Goal: Task Accomplishment & Management: Manage account settings

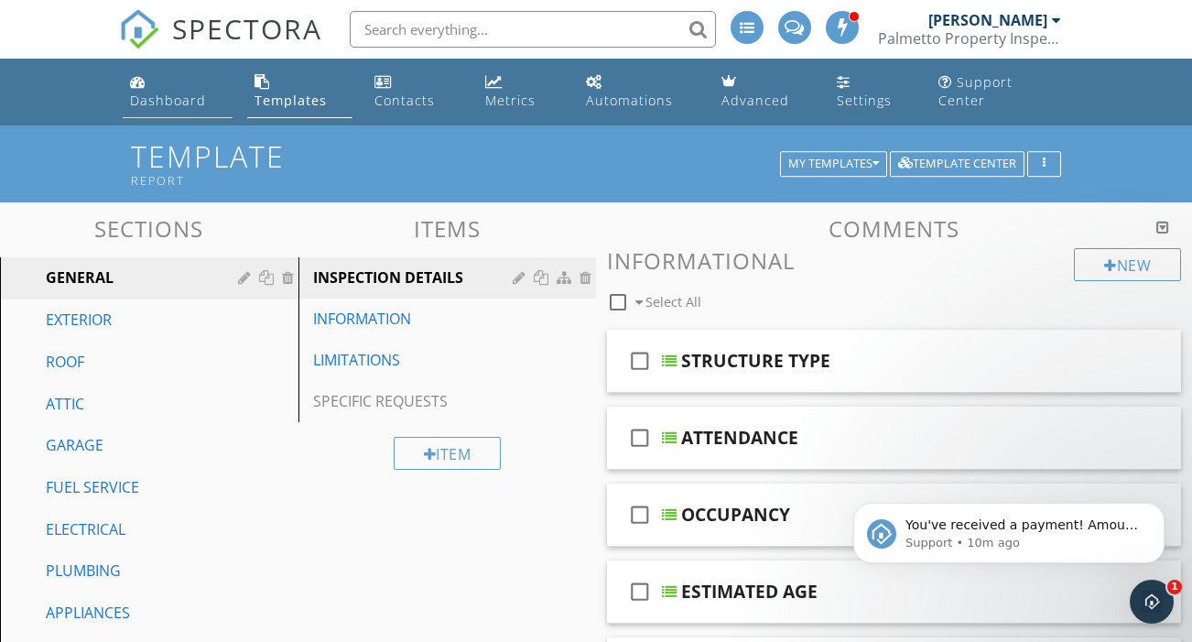
click at [177, 92] on div "Dashboard" at bounding box center [168, 100] width 76 height 17
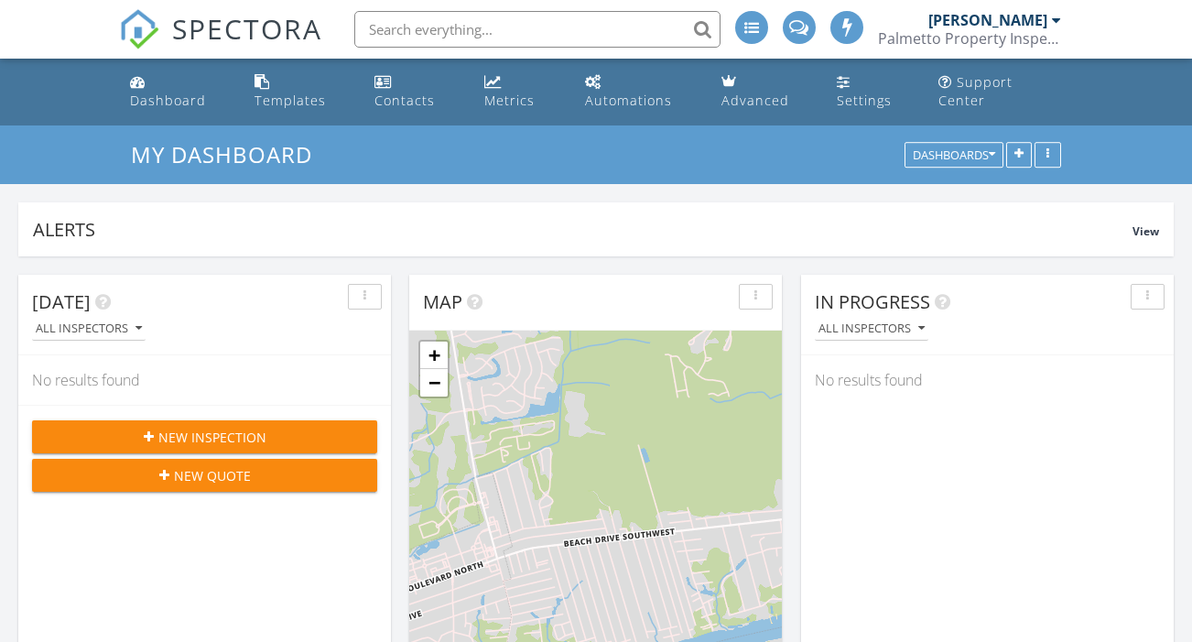
click at [318, 92] on div "Templates" at bounding box center [289, 100] width 71 height 17
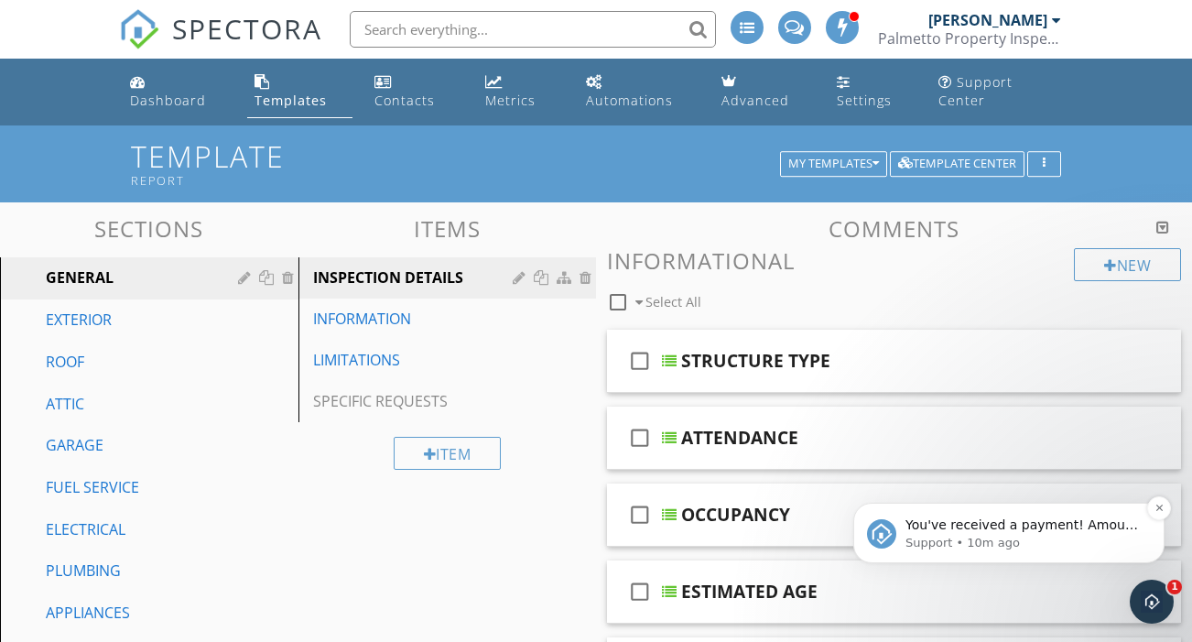
click at [1049, 526] on span "You've received a payment! Amount $325.00 Fee $0.00 Net $325.00 Transaction # p…" at bounding box center [1022, 624] width 235 height 215
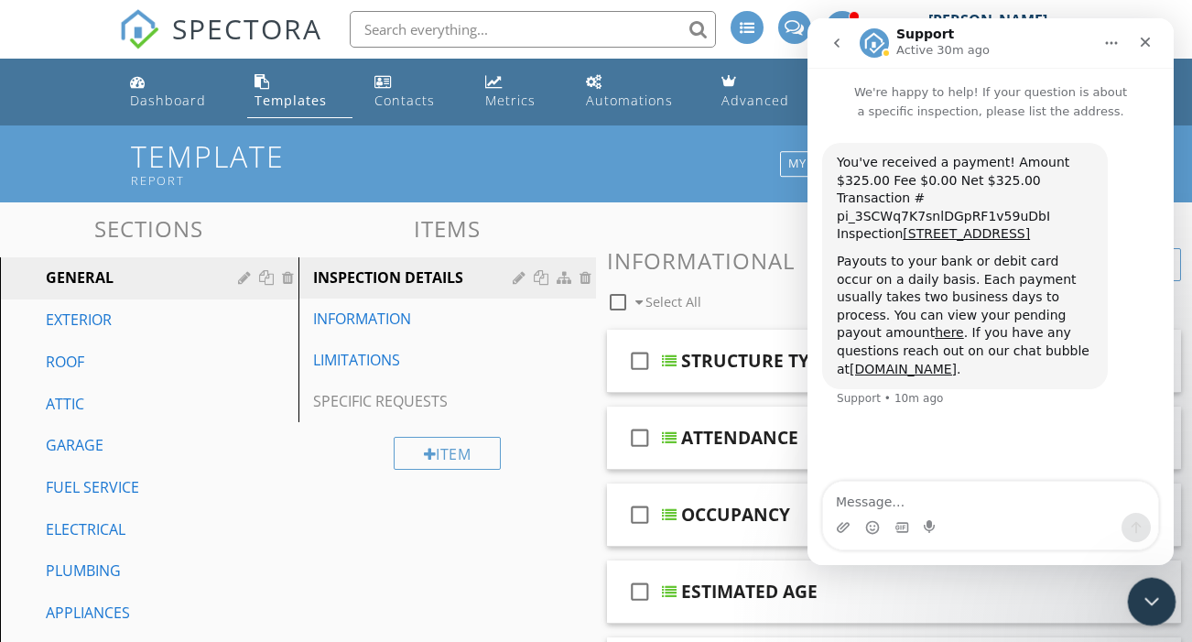
click at [1151, 594] on icon "Close Intercom Messenger" at bounding box center [1149, 599] width 22 height 22
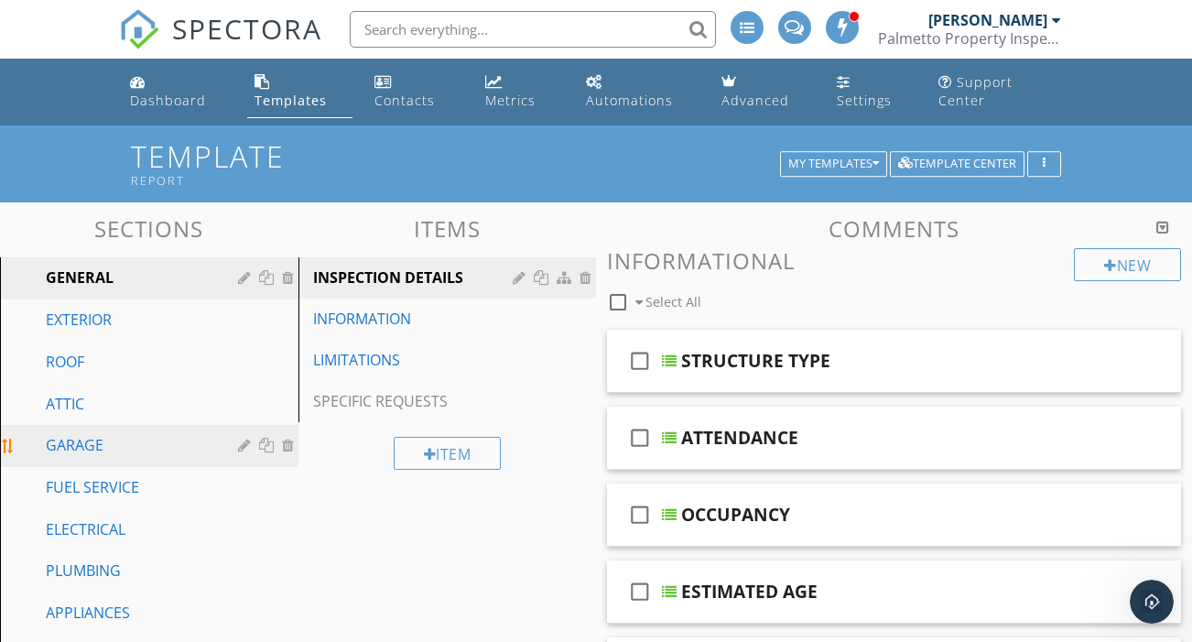
click at [270, 438] on div at bounding box center [268, 445] width 19 height 15
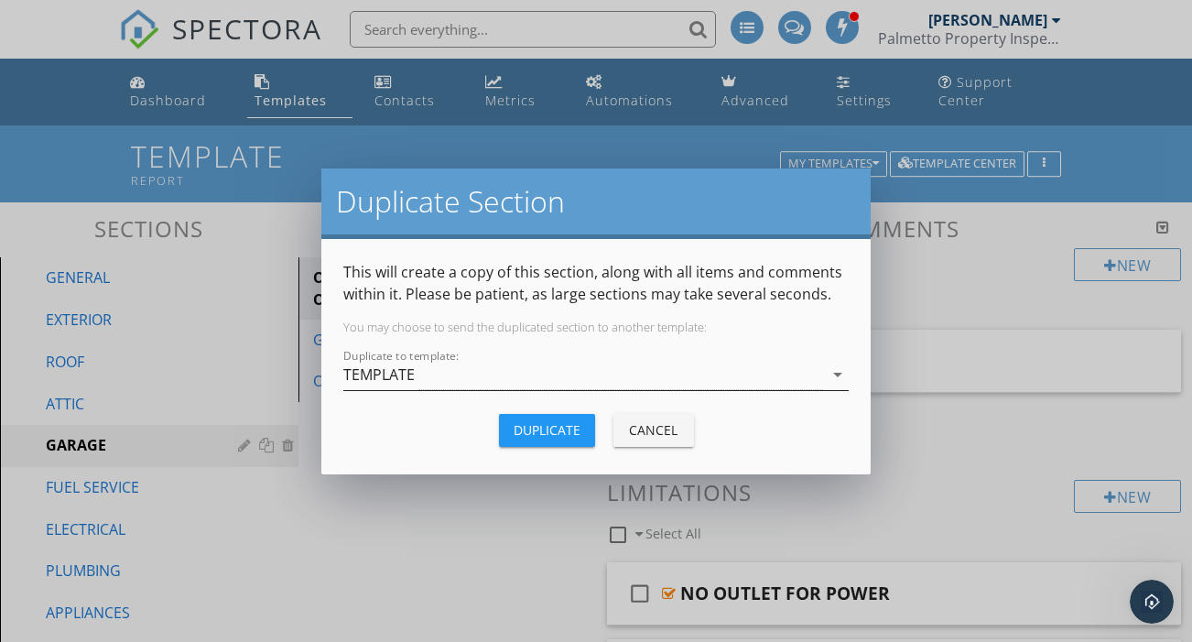
click at [407, 373] on div "TEMPLATE" at bounding box center [378, 374] width 71 height 16
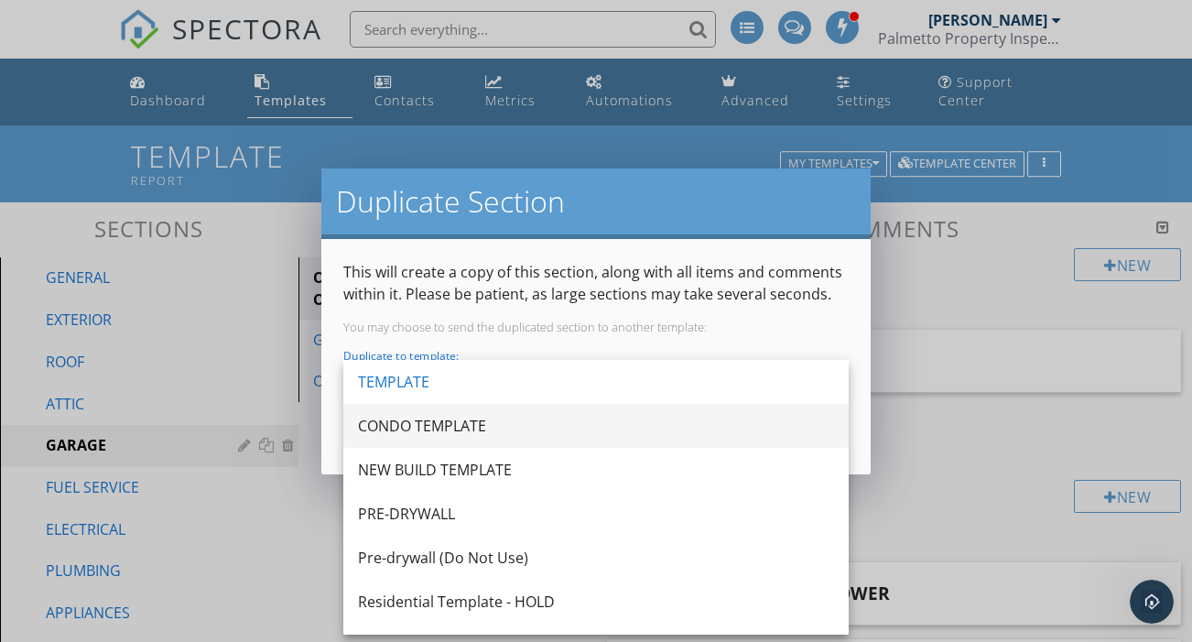
click at [409, 433] on div "CONDO TEMPLATE" at bounding box center [596, 426] width 476 height 22
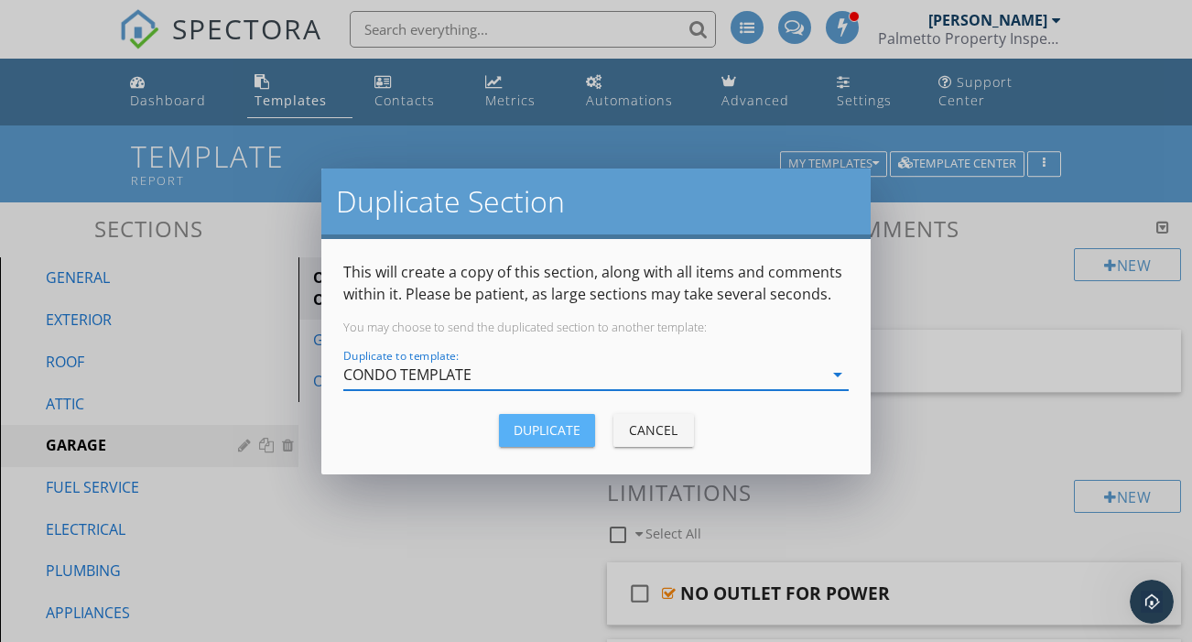
click at [546, 437] on div "Duplicate" at bounding box center [547, 429] width 67 height 19
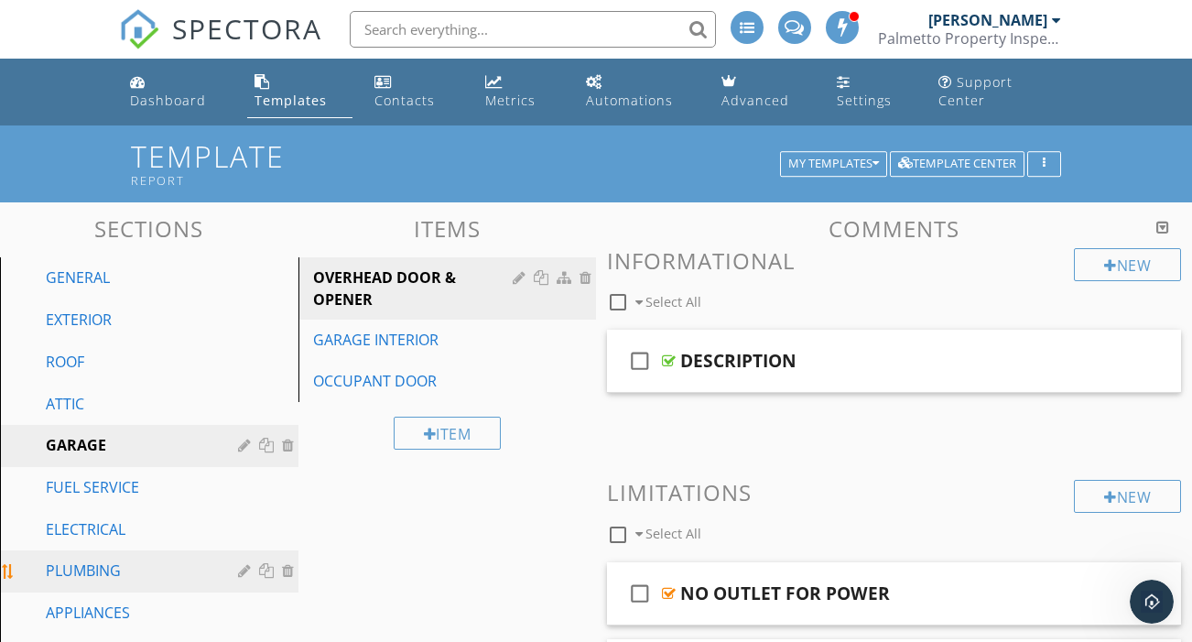
click at [116, 559] on div "PLUMBING" at bounding box center [129, 570] width 166 height 22
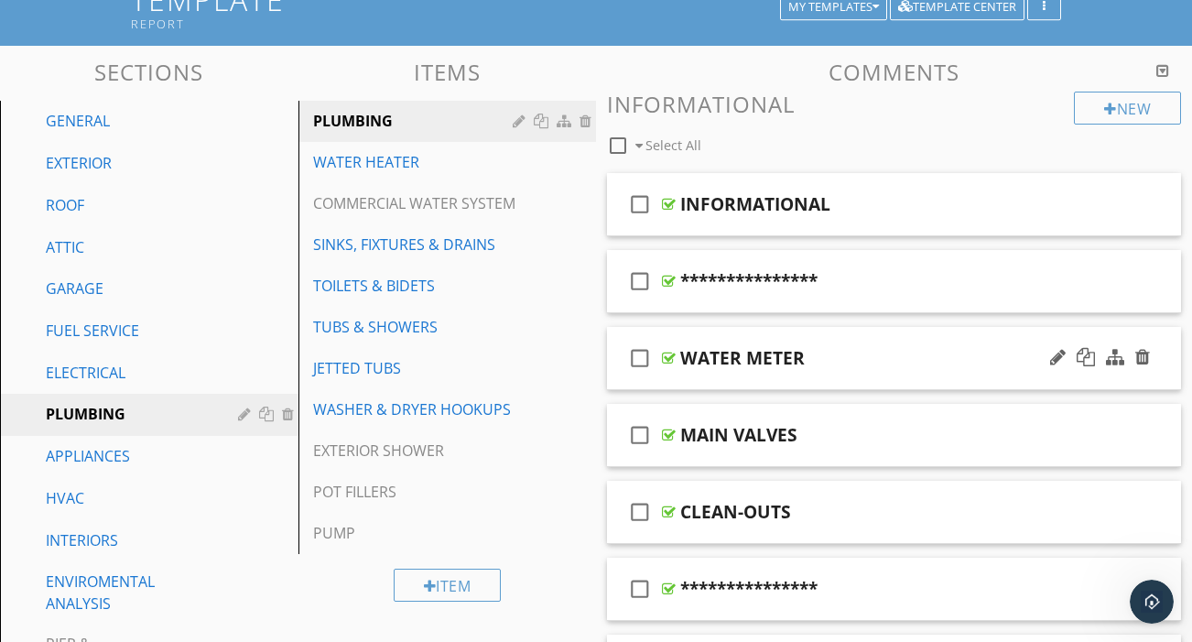
scroll to position [157, 0]
click at [1082, 348] on div at bounding box center [1085, 357] width 18 height 18
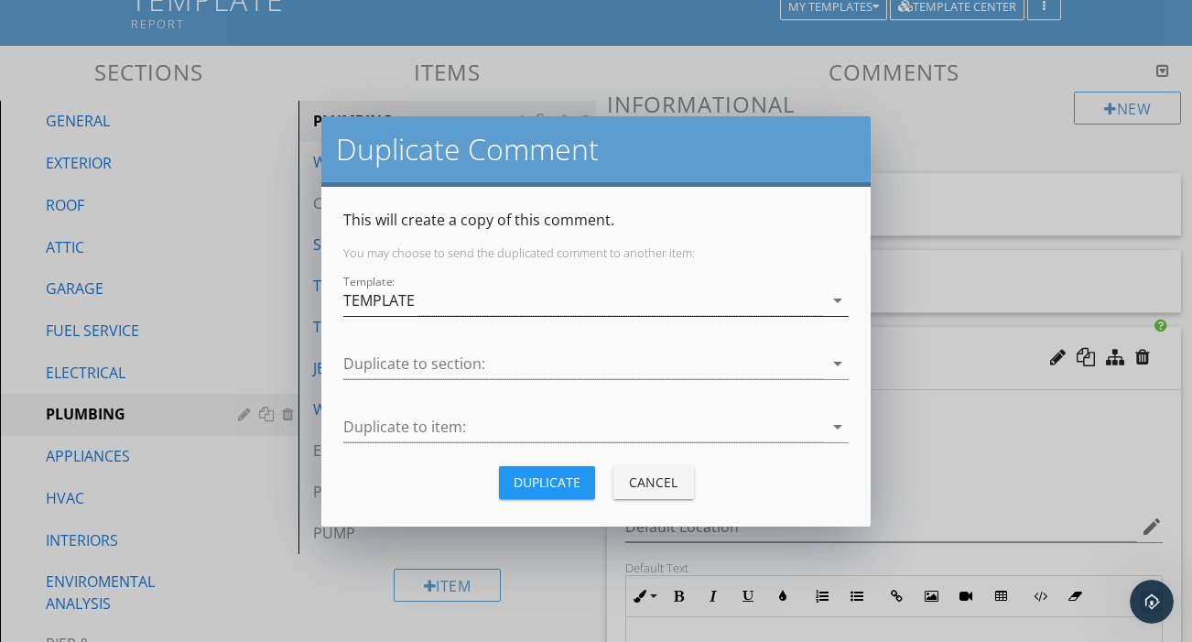
click at [458, 306] on div "TEMPLATE" at bounding box center [583, 301] width 480 height 30
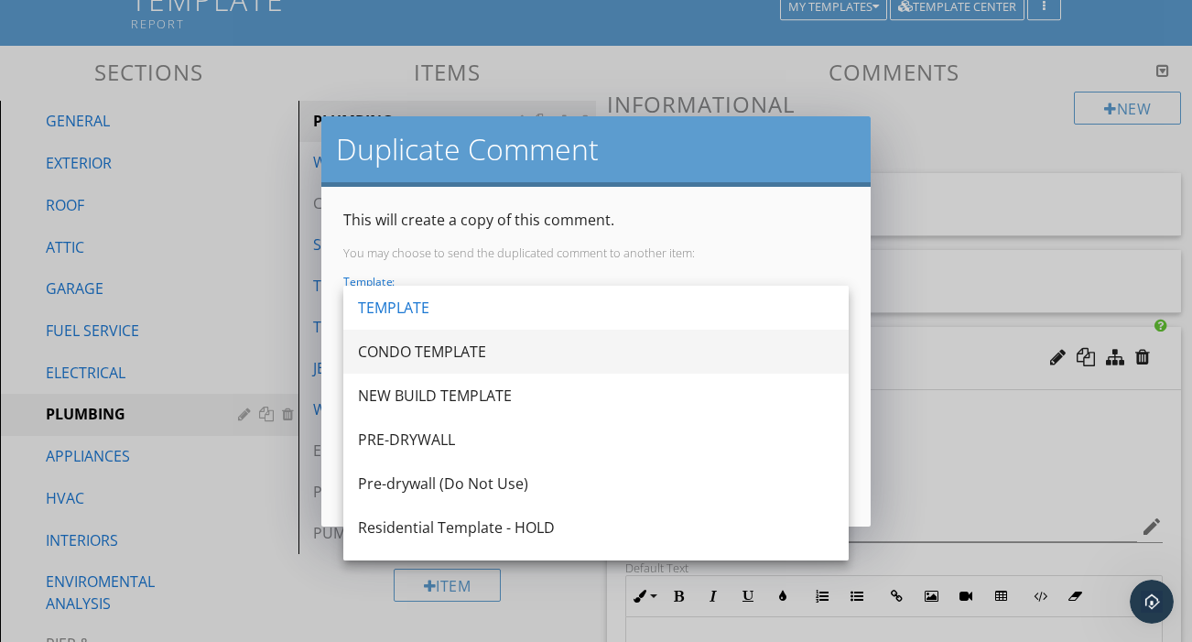
click at [426, 349] on div "CONDO TEMPLATE" at bounding box center [596, 352] width 476 height 22
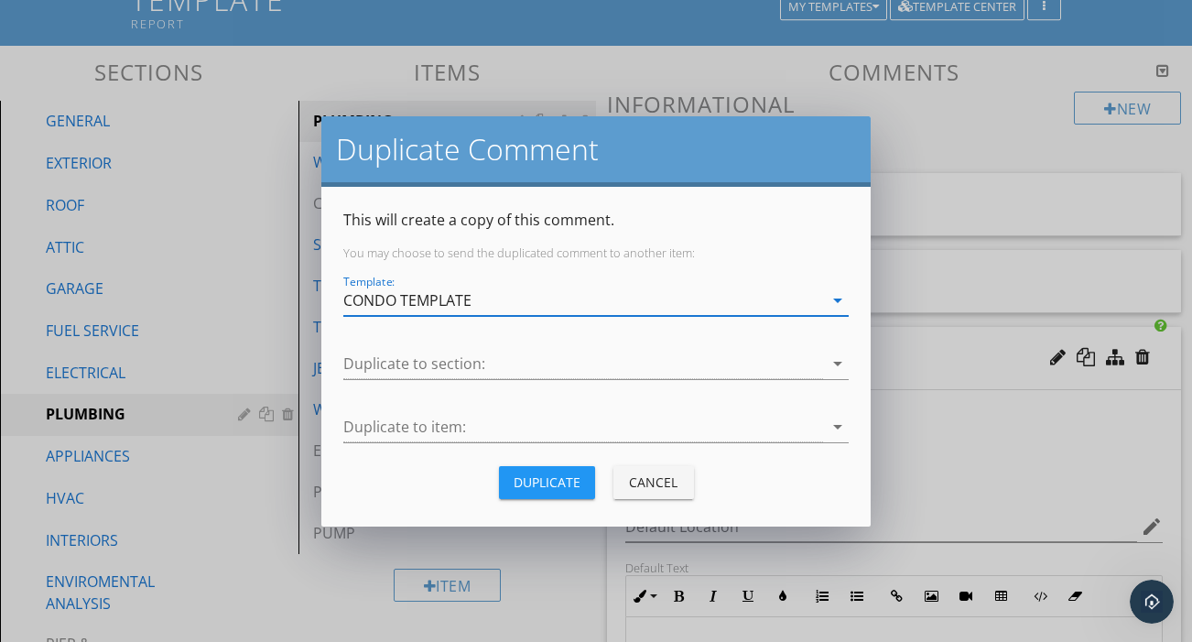
click at [426, 349] on div at bounding box center [583, 364] width 480 height 30
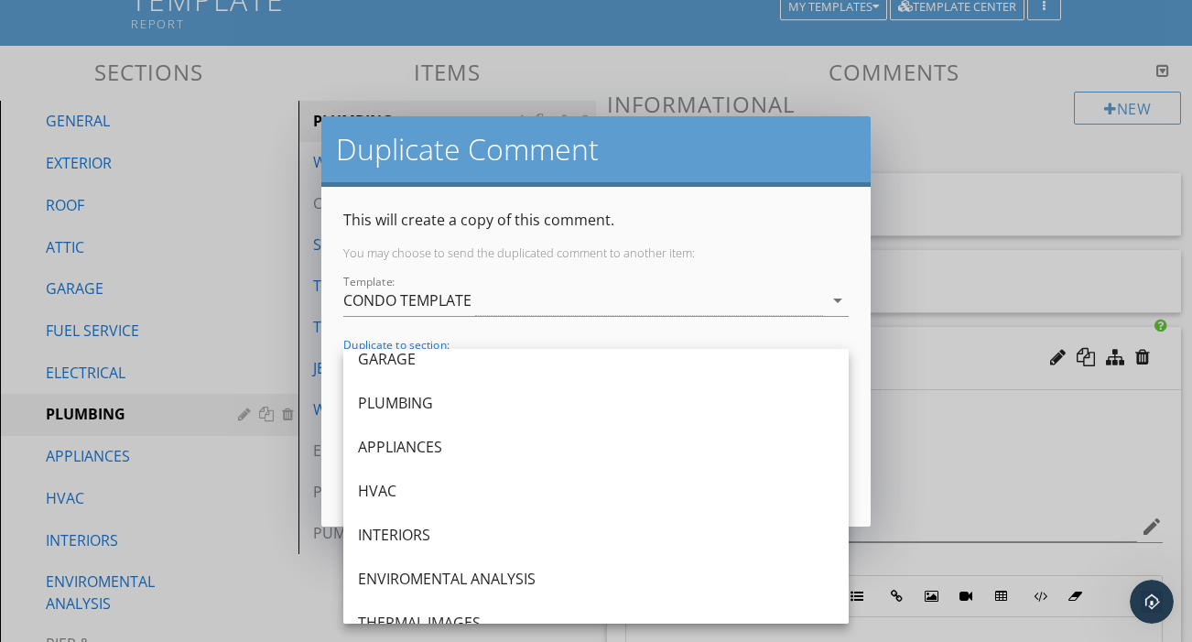
scroll to position [233, 0]
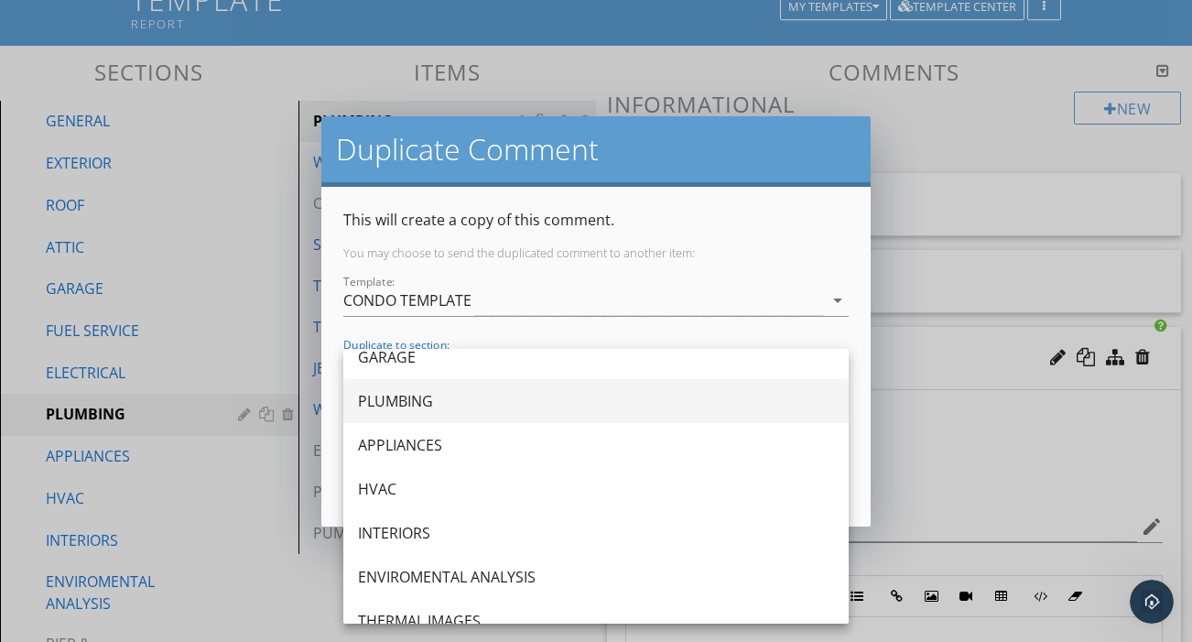
click at [417, 414] on div "PLUMBING" at bounding box center [596, 401] width 476 height 44
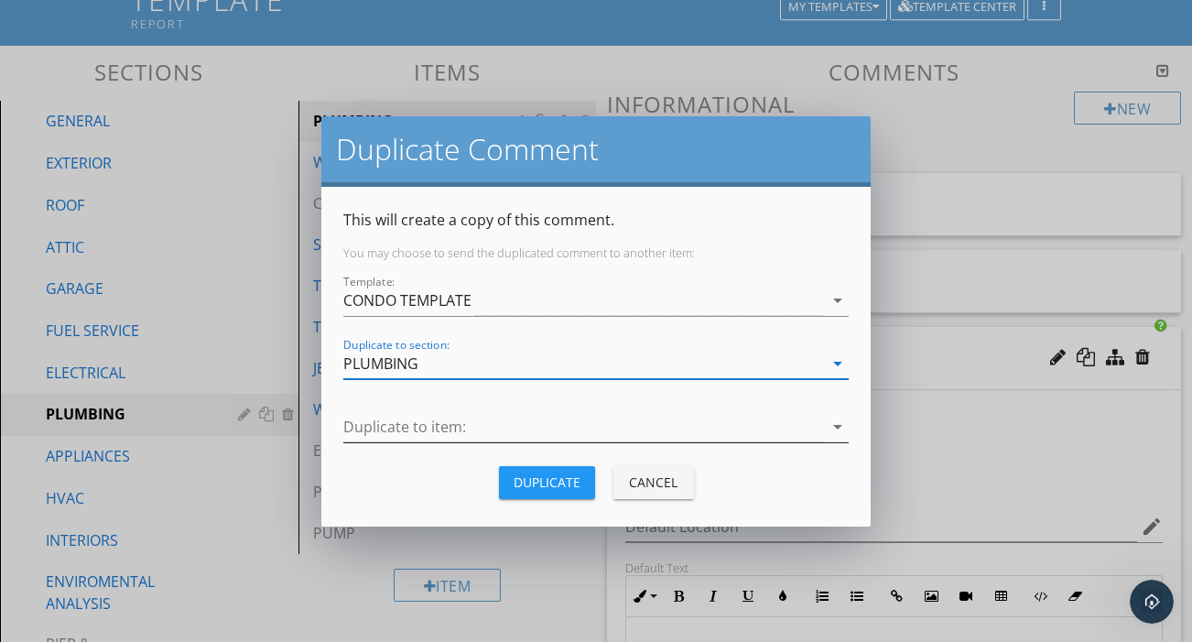
click at [417, 432] on div at bounding box center [583, 427] width 480 height 30
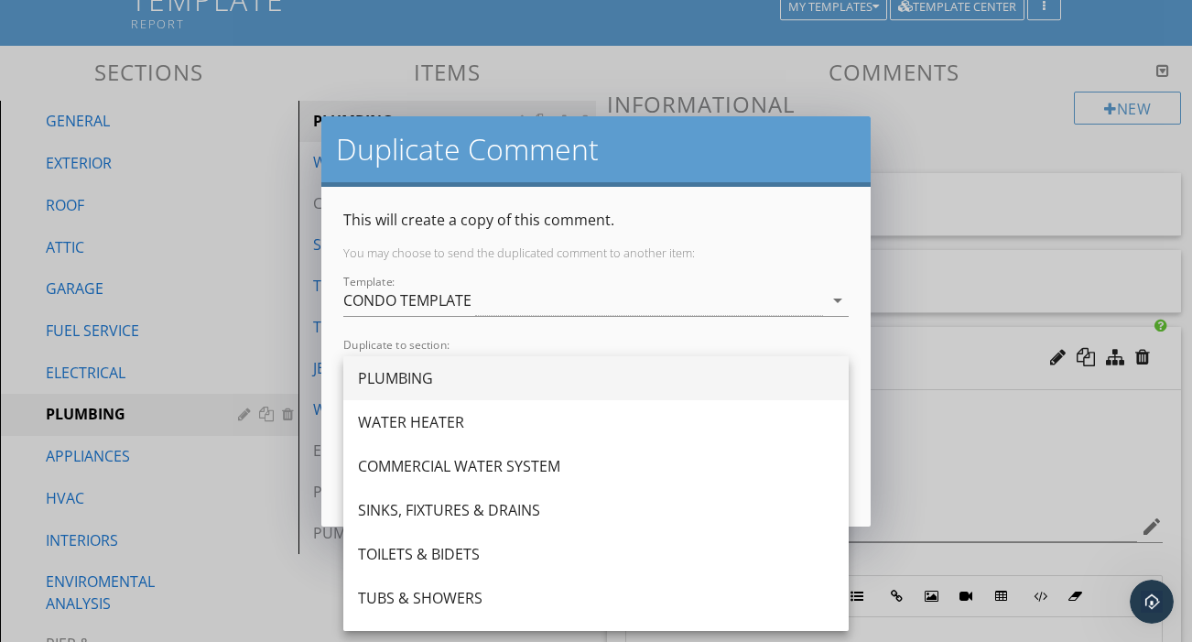
click at [419, 375] on div "PLUMBING" at bounding box center [596, 378] width 476 height 22
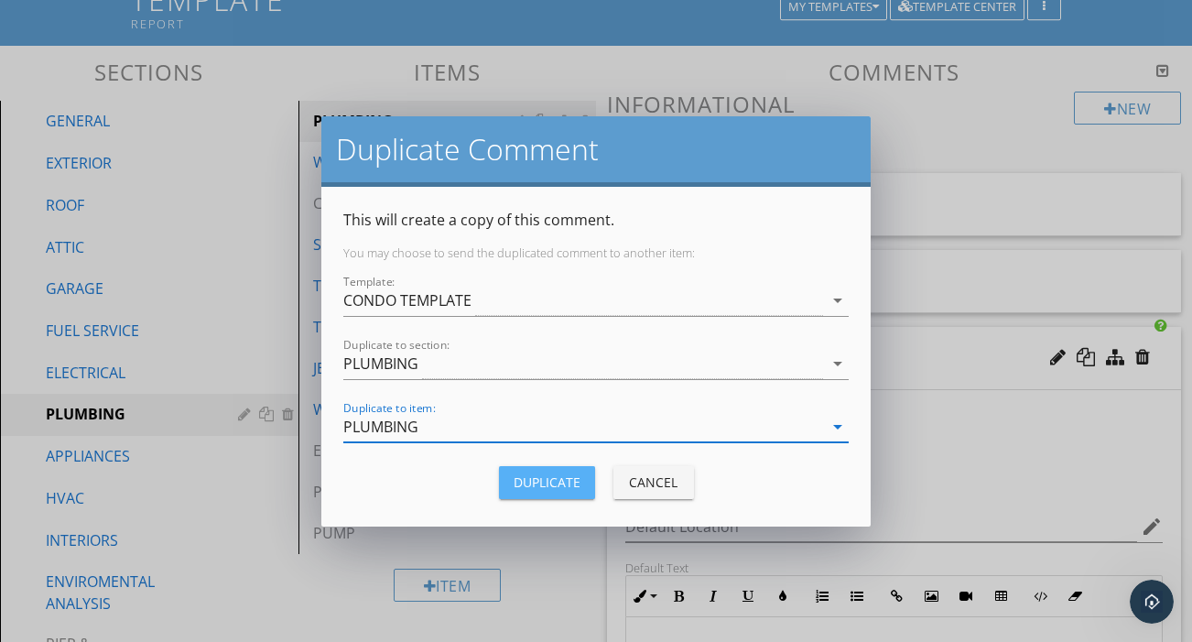
click at [557, 478] on div "Duplicate" at bounding box center [547, 481] width 67 height 19
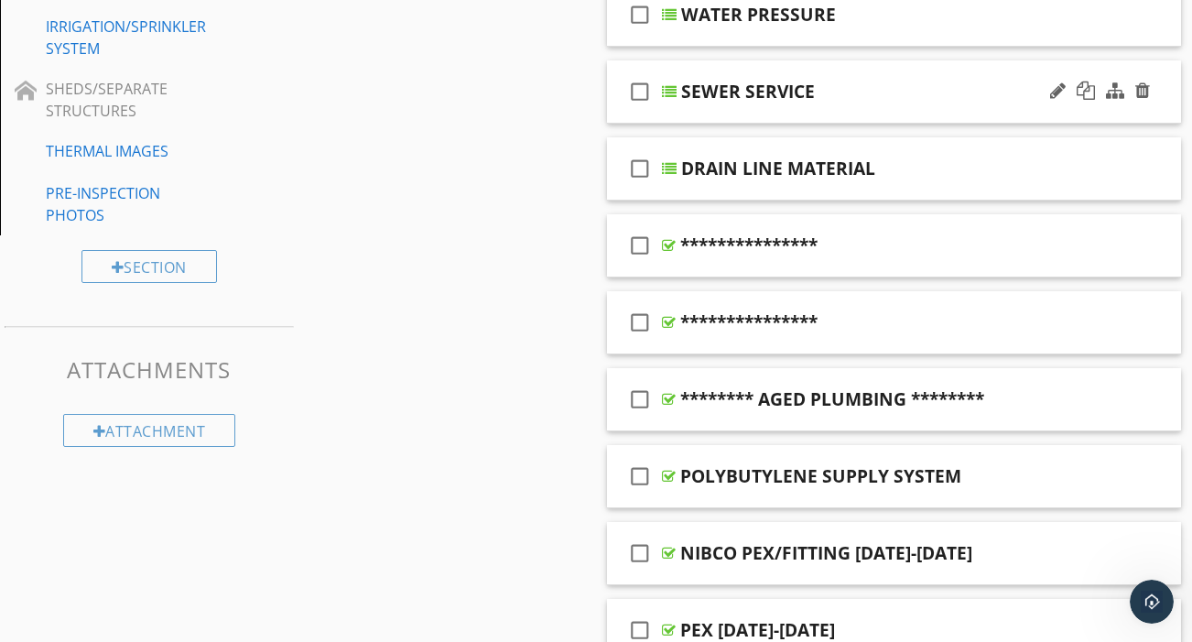
scroll to position [964, 0]
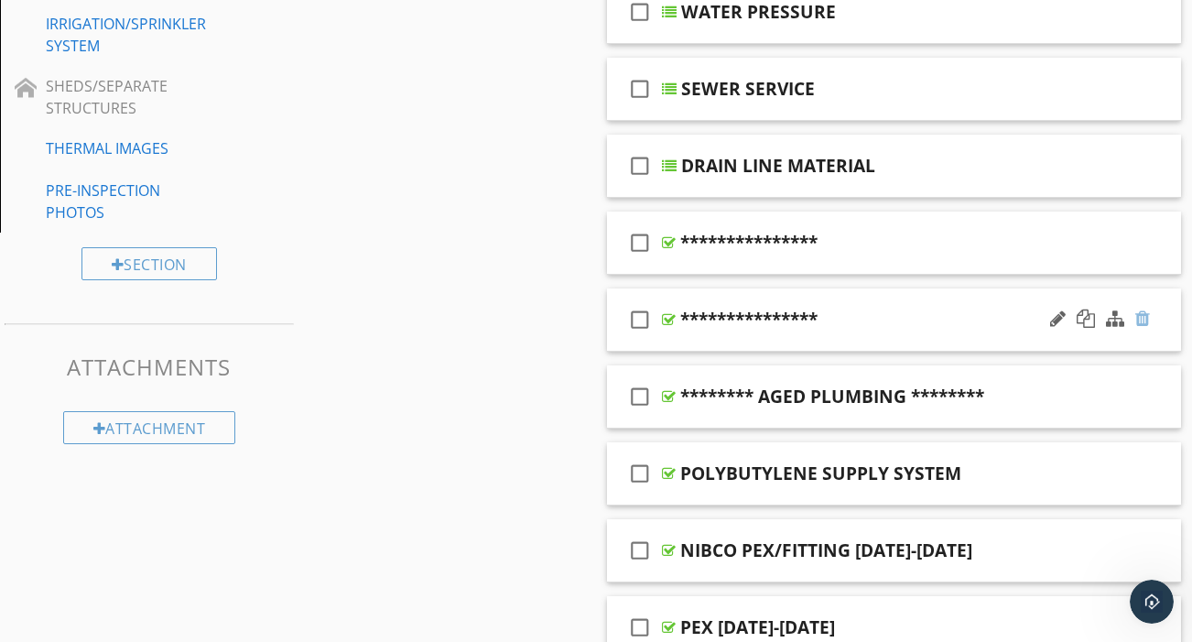
click at [1140, 309] on div at bounding box center [1142, 318] width 15 height 18
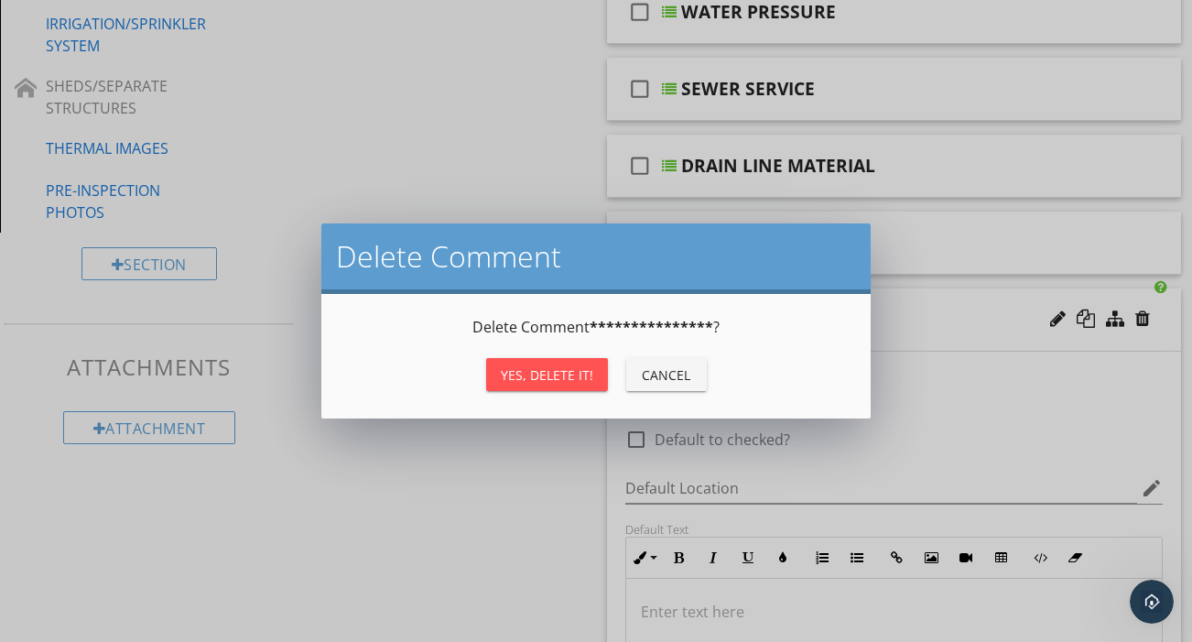
click at [559, 369] on div "Yes, Delete it!" at bounding box center [547, 374] width 92 height 19
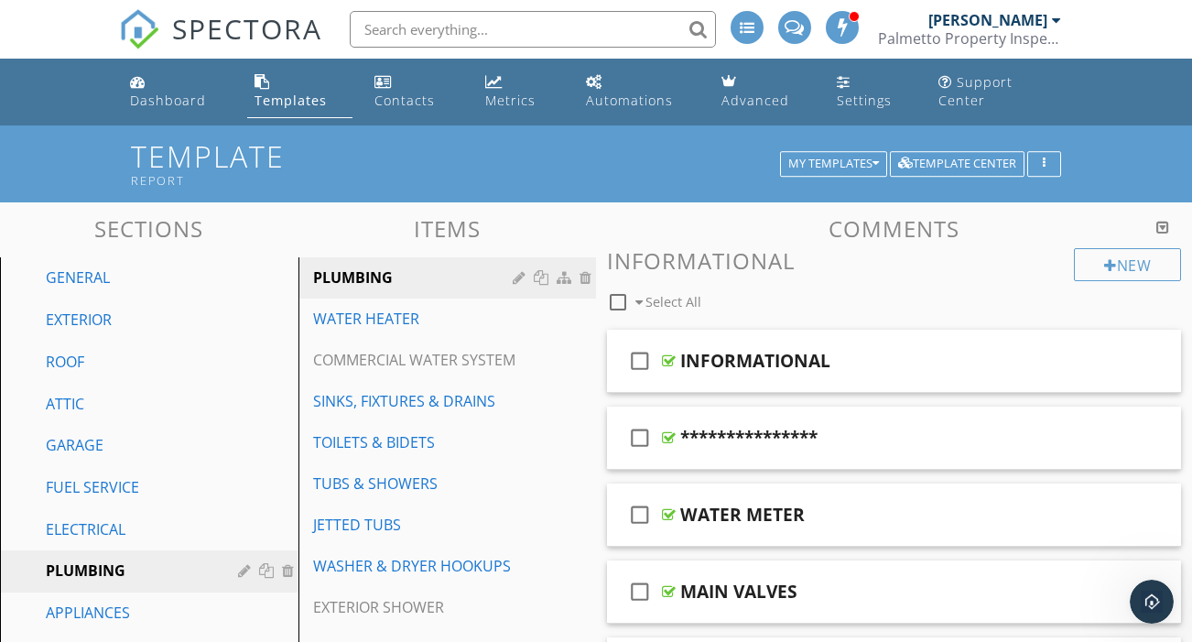
scroll to position [0, 0]
click at [105, 393] on div "ATTIC" at bounding box center [129, 404] width 166 height 22
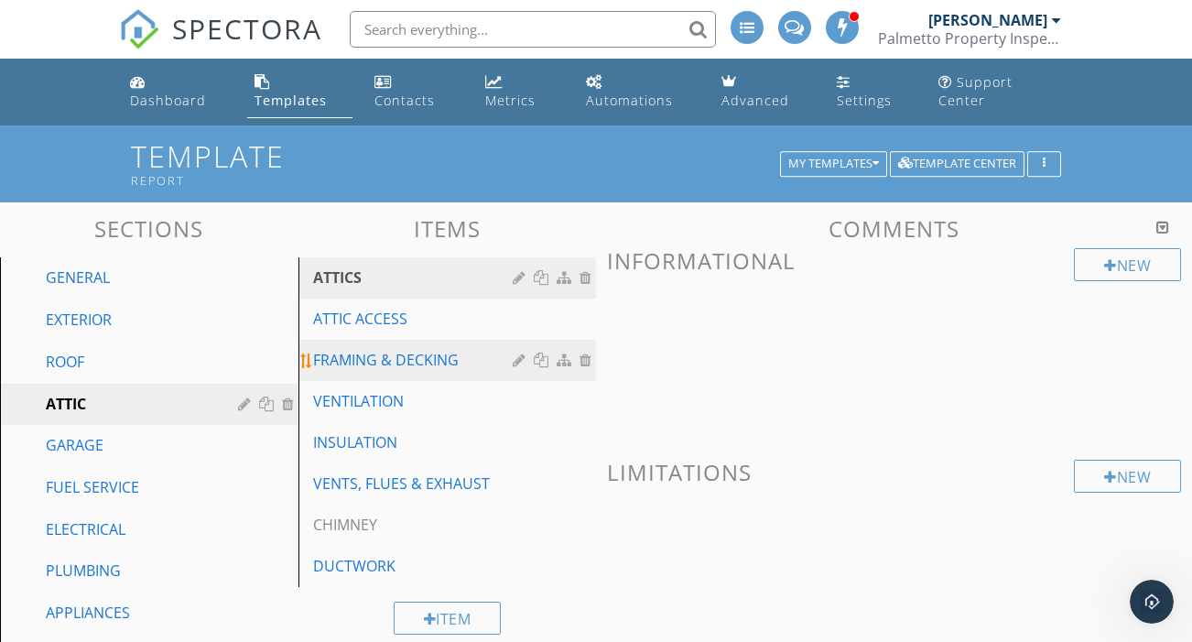
click at [421, 349] on div "FRAMING & DECKING" at bounding box center [416, 360] width 206 height 22
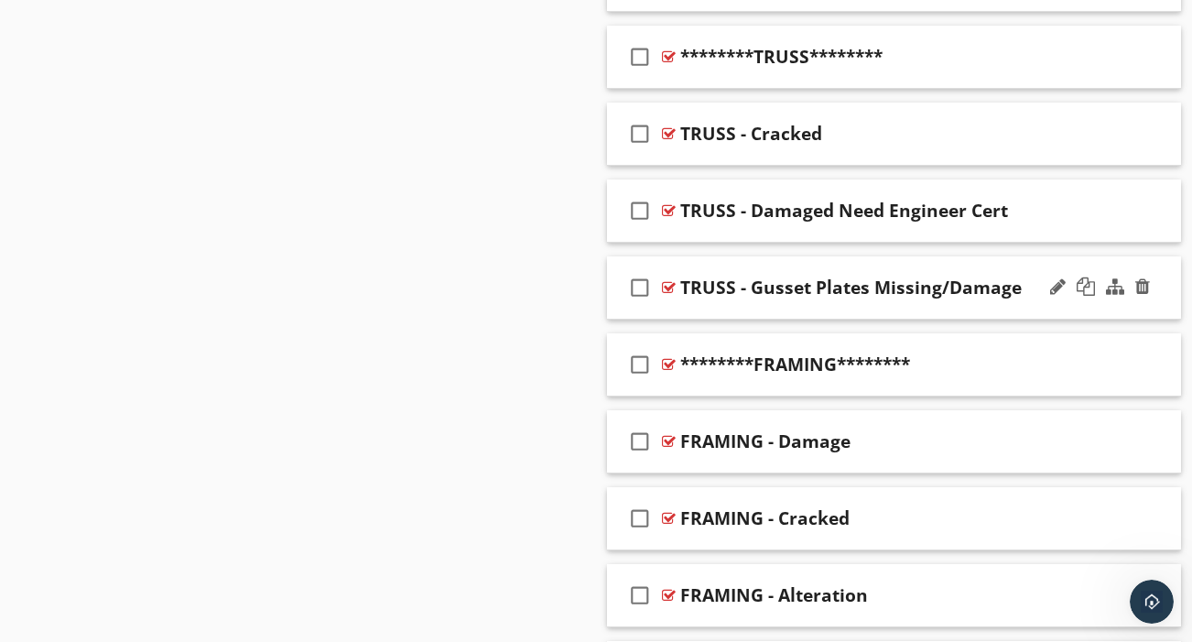
scroll to position [1769, 0]
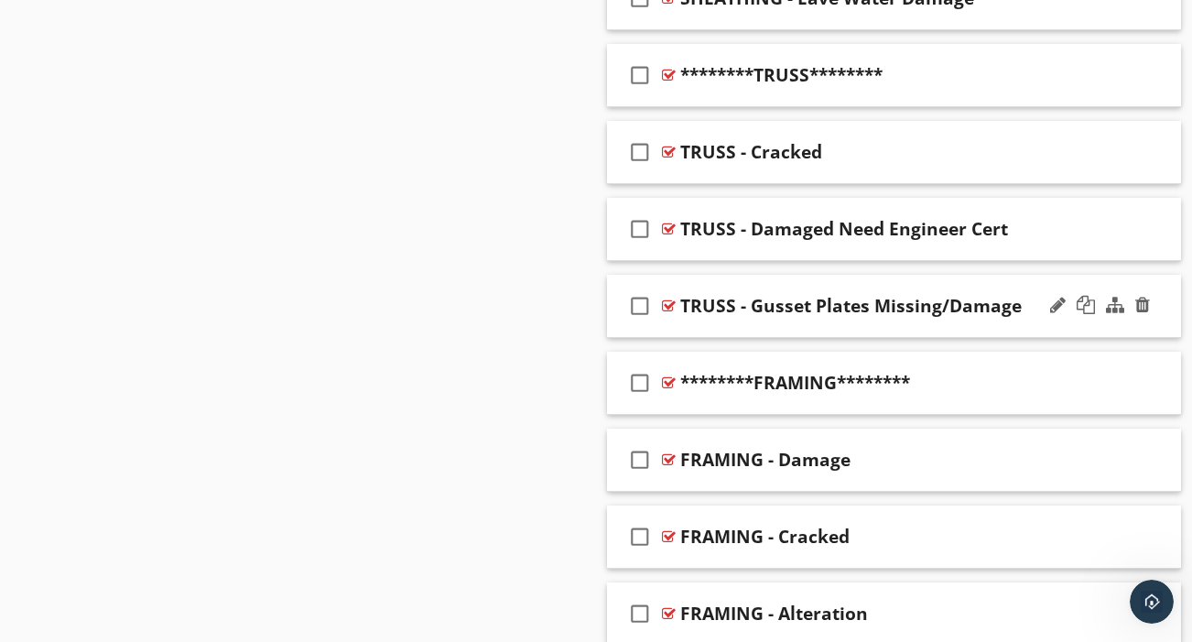
click at [798, 306] on div "check_box_outline_blank TRUSS - Gusset Plates Missing/Damage" at bounding box center [894, 306] width 574 height 63
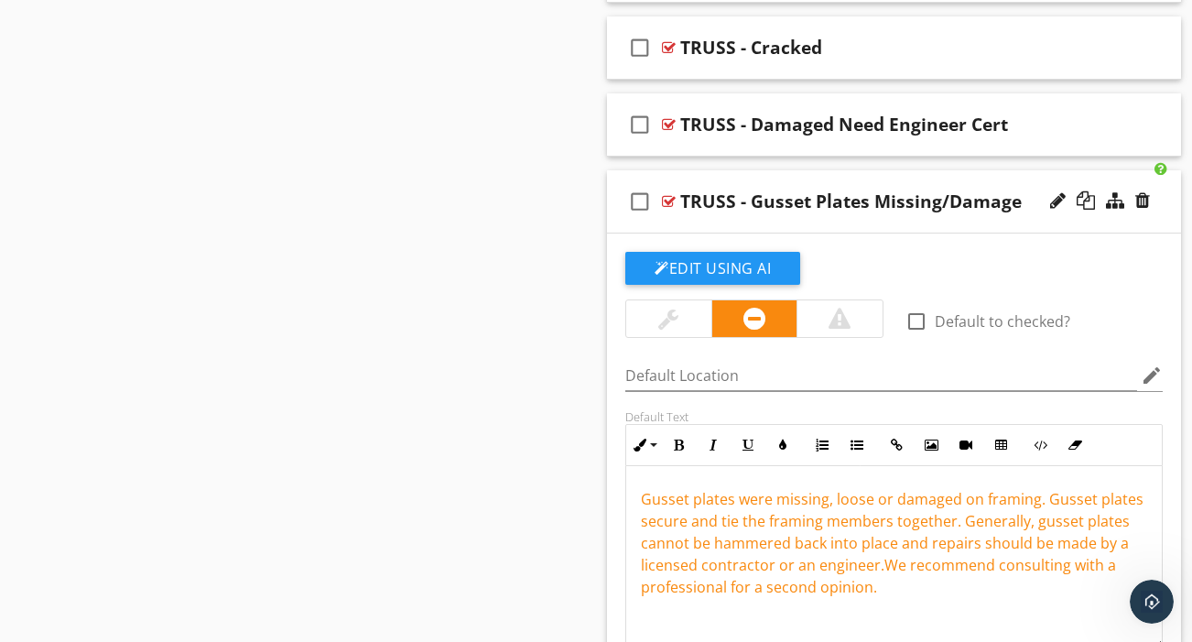
scroll to position [1915, 0]
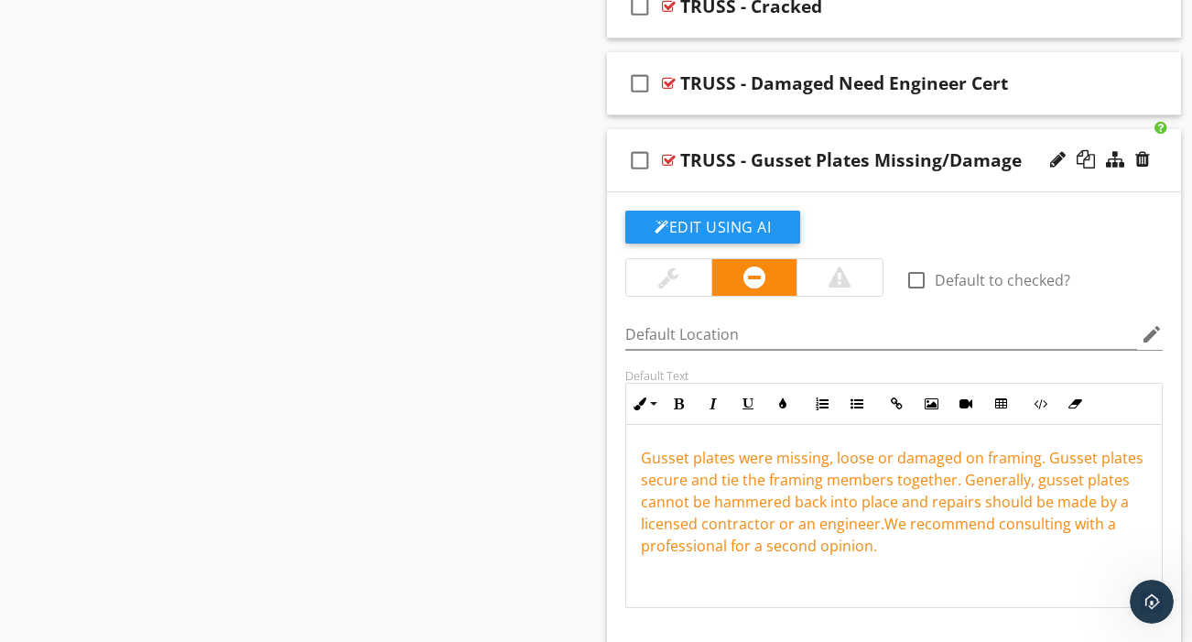
click at [899, 165] on div "check_box_outline_blank TRUSS - Gusset Plates Missing/Damage" at bounding box center [894, 160] width 574 height 63
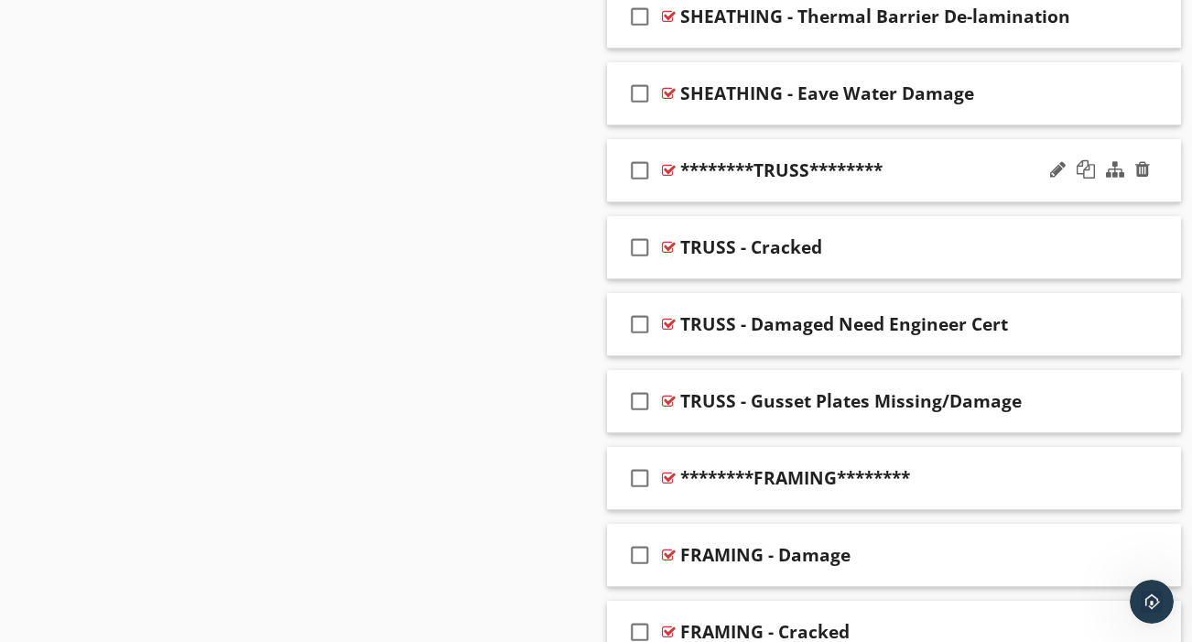
scroll to position [1693, 0]
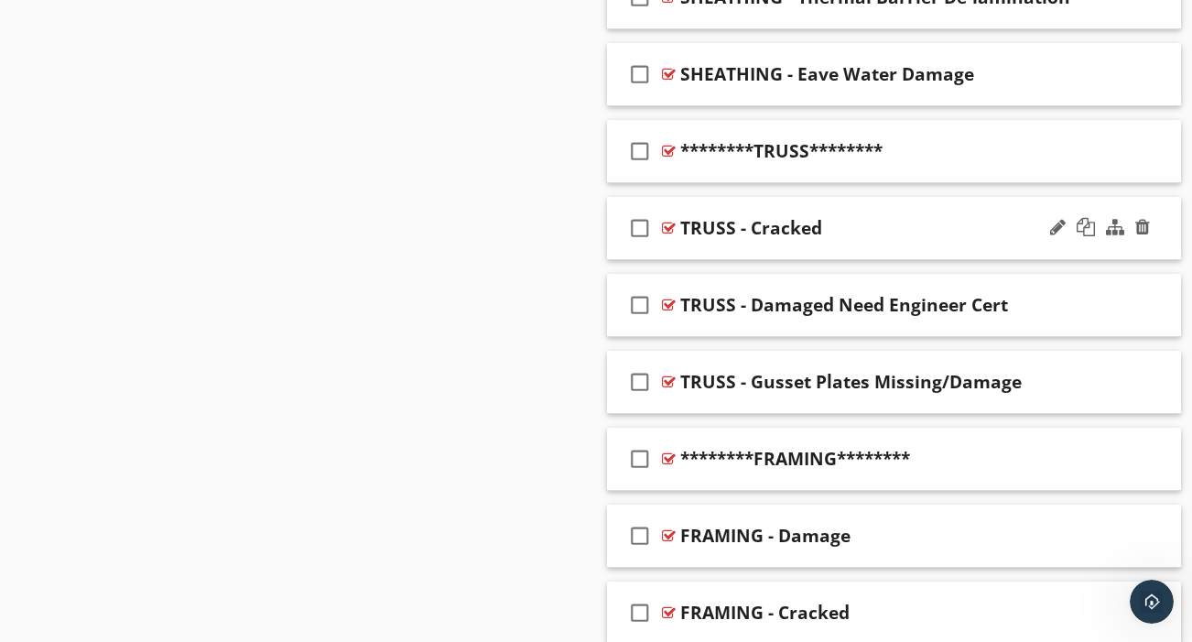
click at [639, 206] on icon "check_box_outline_blank" at bounding box center [639, 228] width 29 height 44
click at [641, 288] on icon "check_box_outline_blank" at bounding box center [639, 305] width 29 height 44
click at [640, 362] on icon "check_box_outline_blank" at bounding box center [639, 382] width 29 height 44
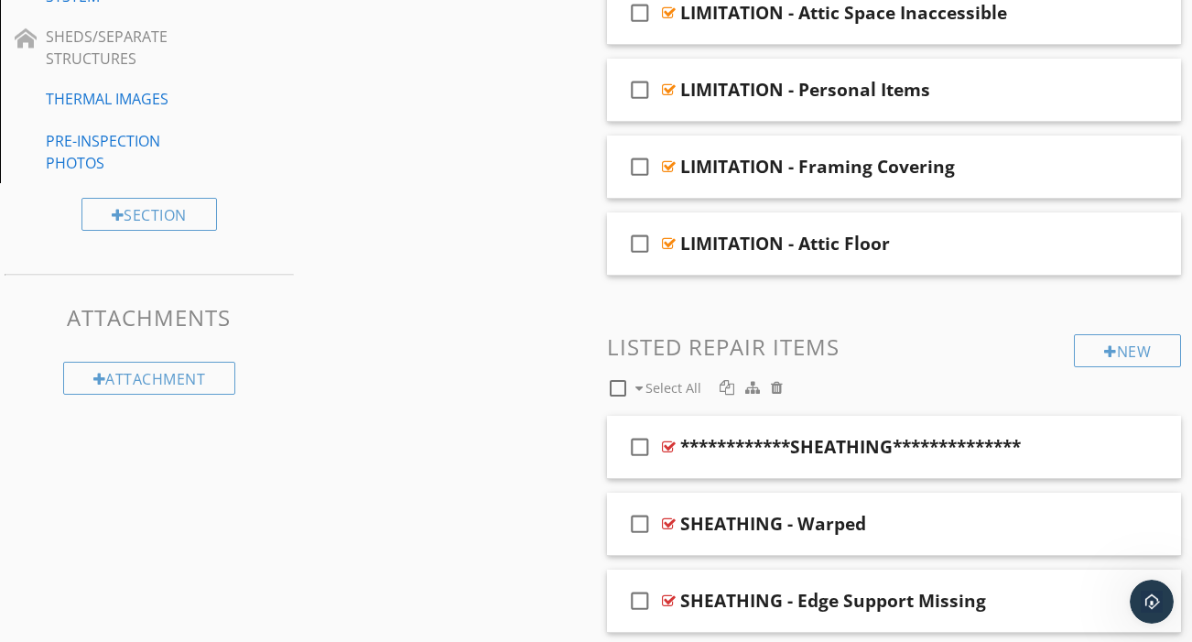
scroll to position [1017, 0]
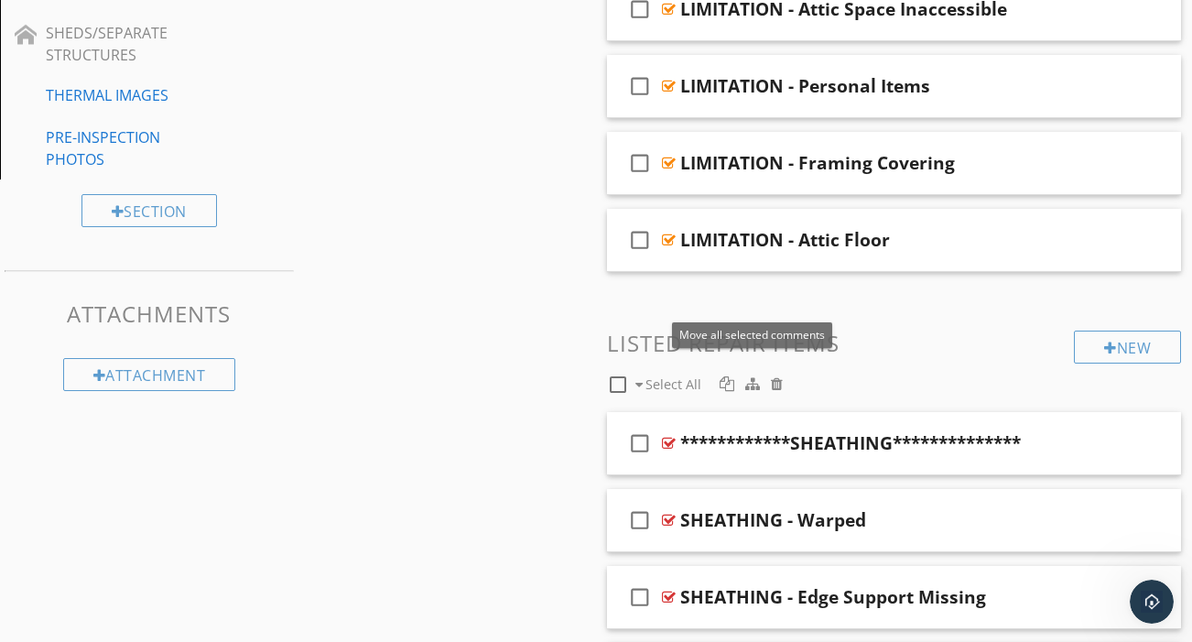
click at [754, 376] on div at bounding box center [752, 383] width 15 height 15
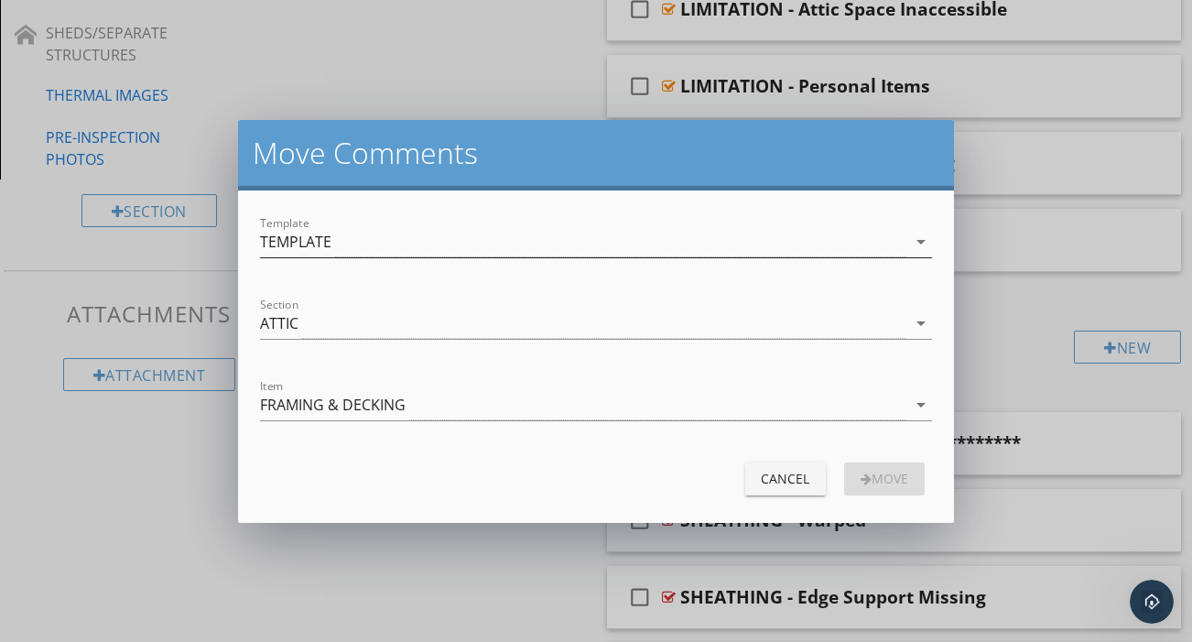
click at [329, 254] on div "TEMPLATE" at bounding box center [582, 242] width 645 height 30
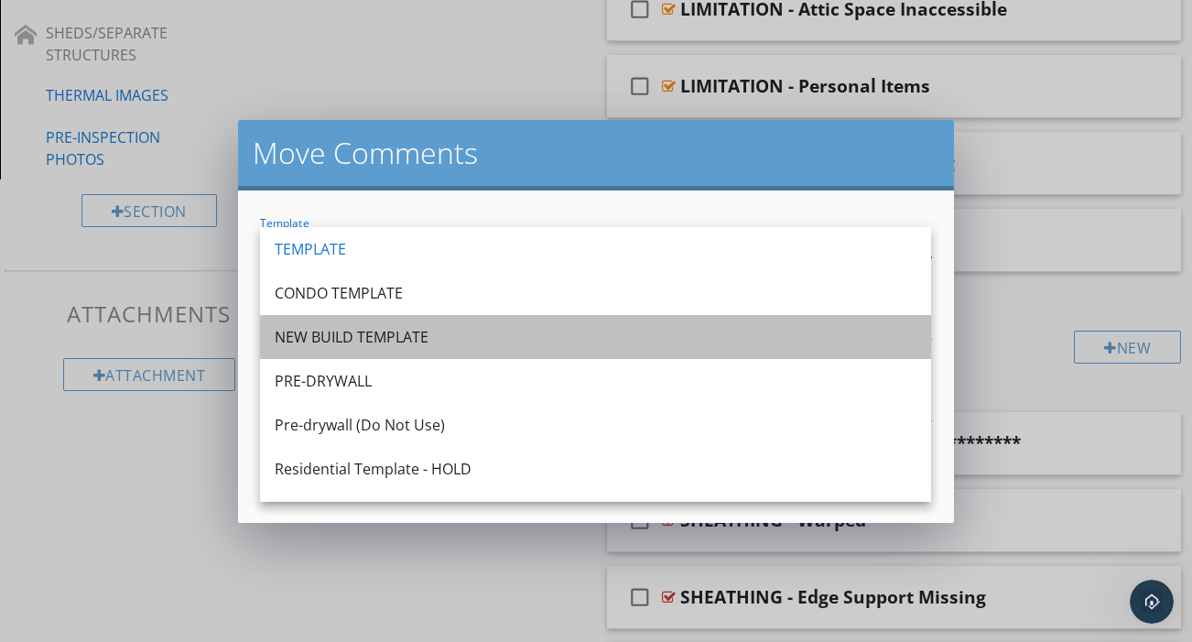
click at [331, 337] on div "NEW BUILD TEMPLATE" at bounding box center [596, 337] width 642 height 22
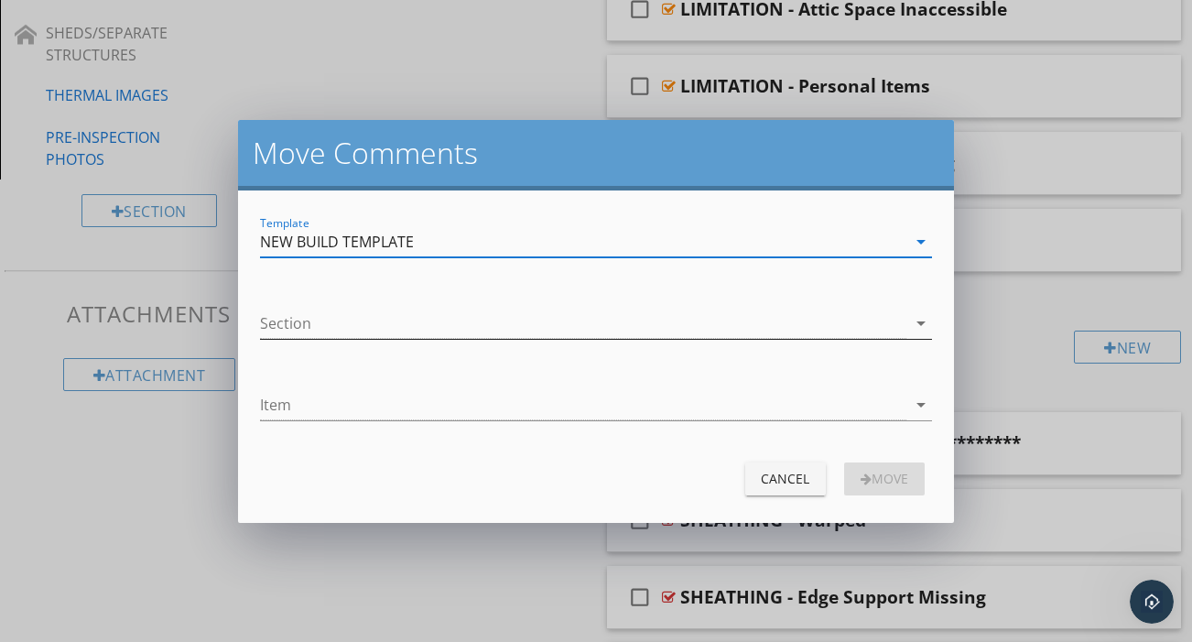
click at [330, 322] on div at bounding box center [582, 323] width 645 height 30
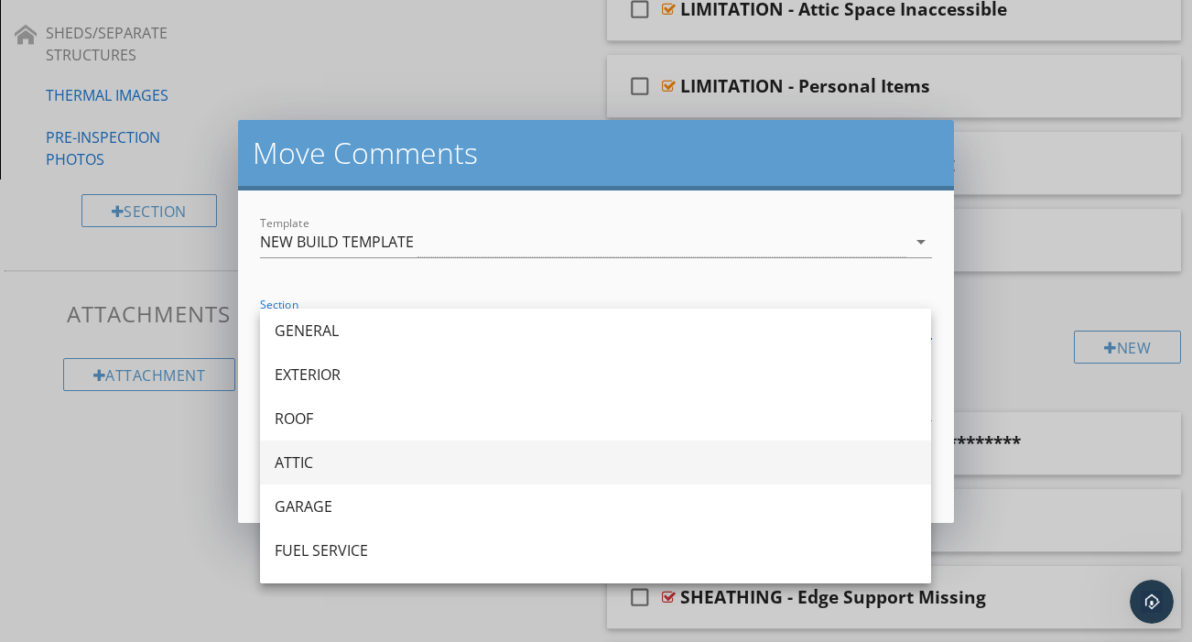
click at [305, 457] on div "ATTIC" at bounding box center [596, 462] width 642 height 22
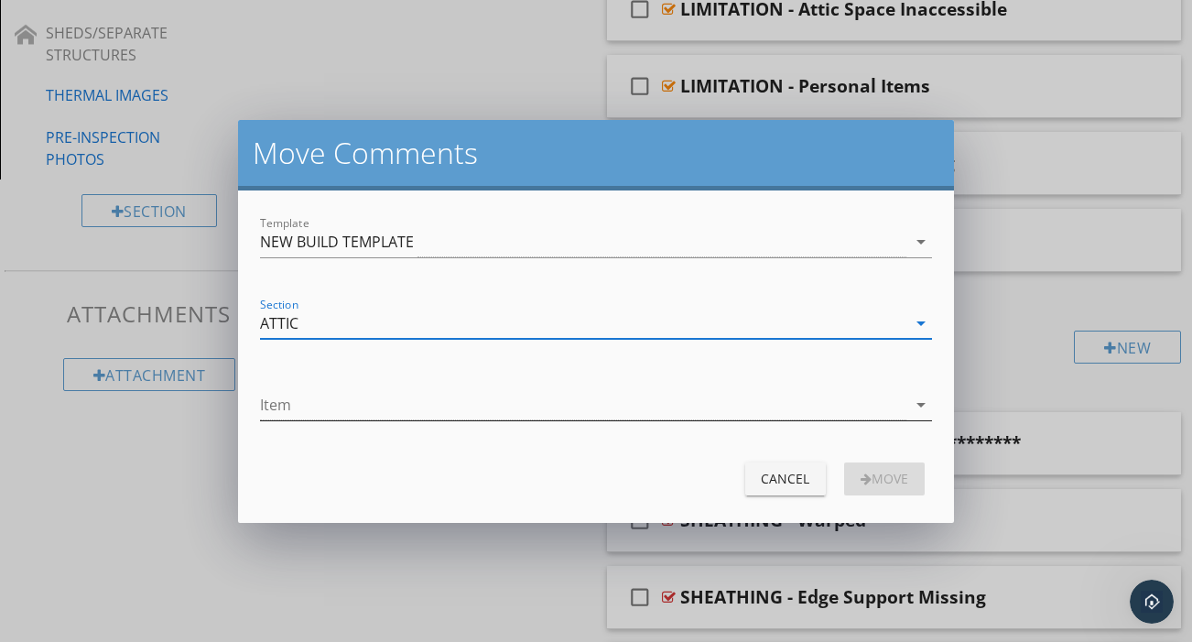
click at [311, 414] on div at bounding box center [582, 405] width 645 height 30
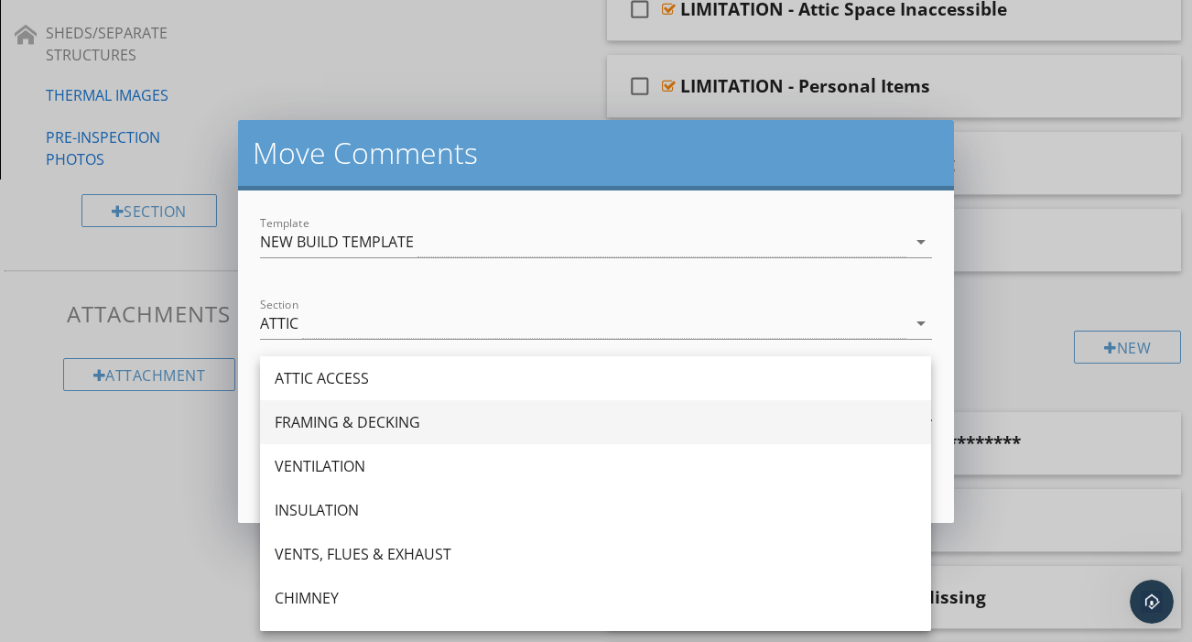
click at [324, 422] on div "FRAMING & DECKING" at bounding box center [596, 422] width 642 height 22
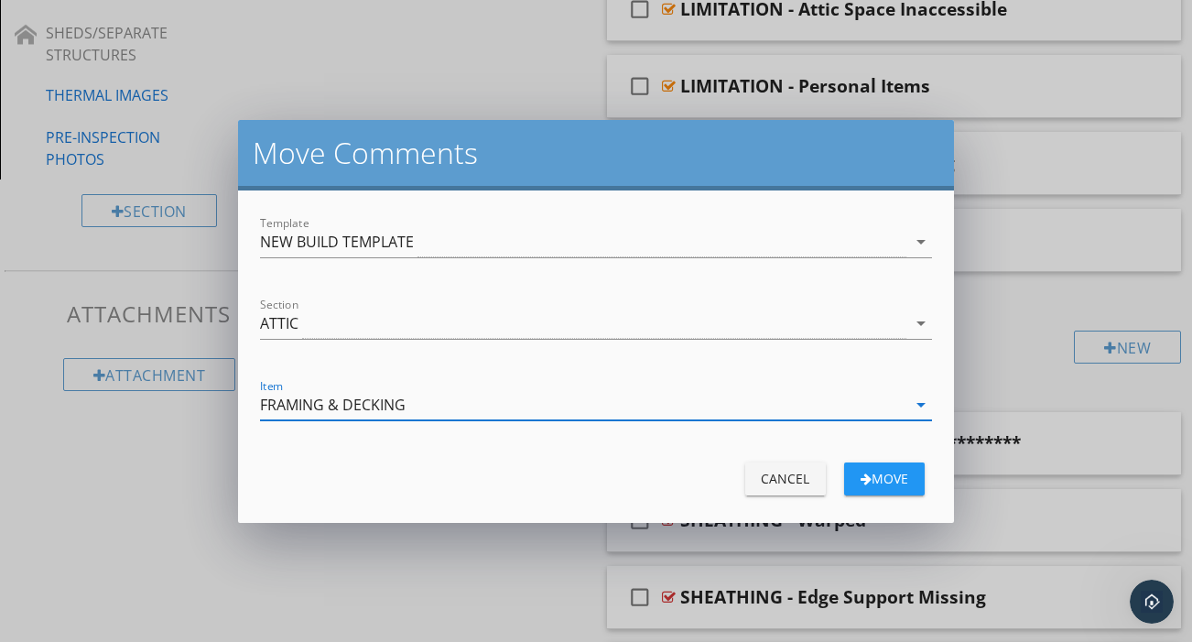
click at [905, 481] on div "move" at bounding box center [884, 478] width 51 height 19
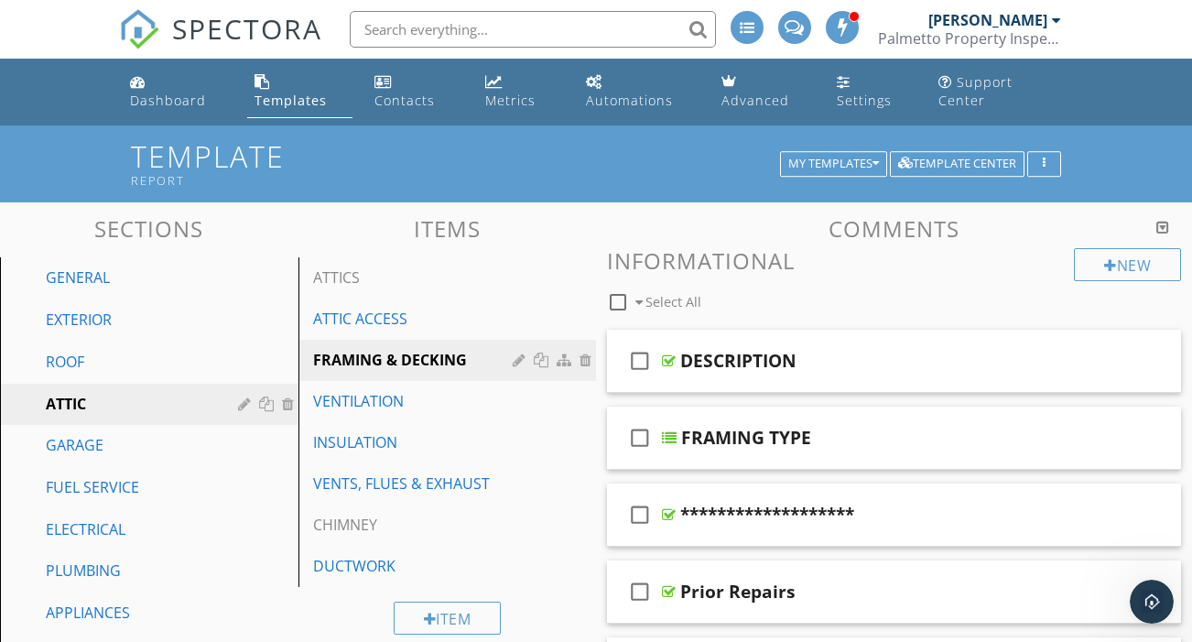
scroll to position [0, 0]
click at [308, 92] on div "Templates" at bounding box center [290, 100] width 72 height 17
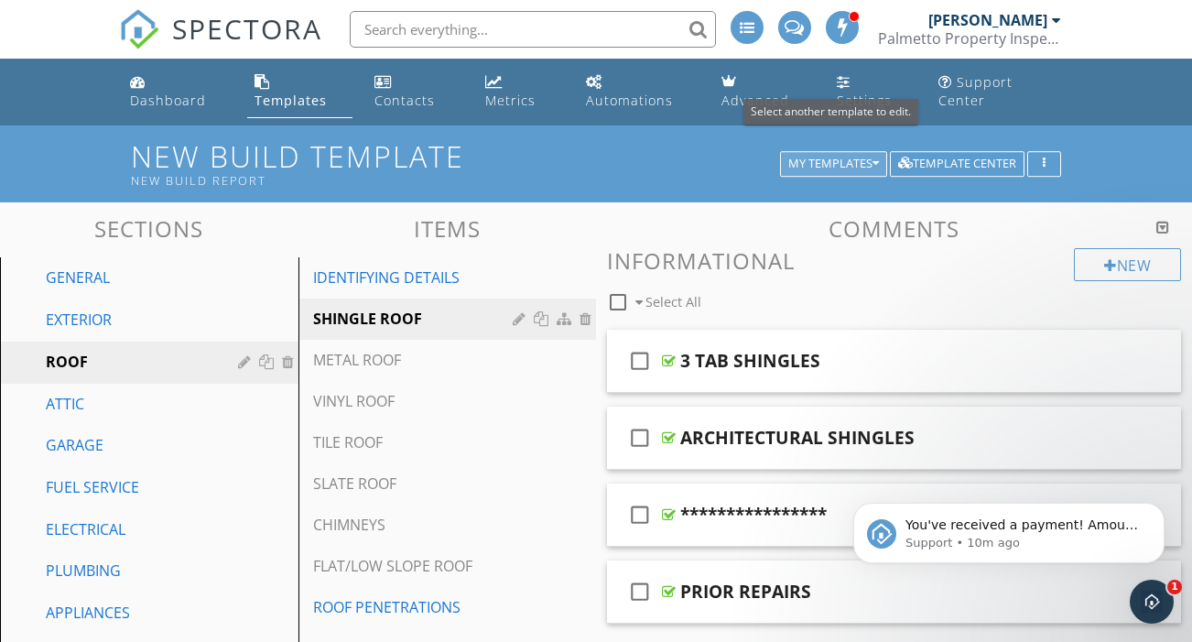
click at [866, 157] on div "My Templates" at bounding box center [833, 163] width 91 height 13
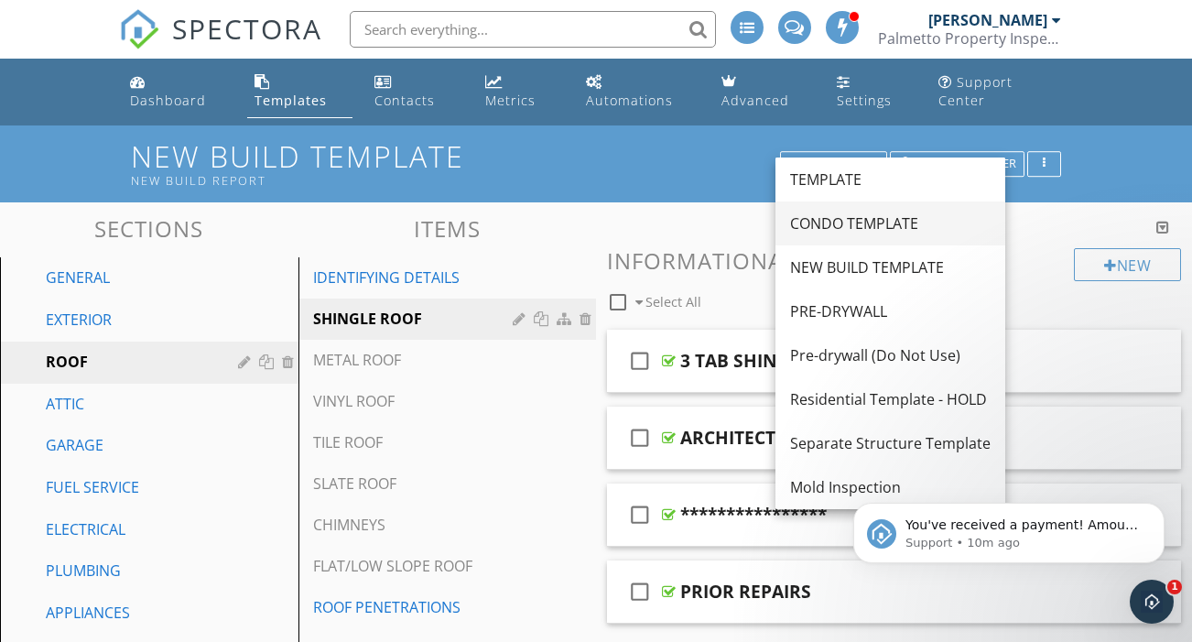
click at [844, 221] on div "CONDO TEMPLATE" at bounding box center [890, 223] width 200 height 22
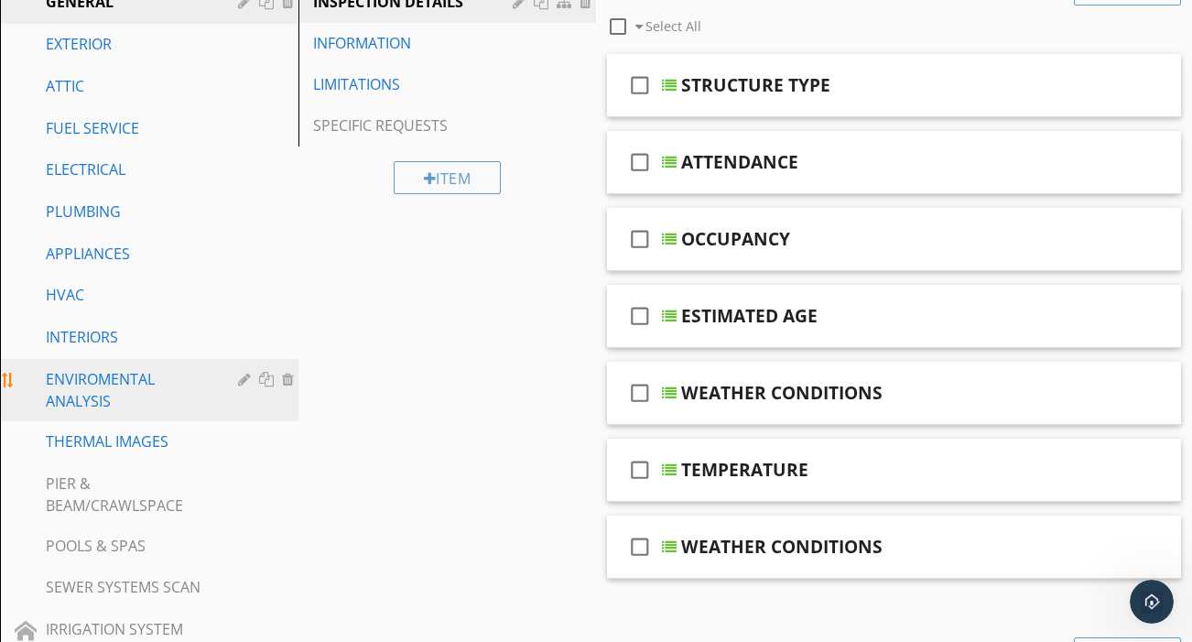
scroll to position [644, 0]
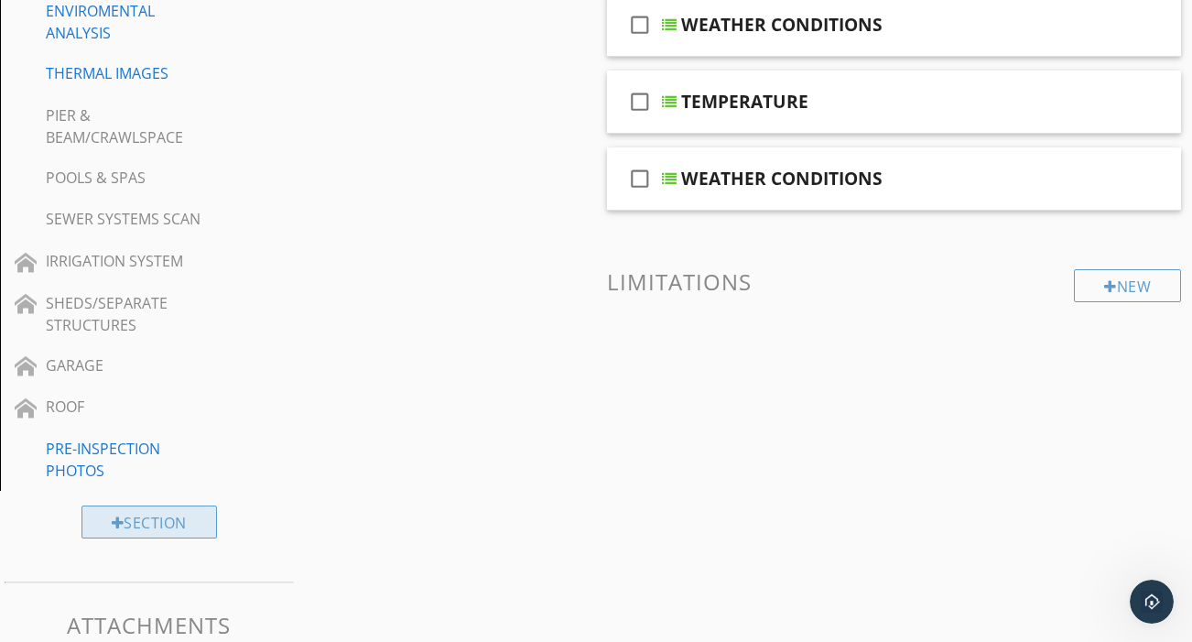
click at [157, 508] on div "Section" at bounding box center [148, 521] width 135 height 33
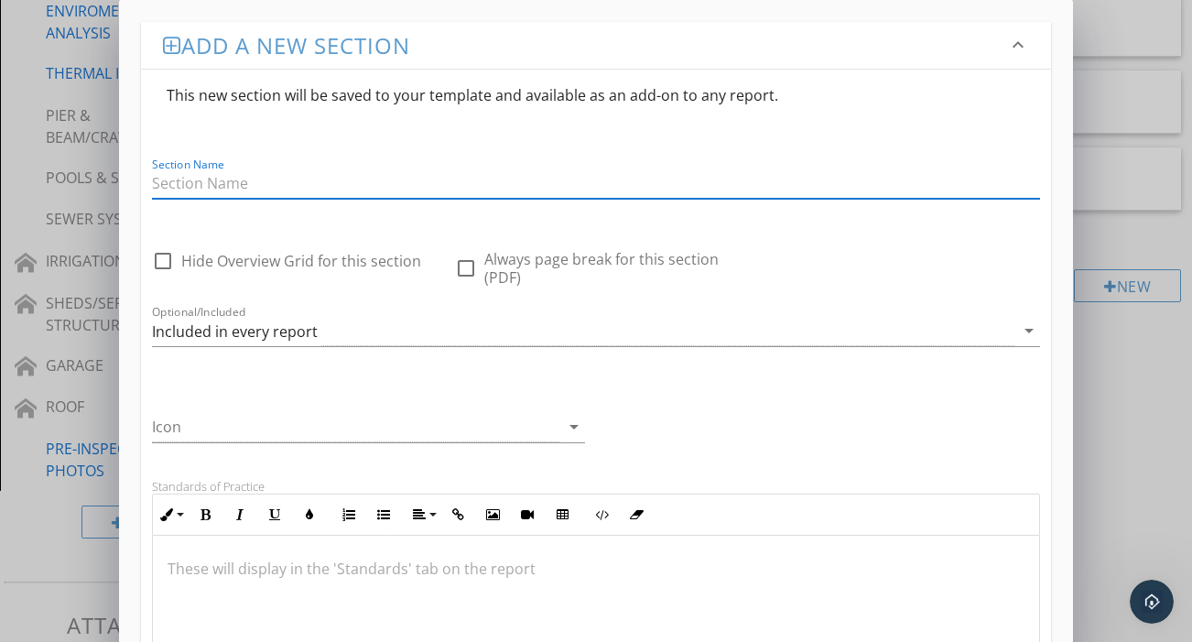
click at [20, 497] on div "Add a new section keyboard_arrow_down This new section will be saved to your te…" at bounding box center [596, 574] width 1192 height 1149
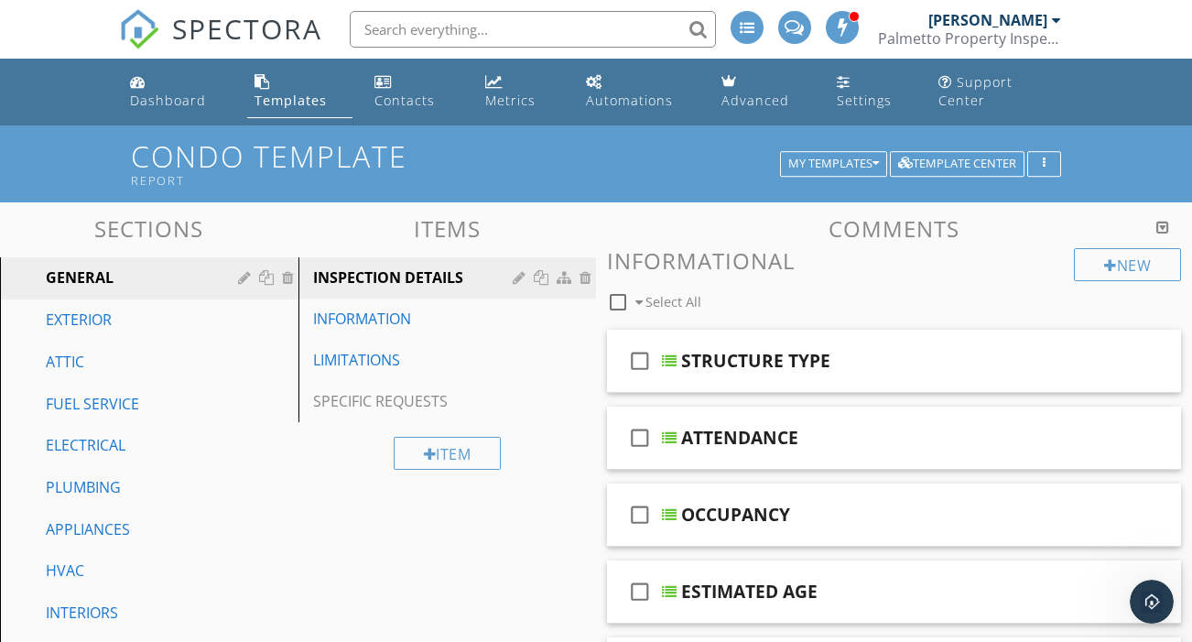
scroll to position [0, 0]
click at [807, 157] on div "My Templates" at bounding box center [833, 163] width 91 height 13
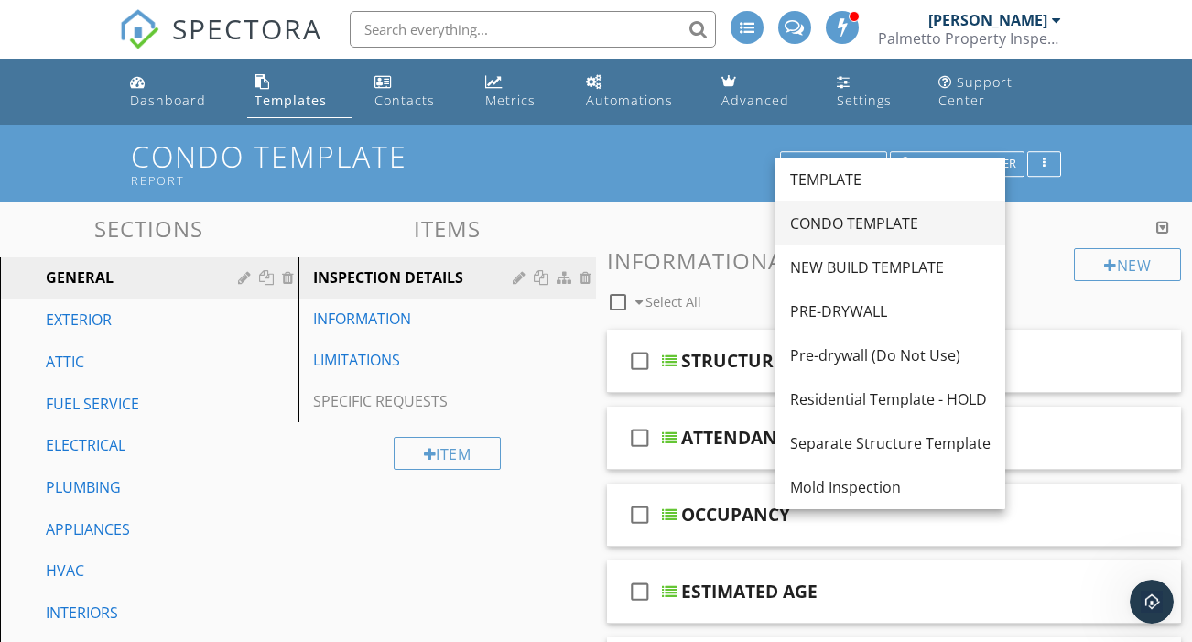
click at [823, 230] on div "CONDO TEMPLATE" at bounding box center [890, 223] width 200 height 22
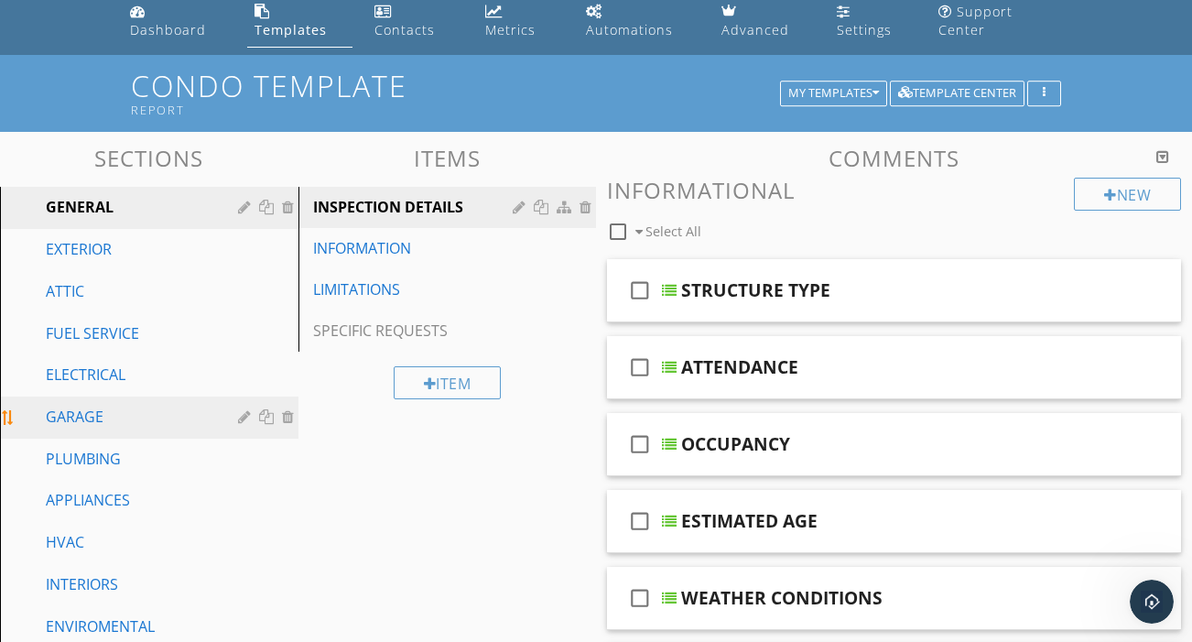
scroll to position [76, 0]
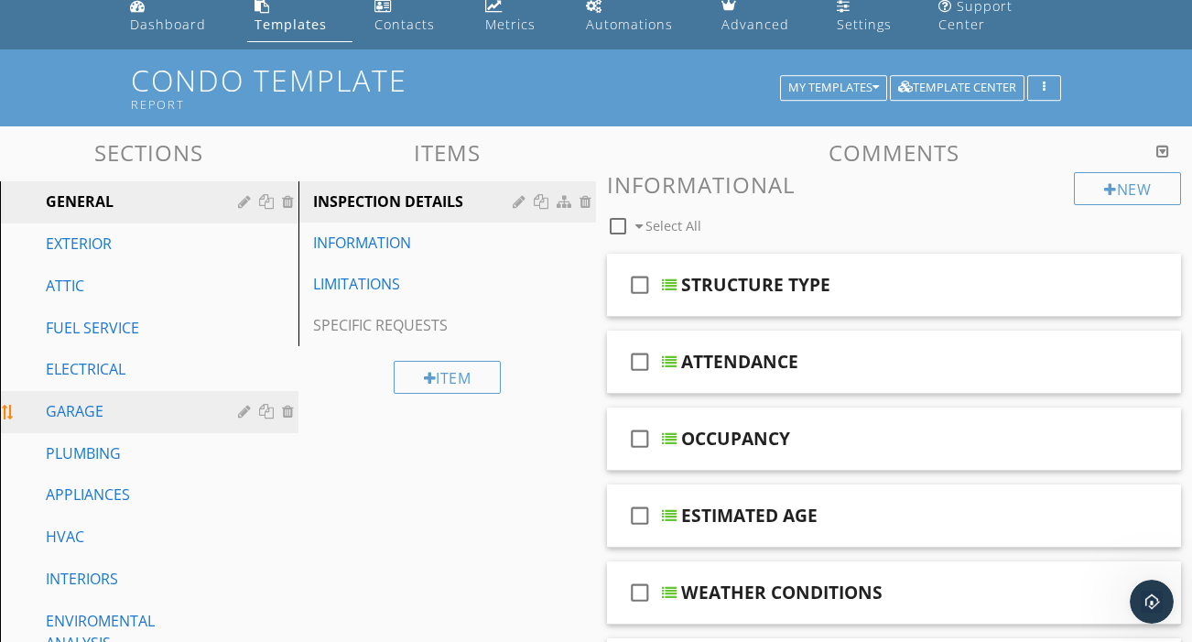
click at [161, 400] on div "GARAGE" at bounding box center [129, 411] width 166 height 22
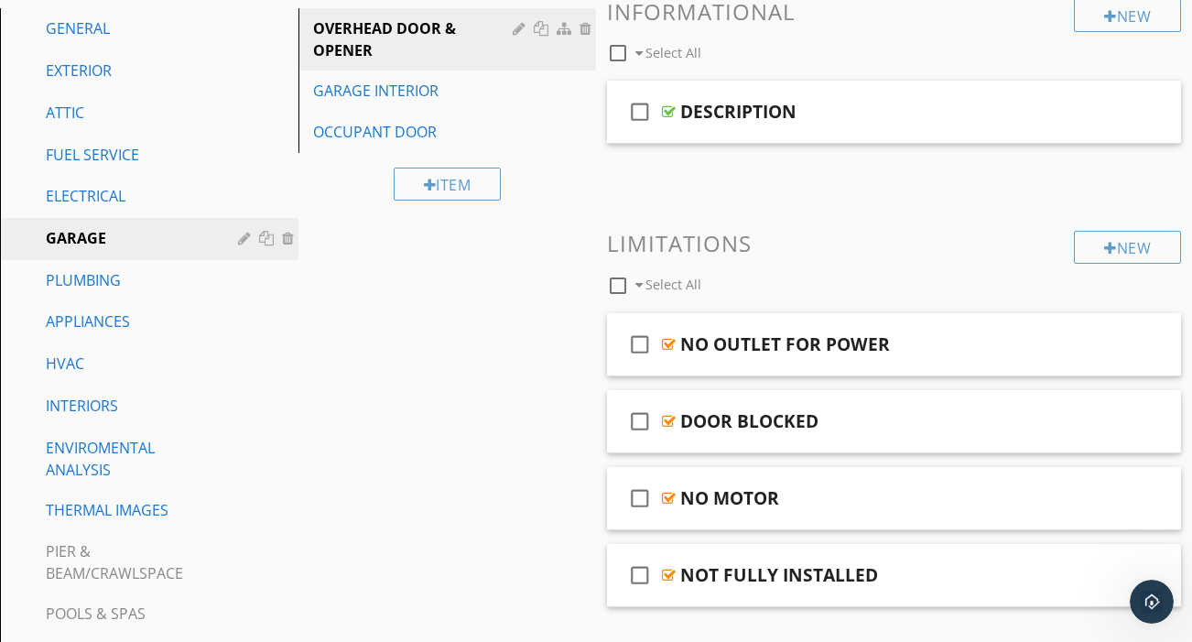
scroll to position [215, 0]
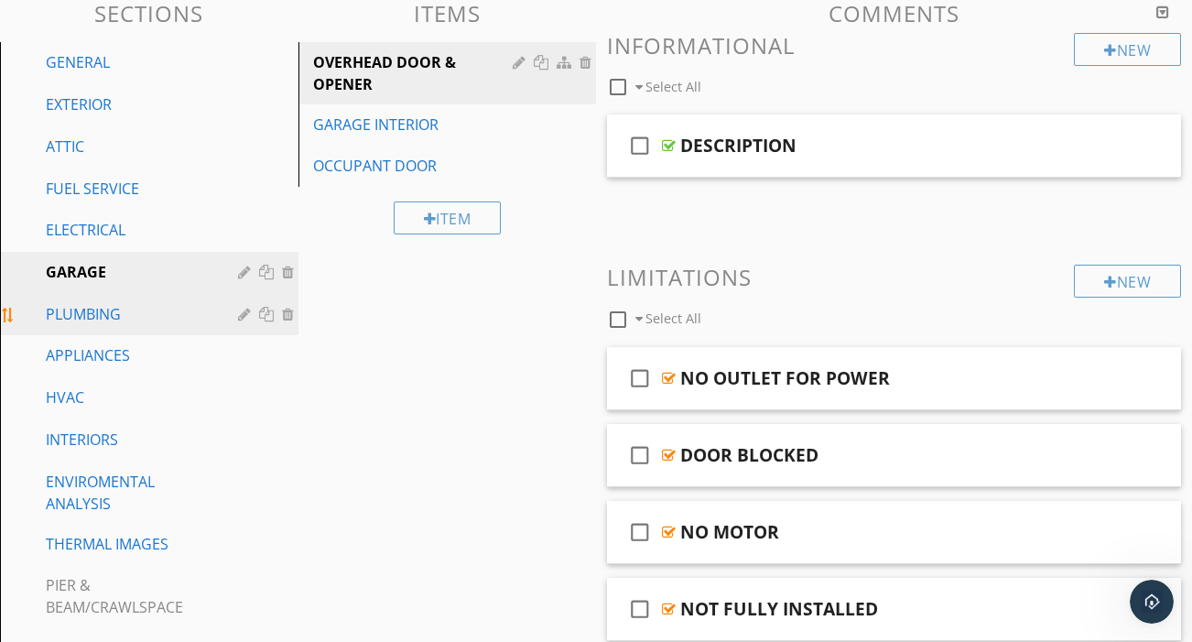
click at [102, 303] on div "PLUMBING" at bounding box center [129, 314] width 166 height 22
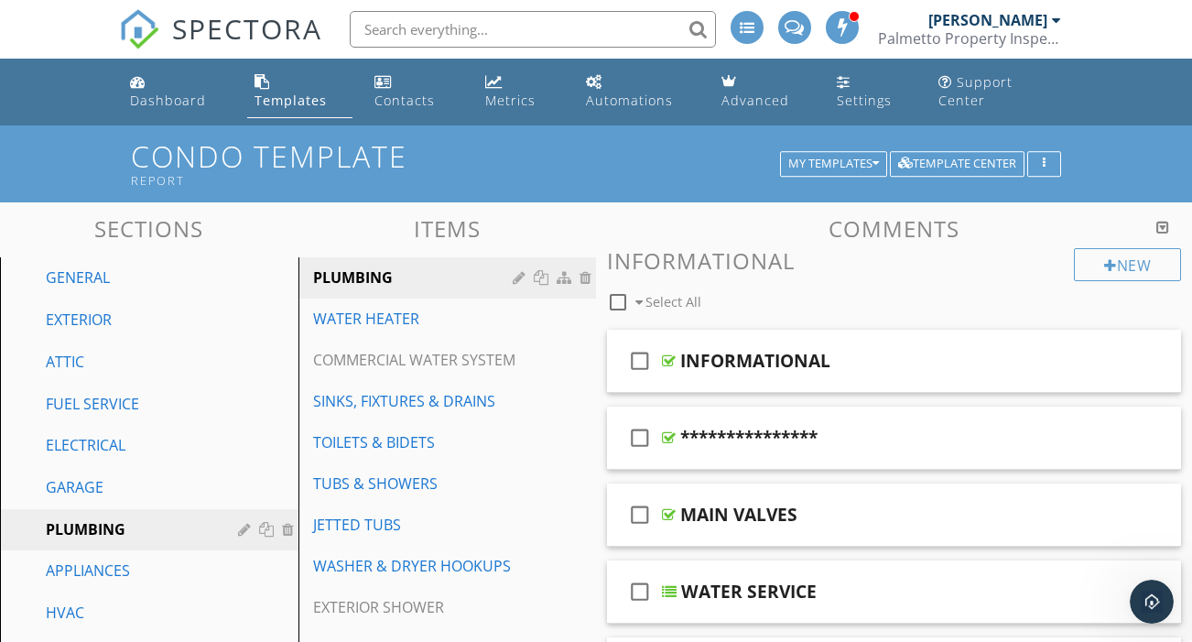
scroll to position [0, 0]
click at [799, 157] on div "My Templates" at bounding box center [833, 163] width 91 height 13
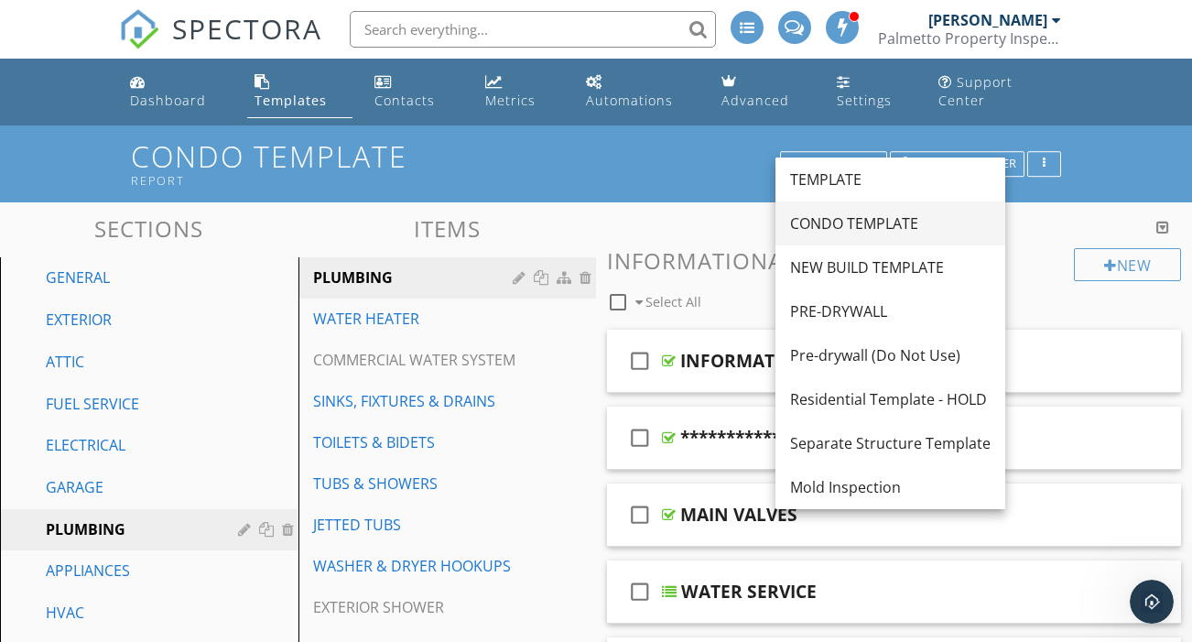
click at [825, 230] on div "CONDO TEMPLATE" at bounding box center [890, 223] width 200 height 22
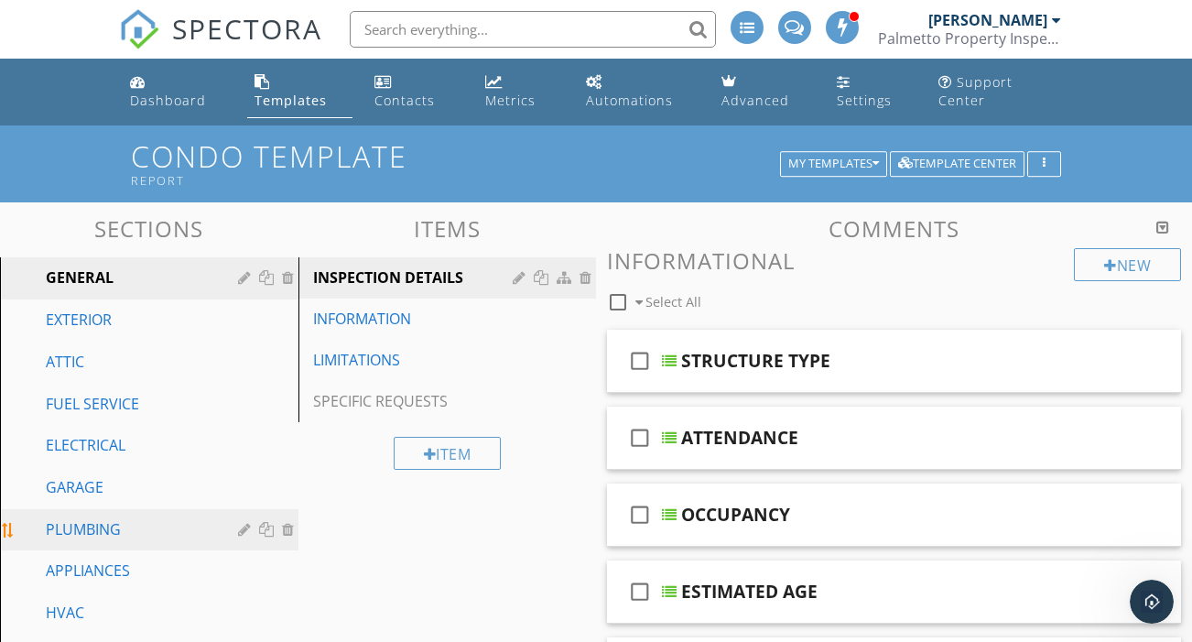
click at [102, 518] on div "PLUMBING" at bounding box center [129, 529] width 166 height 22
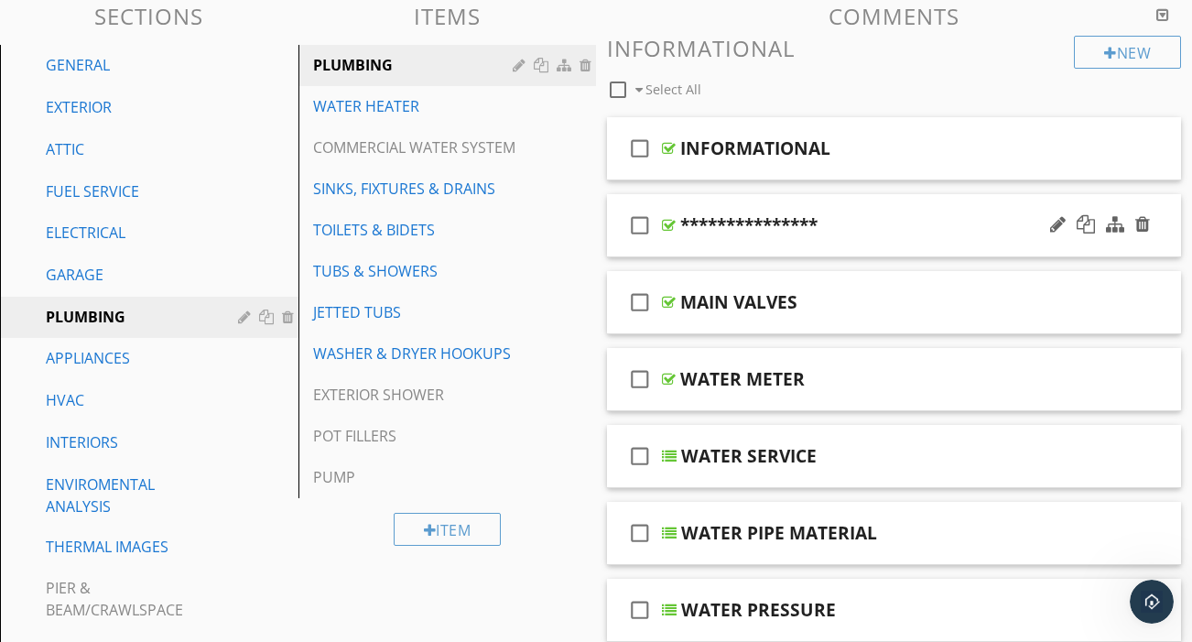
scroll to position [212, 0]
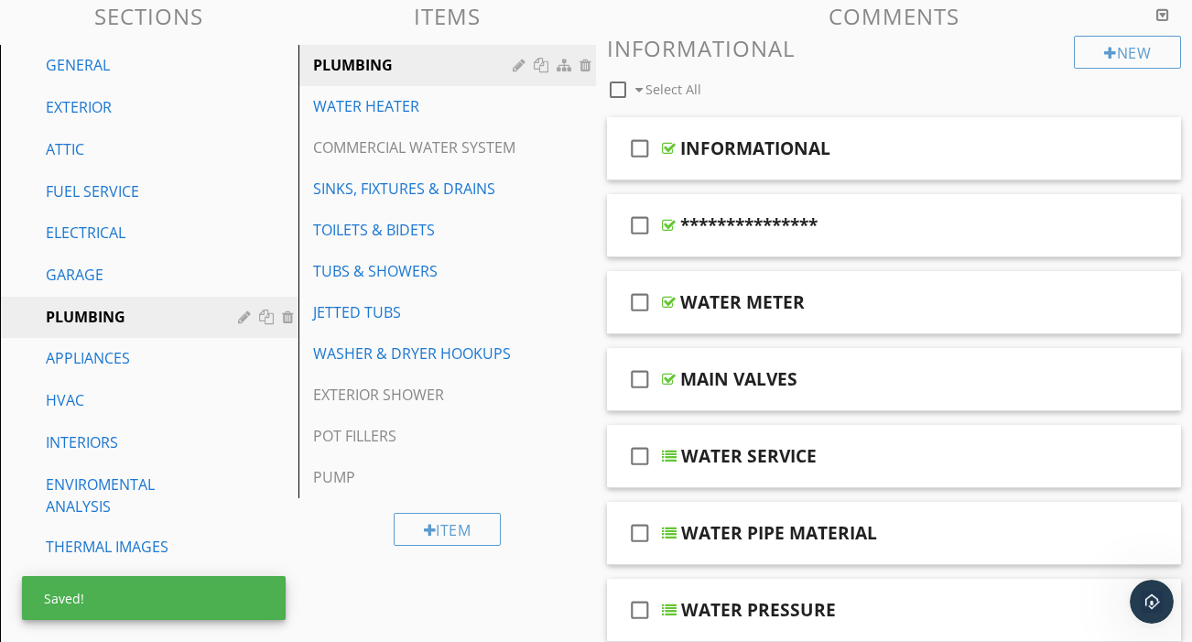
click at [584, 498] on div "Item" at bounding box center [447, 528] width 298 height 61
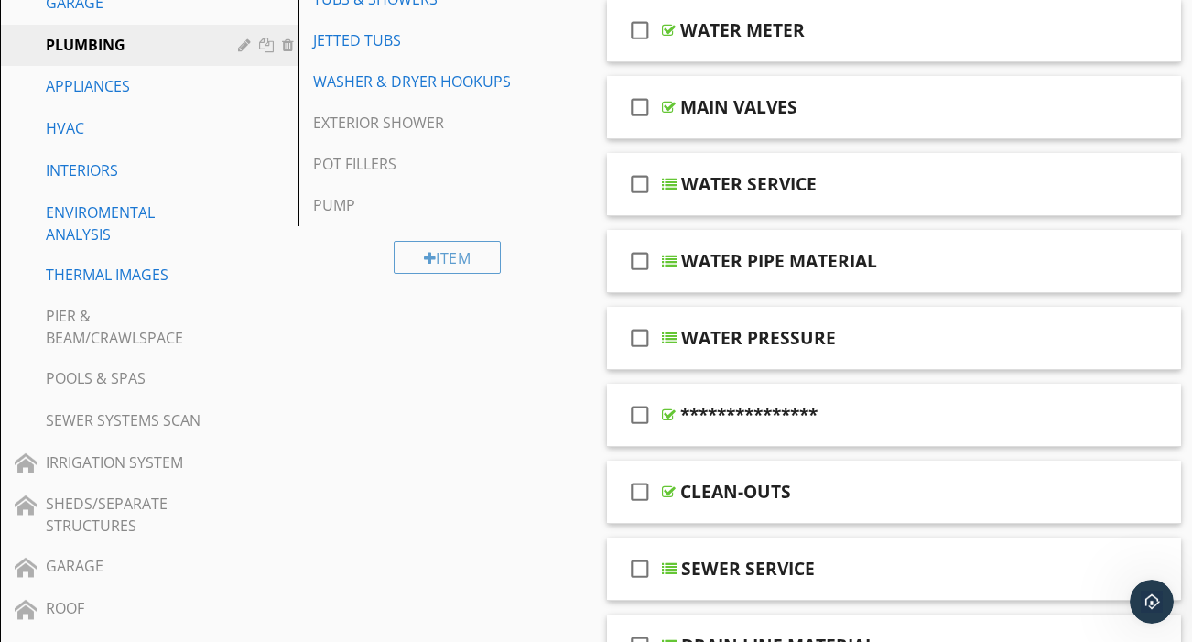
scroll to position [484, 0]
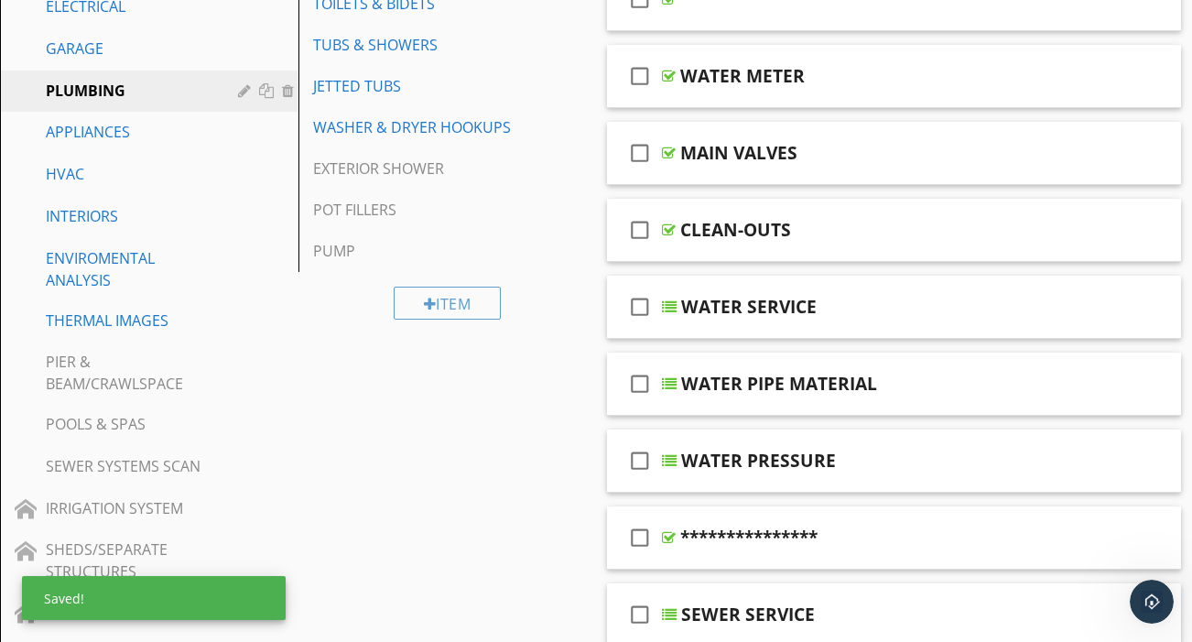
scroll to position [332, 0]
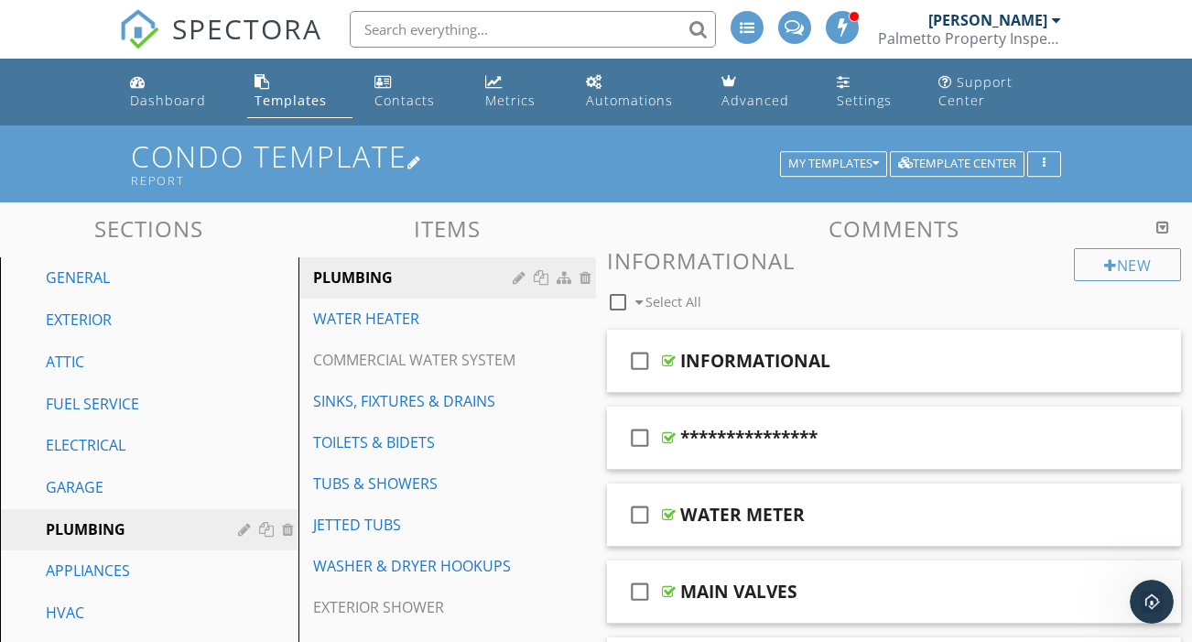
scroll to position [0, 0]
click at [857, 157] on div "My Templates" at bounding box center [833, 163] width 91 height 13
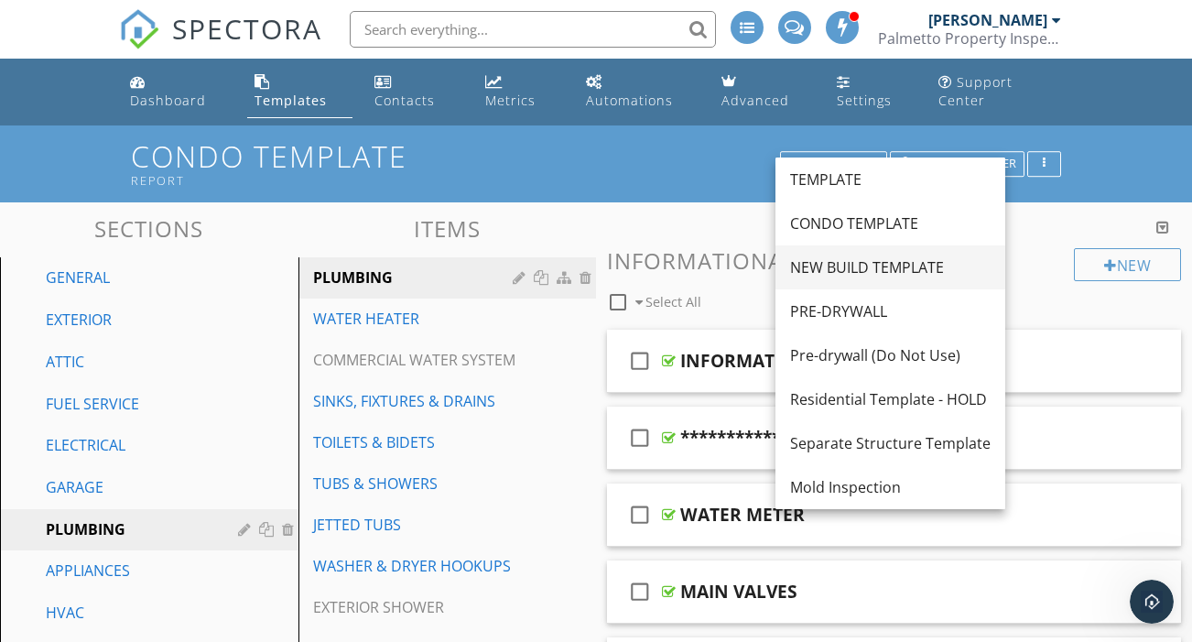
click at [834, 264] on div "NEW BUILD TEMPLATE" at bounding box center [890, 267] width 200 height 22
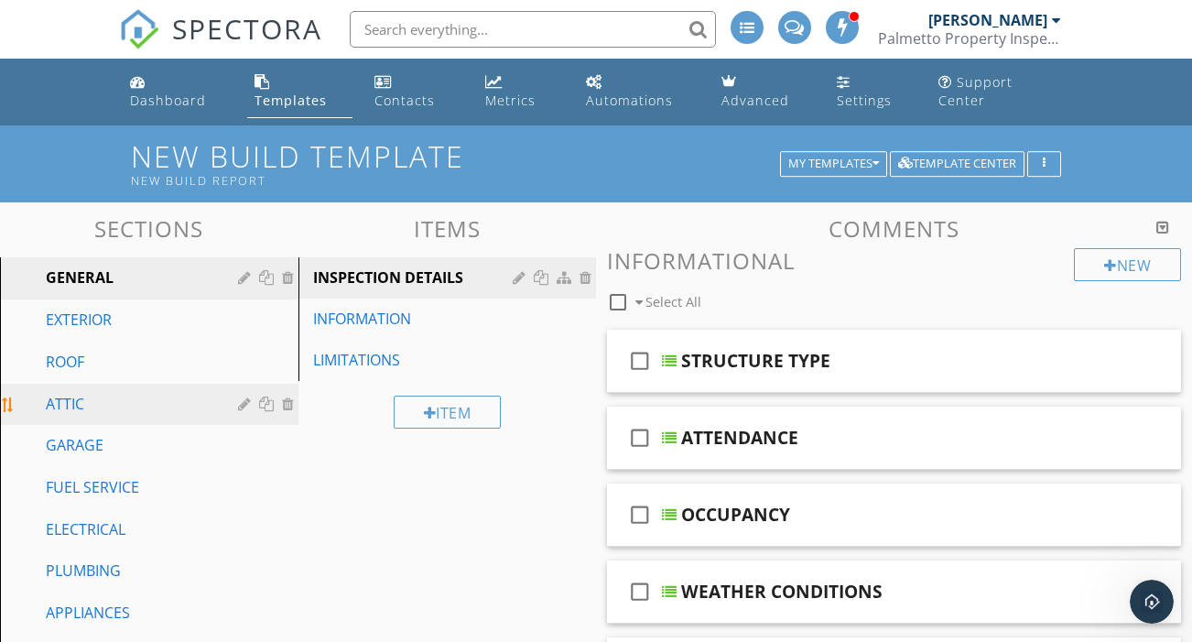
click at [70, 393] on div "ATTIC" at bounding box center [129, 404] width 166 height 22
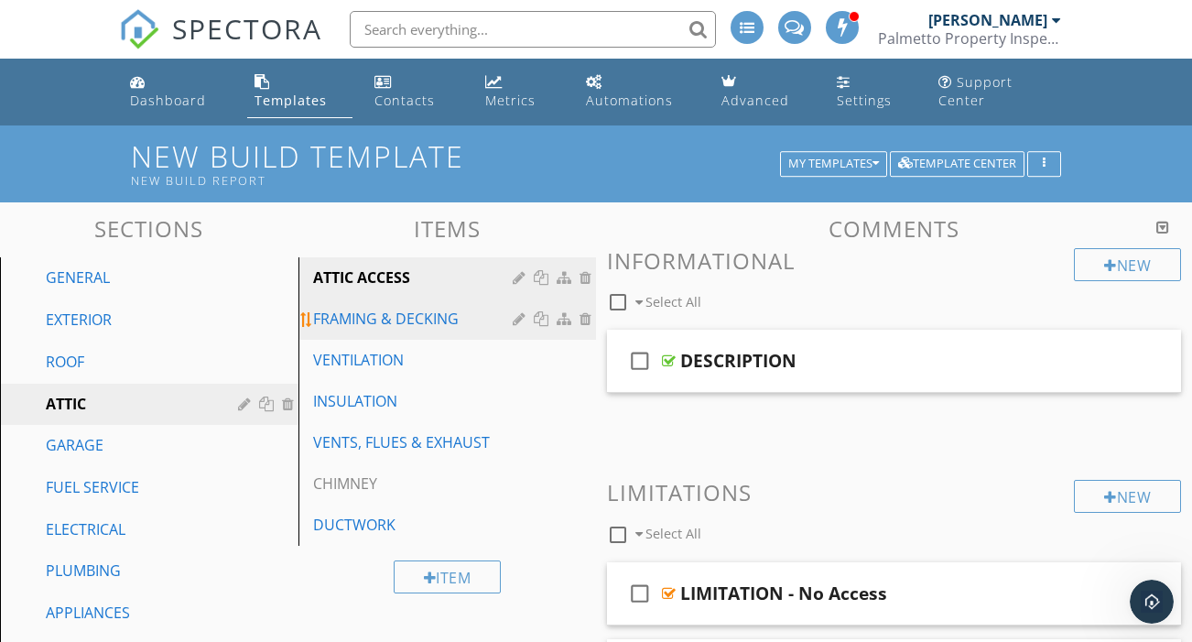
click at [459, 308] on div "FRAMING & DECKING" at bounding box center [416, 319] width 206 height 22
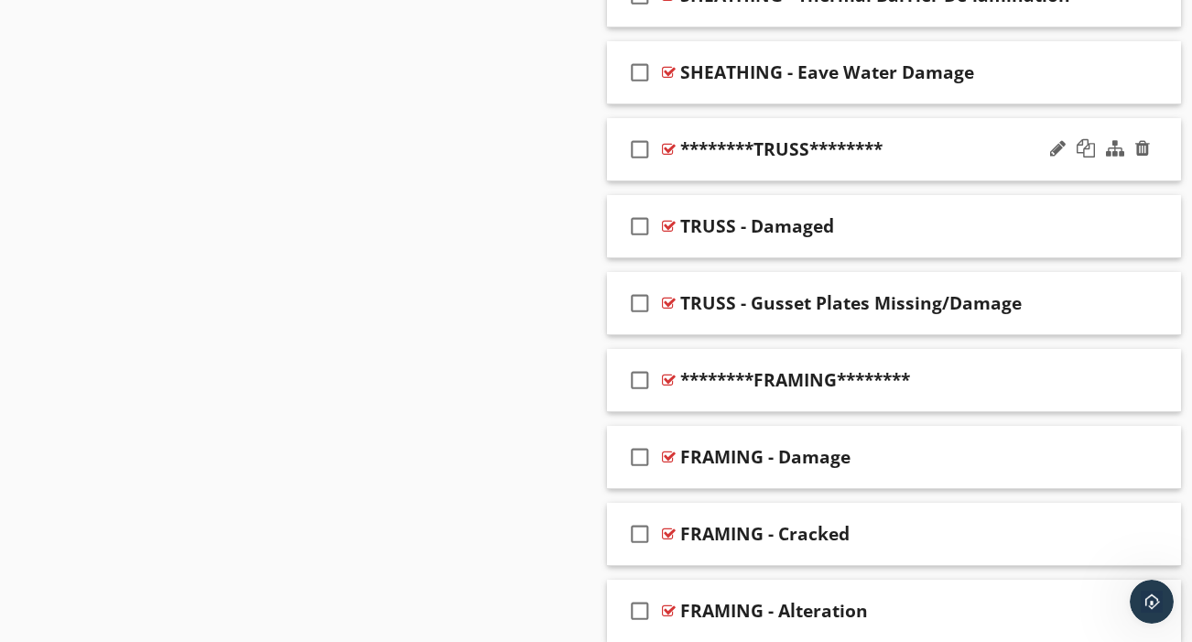
scroll to position [1695, 0]
click at [643, 208] on icon "check_box_outline_blank" at bounding box center [639, 226] width 29 height 44
click at [640, 287] on icon "check_box_outline_blank" at bounding box center [639, 303] width 29 height 44
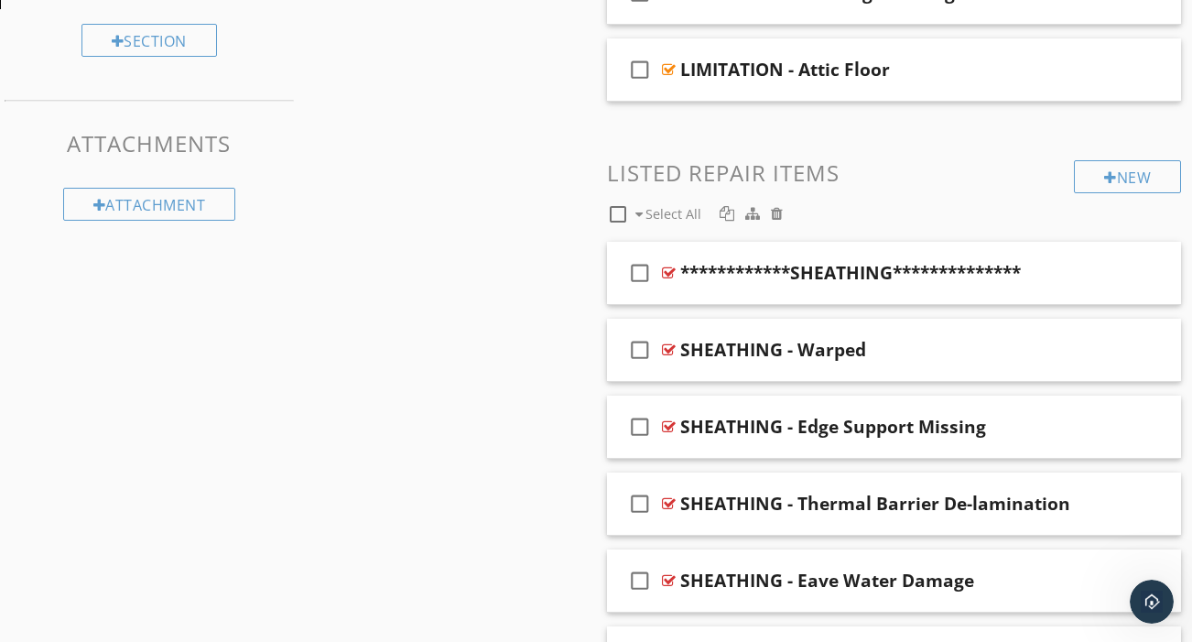
scroll to position [1093, 0]
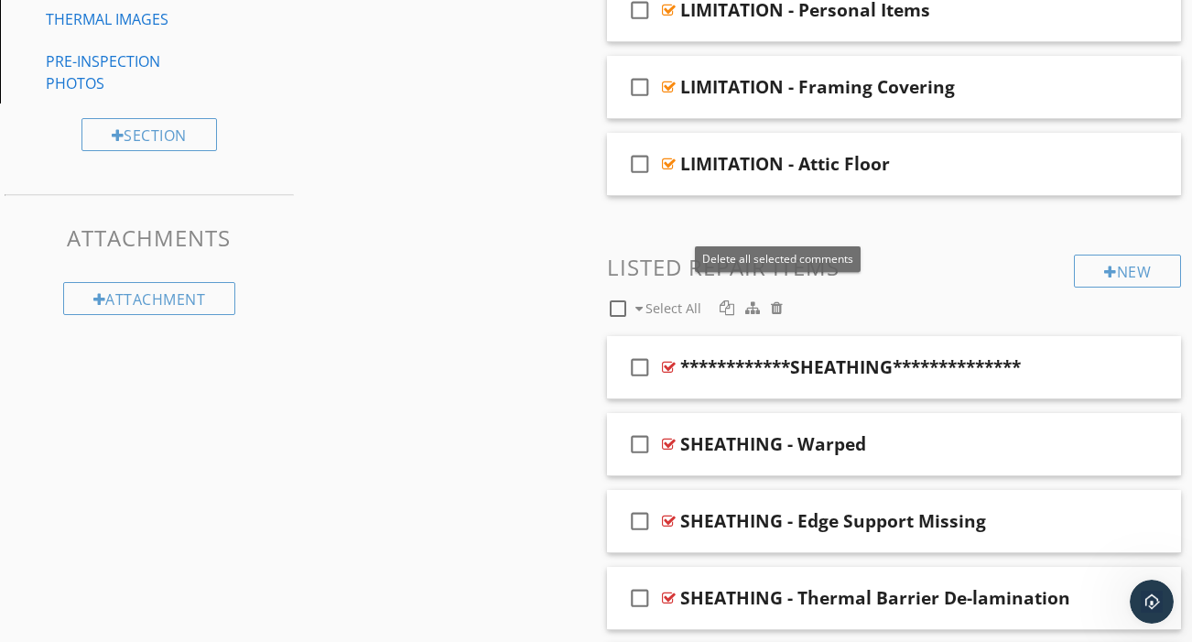
click at [775, 300] on div at bounding box center [777, 307] width 12 height 15
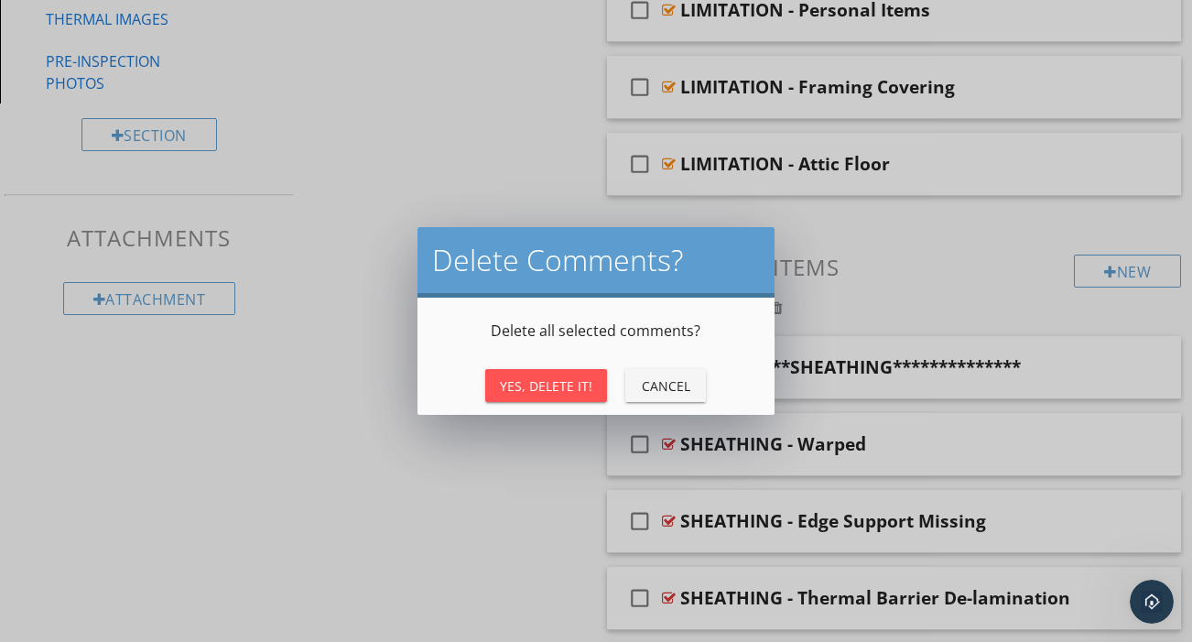
click at [599, 379] on button "Yes, Delete It!" at bounding box center [546, 385] width 122 height 33
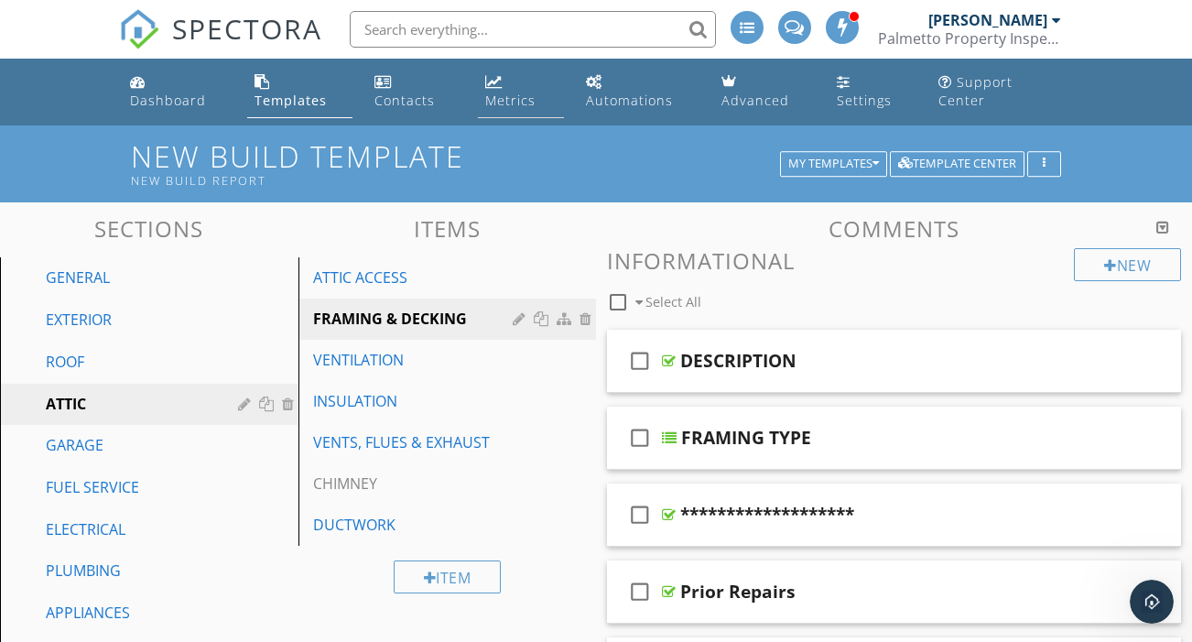
scroll to position [0, 0]
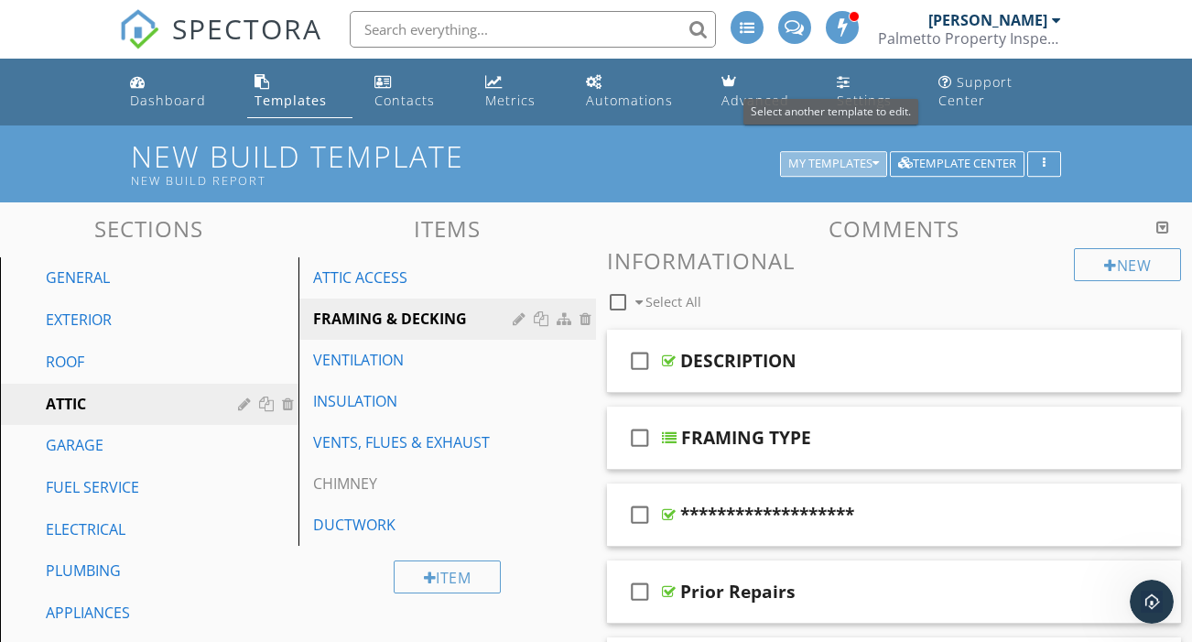
click at [832, 157] on div "My Templates" at bounding box center [833, 163] width 91 height 13
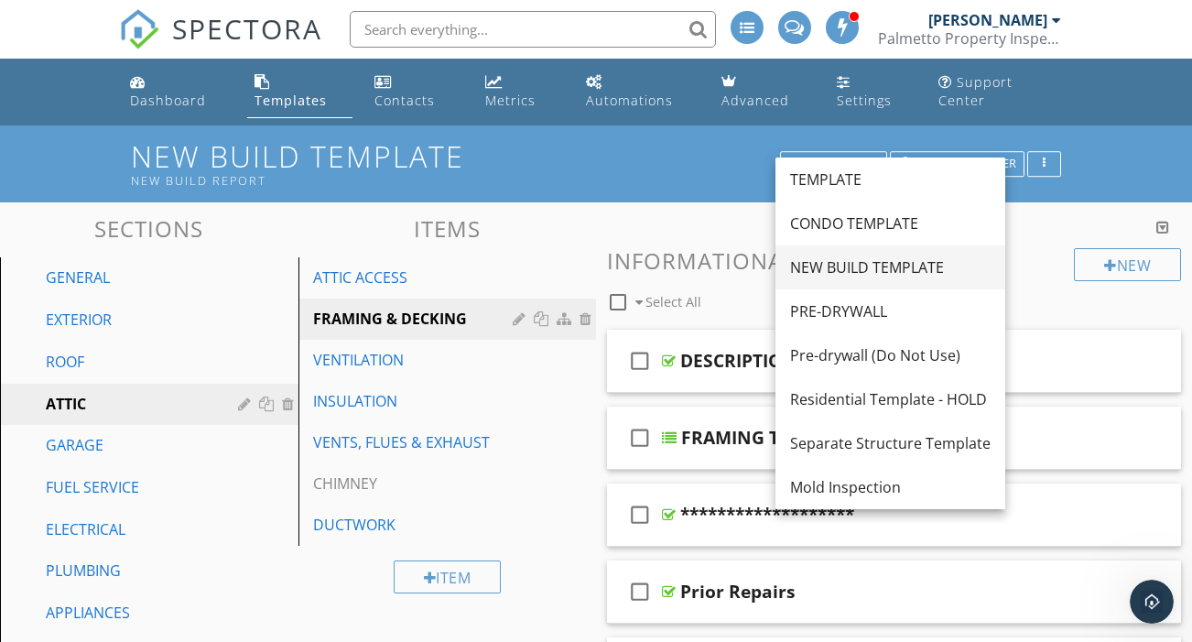
click at [827, 262] on div "NEW BUILD TEMPLATE" at bounding box center [890, 267] width 200 height 22
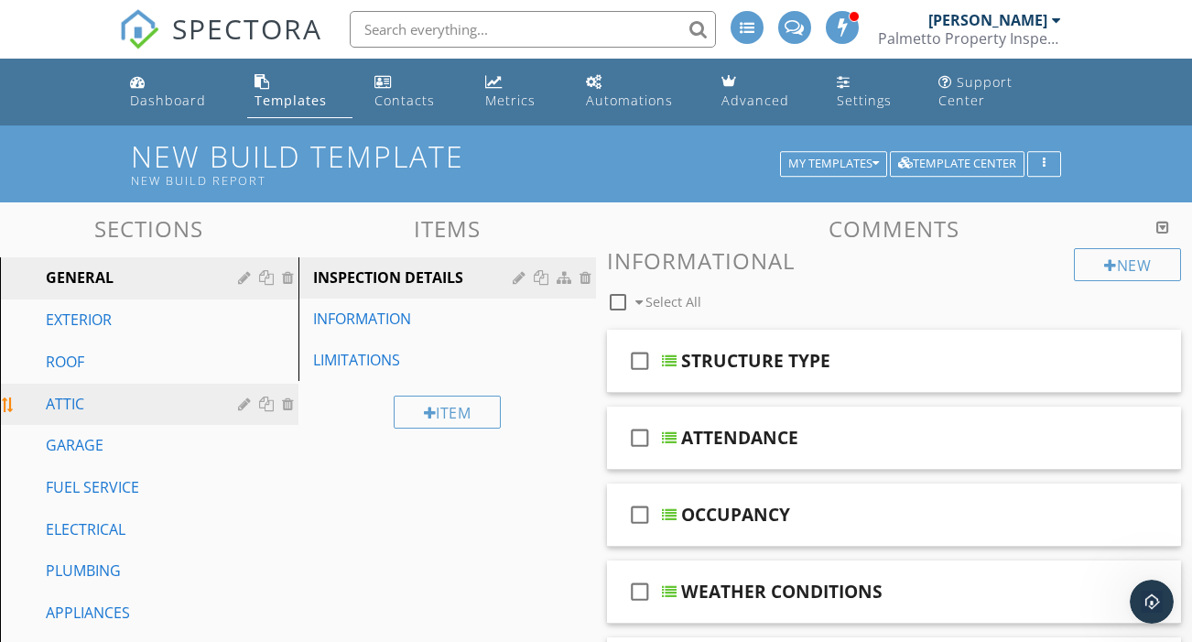
click at [84, 393] on div "ATTIC" at bounding box center [129, 404] width 166 height 22
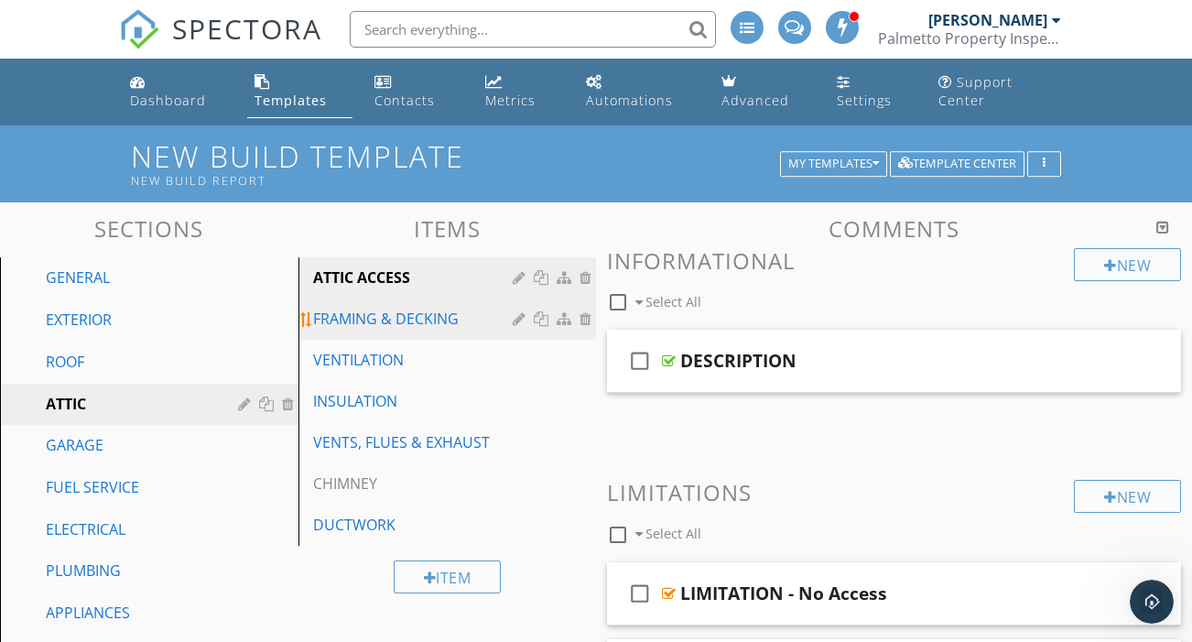
click at [426, 308] on div "FRAMING & DECKING" at bounding box center [416, 319] width 206 height 22
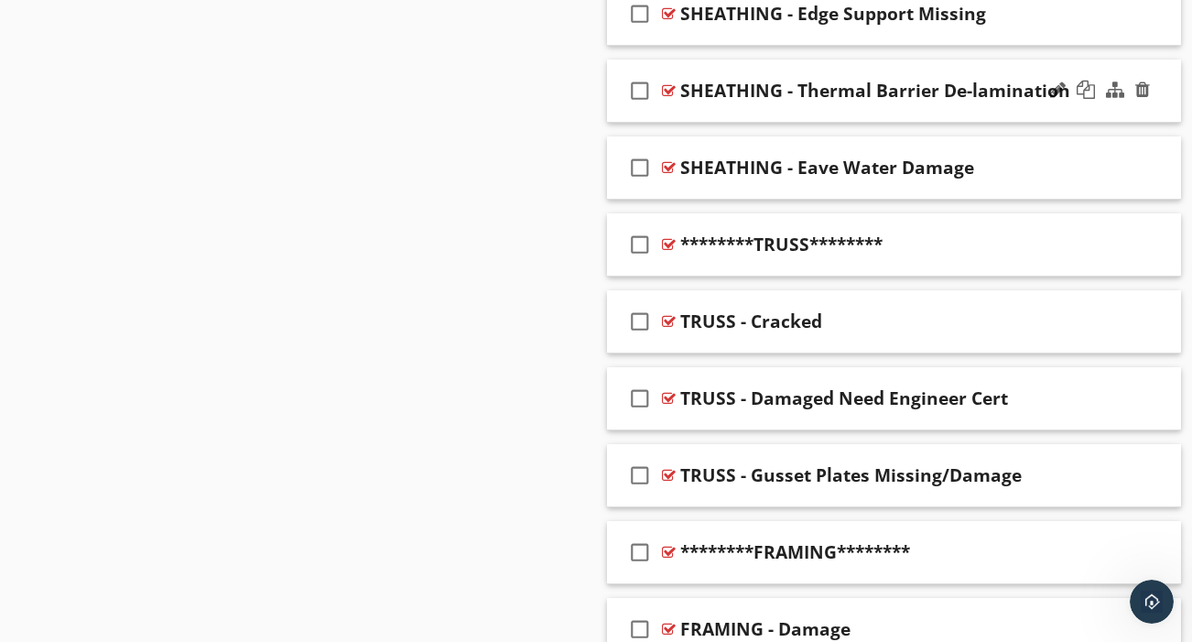
scroll to position [1625, 0]
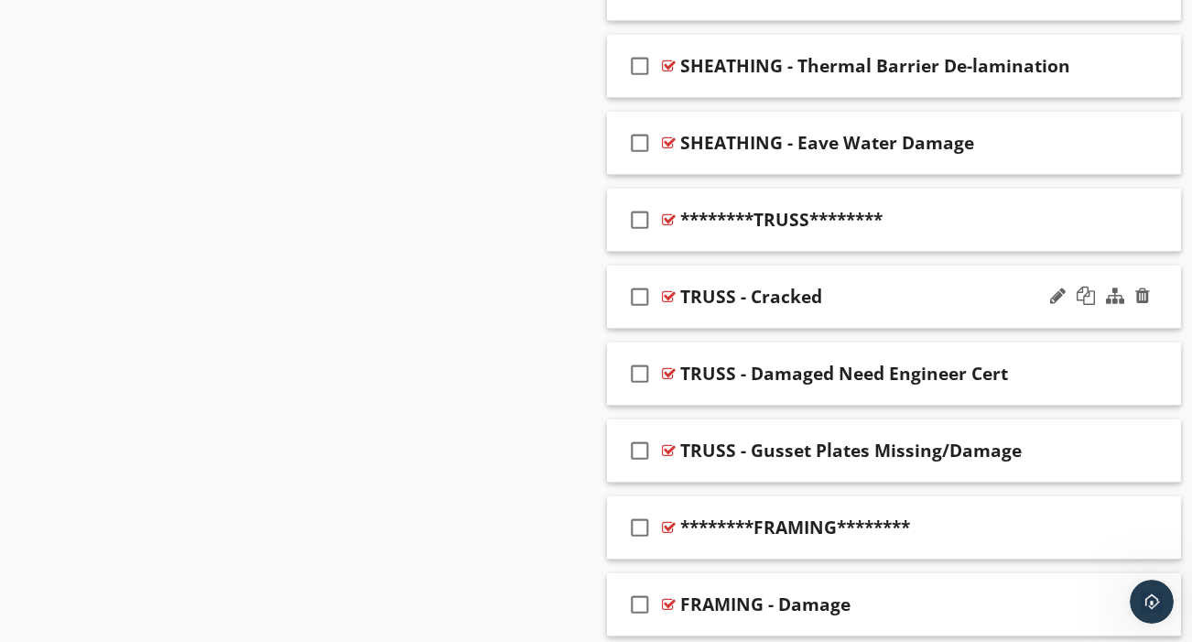
click at [639, 277] on icon "check_box_outline_blank" at bounding box center [639, 297] width 29 height 44
click at [640, 357] on icon "check_box_outline_blank" at bounding box center [639, 374] width 29 height 44
click at [638, 433] on icon "check_box_outline_blank" at bounding box center [639, 450] width 29 height 44
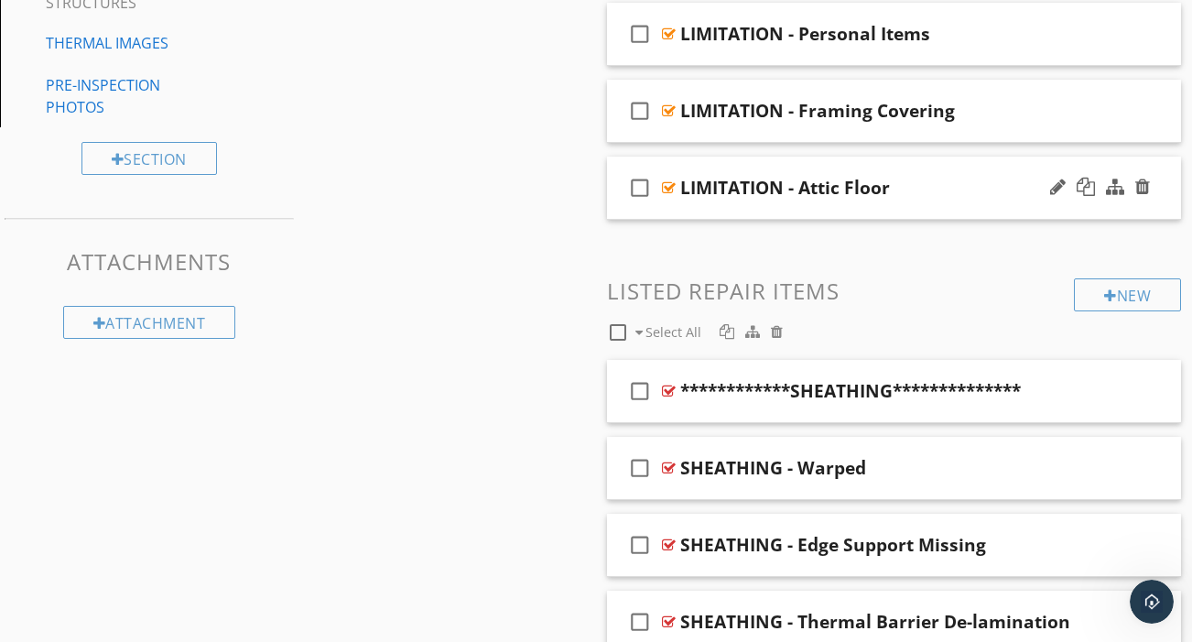
scroll to position [1068, 0]
click at [727, 325] on div at bounding box center [726, 332] width 15 height 15
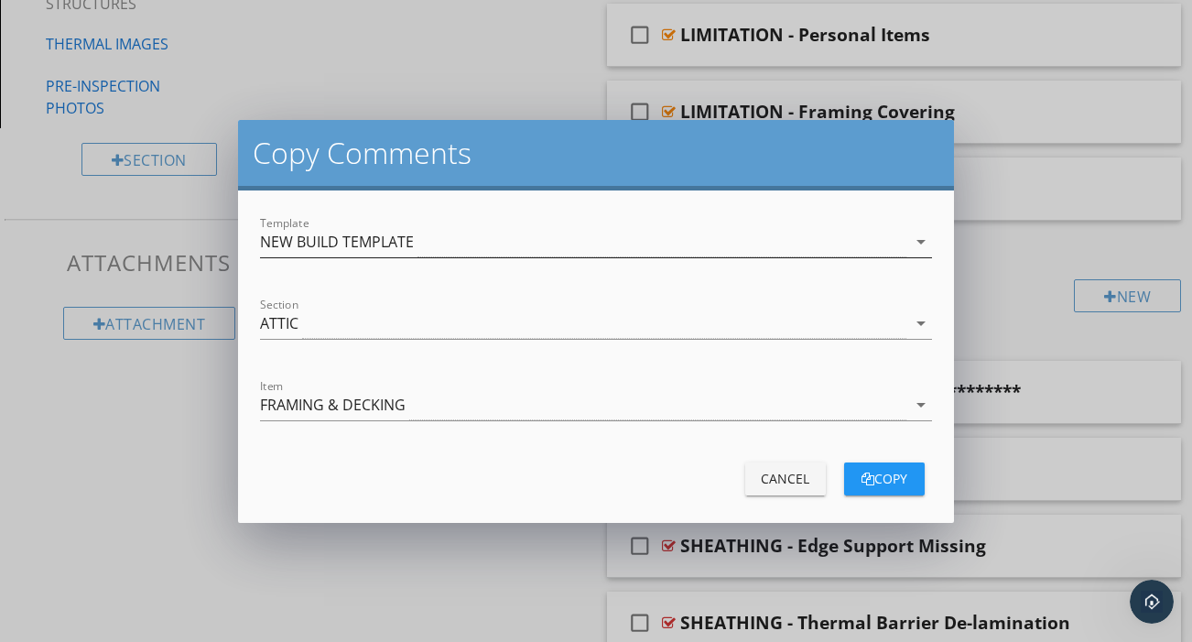
click at [362, 238] on div "NEW BUILD TEMPLATE" at bounding box center [337, 241] width 154 height 16
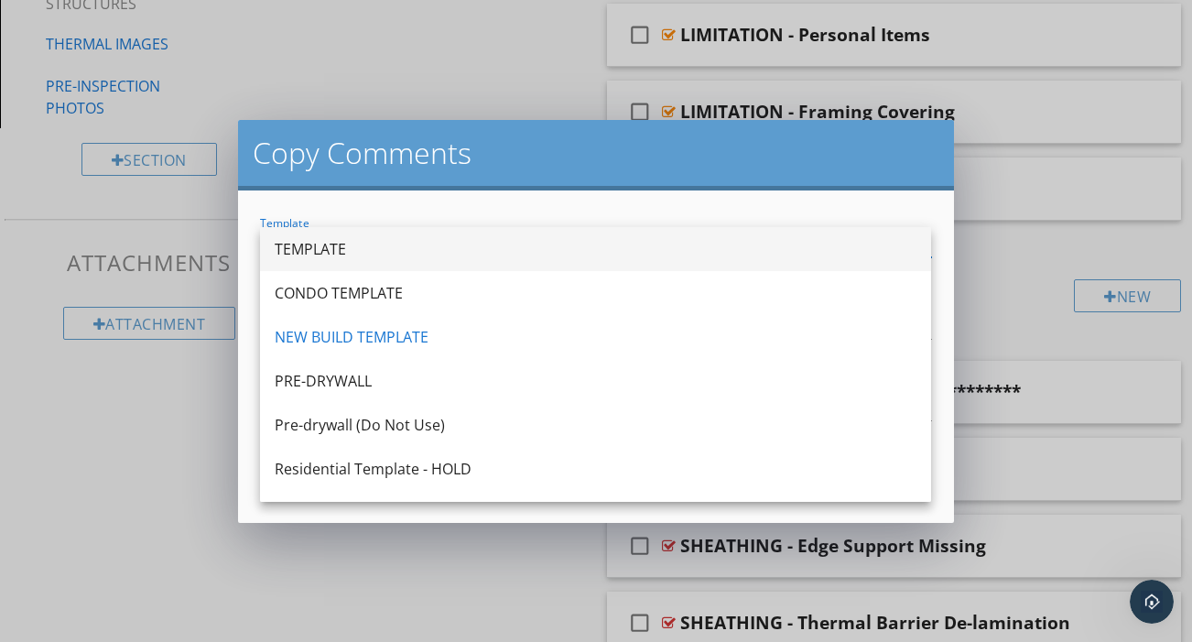
click at [338, 258] on div "TEMPLATE" at bounding box center [596, 249] width 642 height 22
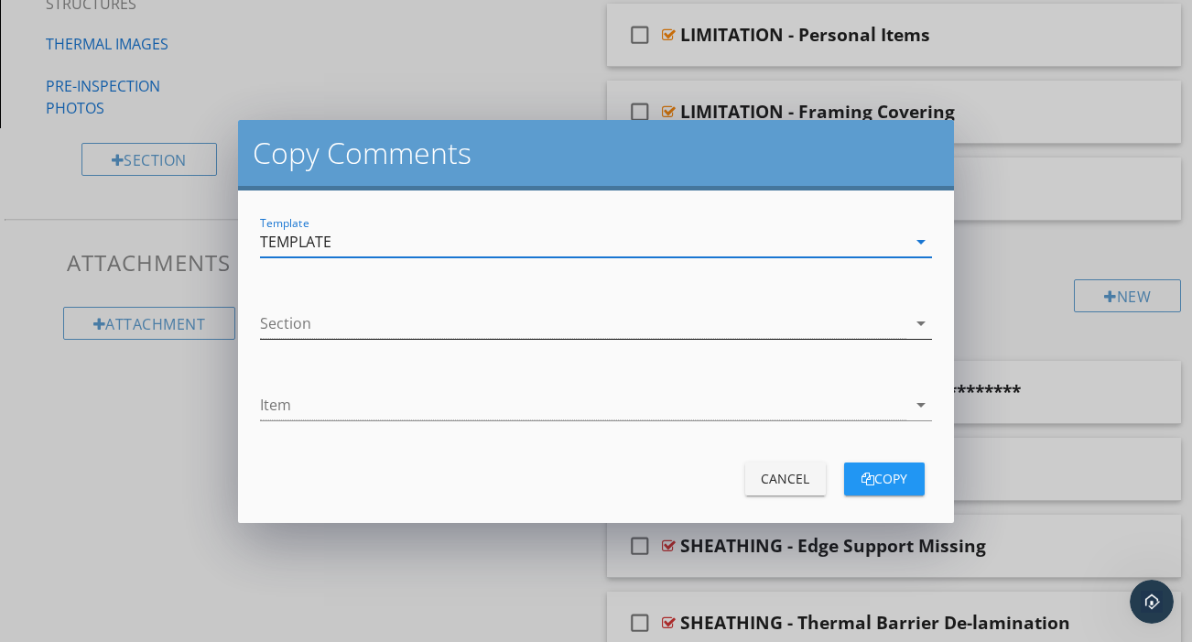
click at [330, 326] on div at bounding box center [582, 323] width 645 height 30
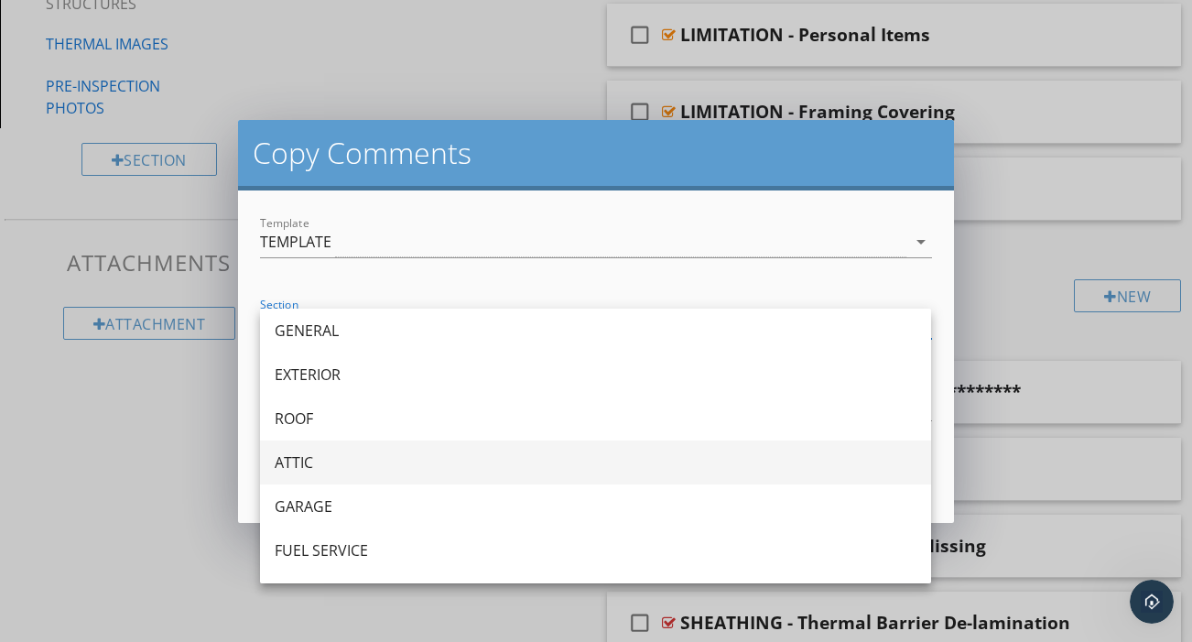
click at [315, 460] on div "ATTIC" at bounding box center [596, 462] width 642 height 22
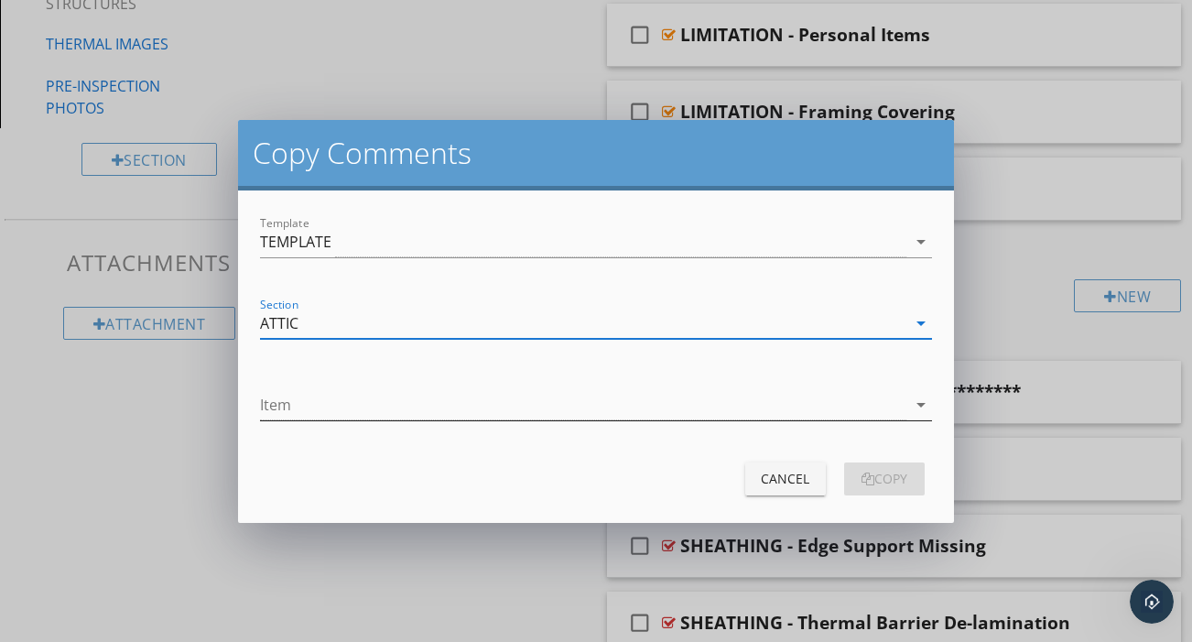
click at [320, 408] on div at bounding box center [582, 405] width 645 height 30
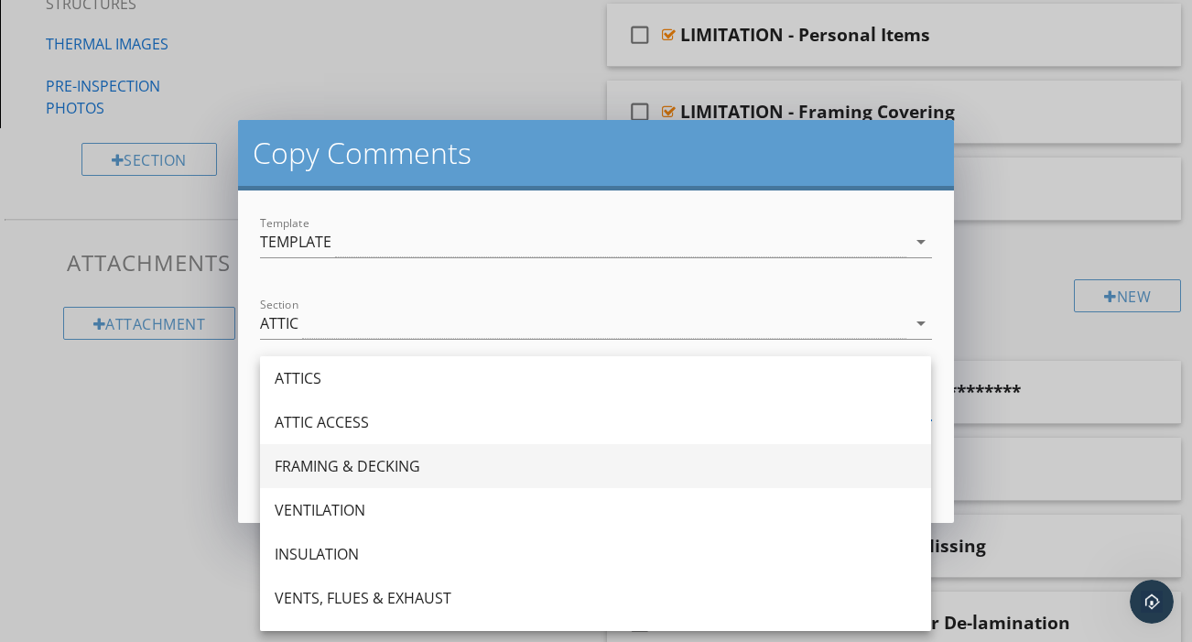
click at [330, 468] on div "FRAMING & DECKING" at bounding box center [596, 466] width 642 height 22
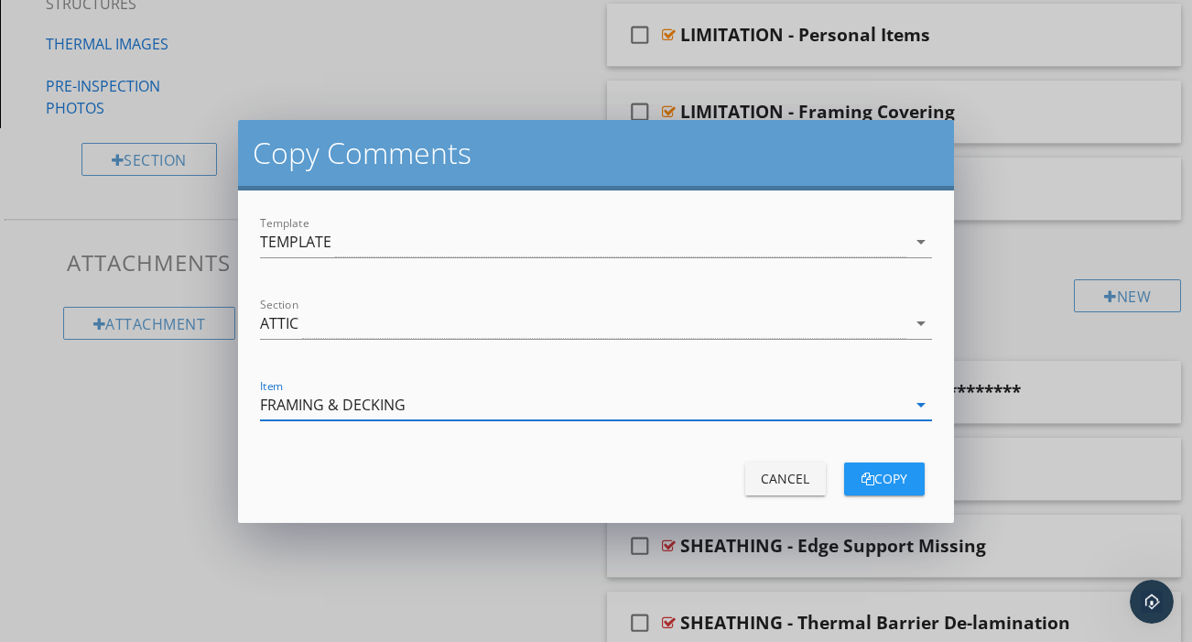
click at [897, 478] on div "copy" at bounding box center [884, 478] width 51 height 19
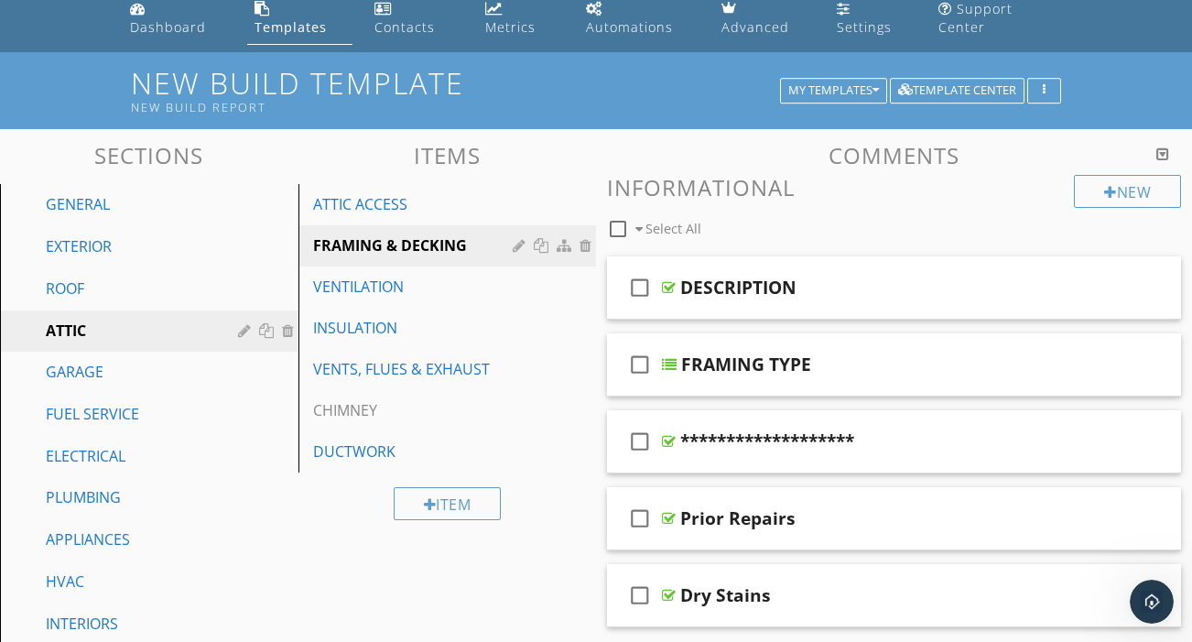
scroll to position [74, 0]
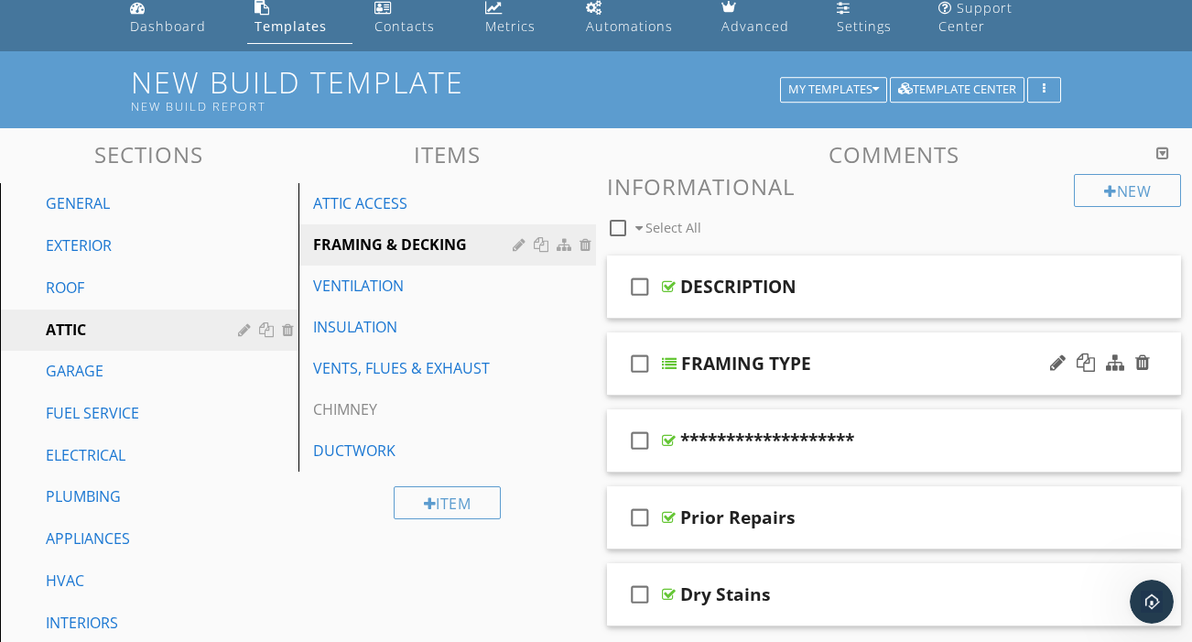
click at [803, 362] on div "check_box_outline_blank FRAMING TYPE" at bounding box center [894, 363] width 574 height 63
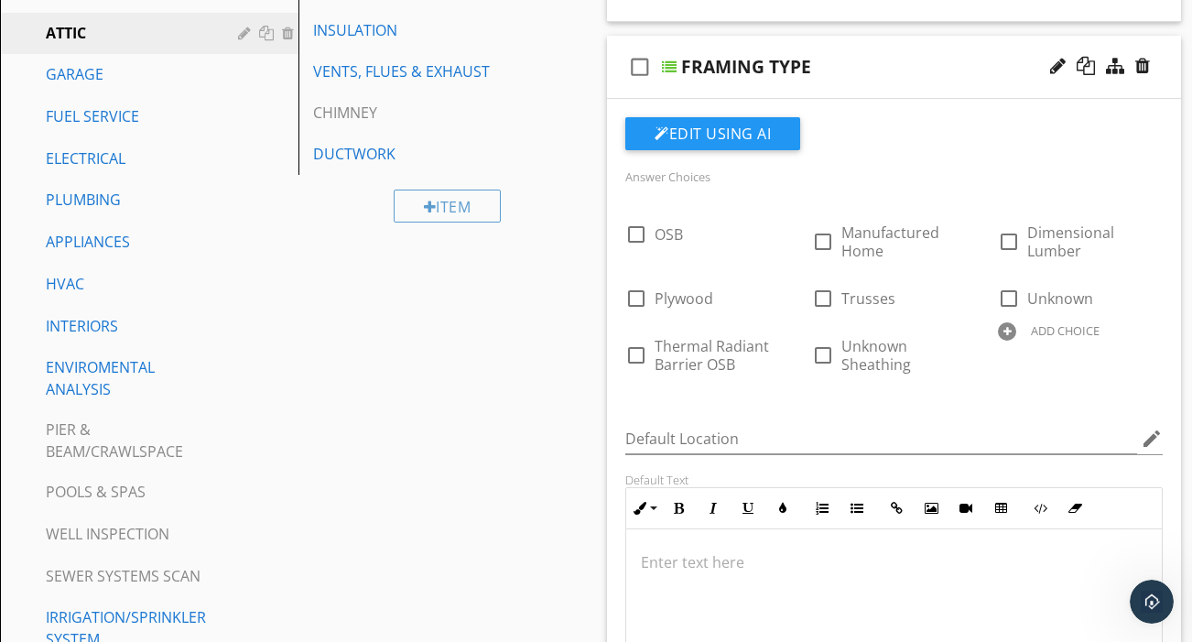
scroll to position [363, 0]
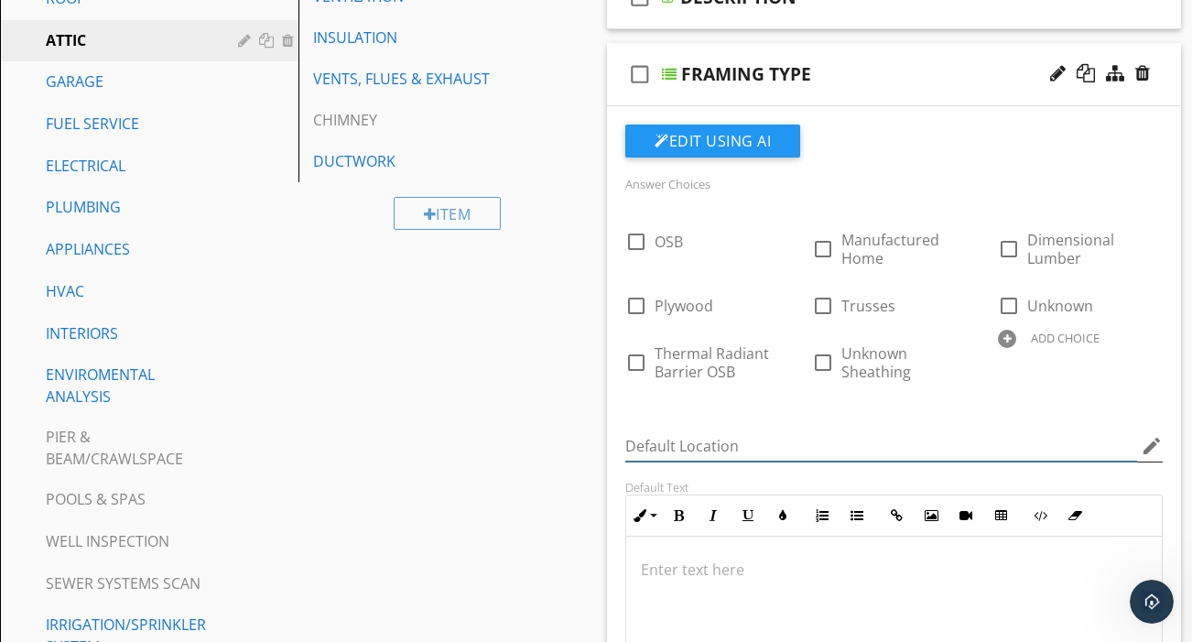
click at [890, 431] on input "Default Location" at bounding box center [881, 446] width 512 height 30
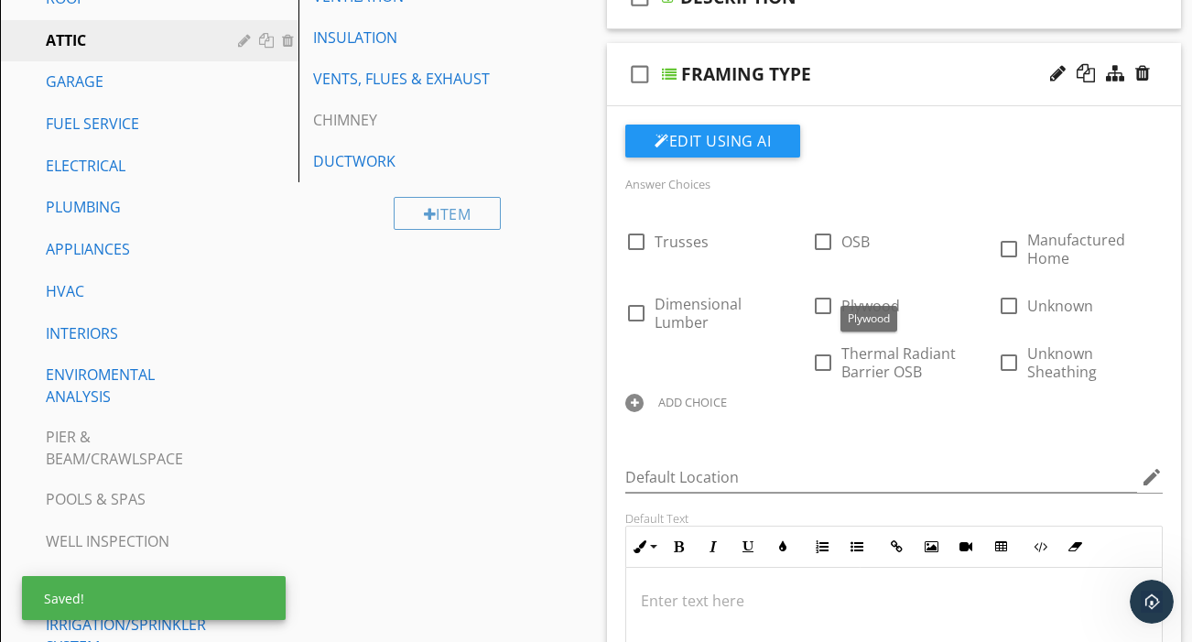
click at [927, 451] on div "Default Location edit" at bounding box center [893, 481] width 537 height 60
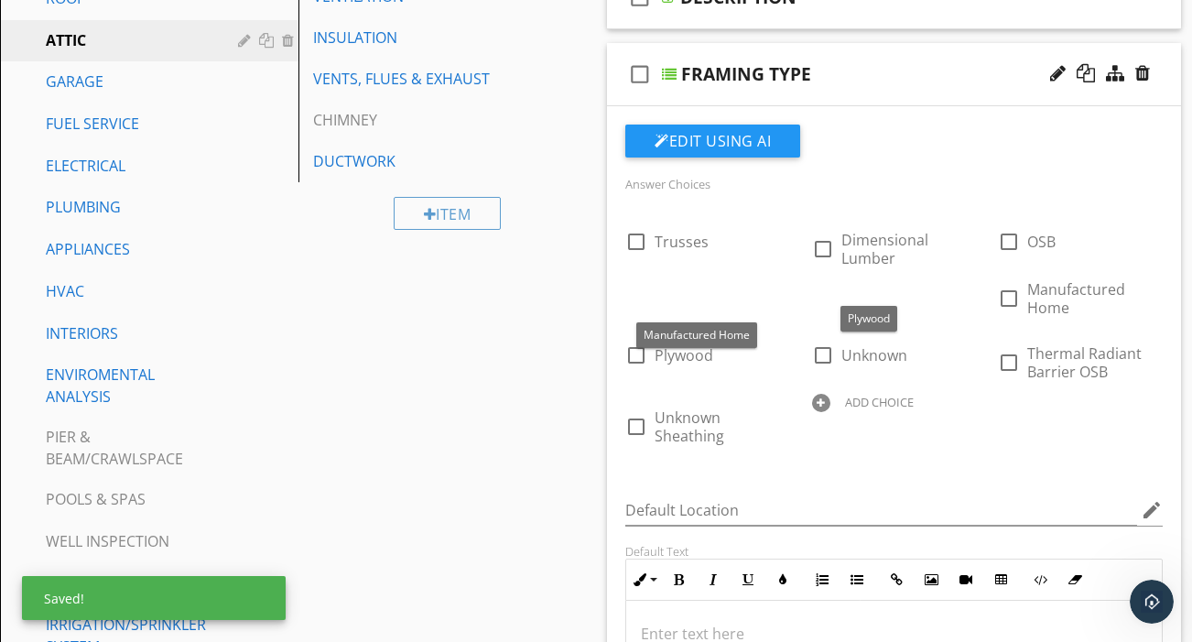
click at [972, 427] on div "check_box_outline_blank Trusses check_box_outline_blank Dimensional Lumber chec…" at bounding box center [893, 333] width 559 height 242
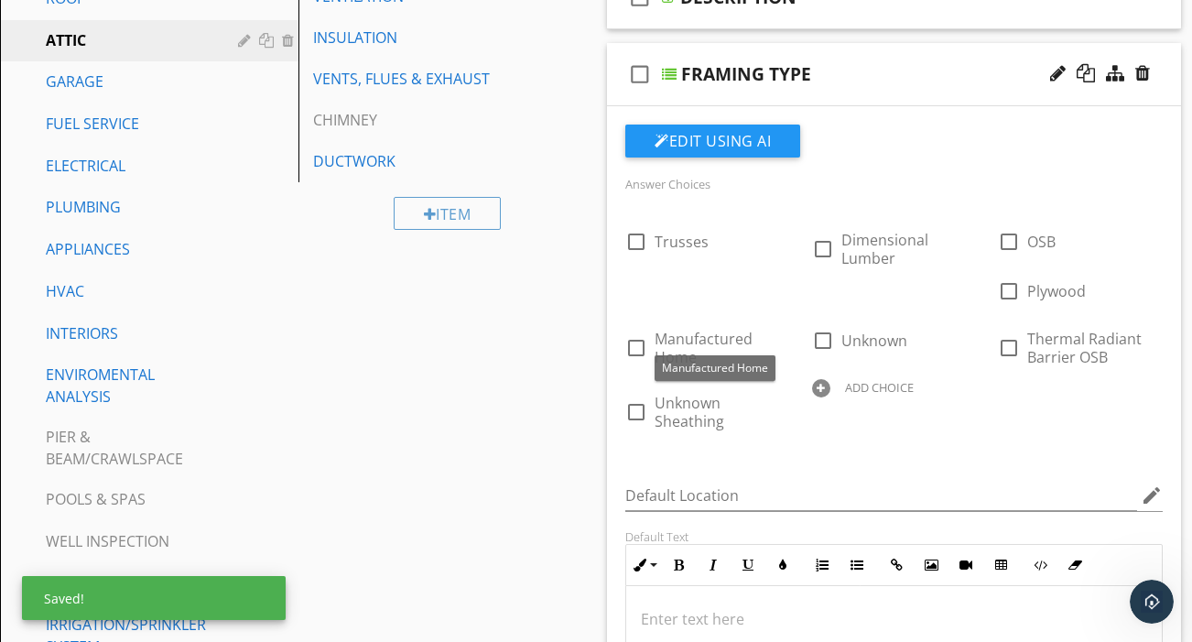
click at [962, 470] on div "Default Location edit" at bounding box center [893, 500] width 537 height 60
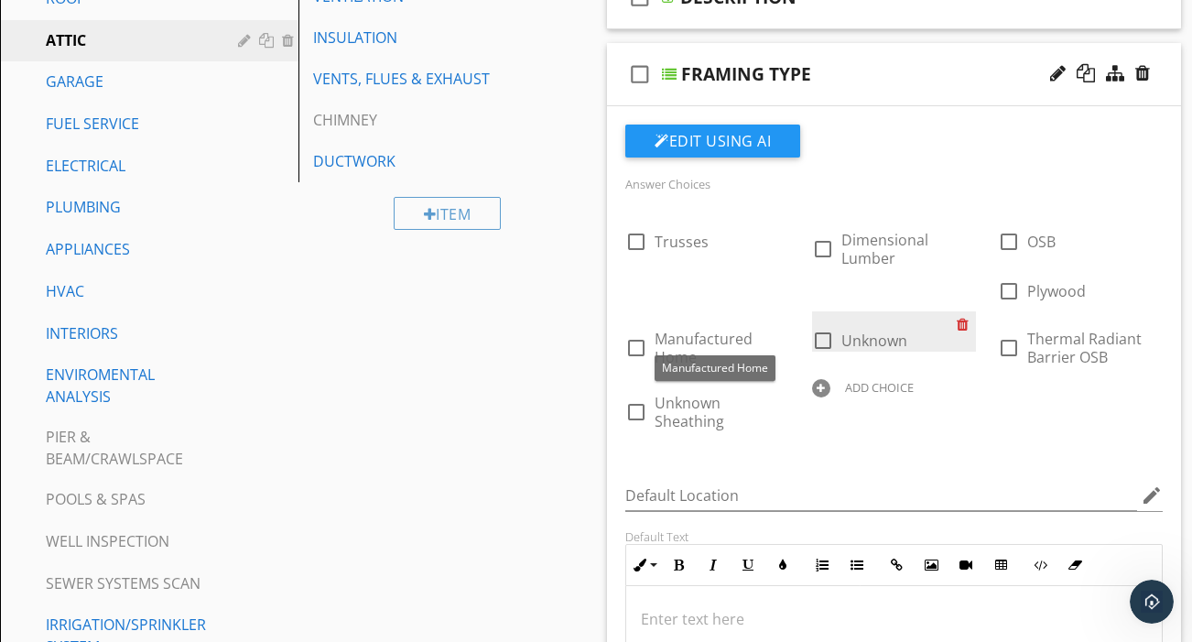
click at [963, 311] on div at bounding box center [966, 324] width 19 height 26
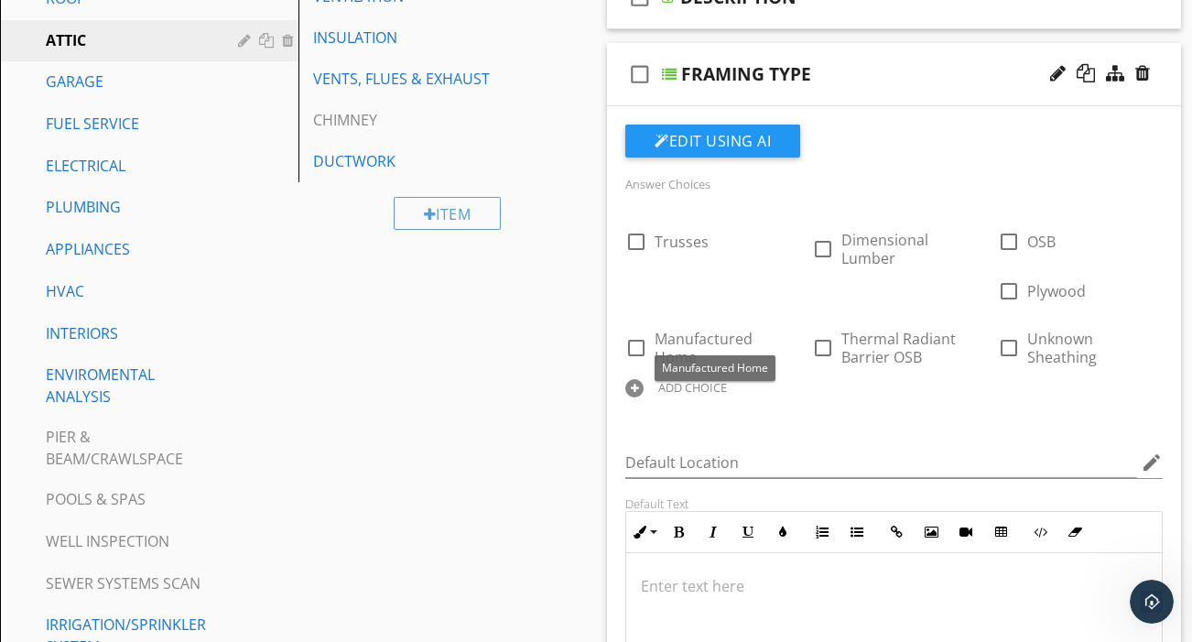
click at [921, 406] on div "Answer Choices check_box_outline_blank Trusses check_box_outline_blank Dimensio…" at bounding box center [893, 480] width 559 height 713
click at [863, 78] on div "check_box_outline_blank FRAMING TYPE" at bounding box center [894, 74] width 574 height 63
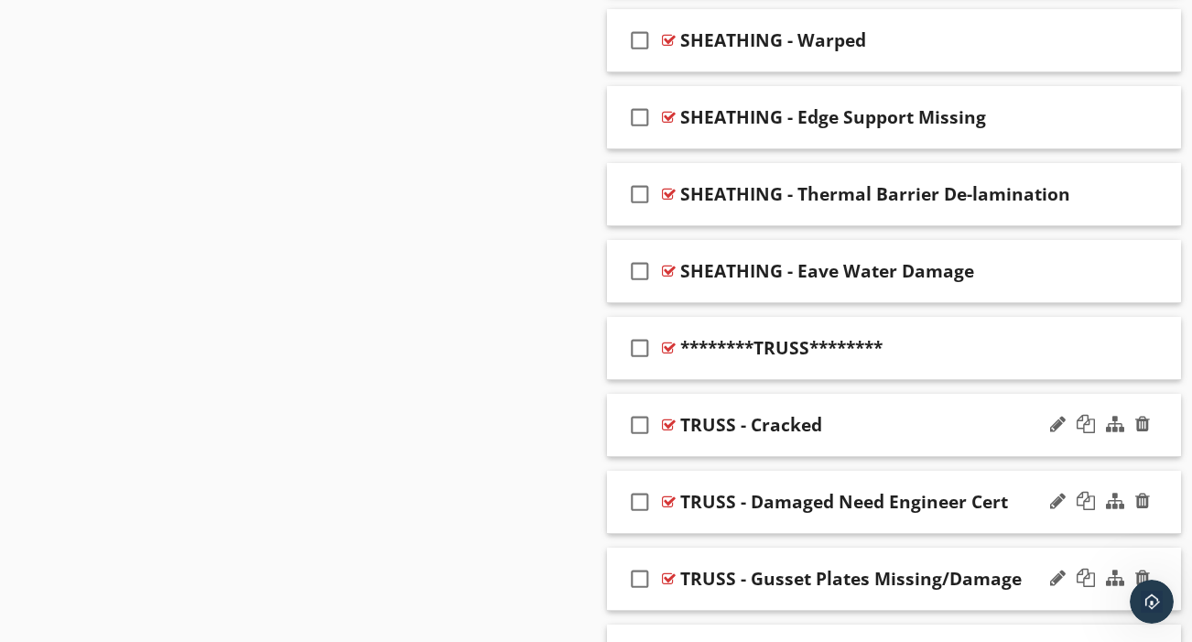
scroll to position [1673, 0]
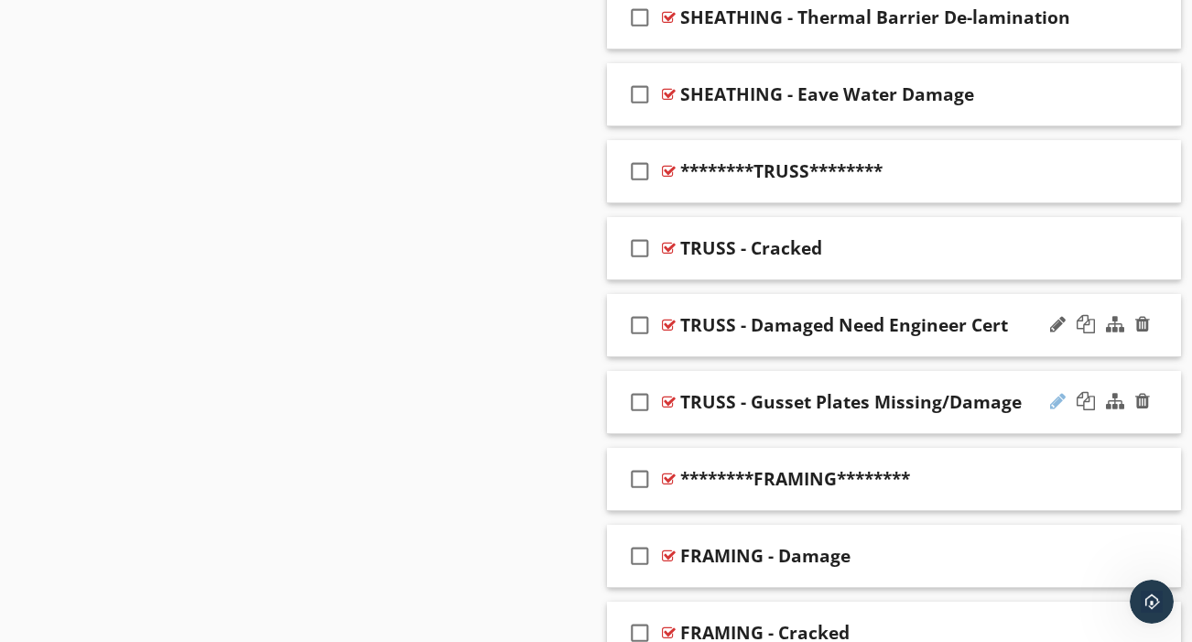
click at [1060, 392] on div at bounding box center [1058, 401] width 16 height 18
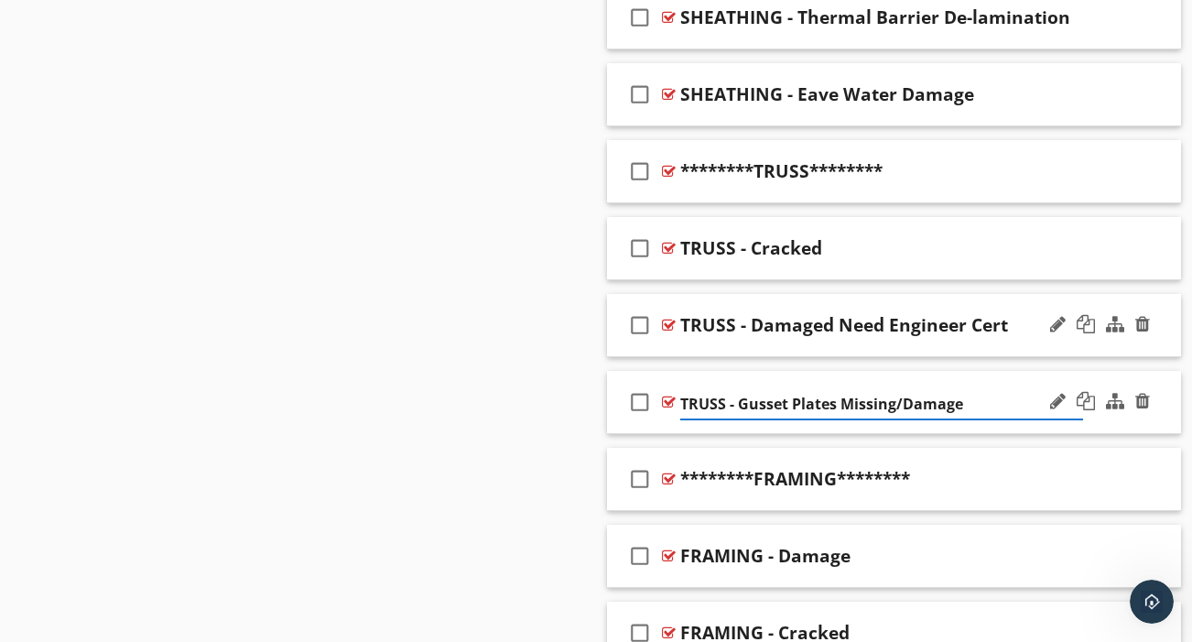
click at [827, 389] on input "TRUSS - Gusset Plates Missing/Damage" at bounding box center [881, 404] width 403 height 30
type input "GUSSET PLATES - Missing/Damage"
click at [856, 404] on div "check_box_outline_blank GUSSET PLATES - Missing/Damage" at bounding box center [894, 402] width 574 height 63
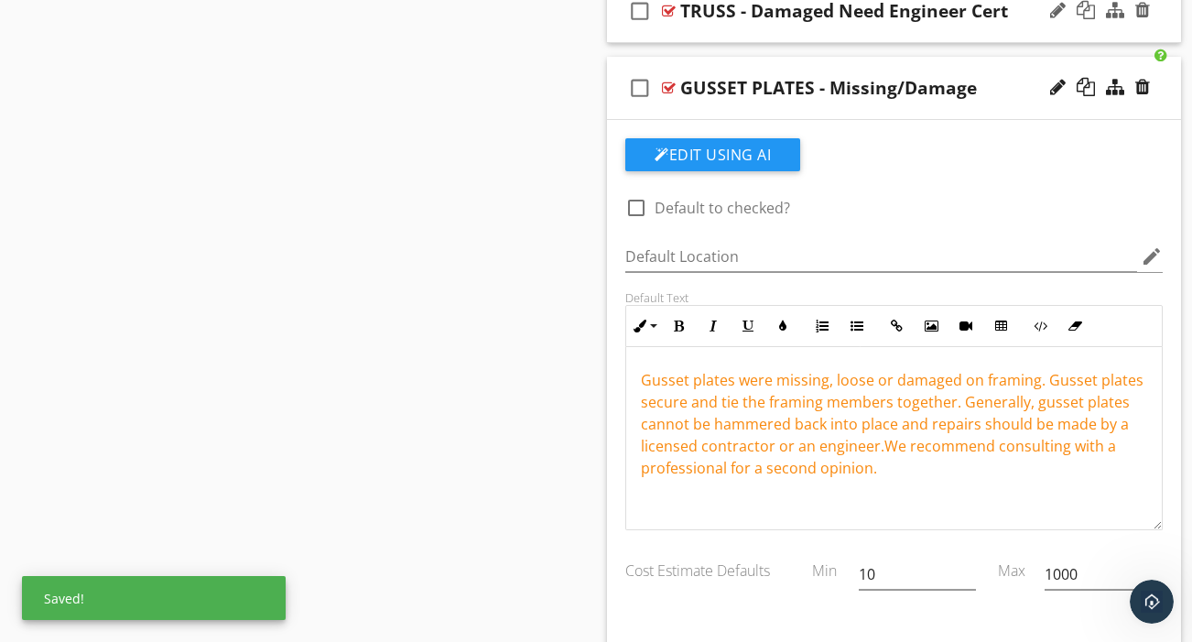
scroll to position [1997, 0]
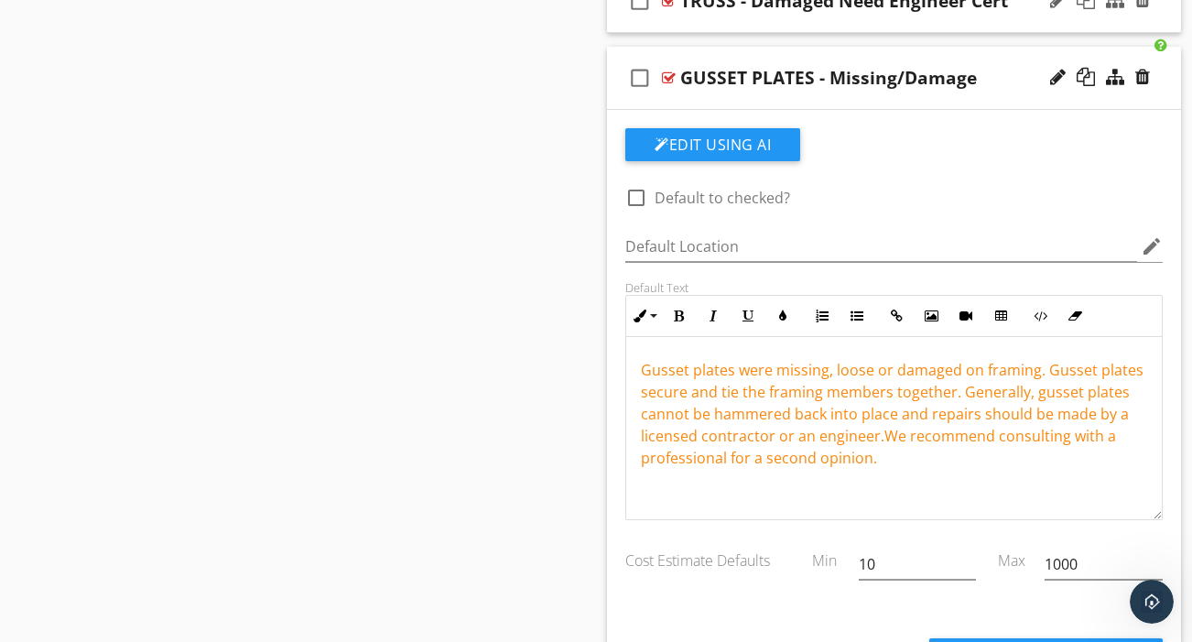
drag, startPoint x: 637, startPoint y: 347, endPoint x: 769, endPoint y: 455, distance: 170.4
click at [769, 455] on div "Gusset plates were missing, loose or damaged on framing. Gusset plates secure a…" at bounding box center [894, 428] width 536 height 183
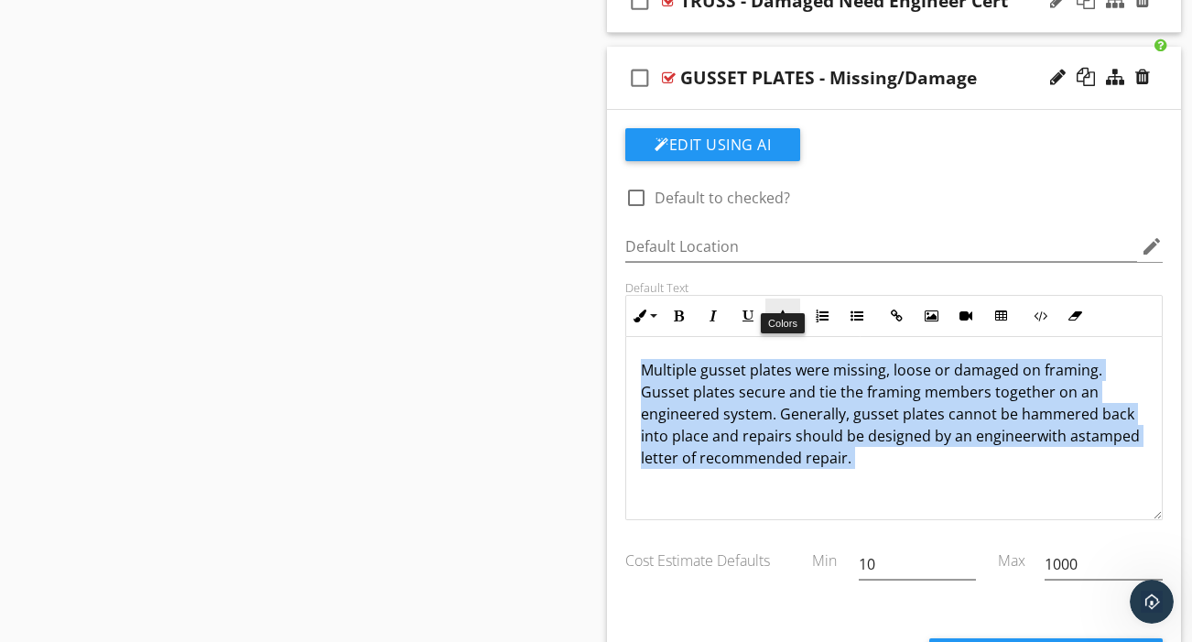
click at [791, 298] on button "Colors" at bounding box center [782, 315] width 35 height 35
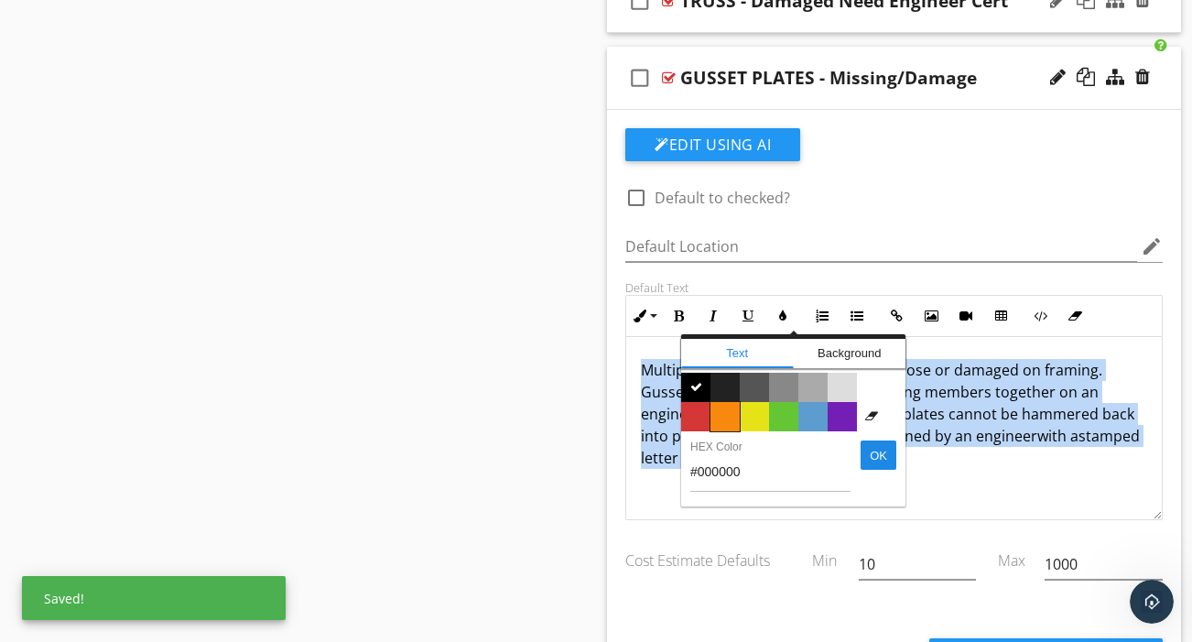
click at [729, 402] on span "Color #f9890e" at bounding box center [724, 416] width 29 height 29
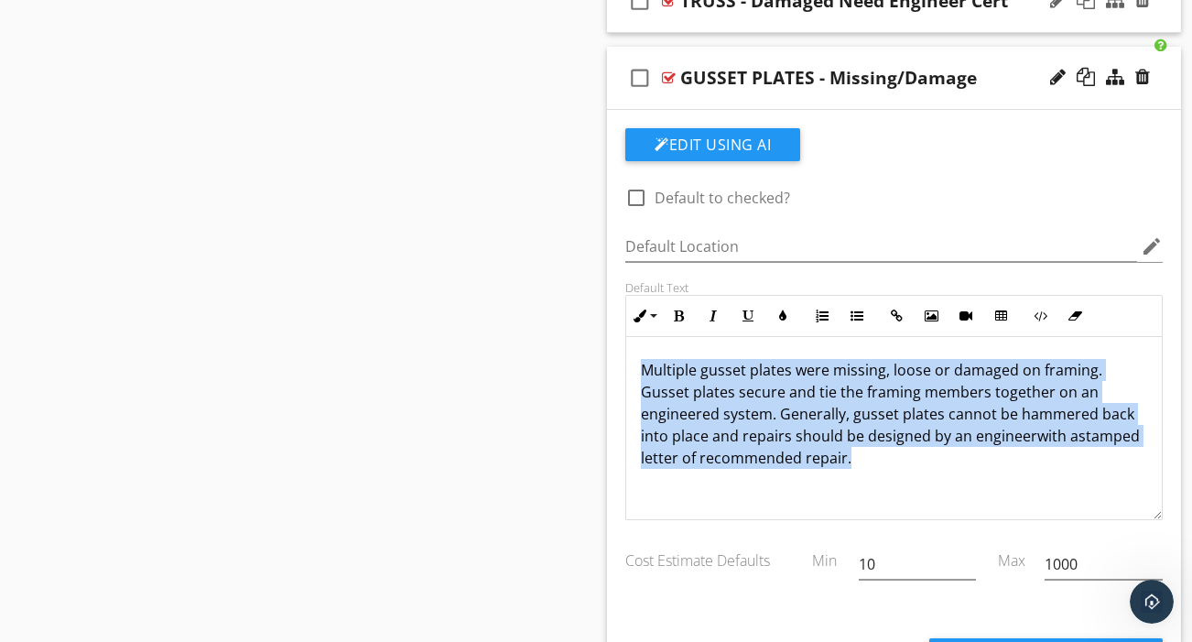
drag, startPoint x: 637, startPoint y: 344, endPoint x: 823, endPoint y: 454, distance: 215.9
click at [823, 454] on div "Multiple gusset plates were missing, loose or damaged on framing. Gusset plates…" at bounding box center [894, 428] width 536 height 183
click at [784, 298] on button "Colors" at bounding box center [782, 315] width 35 height 35
type input "#5C9CCF"
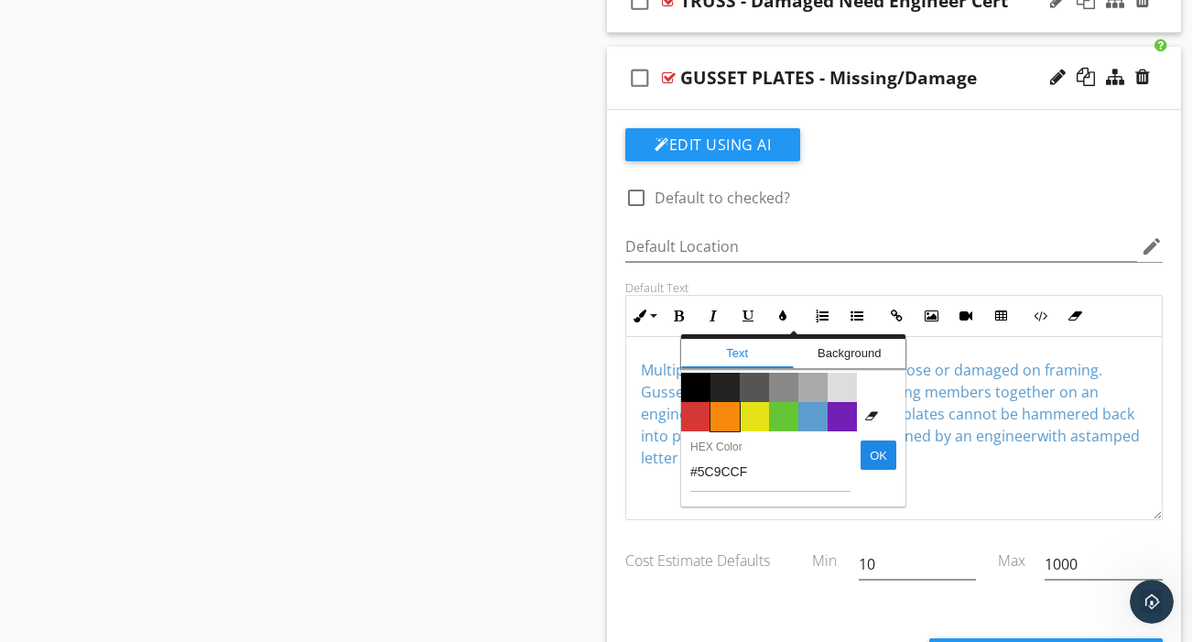
click at [725, 402] on span "Color #f9890e" at bounding box center [724, 416] width 29 height 29
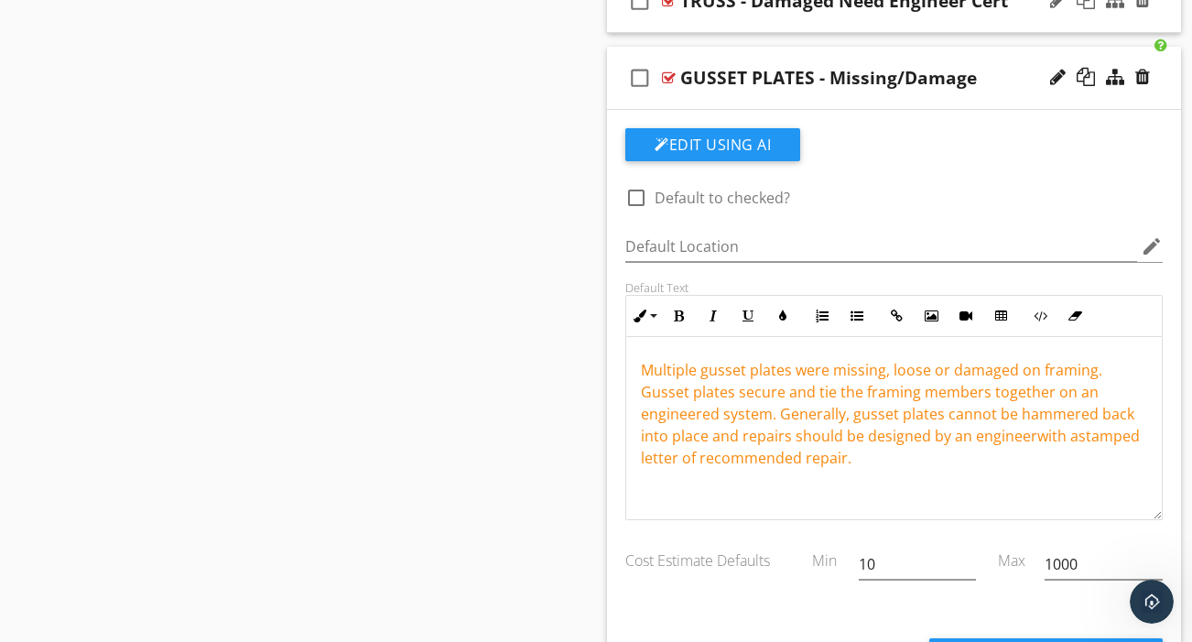
click at [854, 431] on p "Multiple gusset plates were missing, loose or damaged on framing. Gusset plates…" at bounding box center [894, 414] width 506 height 110
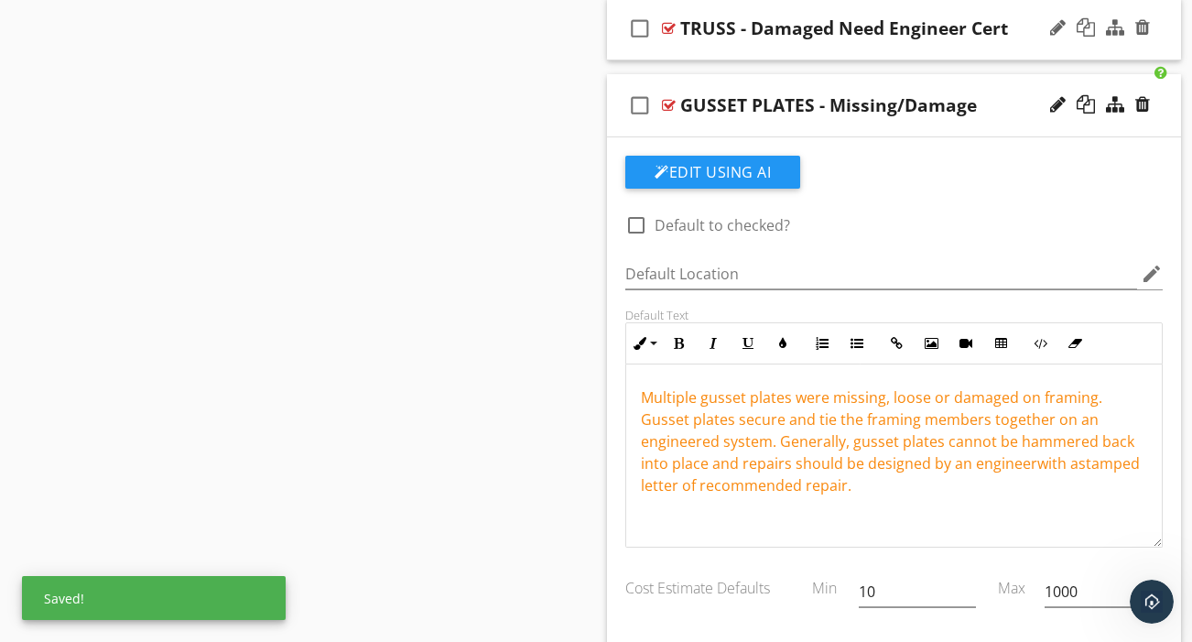
scroll to position [1966, 0]
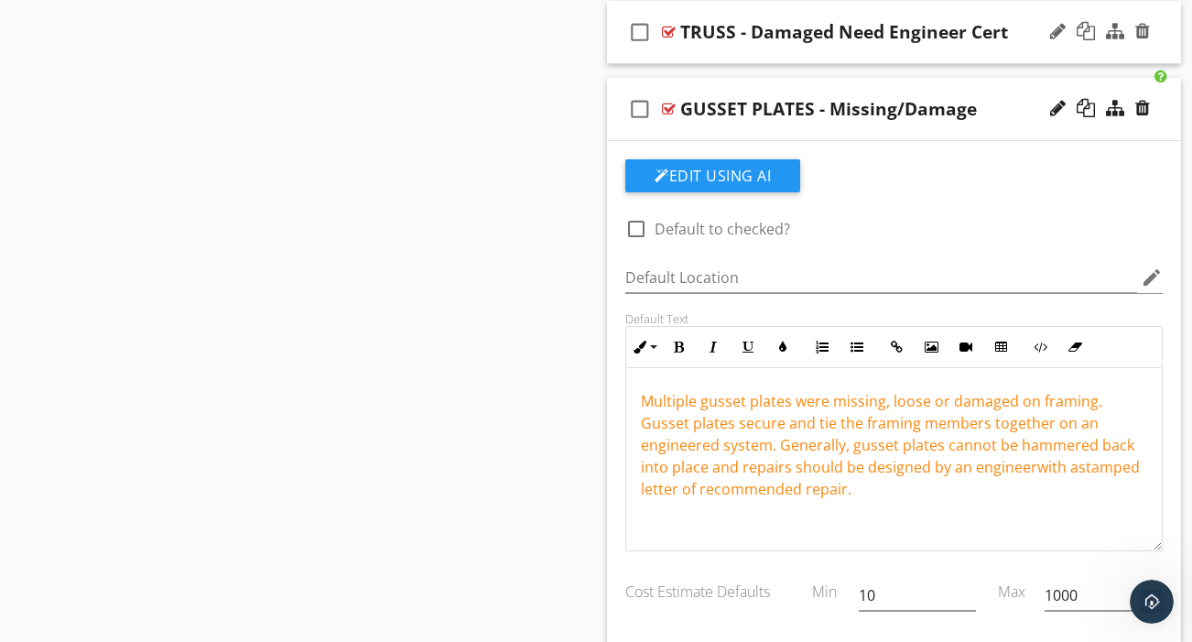
click at [852, 472] on p "Multiple gusset plates were missing, loose or damaged on framing. Gusset plates…" at bounding box center [894, 445] width 506 height 110
click at [979, 101] on div "check_box_outline_blank GUSSET PLATES - Missing/Damage" at bounding box center [894, 109] width 574 height 63
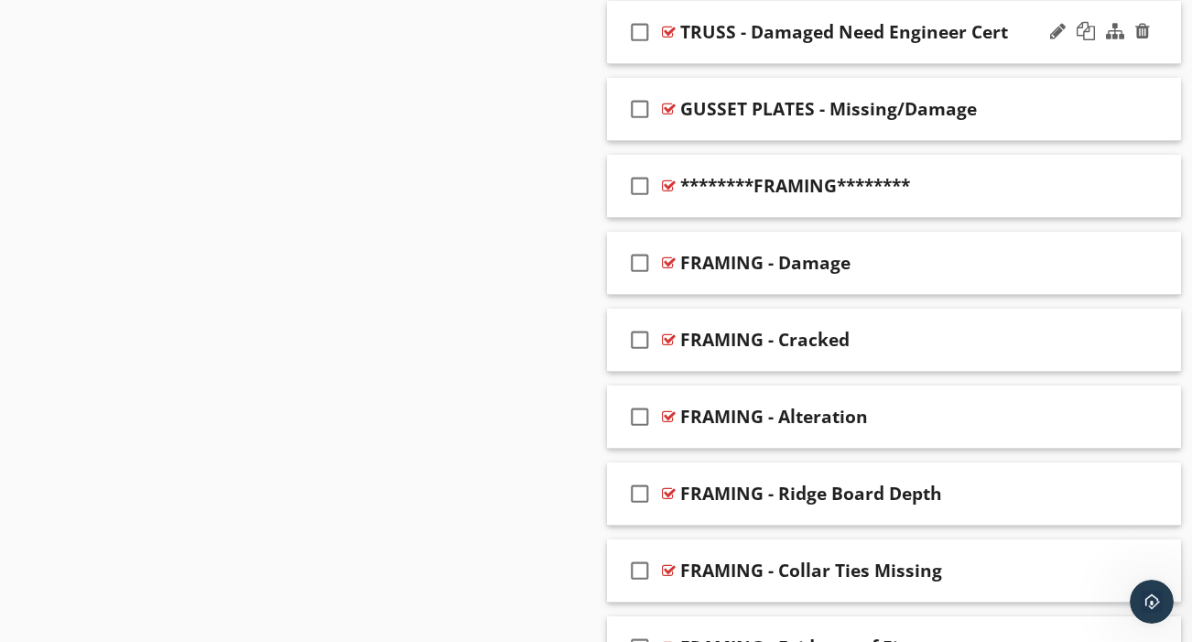
click at [921, 38] on div "check_box_outline_blank TRUSS - Damaged Need Engineer Cert" at bounding box center [894, 32] width 574 height 63
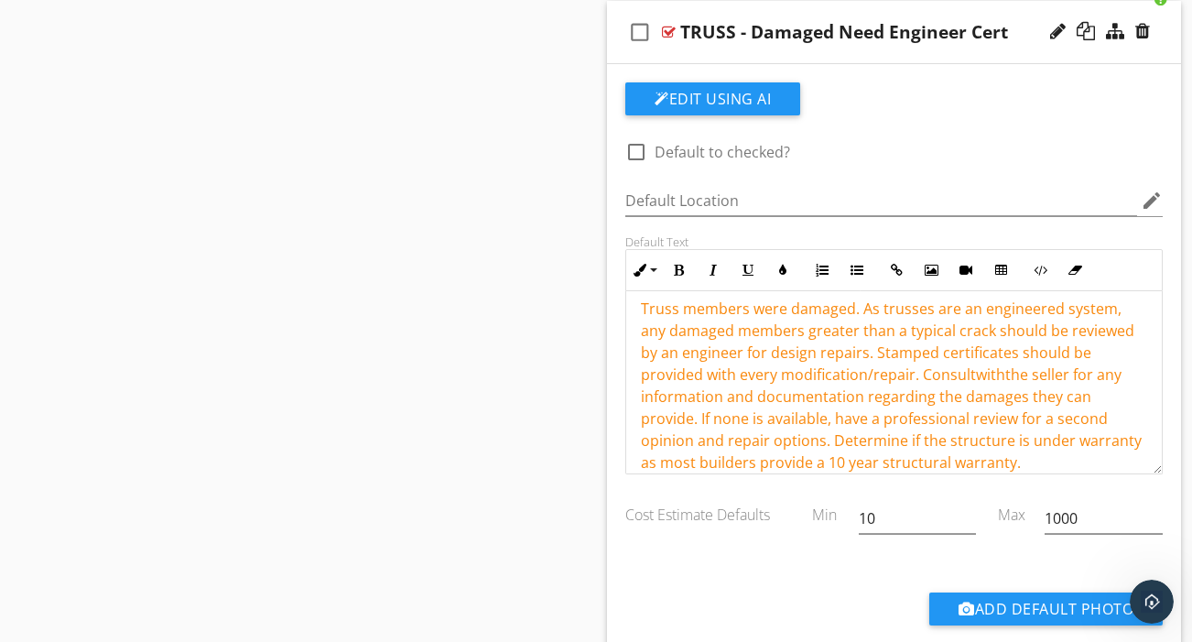
scroll to position [20, 0]
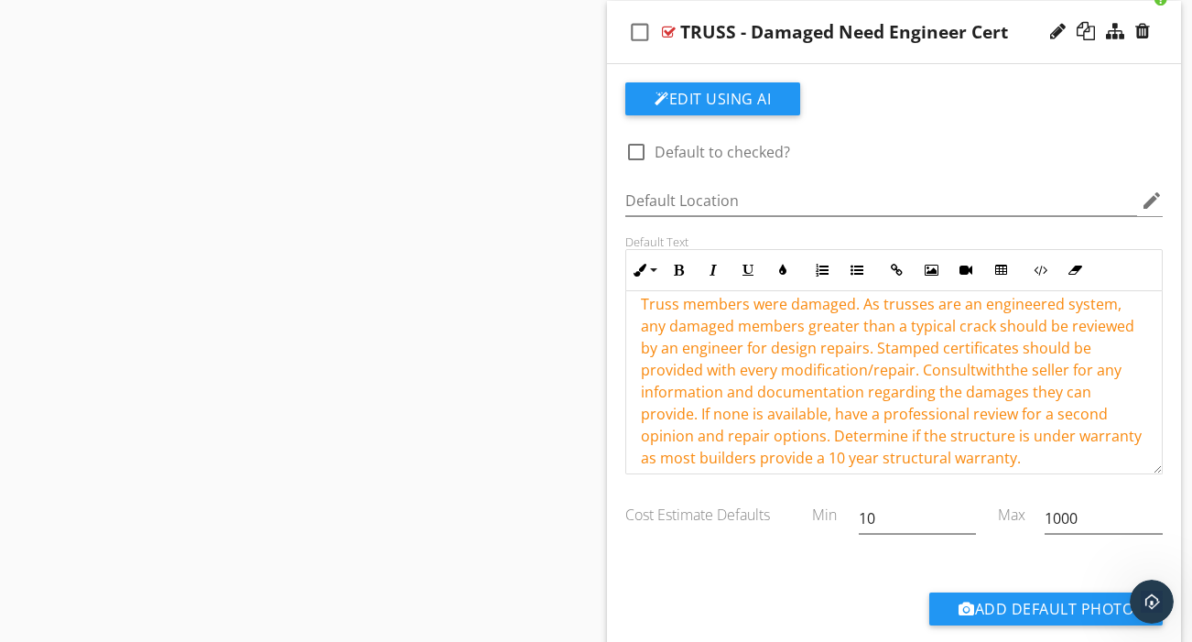
click at [951, 349] on span "Truss members were damaged. As trusses are an engineered system, any damaged me…" at bounding box center [891, 381] width 501 height 174
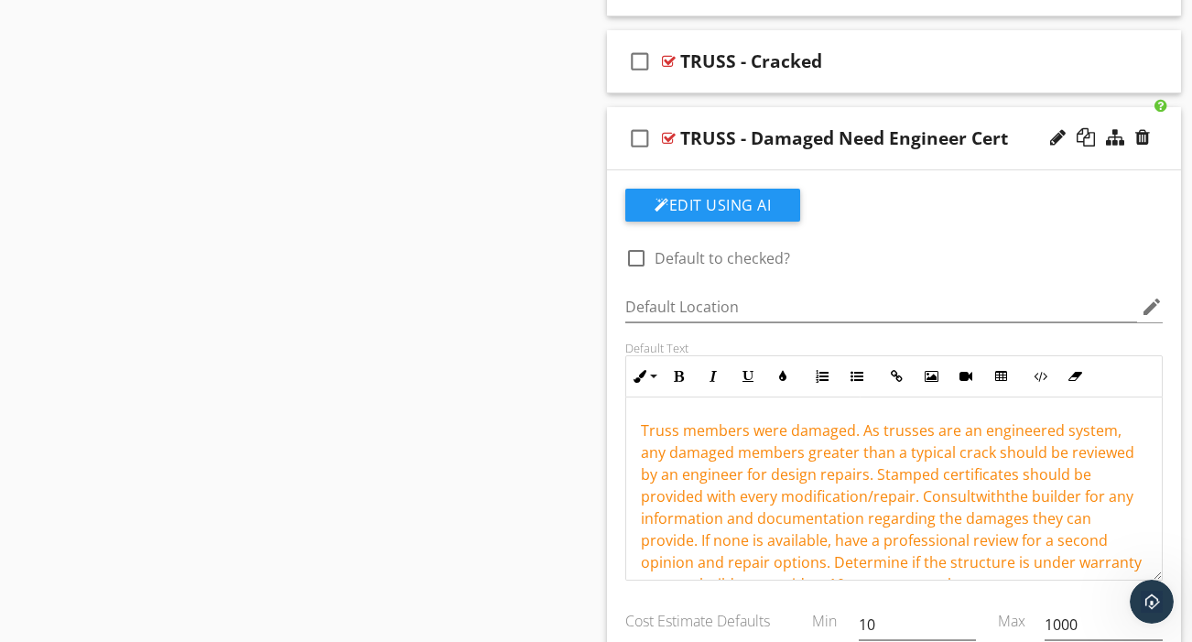
scroll to position [0, 0]
click at [888, 138] on div "check_box_outline_blank TRUSS - Damaged Need Engineer Cert" at bounding box center [894, 138] width 574 height 63
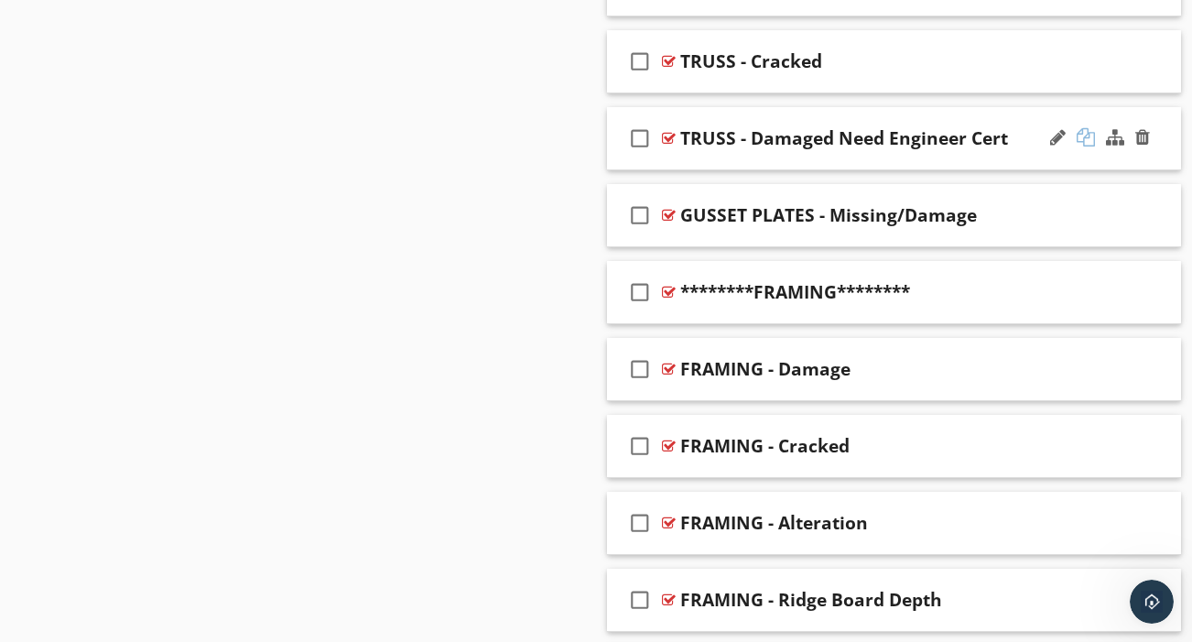
click at [1084, 128] on div at bounding box center [1085, 137] width 18 height 18
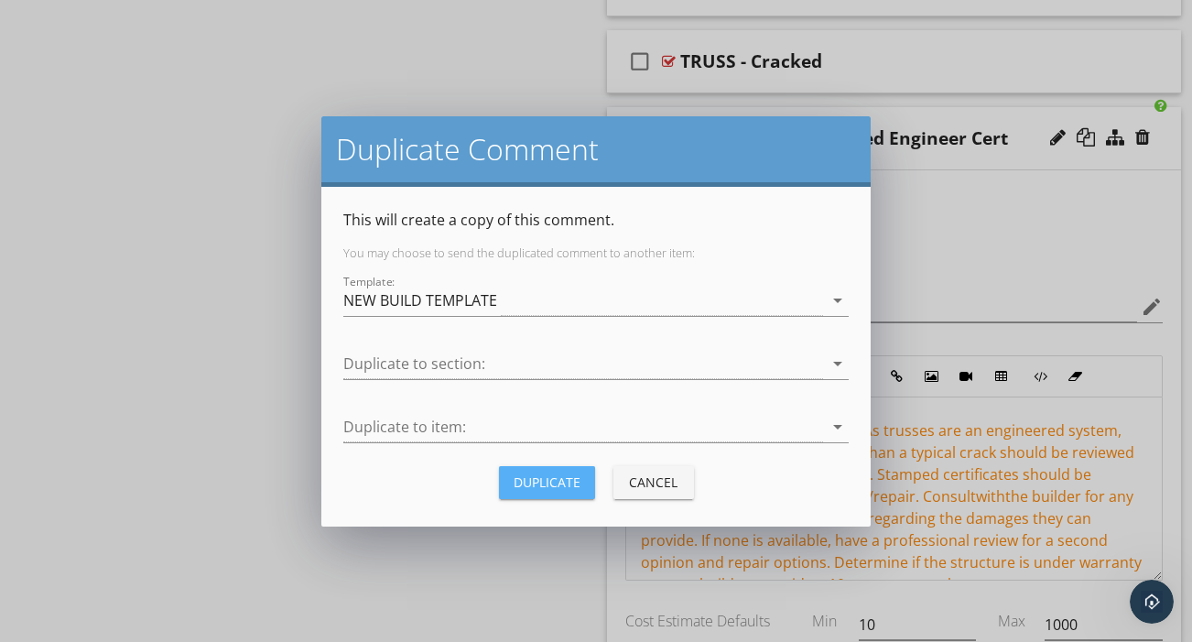
click at [547, 489] on div "Duplicate" at bounding box center [547, 481] width 67 height 19
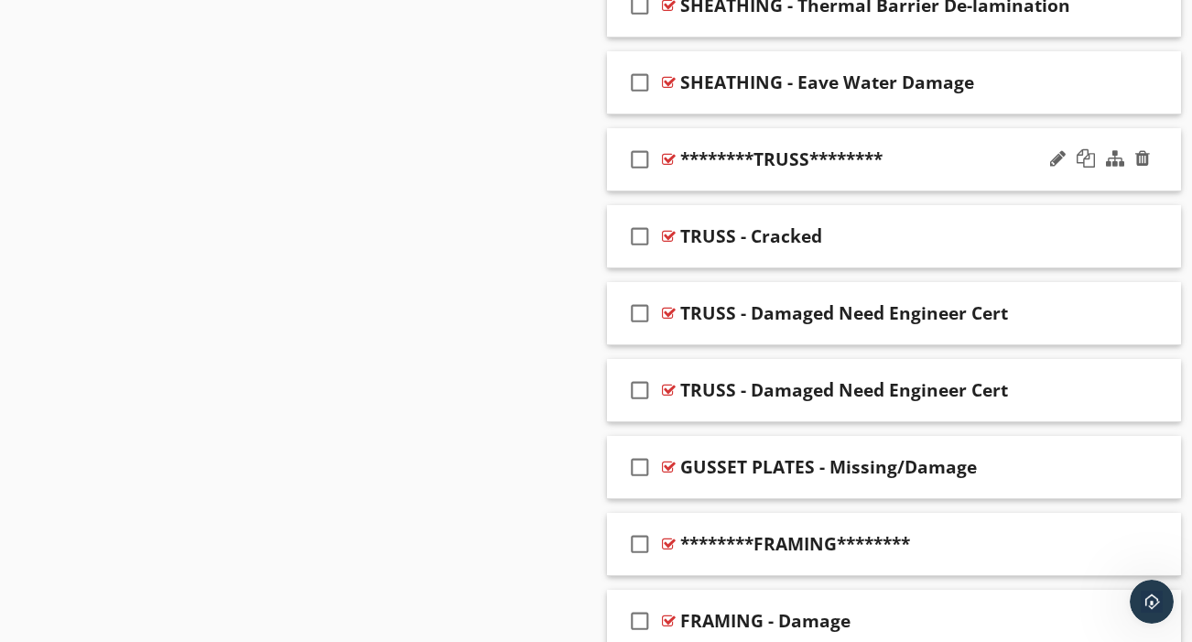
scroll to position [1685, 0]
click at [1057, 303] on div at bounding box center [1058, 312] width 16 height 18
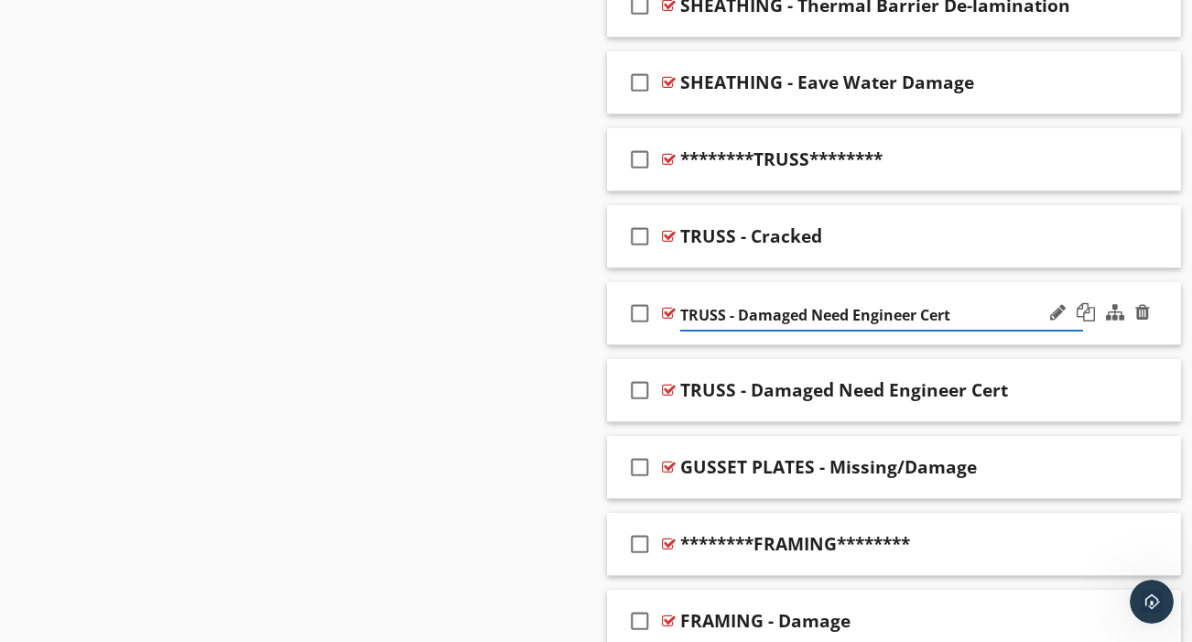
click at [835, 300] on input "TRUSS - Damaged Need Engineer Cert" at bounding box center [881, 315] width 403 height 30
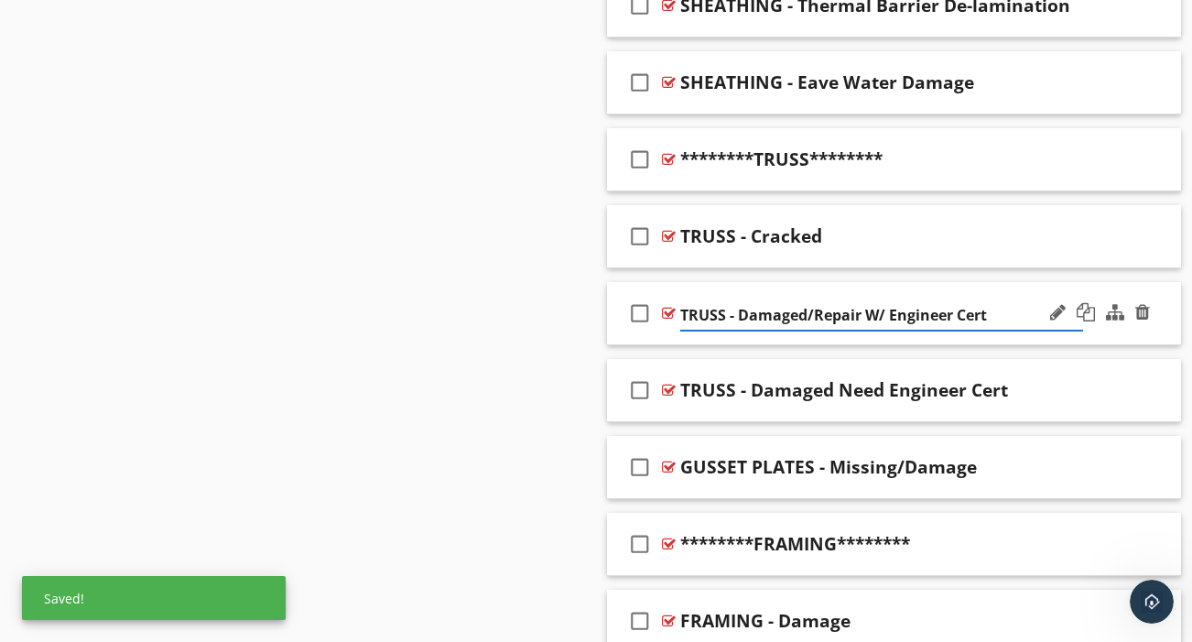
type input "TRUSS - Damaged/Repair W/O Engineer Cert"
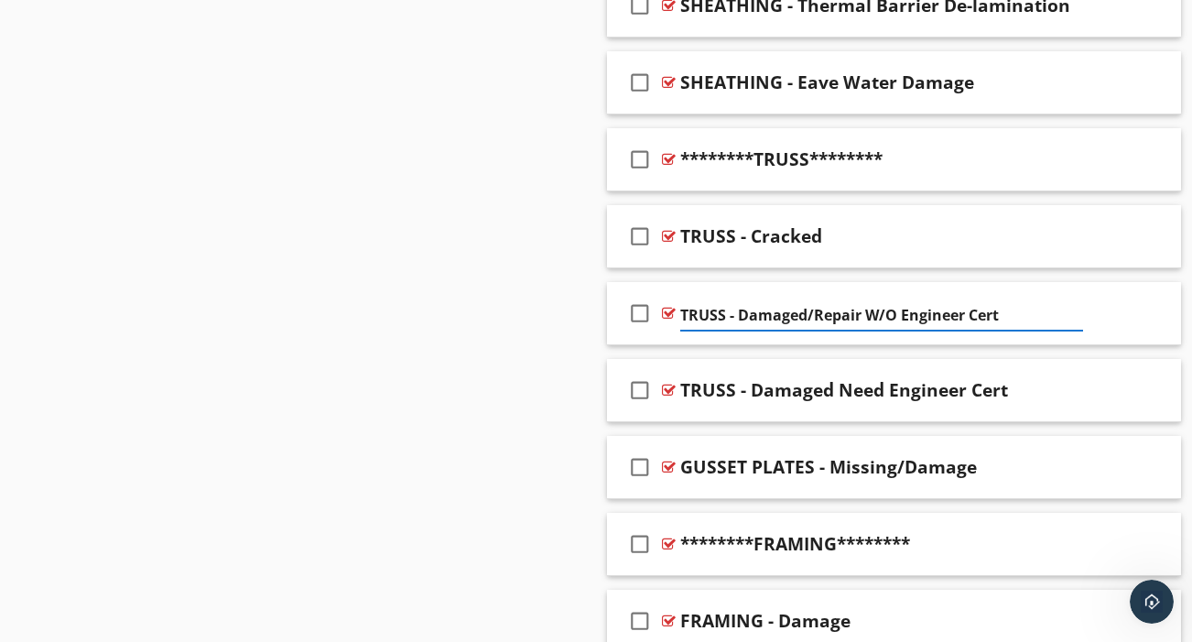
click at [545, 343] on div "Sections GENERAL EXTERIOR ROOF ATTIC GARAGE FUEL SERVICE ELECTRICAL PLUMBING AP…" at bounding box center [596, 652] width 1192 height 4271
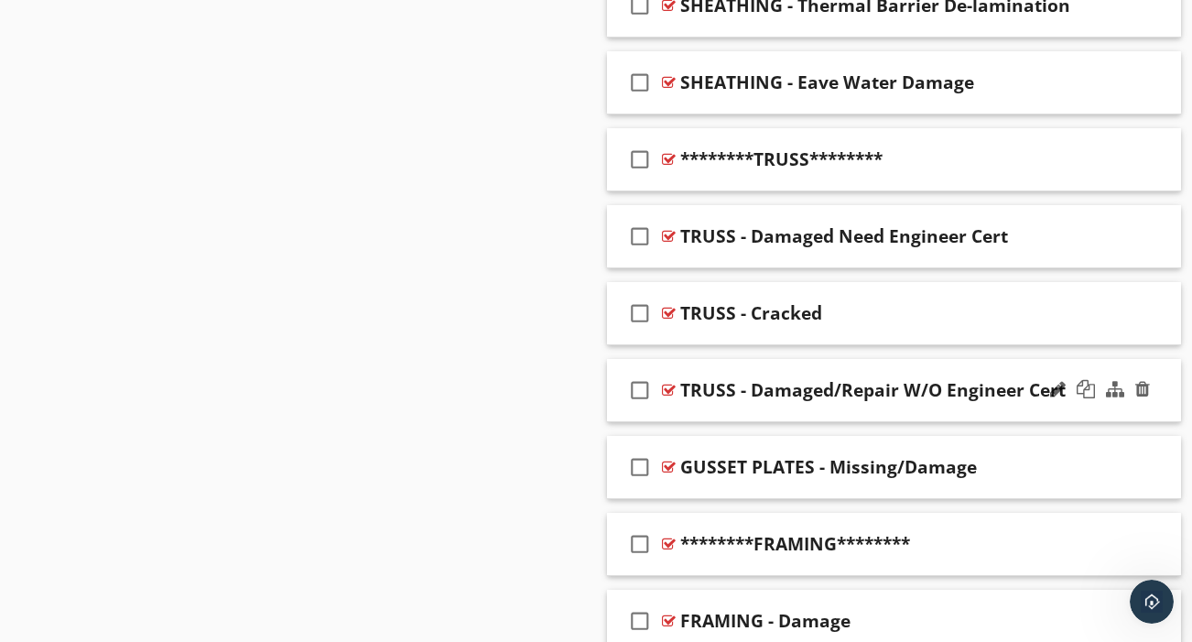
click at [851, 390] on div "check_box_outline_blank TRUSS - Damaged/Repair W/O Engineer Cert" at bounding box center [894, 390] width 574 height 63
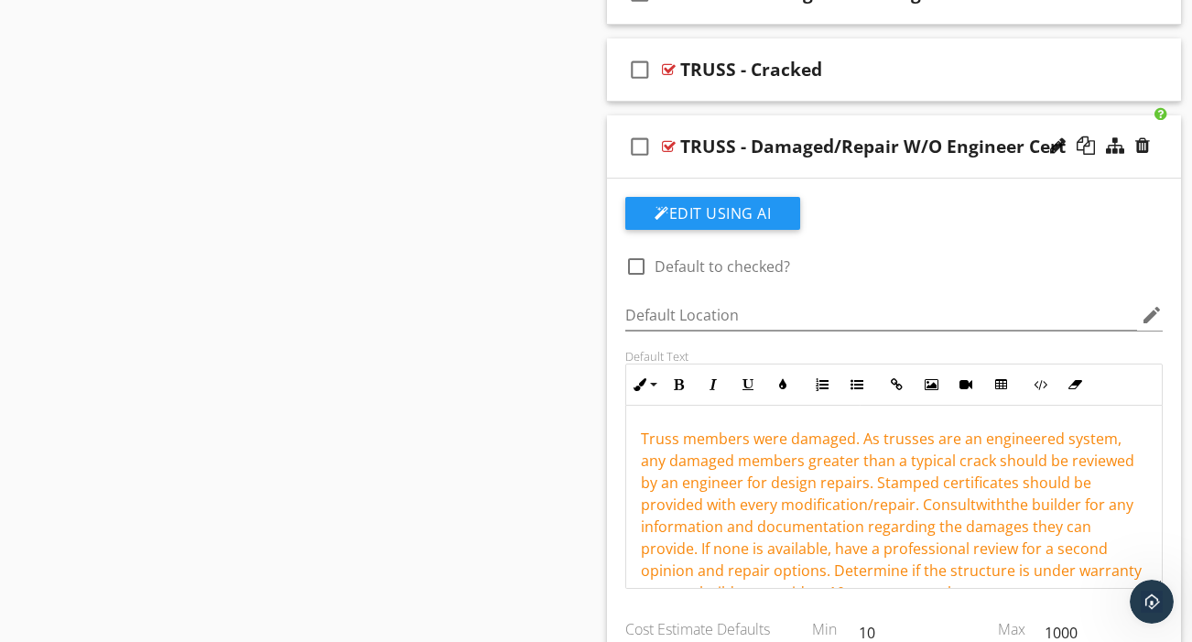
scroll to position [1927, 0]
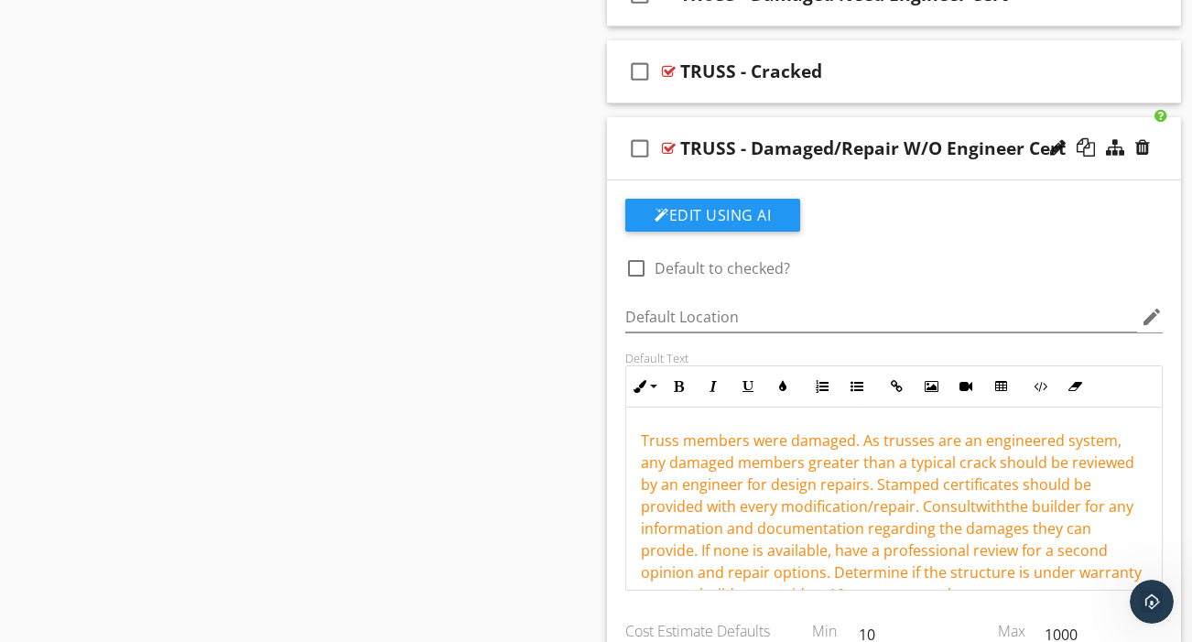
click at [851, 430] on span "Truss members were damaged. As trusses are an engineered system, any damaged me…" at bounding box center [891, 517] width 501 height 174
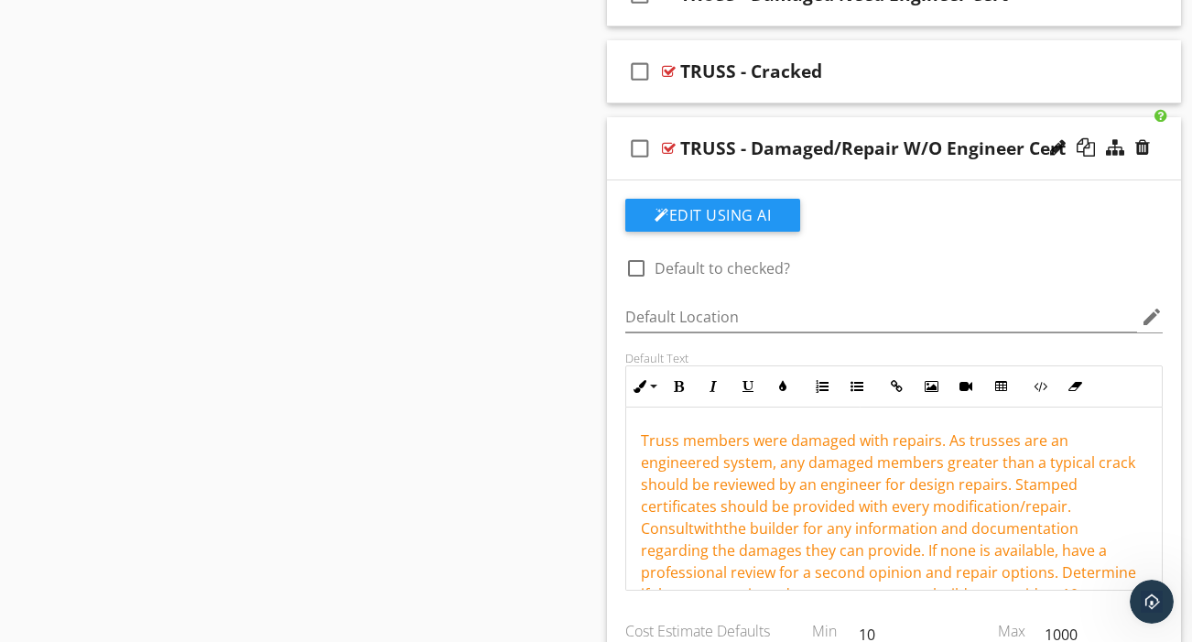
click at [946, 469] on span "Truss members were damaged with repairs. As trusses are an engineered system, a…" at bounding box center [888, 528] width 495 height 196
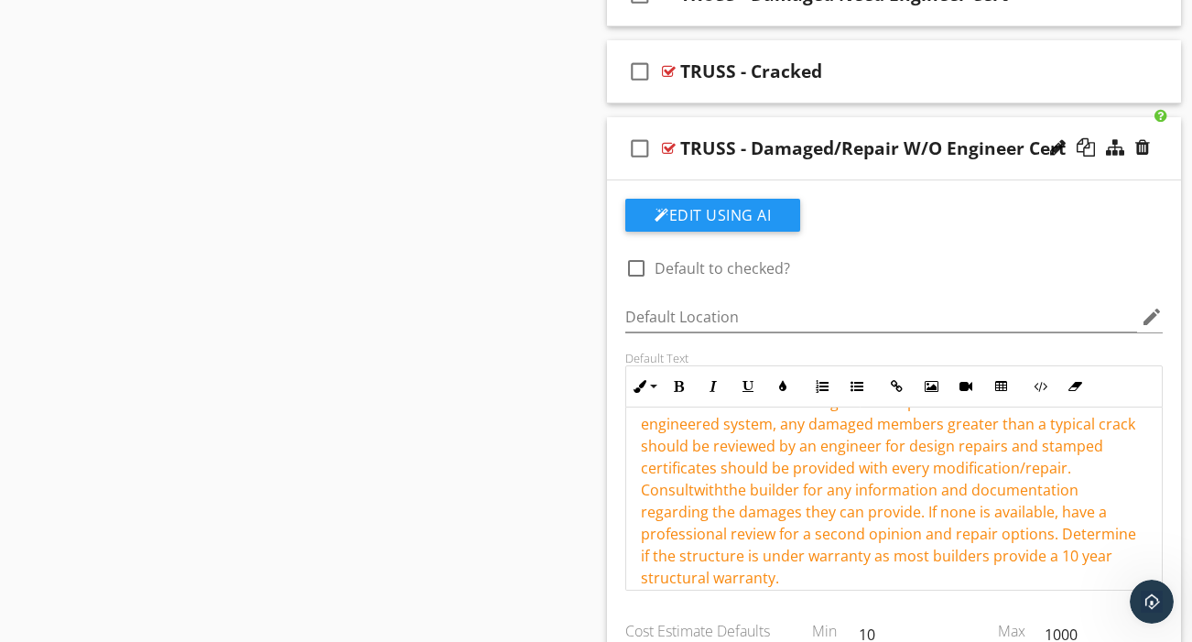
scroll to position [38, 0]
click at [874, 523] on span "Truss members were damaged with repairs. As trusses are an engineered system, a…" at bounding box center [888, 491] width 495 height 196
type textarea "<p><span style="color: rgb(249, 137, 14);">Truss members were damaged with repa…"
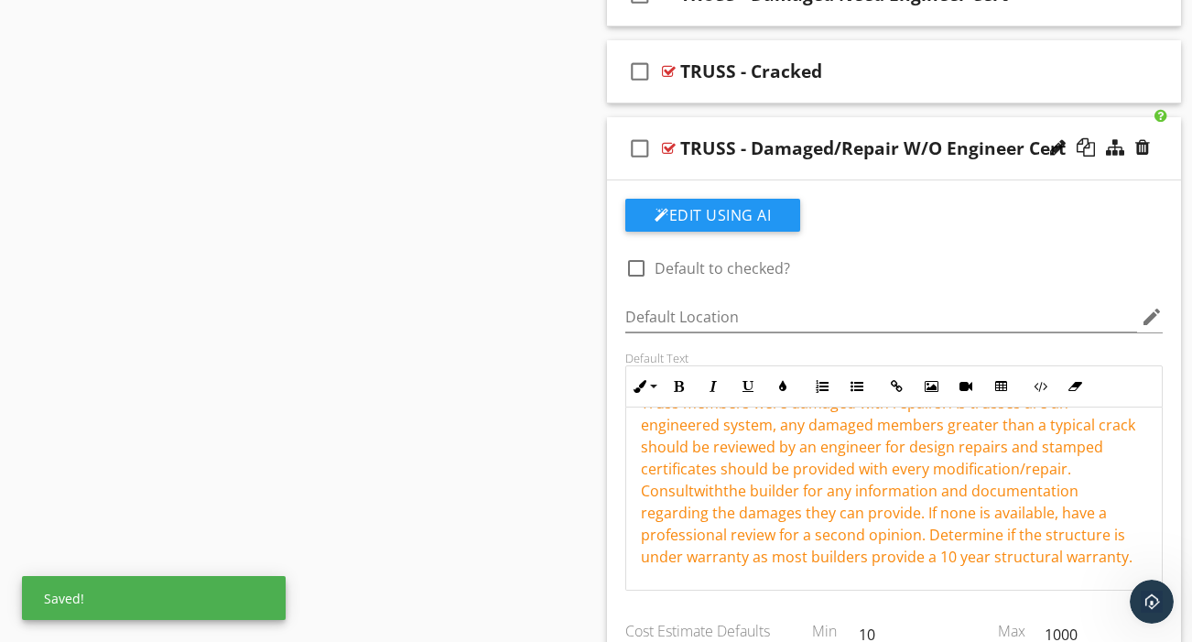
click at [864, 149] on div "check_box_outline_blank TRUSS - Damaged/Repair W/O Engineer Cert" at bounding box center [894, 148] width 574 height 63
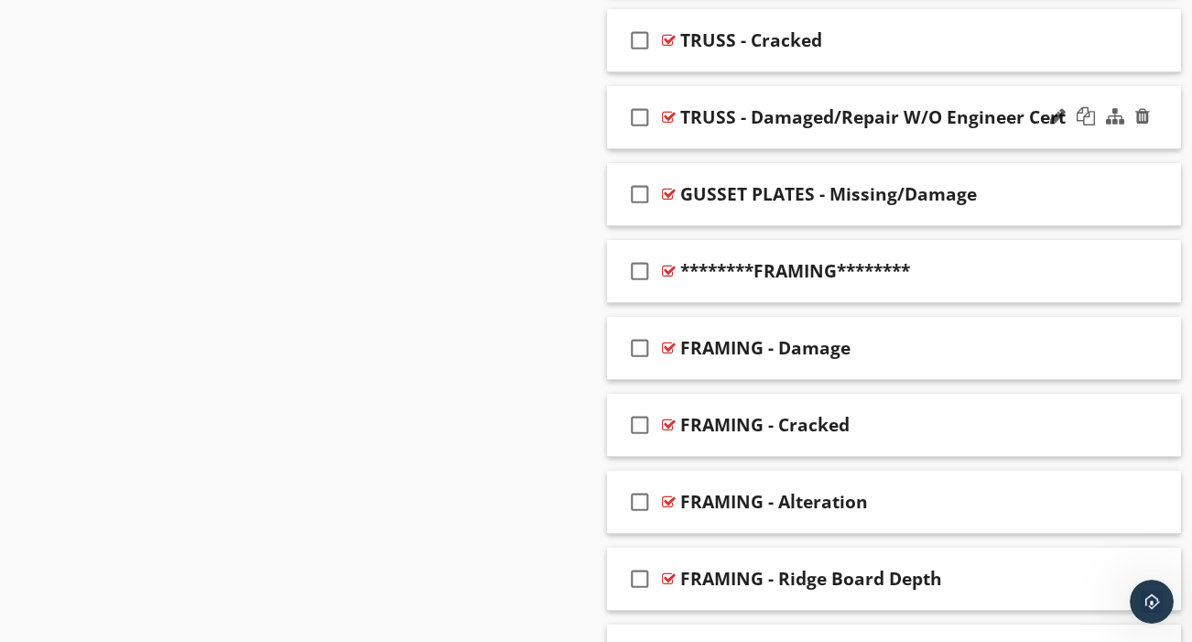
scroll to position [1960, 0]
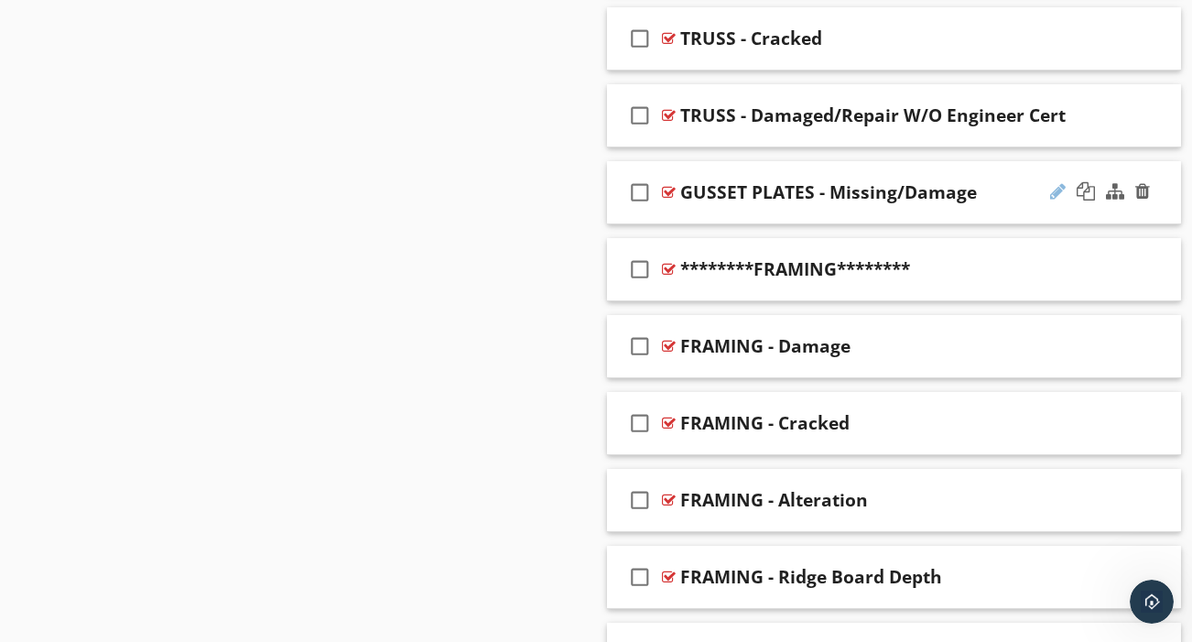
click at [1057, 182] on div at bounding box center [1058, 191] width 16 height 18
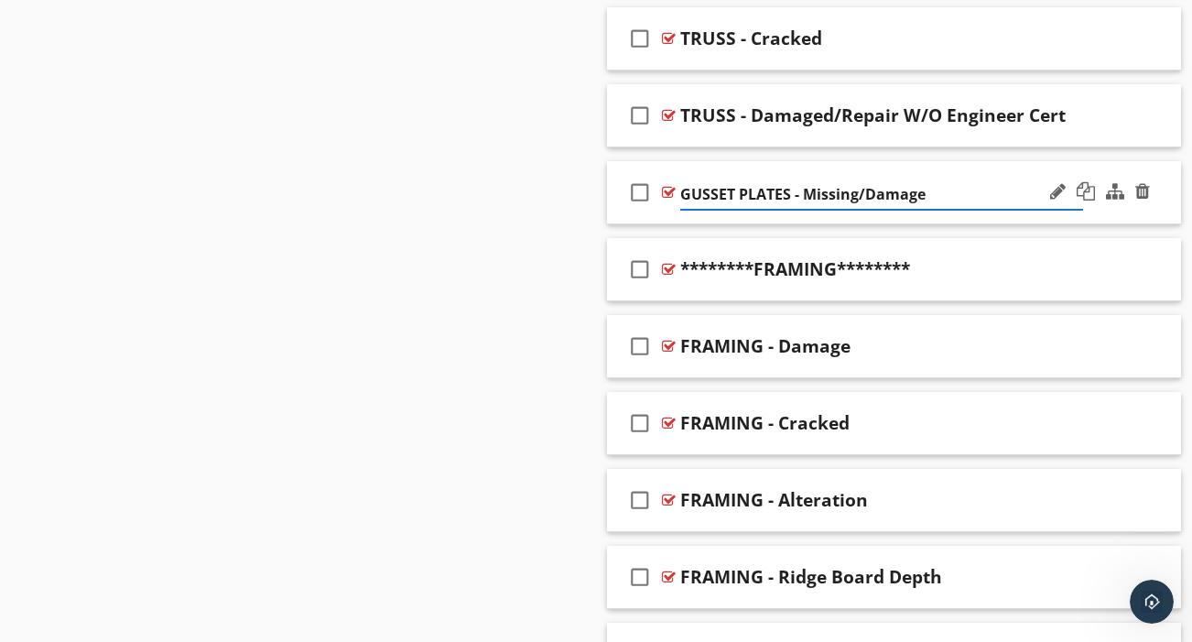
click at [803, 179] on input "GUSSET PLATES - Missing/Damage" at bounding box center [881, 194] width 403 height 30
type input "GUSSET PLATES - Multiple Missing/Damage"
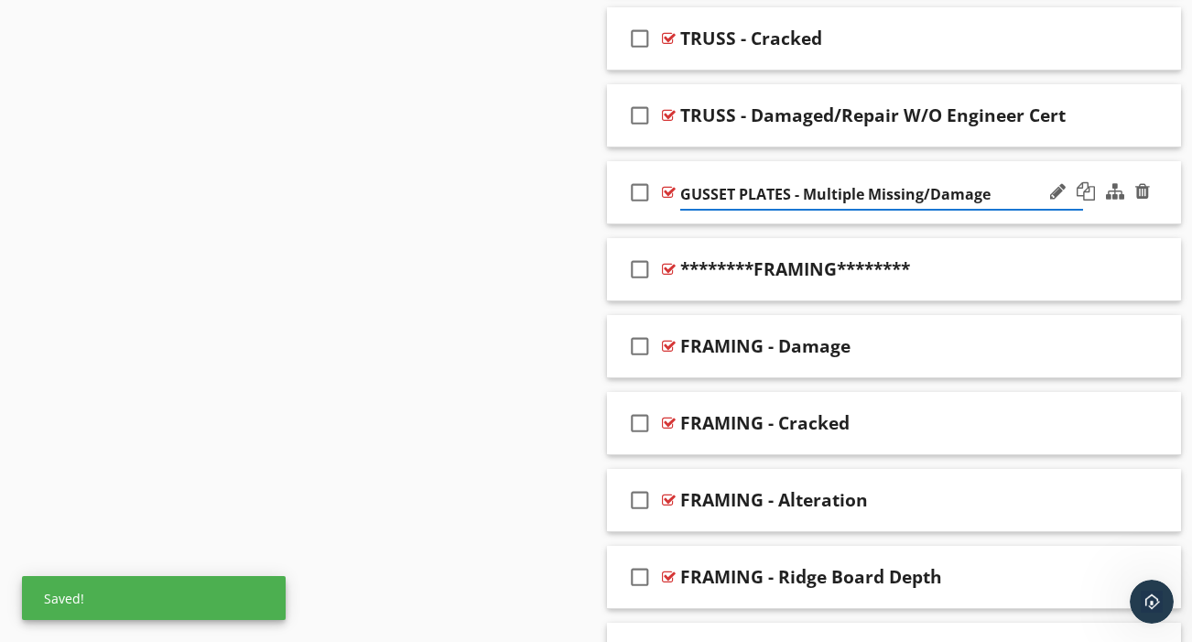
click at [859, 198] on div "check_box_outline_blank GUSSET PLATES - Multiple Missing/Damage" at bounding box center [894, 192] width 574 height 63
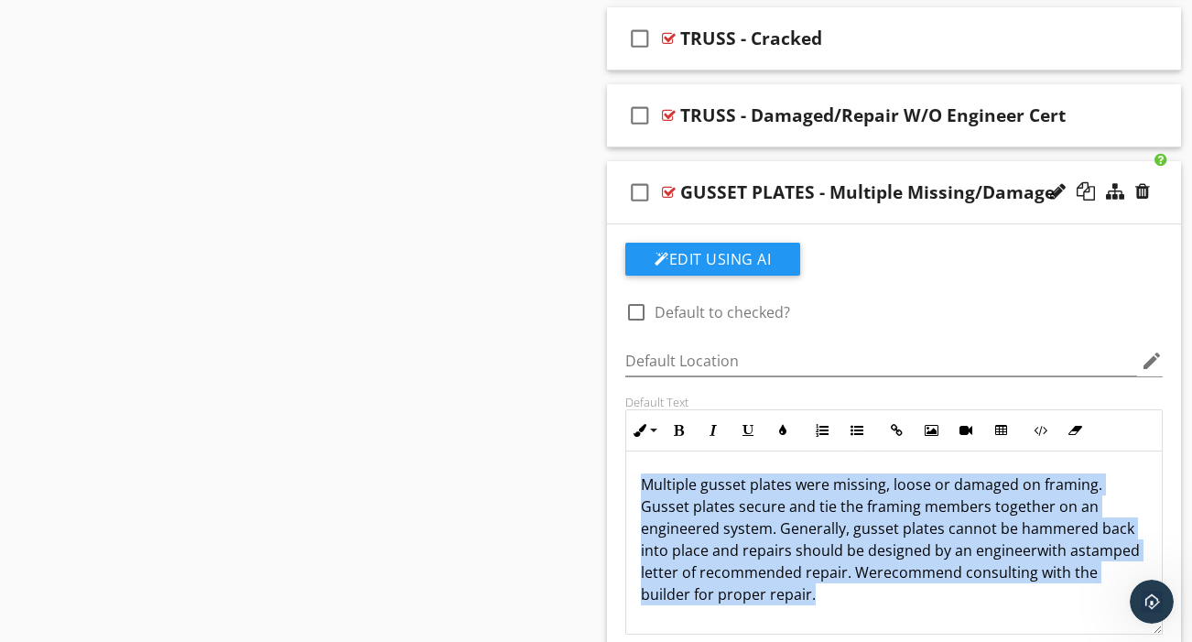
drag, startPoint x: 631, startPoint y: 455, endPoint x: 787, endPoint y: 587, distance: 204.6
click at [787, 587] on div "Multiple gusset plates were missing, loose or damaged on framing. Gusset plates…" at bounding box center [894, 542] width 536 height 183
click at [779, 424] on icon "button" at bounding box center [782, 430] width 13 height 13
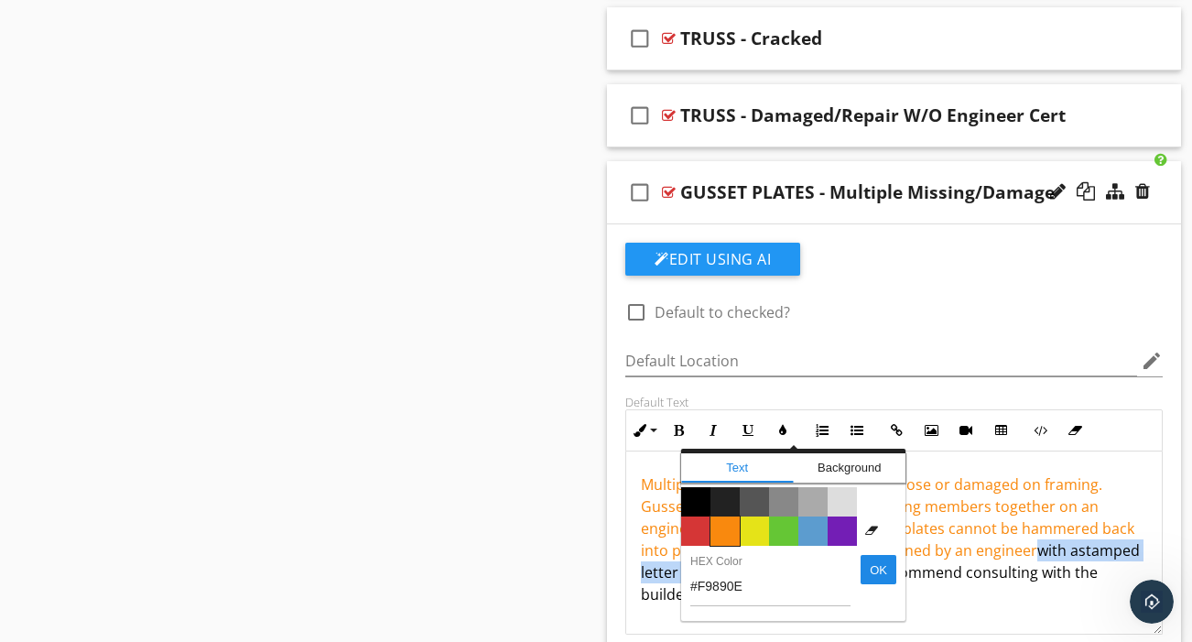
click at [730, 516] on span "Color #f9890e" at bounding box center [724, 530] width 29 height 29
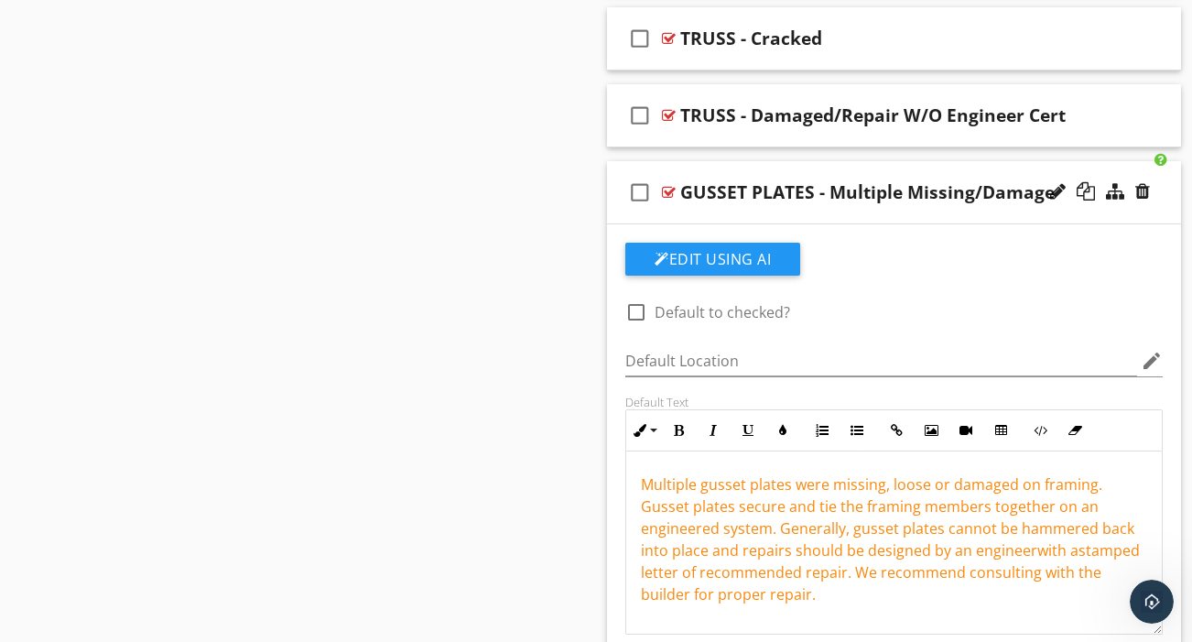
click at [799, 584] on p "Multiple gusset plates were missing, loose or damaged on framing. Gusset plates…" at bounding box center [894, 539] width 506 height 132
click at [640, 534] on div "Multiple gusset plates were missing, loose or damaged on framing. Gusset plates…" at bounding box center [894, 542] width 536 height 183
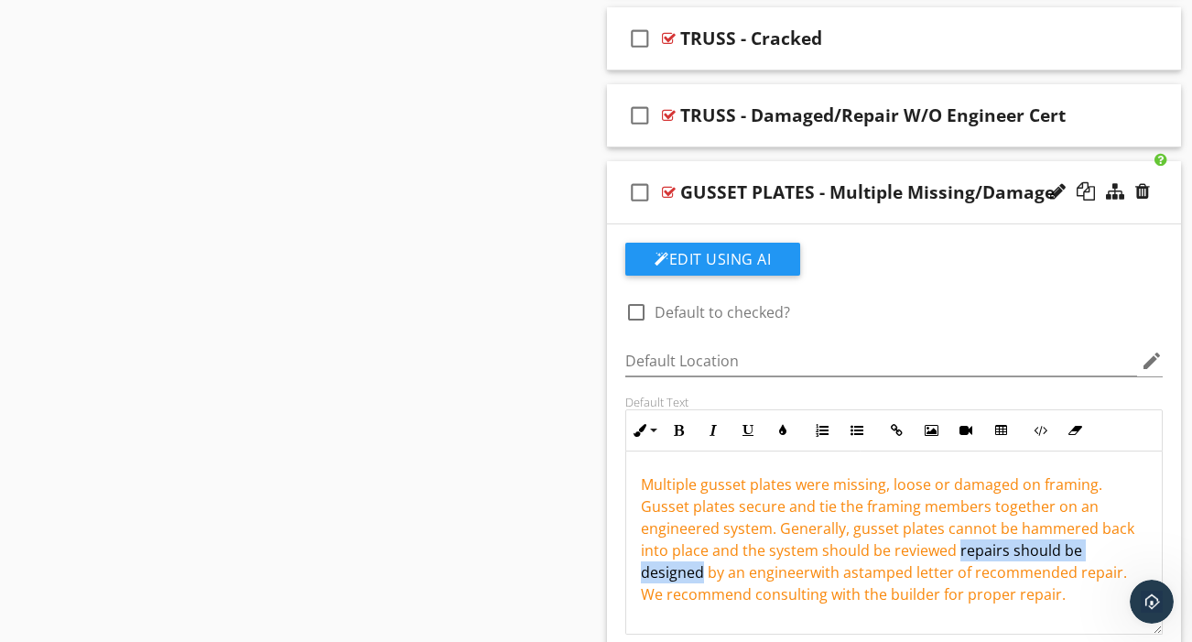
drag, startPoint x: 1041, startPoint y: 534, endPoint x: 855, endPoint y: 530, distance: 185.9
click at [855, 530] on span "Multiple gusset plates were missing, loose or damaged on framing. Gusset plates…" at bounding box center [887, 539] width 493 height 130
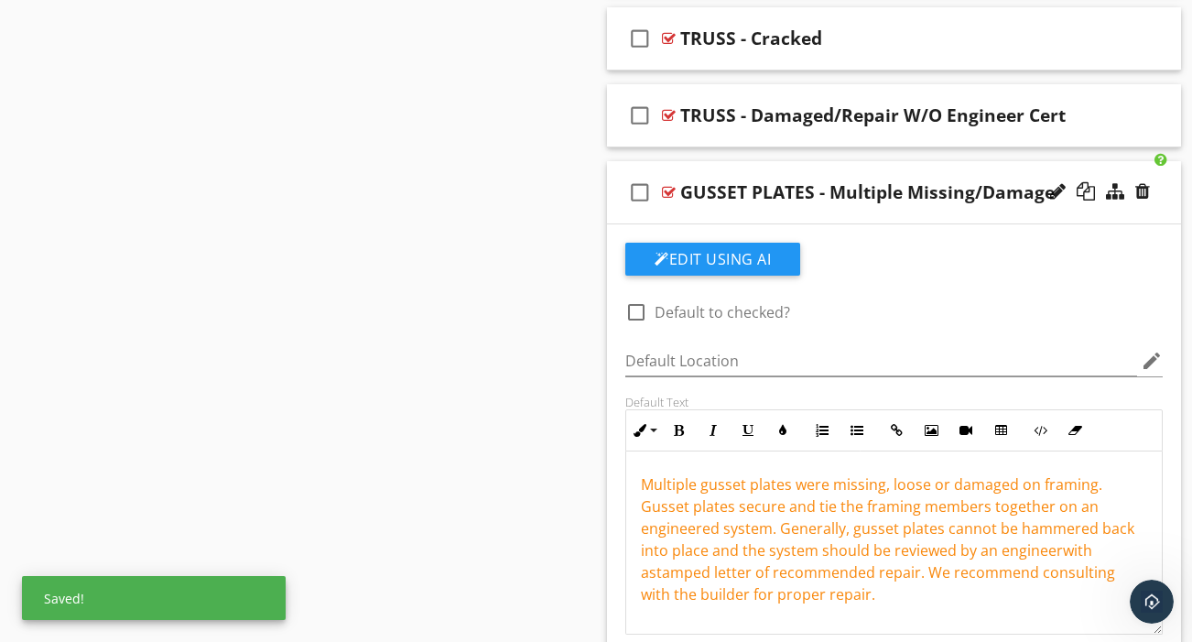
click at [960, 533] on span "Multiple gusset plates were missing, loose or damaged on framing. Gusset plates…" at bounding box center [887, 539] width 493 height 130
click at [893, 554] on span "Multiple gusset plates were missing, loose or damaged on framing. Gusset plates…" at bounding box center [888, 539] width 495 height 130
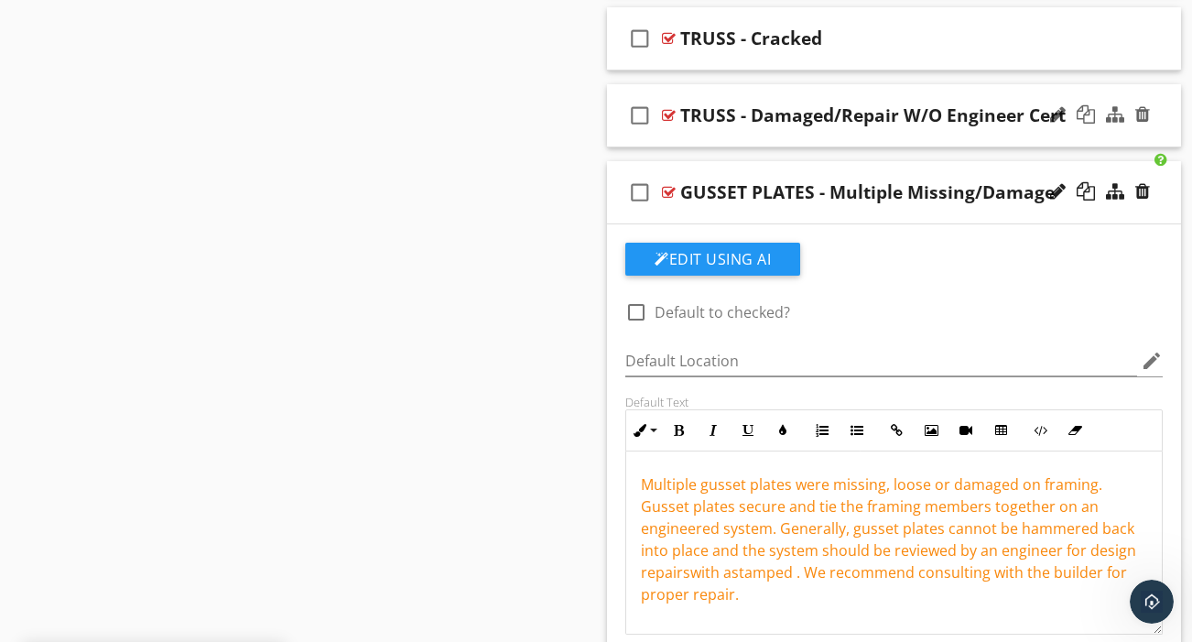
click at [957, 117] on div "check_box_outline_blank TRUSS - Damaged/Repair W/O Engineer Cert" at bounding box center [894, 115] width 574 height 63
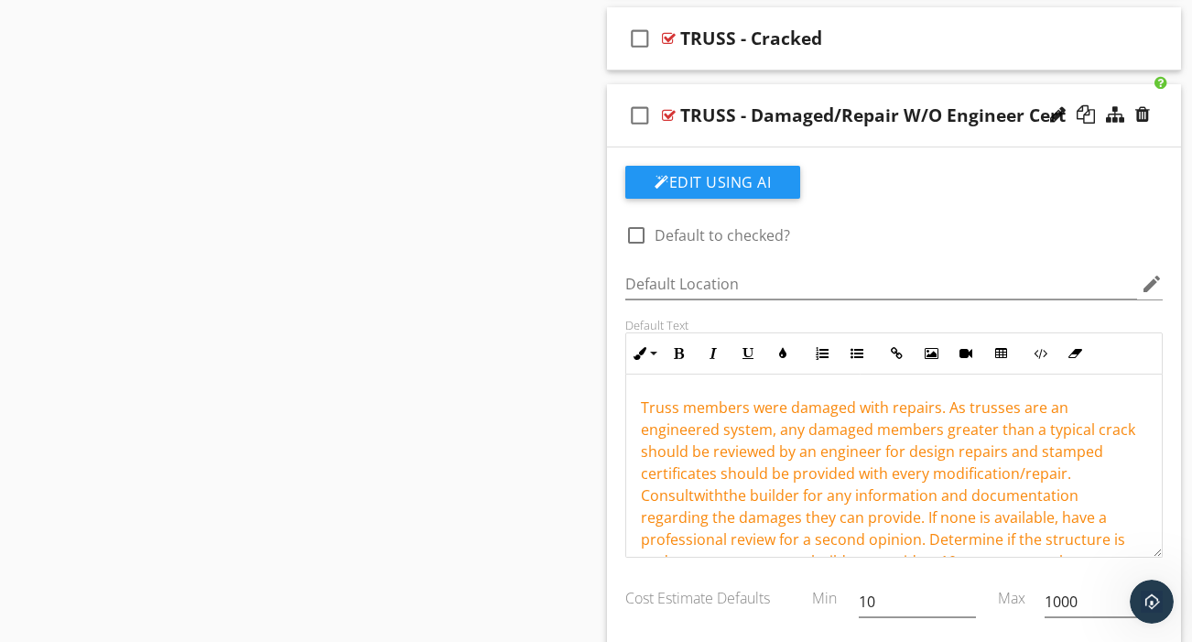
click at [957, 117] on div "check_box_outline_blank TRUSS - Damaged/Repair W/O Engineer Cert" at bounding box center [894, 115] width 574 height 63
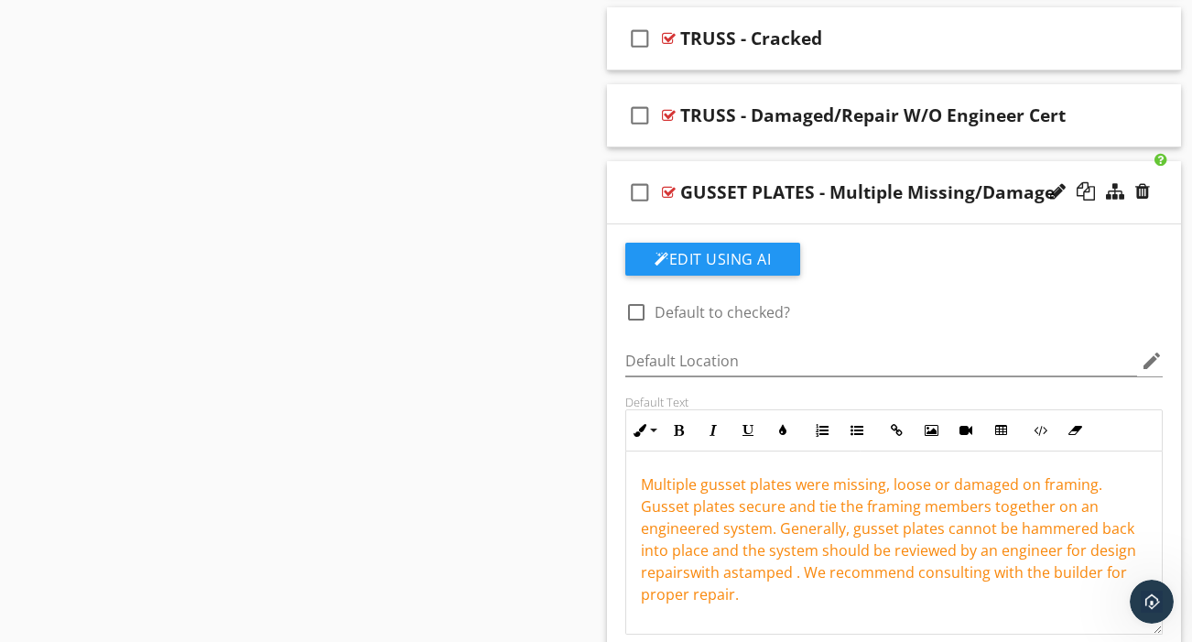
click at [1115, 514] on span "Multiple gusset plates were missing, loose or damaged on framing. Gusset plates…" at bounding box center [888, 539] width 495 height 130
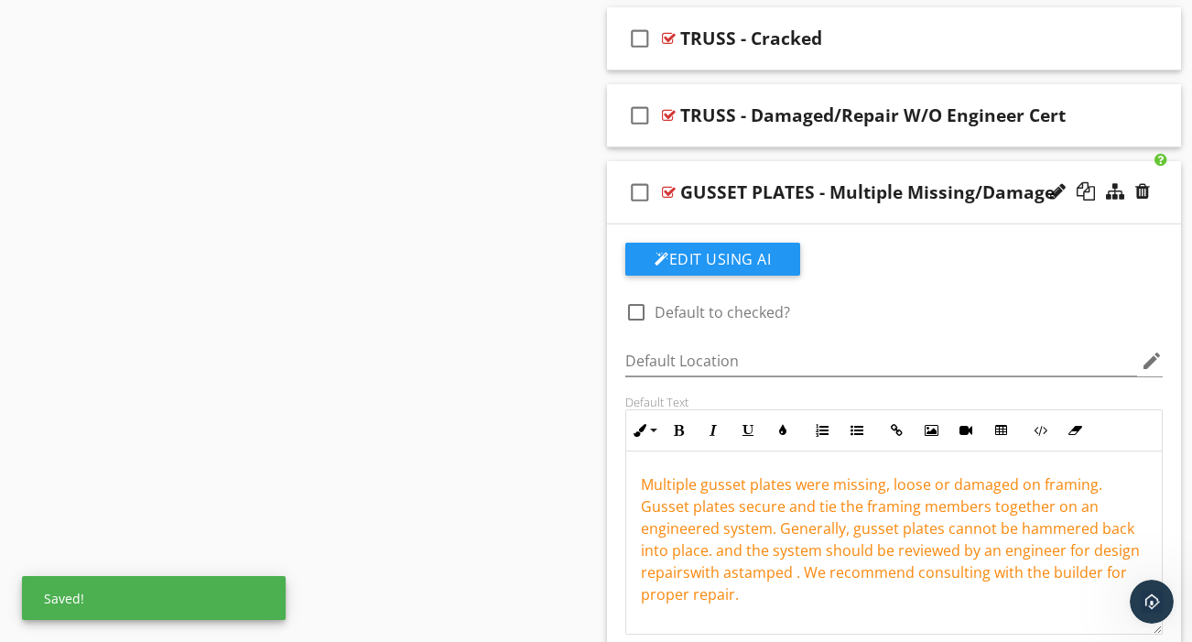
click at [671, 532] on span "Multiple gusset plates were missing, loose or damaged on framing. Gusset plates…" at bounding box center [890, 539] width 499 height 130
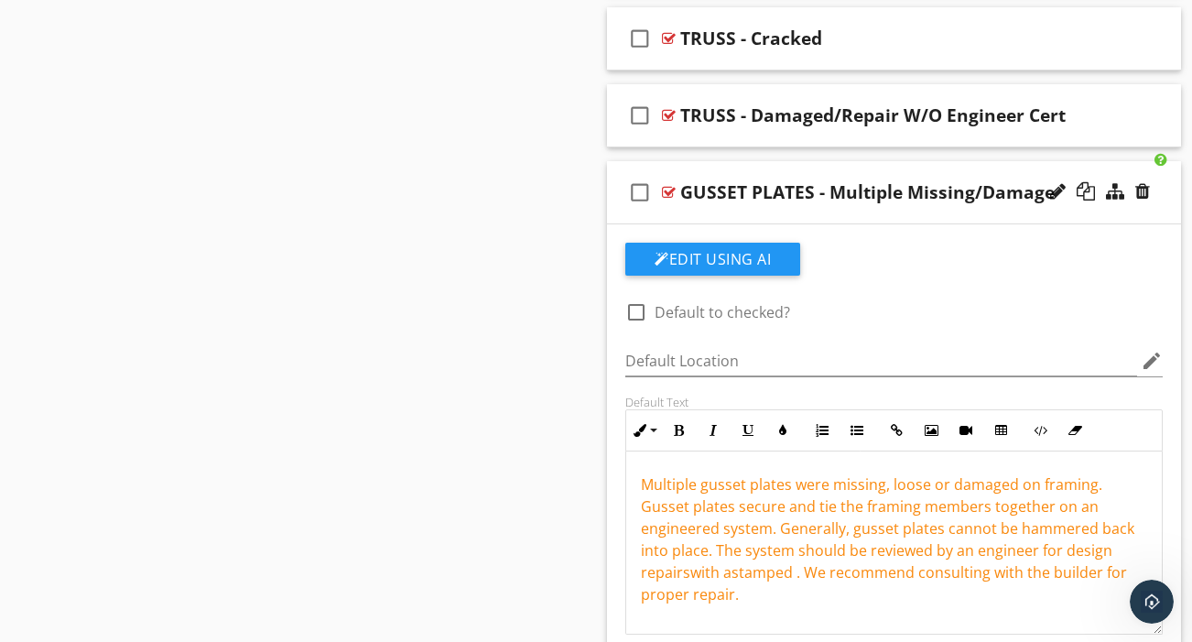
click at [703, 555] on span "Multiple gusset plates were missing, loose or damaged on framing. Gusset plates…" at bounding box center [887, 539] width 493 height 130
click at [885, 114] on div "check_box_outline_blank TRUSS - Damaged/Repair W/O Engineer Cert" at bounding box center [894, 115] width 574 height 63
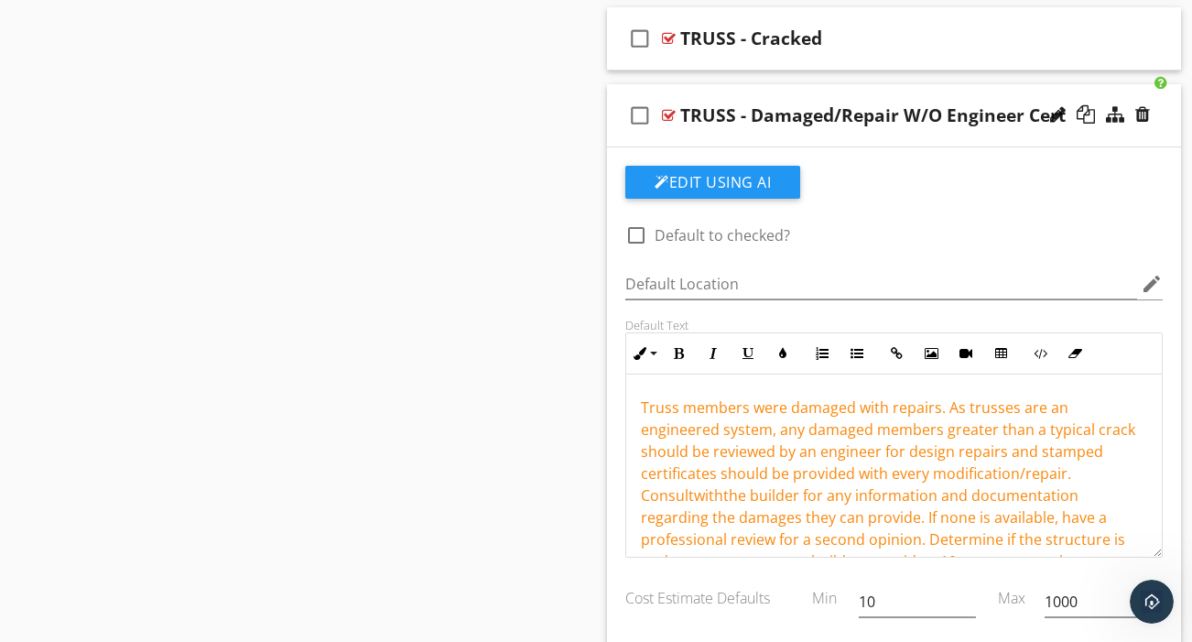
click at [885, 114] on div "check_box_outline_blank TRUSS - Damaged/Repair W/O Engineer Cert" at bounding box center [894, 115] width 574 height 63
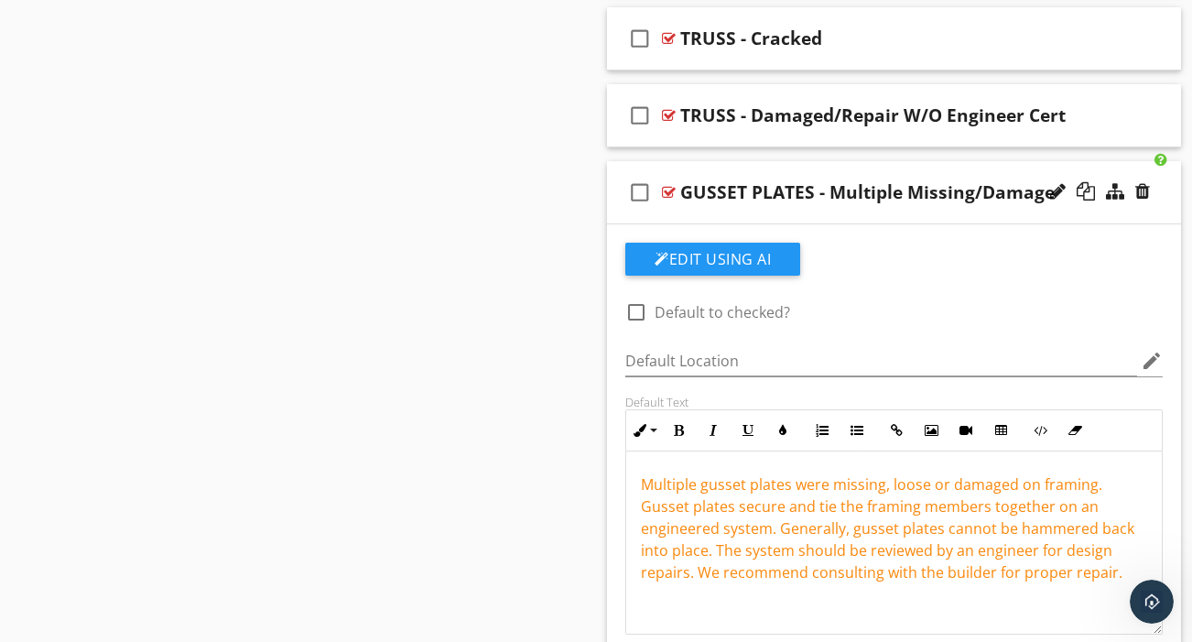
click at [1081, 536] on span "Multiple gusset plates were missing, loose or damaged on framing. Gusset plates…" at bounding box center [887, 528] width 493 height 108
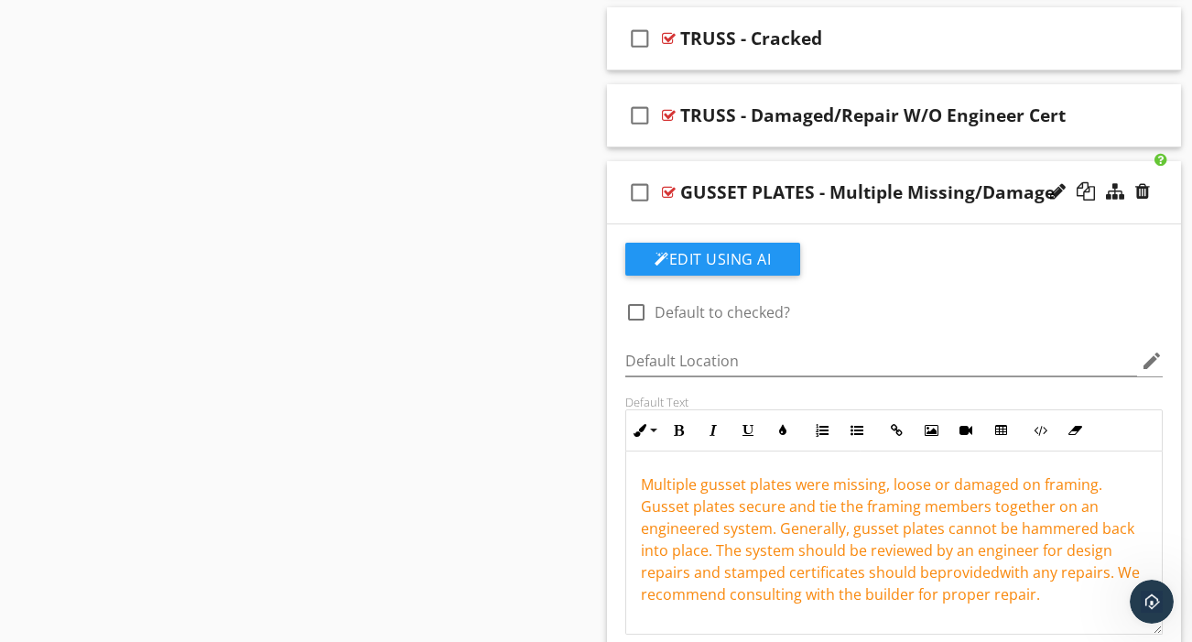
click at [942, 579] on font "Multiple gusset plates were missing, loose or damaged on framing. Gusset plates…" at bounding box center [890, 539] width 499 height 130
click at [994, 576] on font "Multiple gusset plates were missing, loose or damaged on framing. Gusset plates…" at bounding box center [890, 539] width 499 height 130
click at [1033, 580] on font "Multiple gusset plates were missing, loose or damaged on framing. Gusset plates…" at bounding box center [890, 539] width 499 height 130
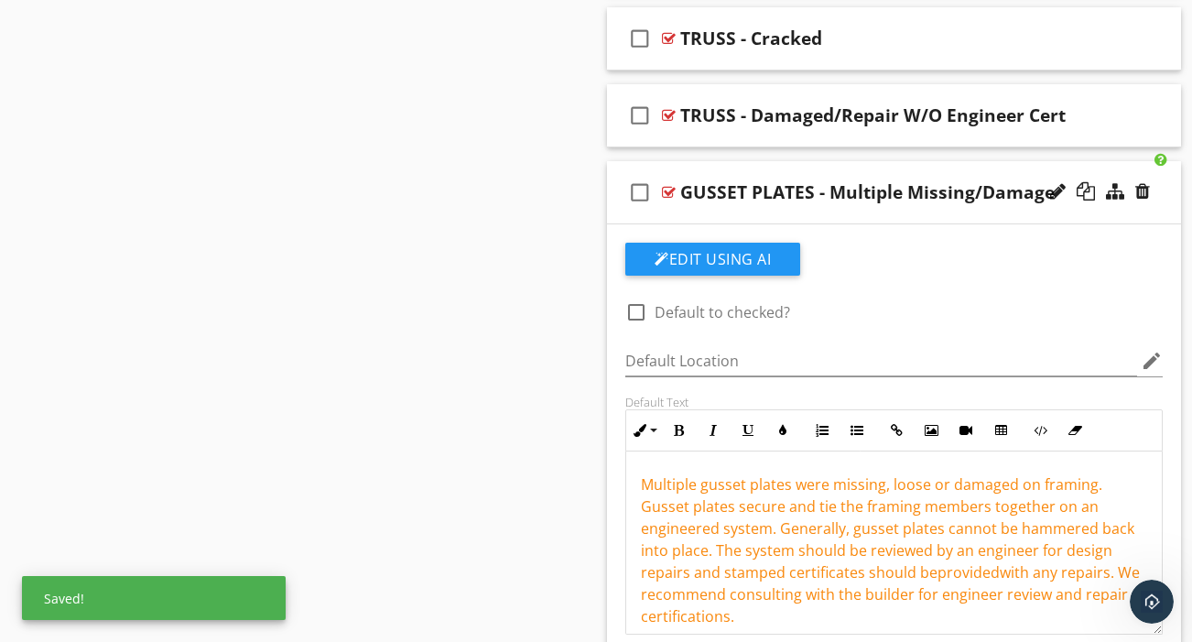
click at [892, 194] on div "check_box_outline_blank GUSSET PLATES - Multiple Missing/Damage" at bounding box center [894, 192] width 574 height 63
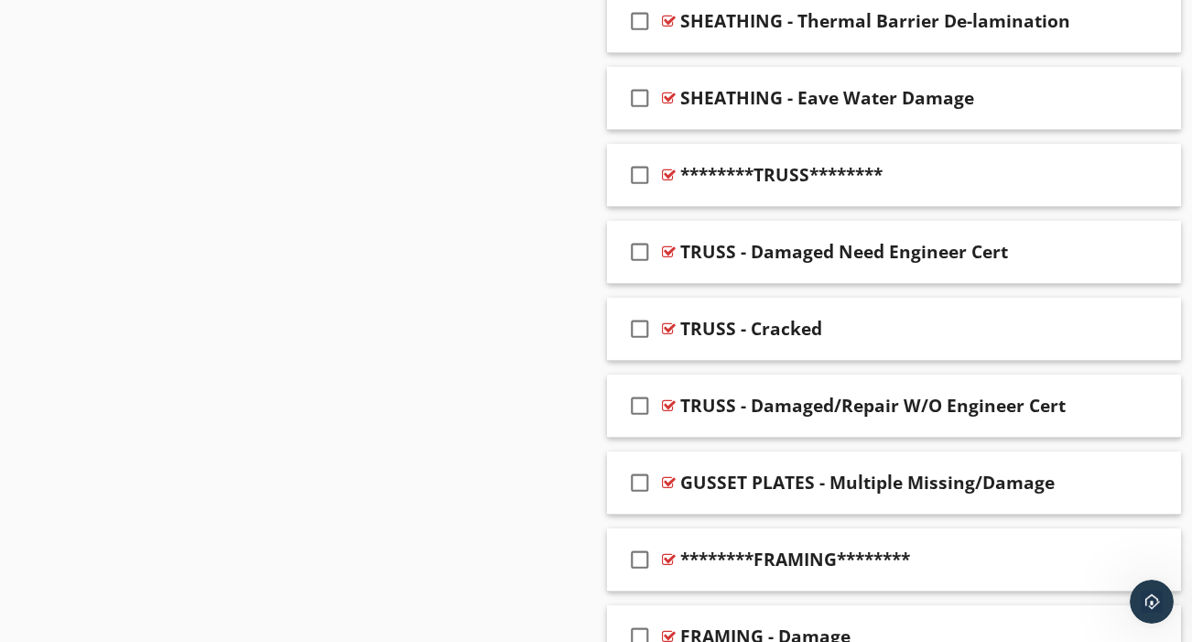
scroll to position [1670, 0]
click at [1089, 395] on div at bounding box center [1085, 404] width 18 height 18
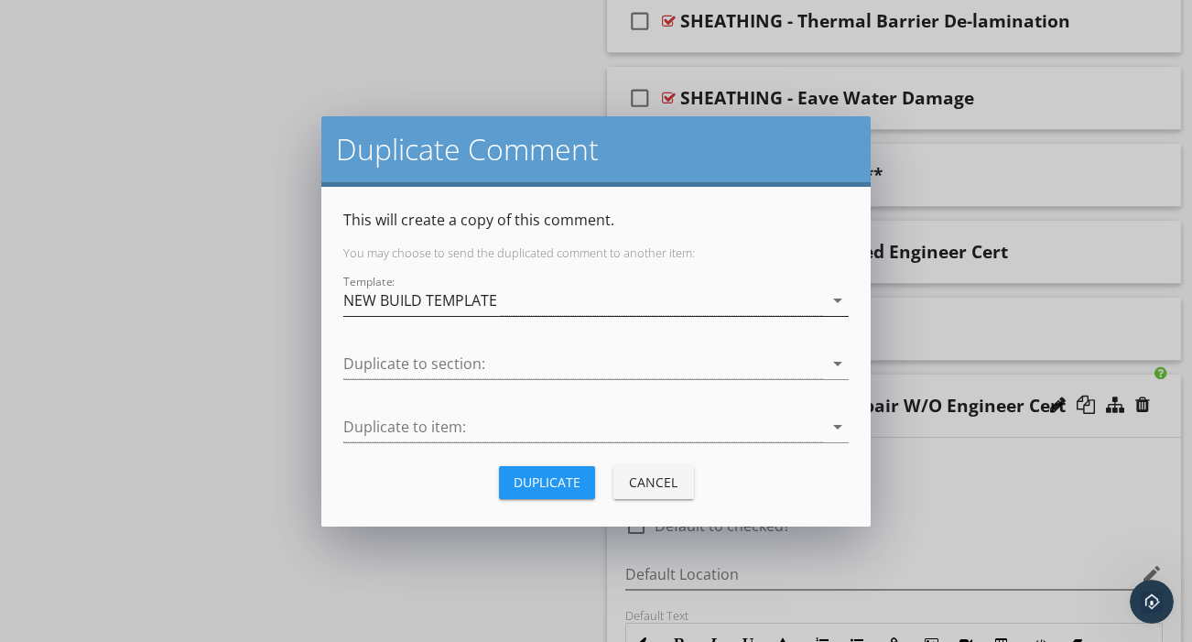
click at [477, 302] on div "NEW BUILD TEMPLATE" at bounding box center [420, 300] width 154 height 16
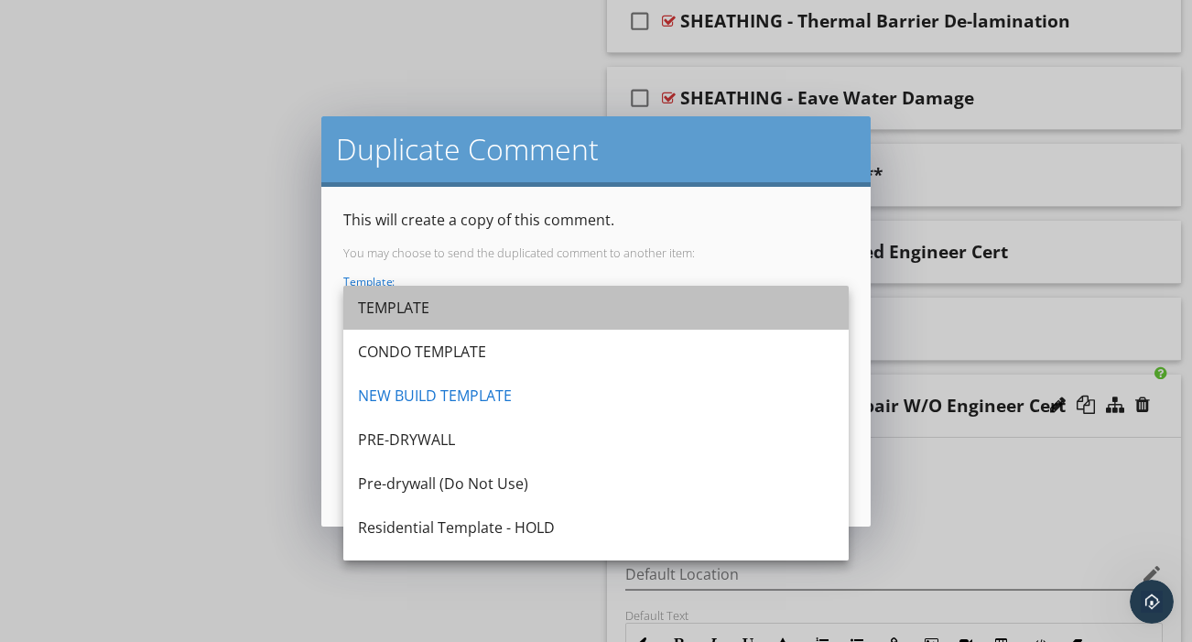
click at [460, 310] on div "TEMPLATE" at bounding box center [596, 308] width 476 height 22
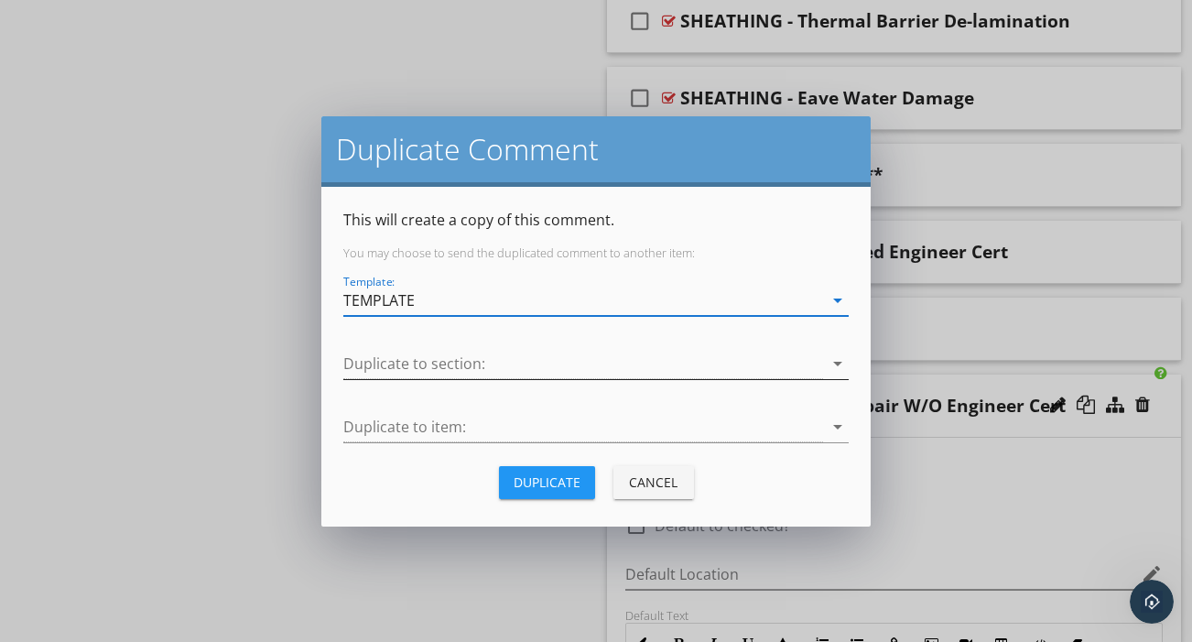
click at [433, 367] on div at bounding box center [583, 364] width 480 height 30
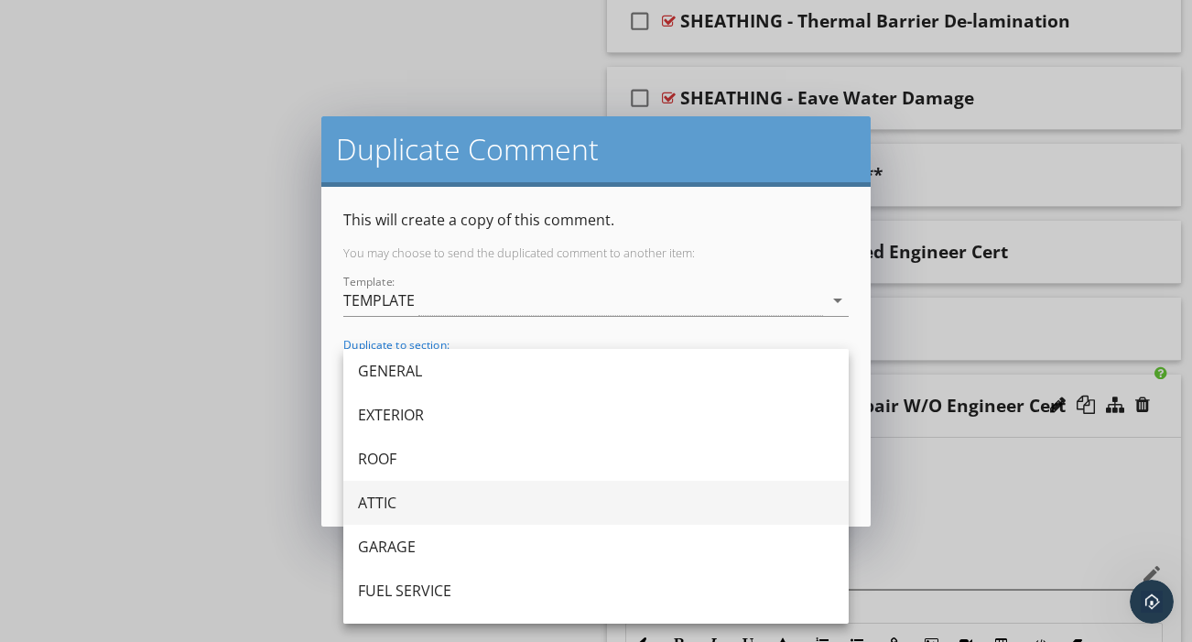
click at [385, 507] on div "ATTIC" at bounding box center [596, 503] width 476 height 22
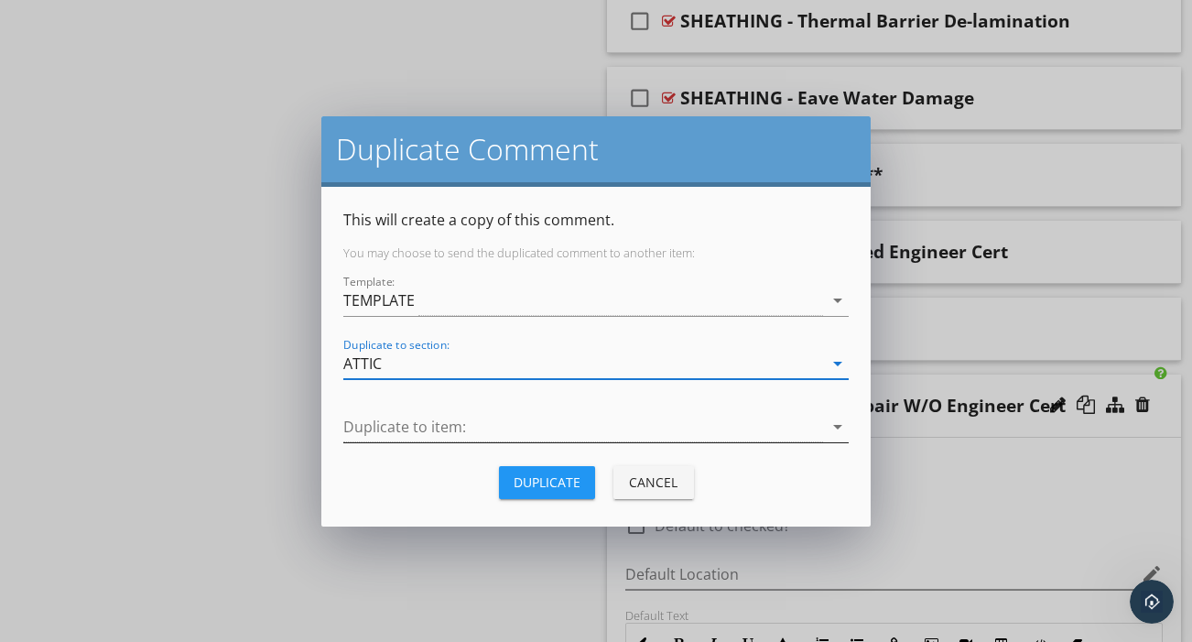
click at [414, 428] on div at bounding box center [583, 427] width 480 height 30
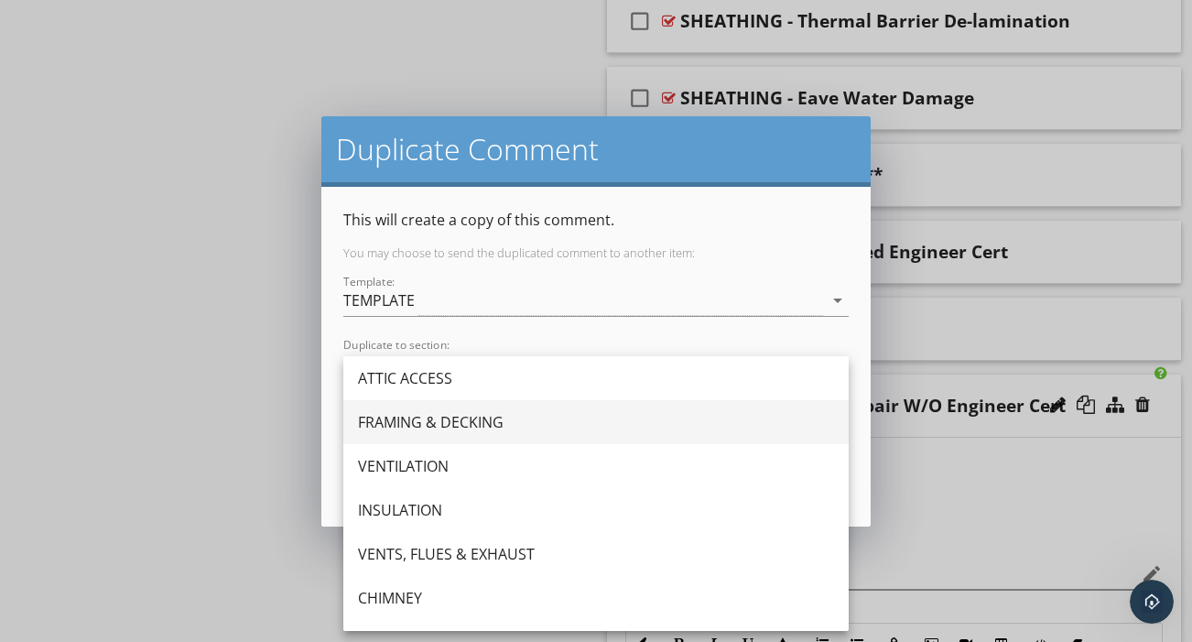
click at [402, 423] on div "FRAMING & DECKING" at bounding box center [596, 422] width 476 height 22
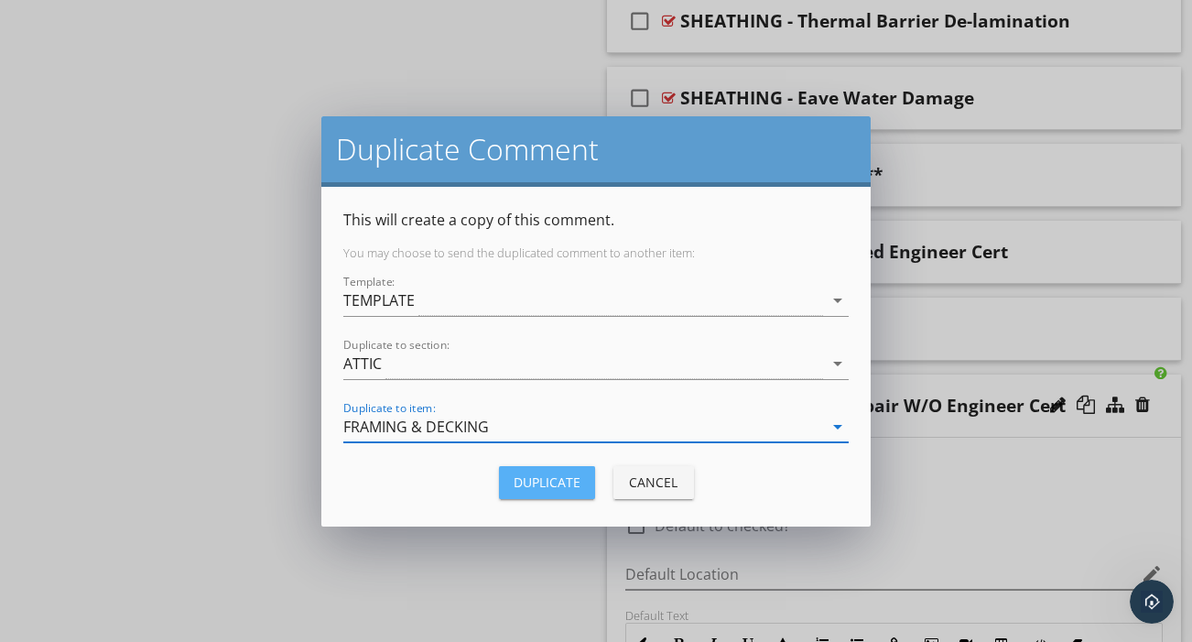
click at [534, 486] on div "Duplicate" at bounding box center [547, 481] width 67 height 19
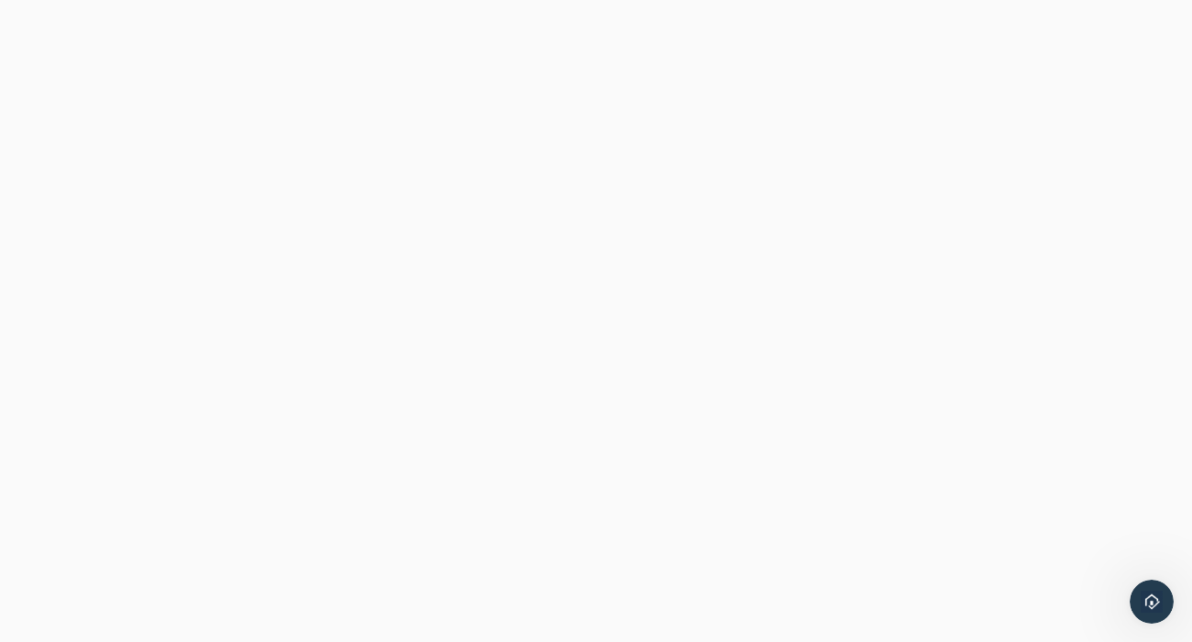
scroll to position [779, 0]
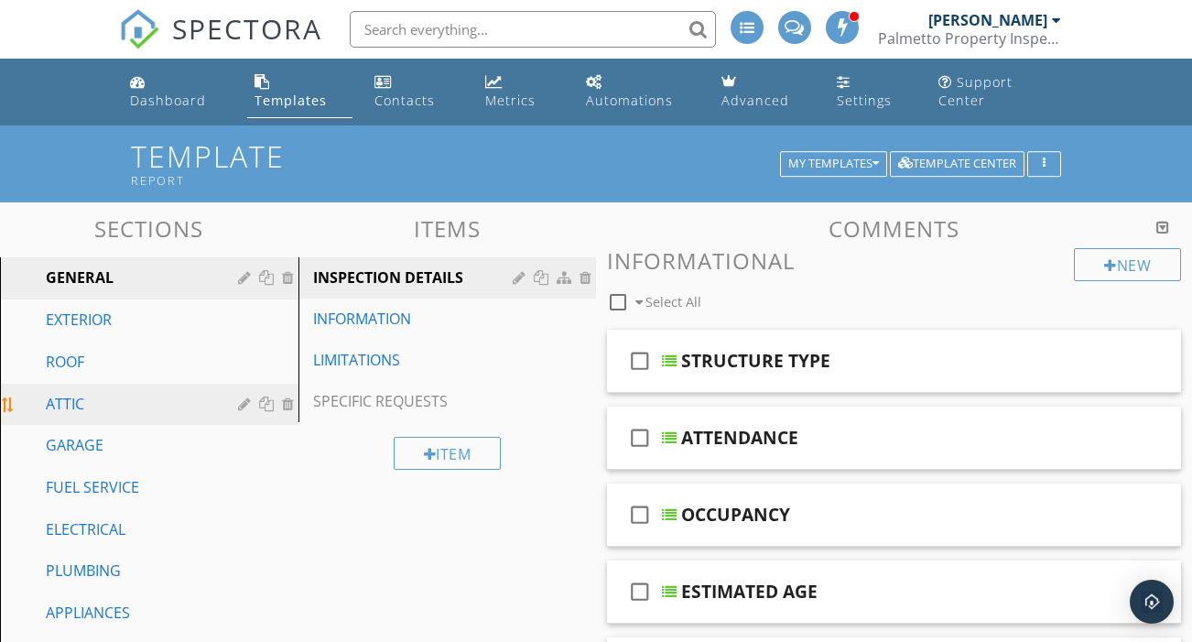
click at [81, 393] on div "ATTIC" at bounding box center [129, 404] width 166 height 22
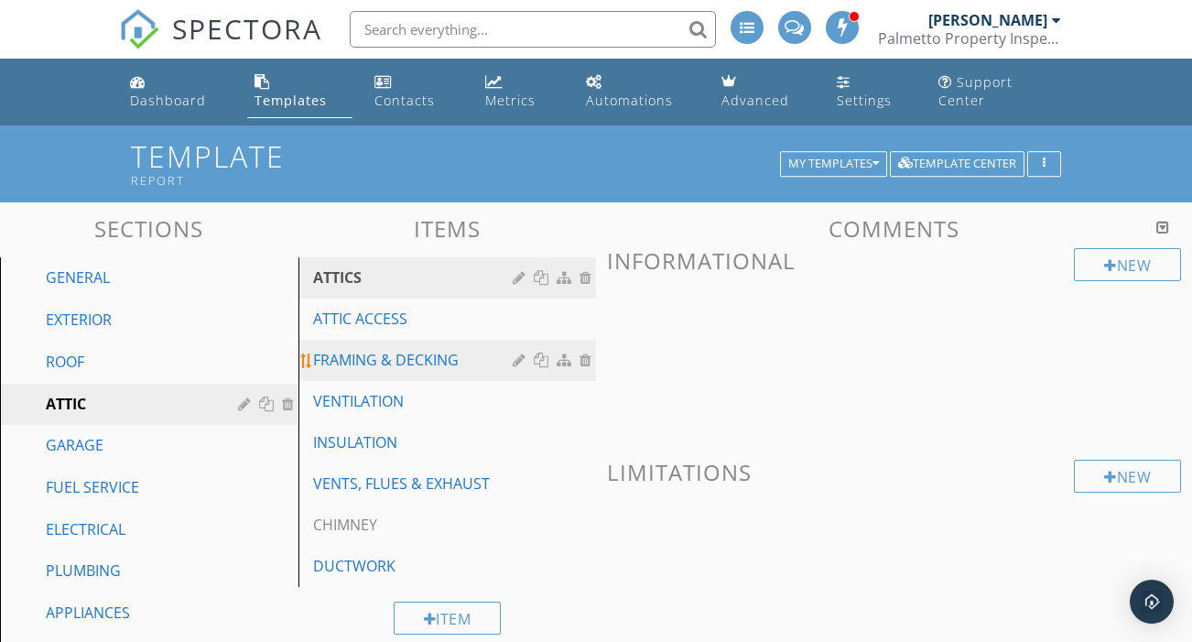
click at [384, 349] on div "FRAMING & DECKING" at bounding box center [416, 360] width 206 height 22
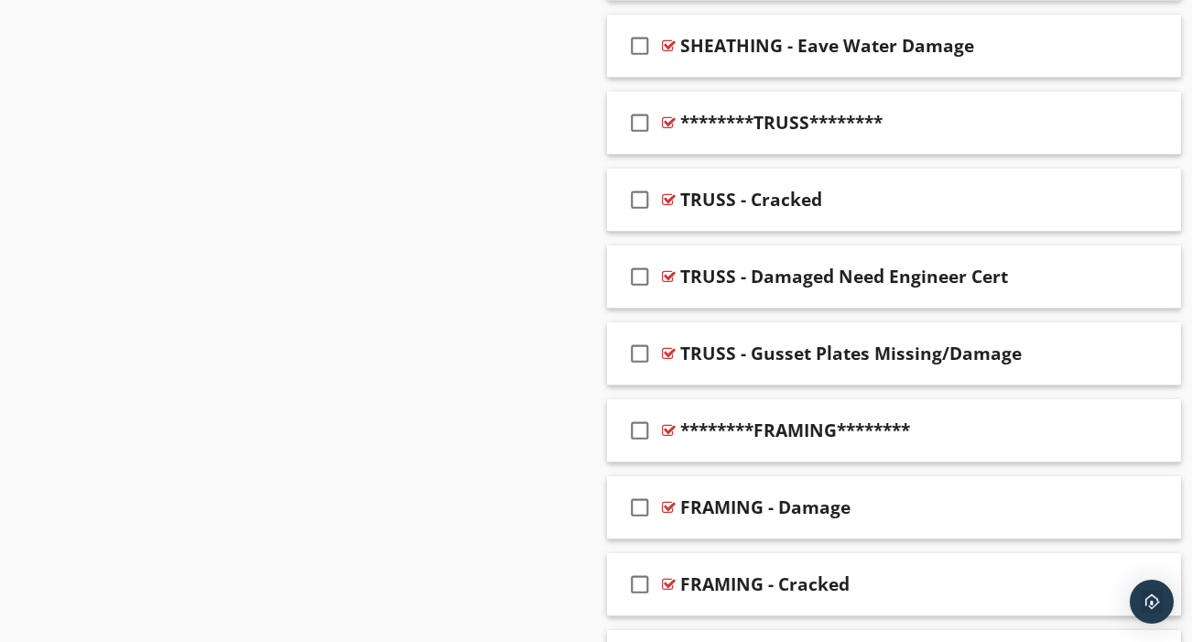
scroll to position [1723, 0]
click at [1057, 112] on div at bounding box center [1058, 121] width 16 height 18
click at [743, 109] on input "********TRUSS********" at bounding box center [881, 124] width 403 height 30
click at [790, 109] on input "******** TRUSS********" at bounding box center [881, 124] width 403 height 30
type input "******** TRUSS ********"
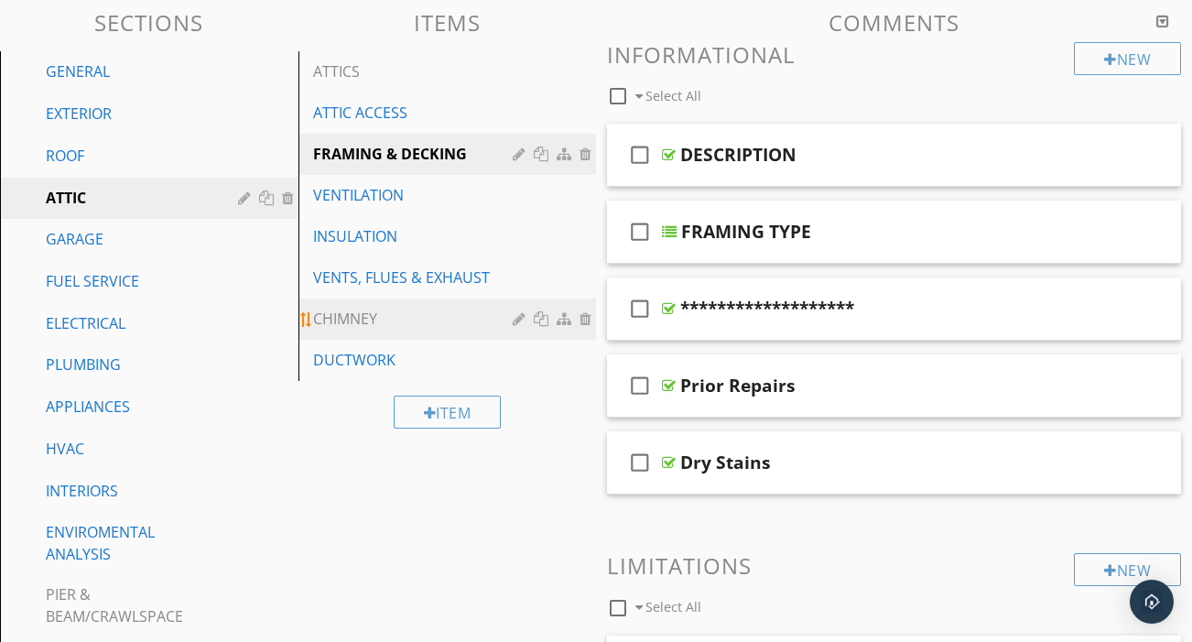
scroll to position [204, 0]
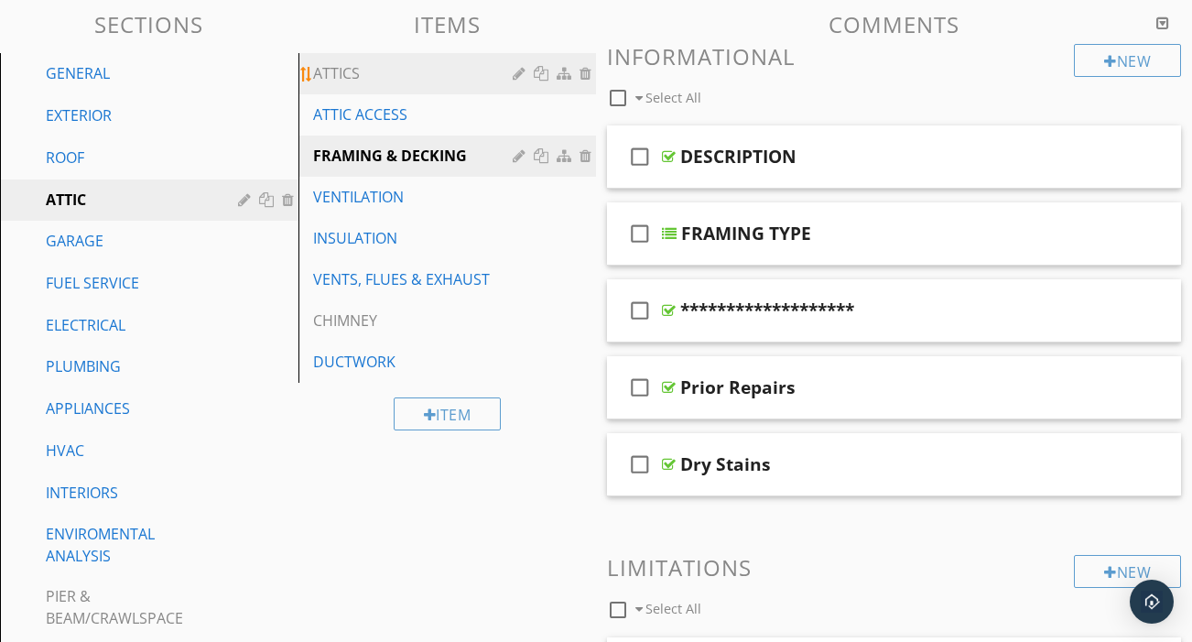
click at [398, 68] on link "ATTICS" at bounding box center [450, 73] width 293 height 40
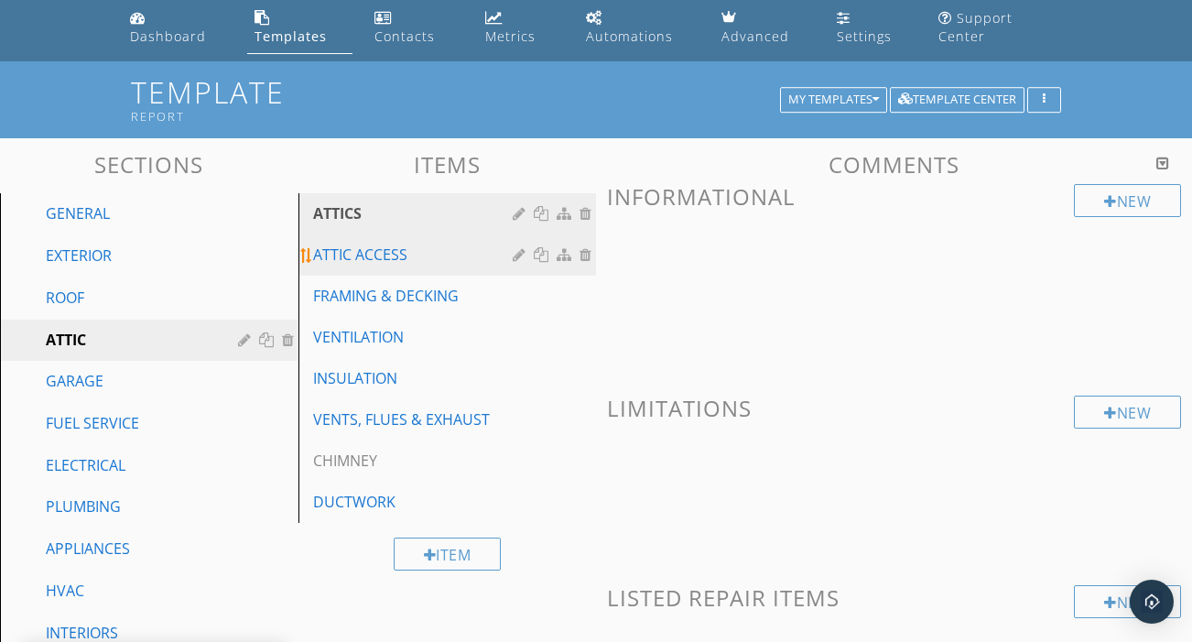
scroll to position [62, 0]
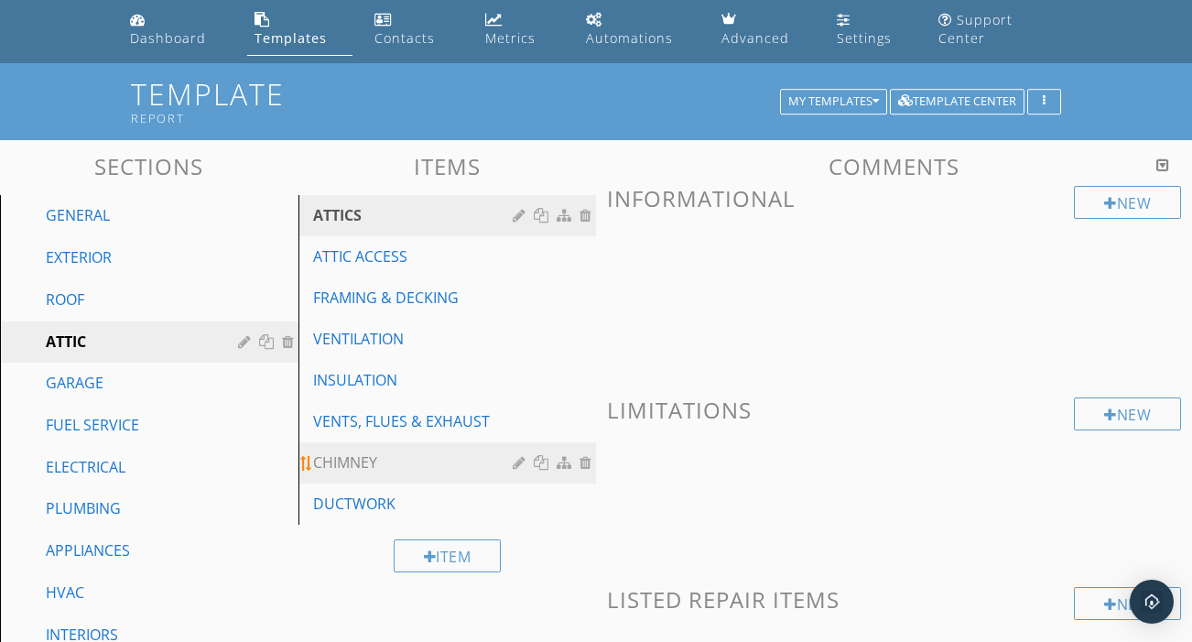
click at [399, 451] on div "CHIMNEY" at bounding box center [416, 462] width 206 height 22
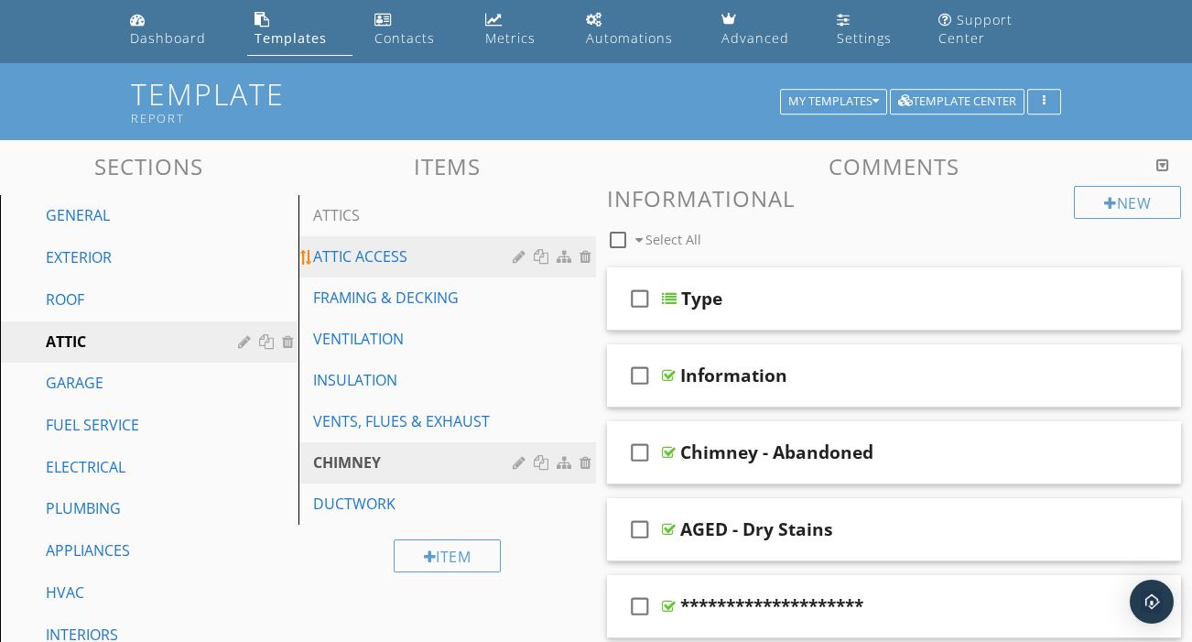
click at [436, 245] on div "ATTIC ACCESS" at bounding box center [416, 256] width 206 height 22
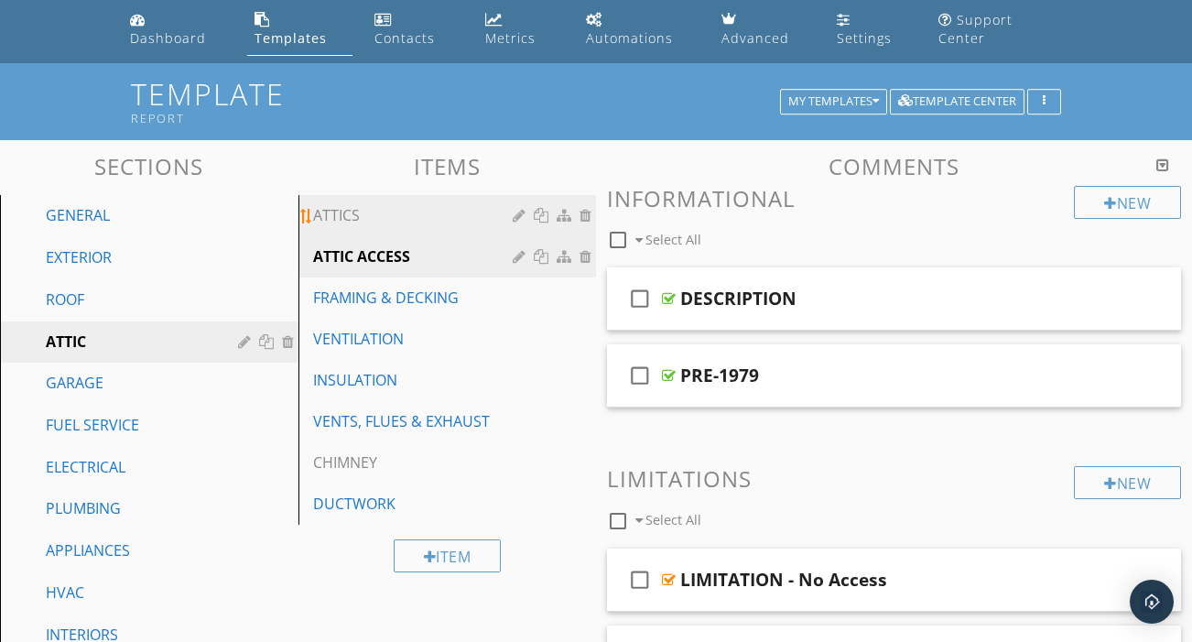
click at [481, 204] on div "ATTICS" at bounding box center [416, 215] width 206 height 22
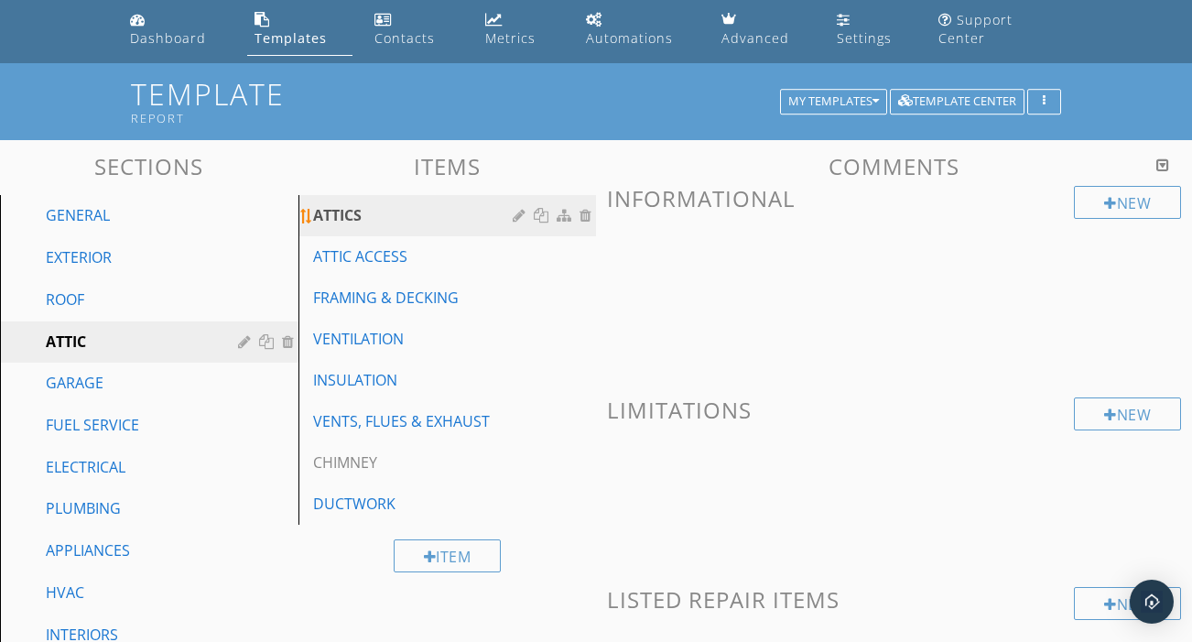
click at [587, 208] on div at bounding box center [587, 215] width 16 height 15
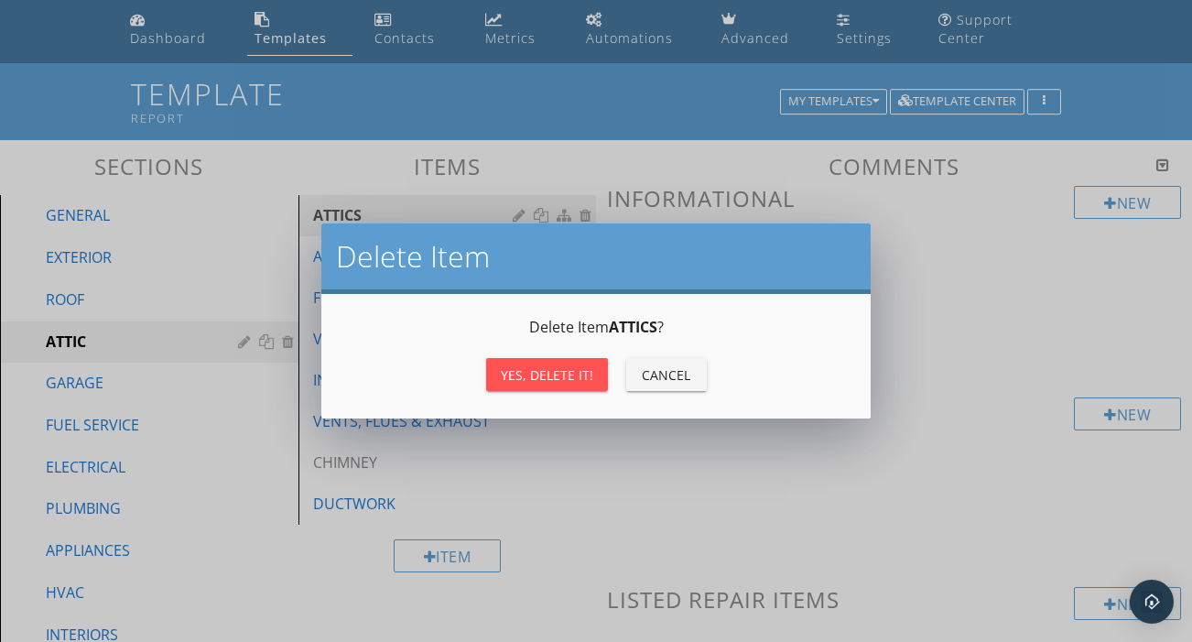
click at [578, 378] on div "Yes, Delete it!" at bounding box center [547, 374] width 92 height 19
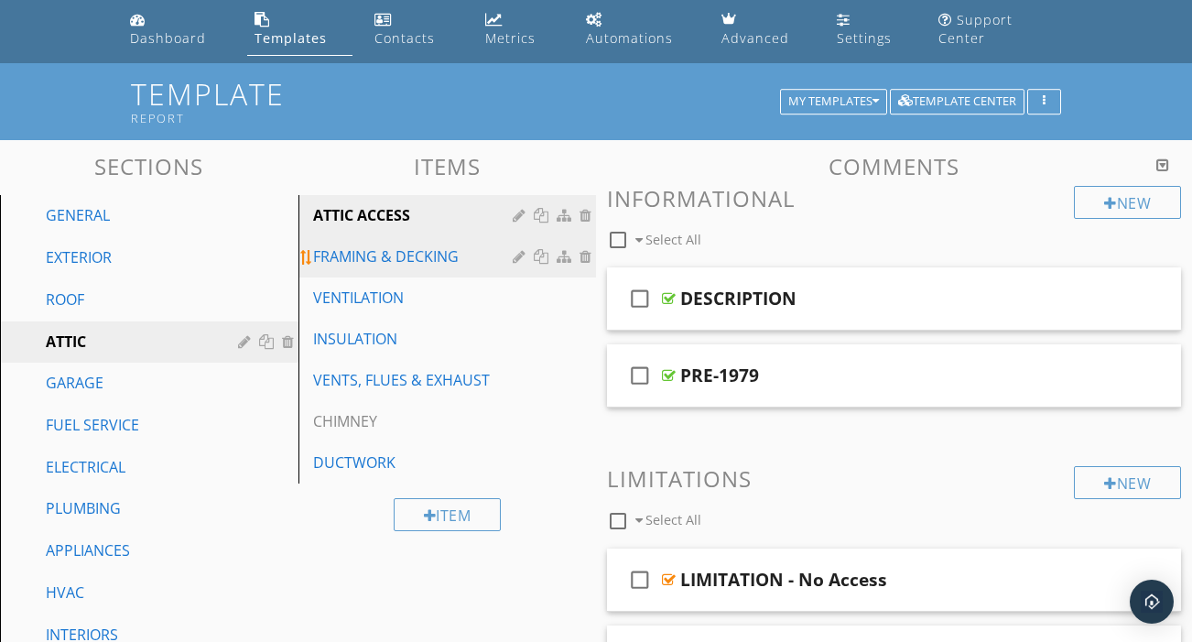
click at [443, 245] on div "FRAMING & DECKING" at bounding box center [416, 256] width 206 height 22
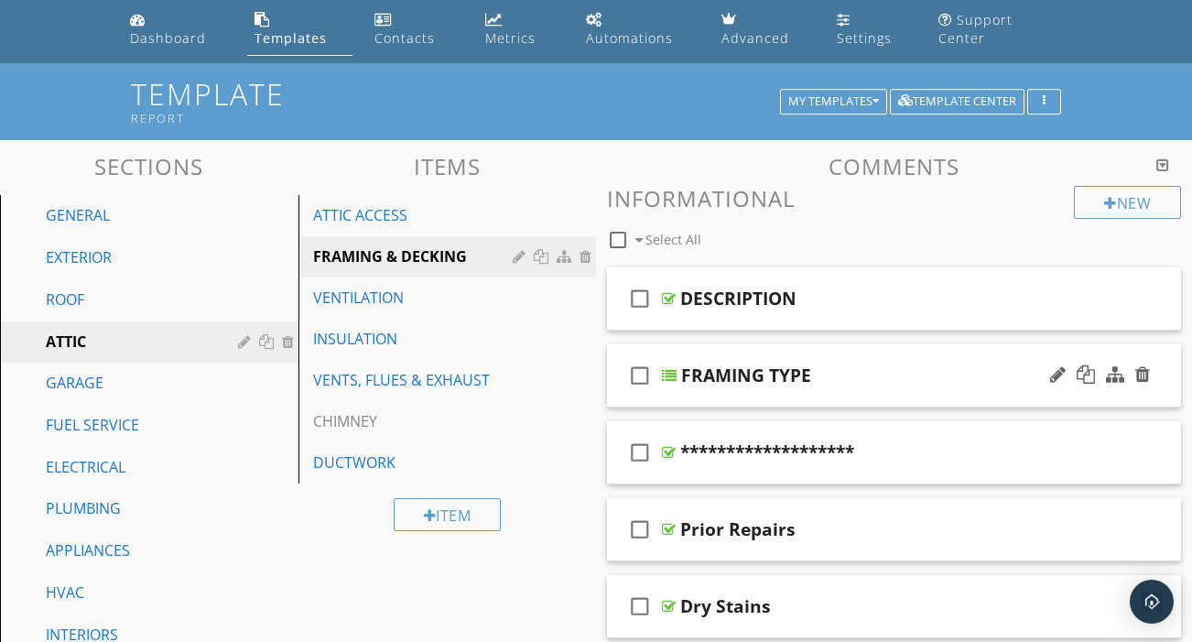
click at [919, 377] on div "check_box_outline_blank FRAMING TYPE" at bounding box center [894, 375] width 574 height 63
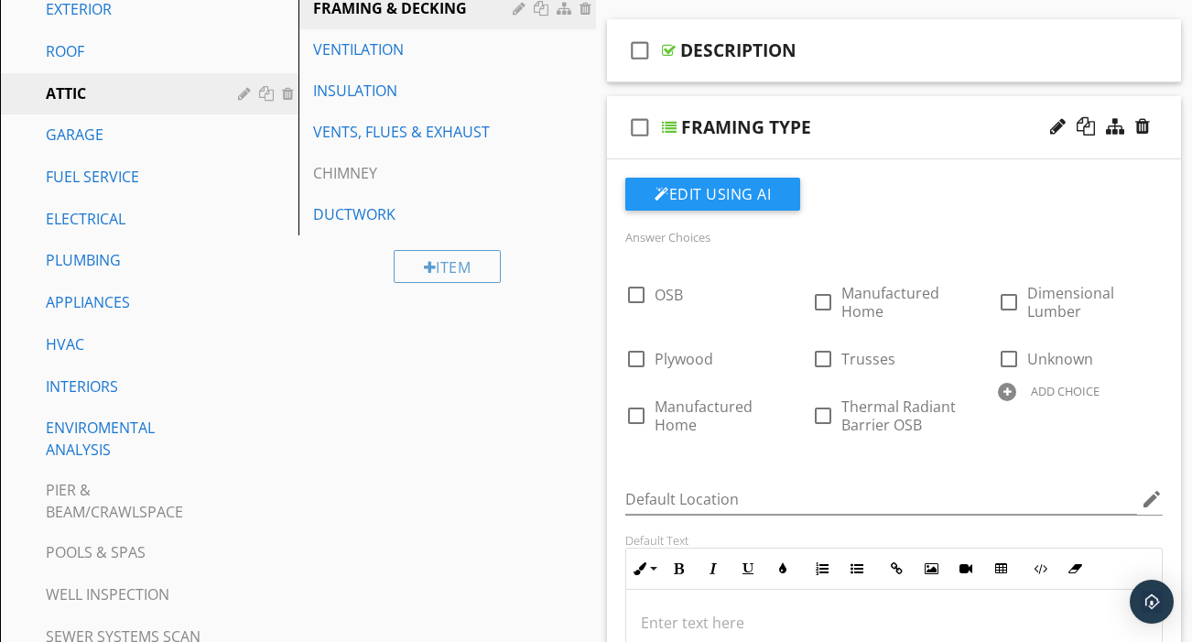
scroll to position [326, 0]
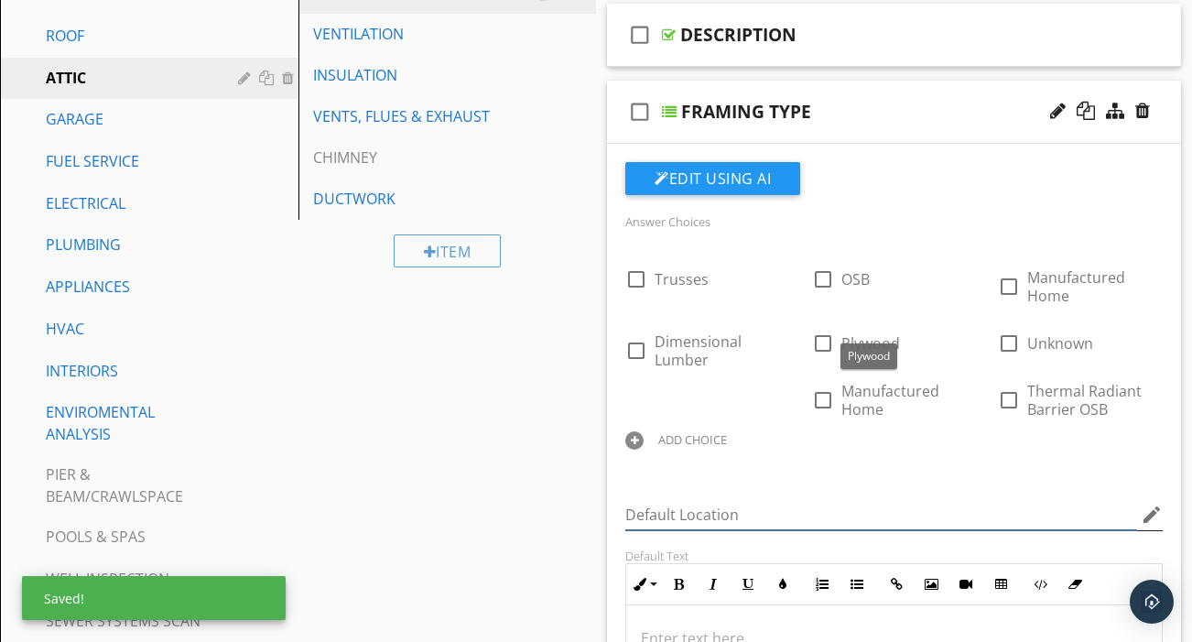
click at [846, 500] on input "Default Location" at bounding box center [881, 515] width 512 height 30
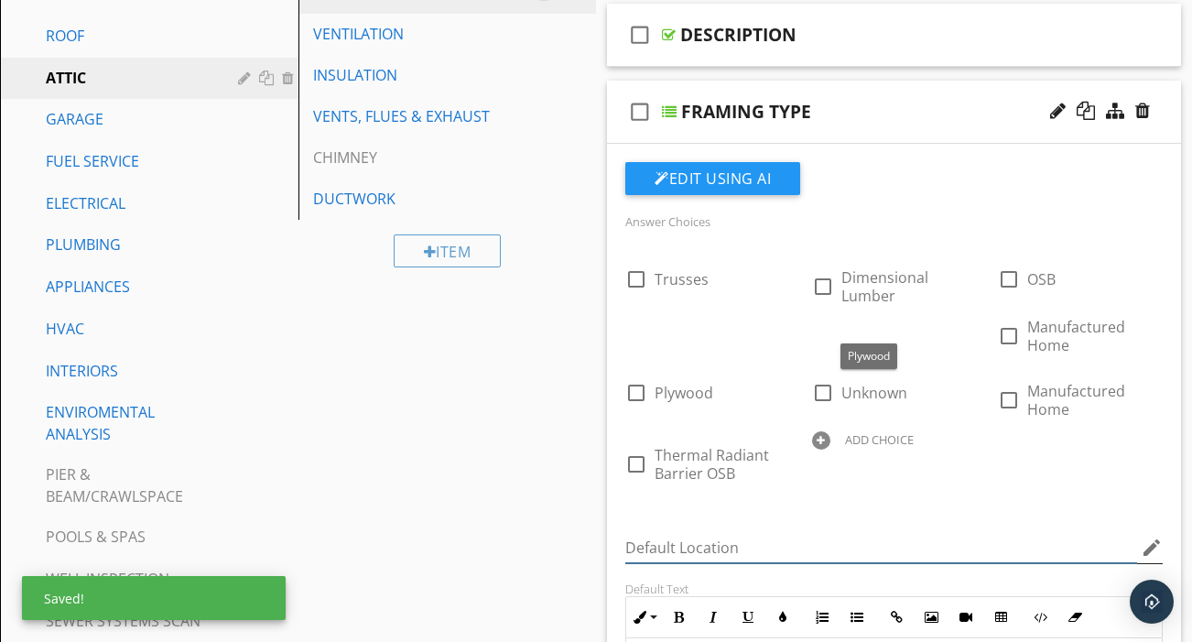
click at [1022, 533] on input "Default Location" at bounding box center [881, 548] width 512 height 30
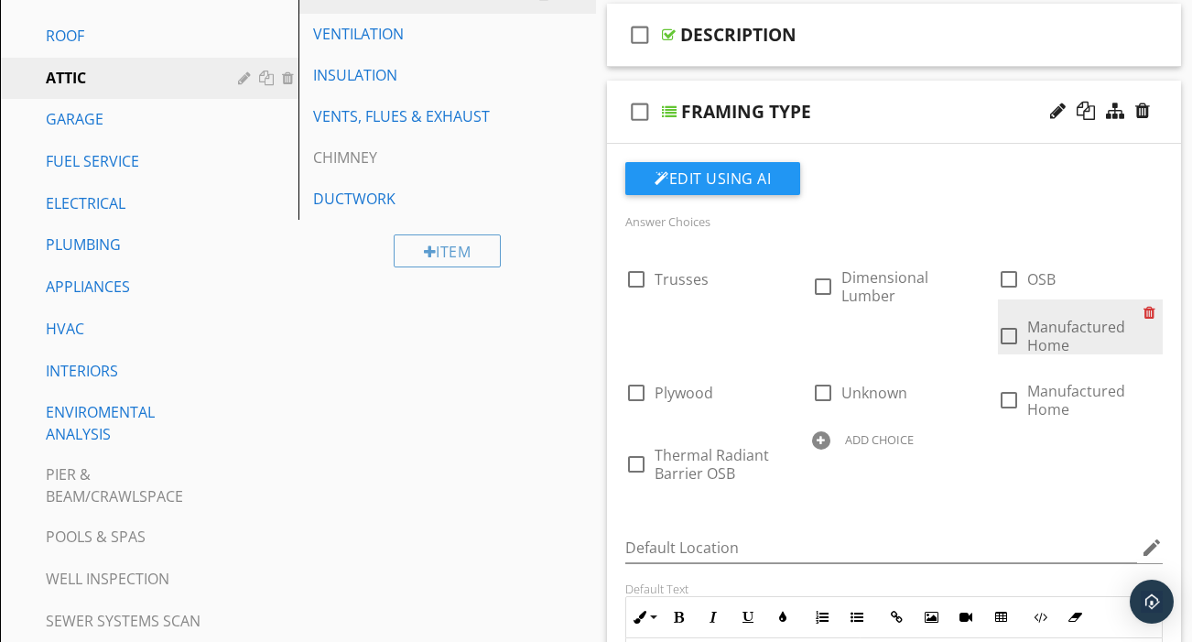
click at [1151, 299] on div at bounding box center [1152, 312] width 19 height 26
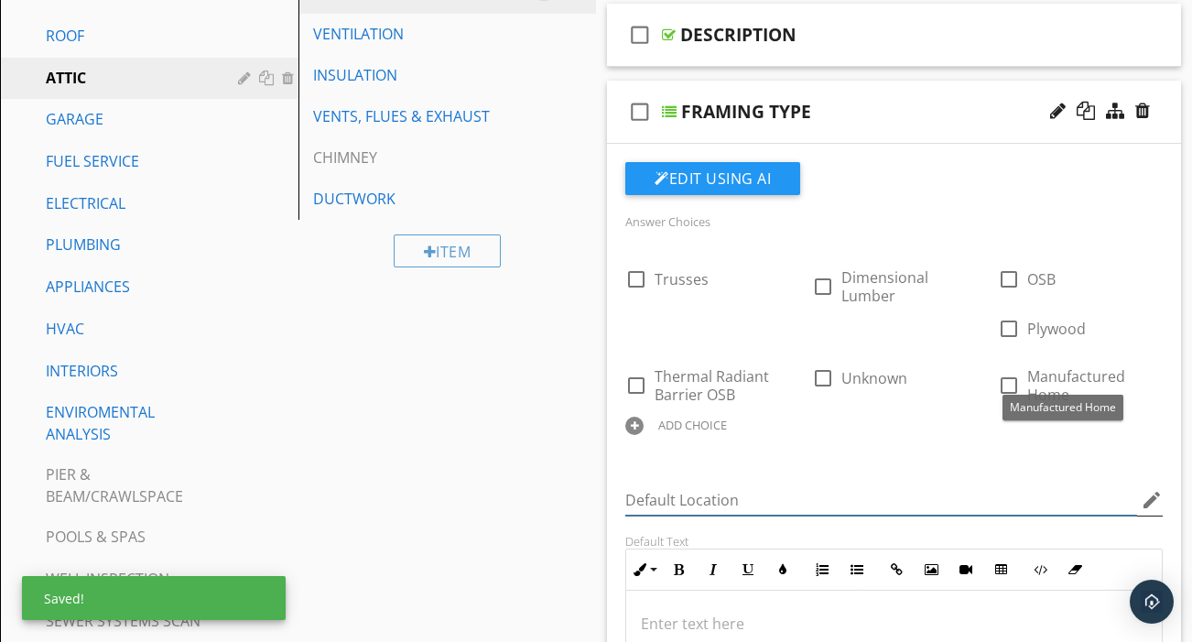
click at [955, 485] on input "Default Location" at bounding box center [881, 500] width 512 height 30
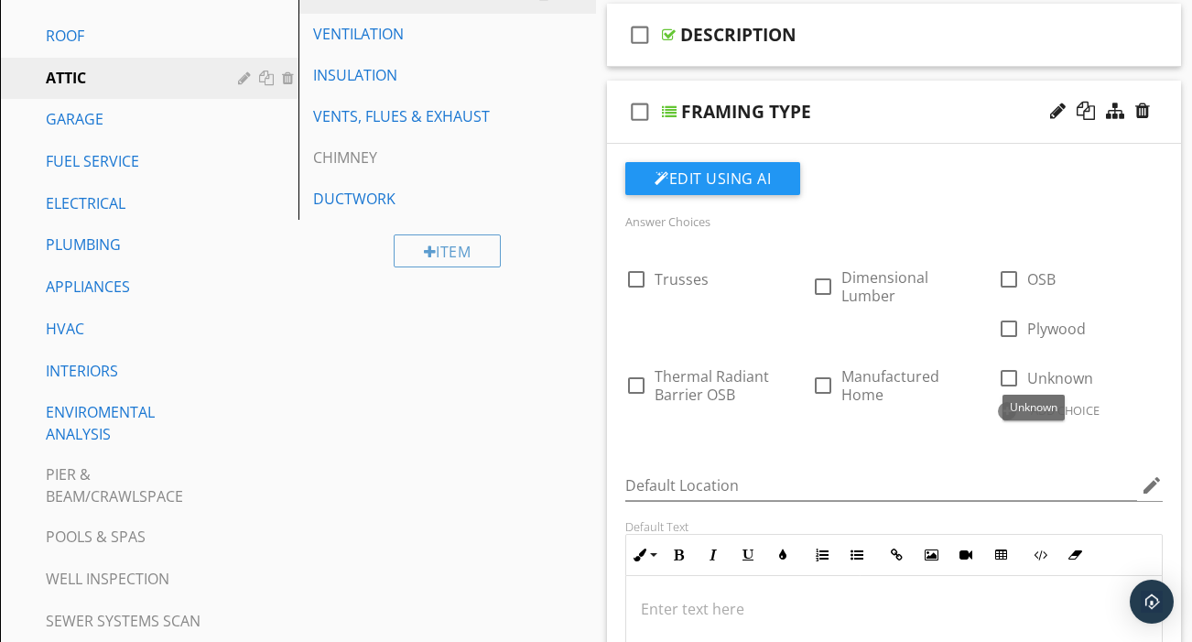
click at [839, 105] on div "check_box_outline_blank FRAMING TYPE" at bounding box center [894, 112] width 574 height 63
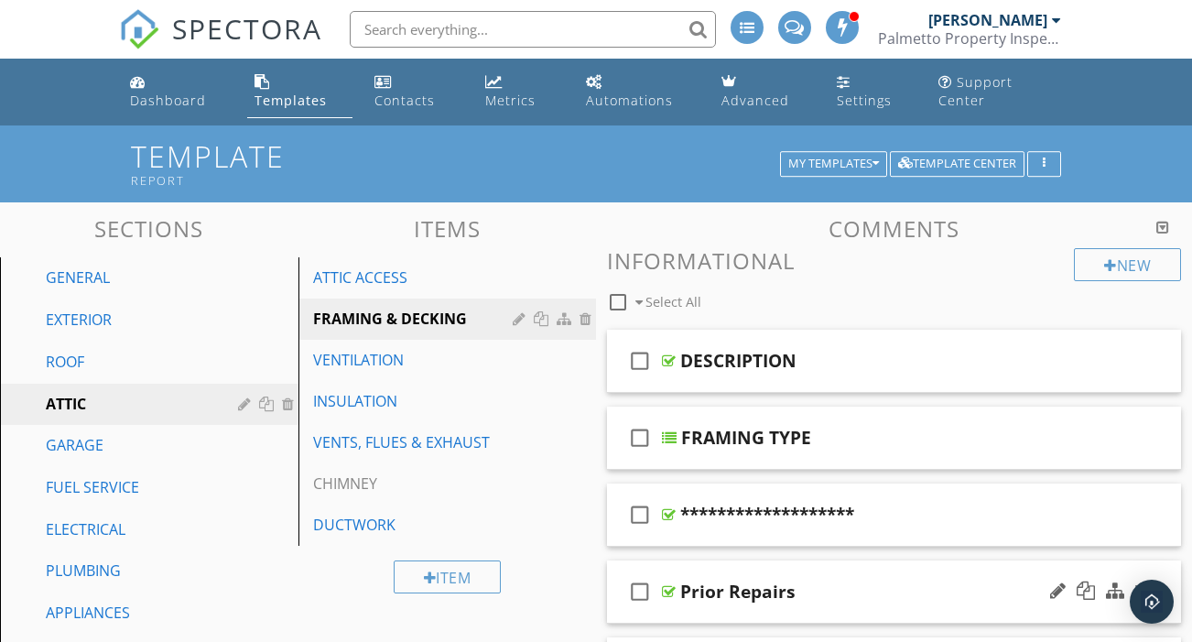
scroll to position [0, 0]
click at [844, 406] on div "check_box_outline_blank FRAMING TYPE" at bounding box center [894, 437] width 574 height 63
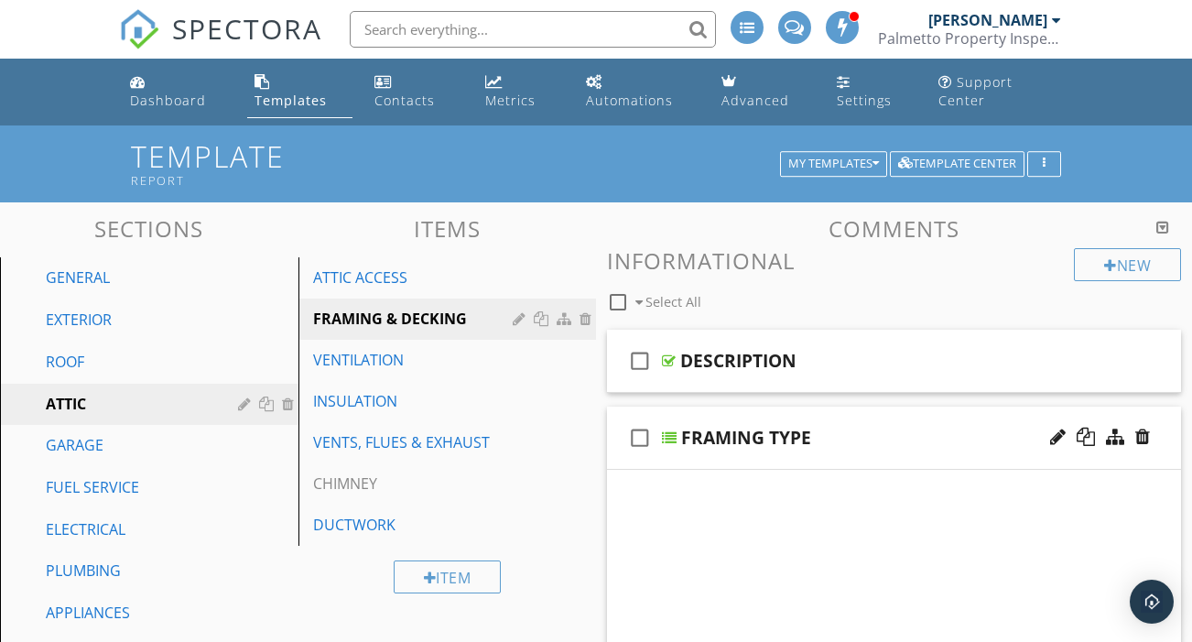
scroll to position [297, 0]
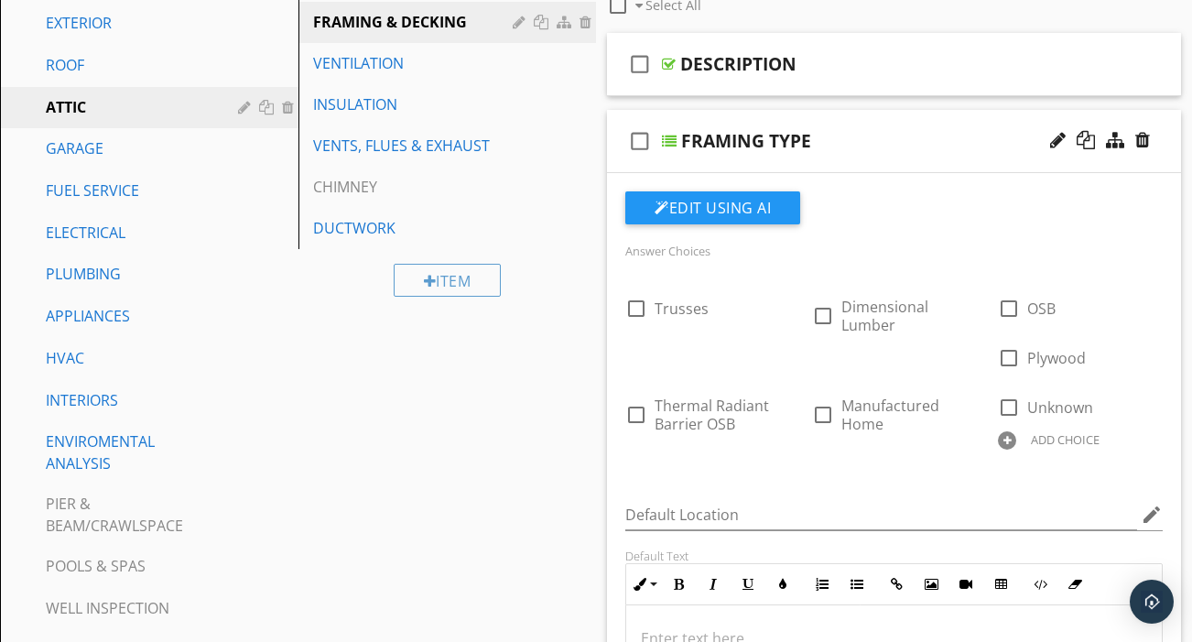
click at [1063, 432] on div "ADD CHOICE" at bounding box center [1065, 439] width 69 height 15
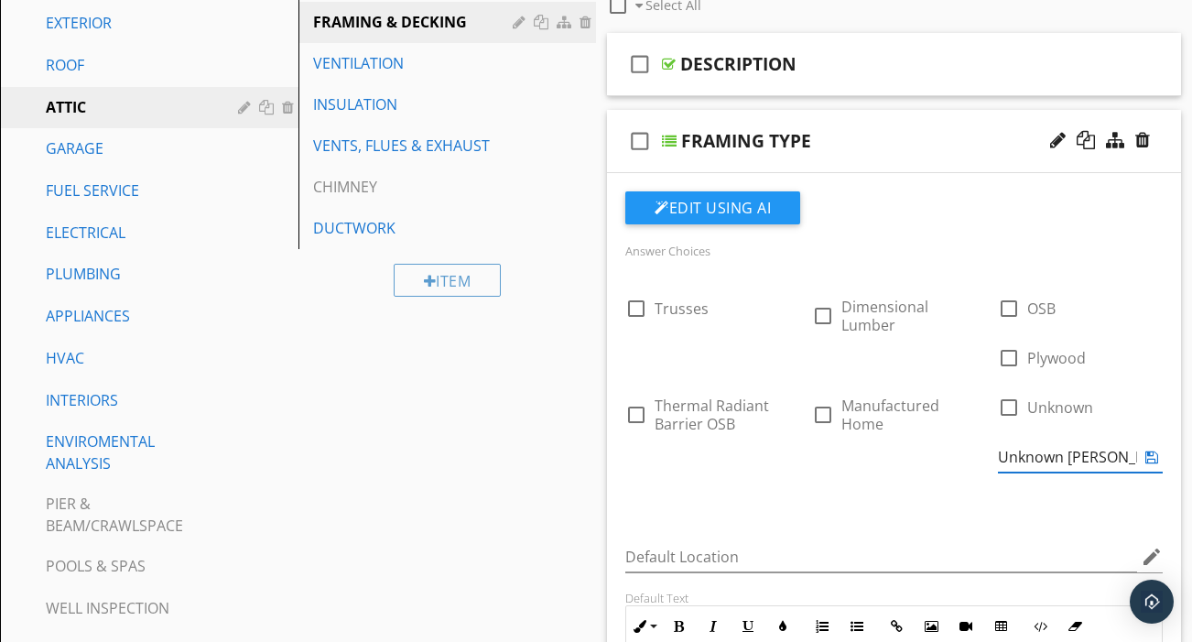
type input "Unknown Sheathing"
click at [1151, 449] on icon at bounding box center [1151, 456] width 13 height 15
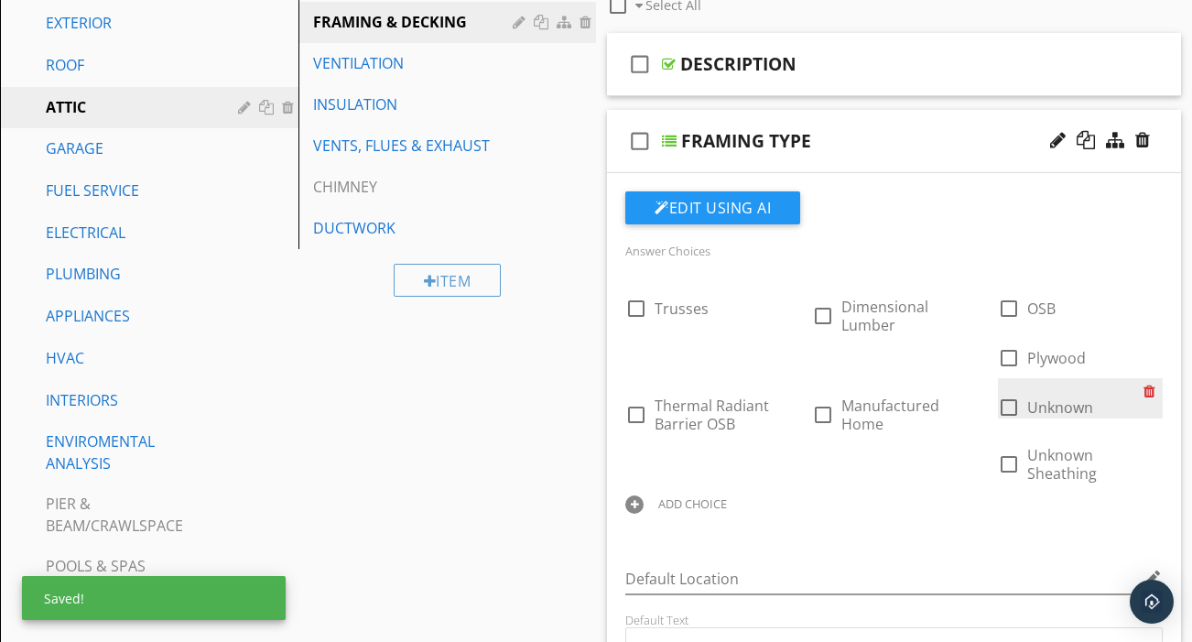
click at [1152, 378] on div at bounding box center [1152, 391] width 19 height 26
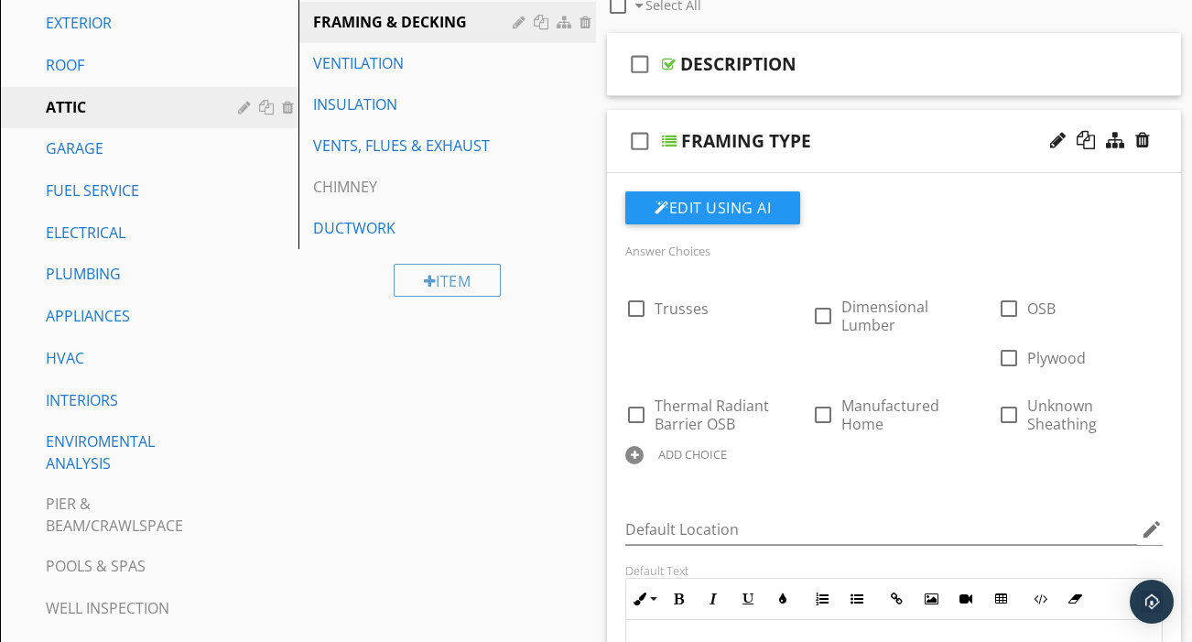
click at [860, 130] on div "FRAMING TYPE" at bounding box center [882, 141] width 403 height 22
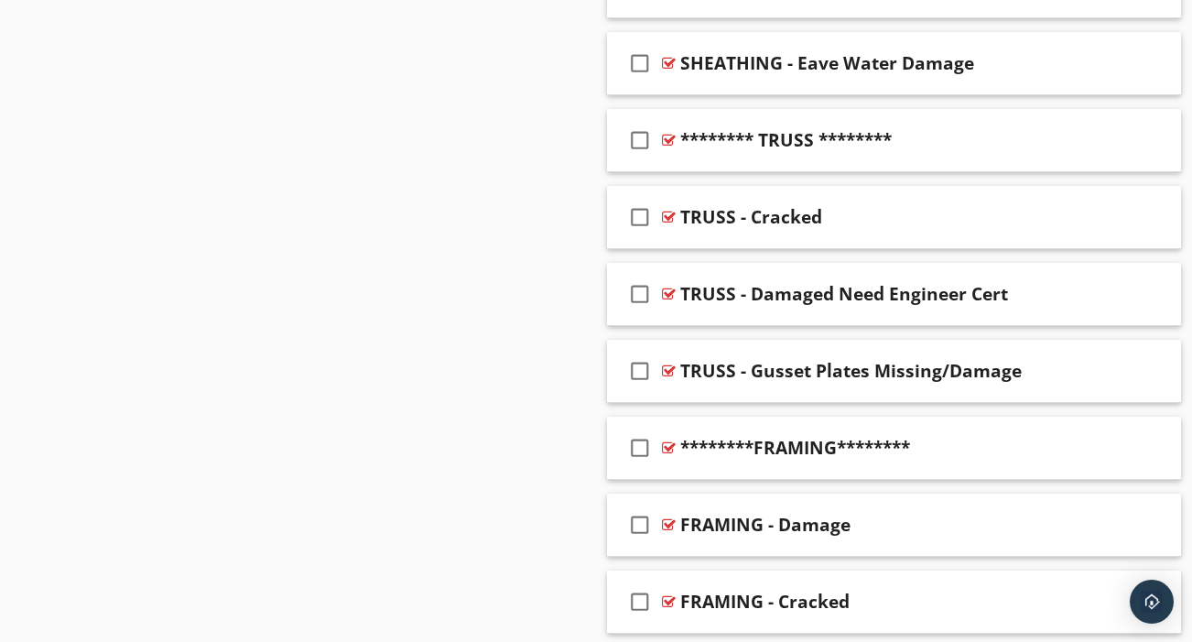
scroll to position [1721, 0]
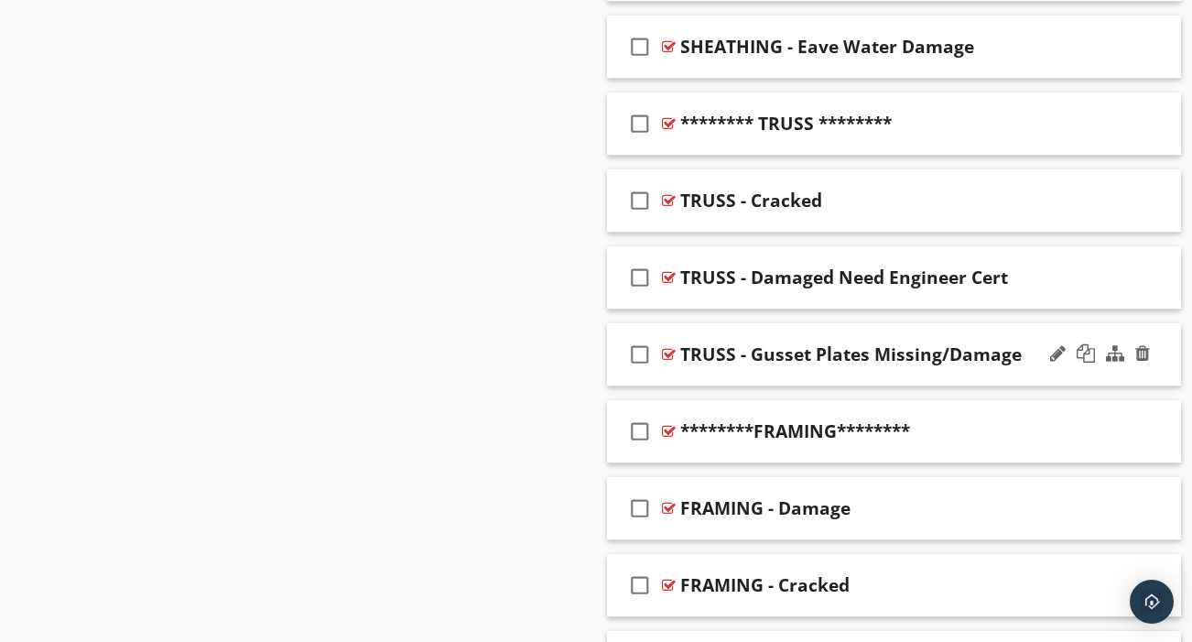
click at [884, 356] on div "check_box_outline_blank TRUSS - Gusset Plates Missing/Damage" at bounding box center [894, 354] width 574 height 63
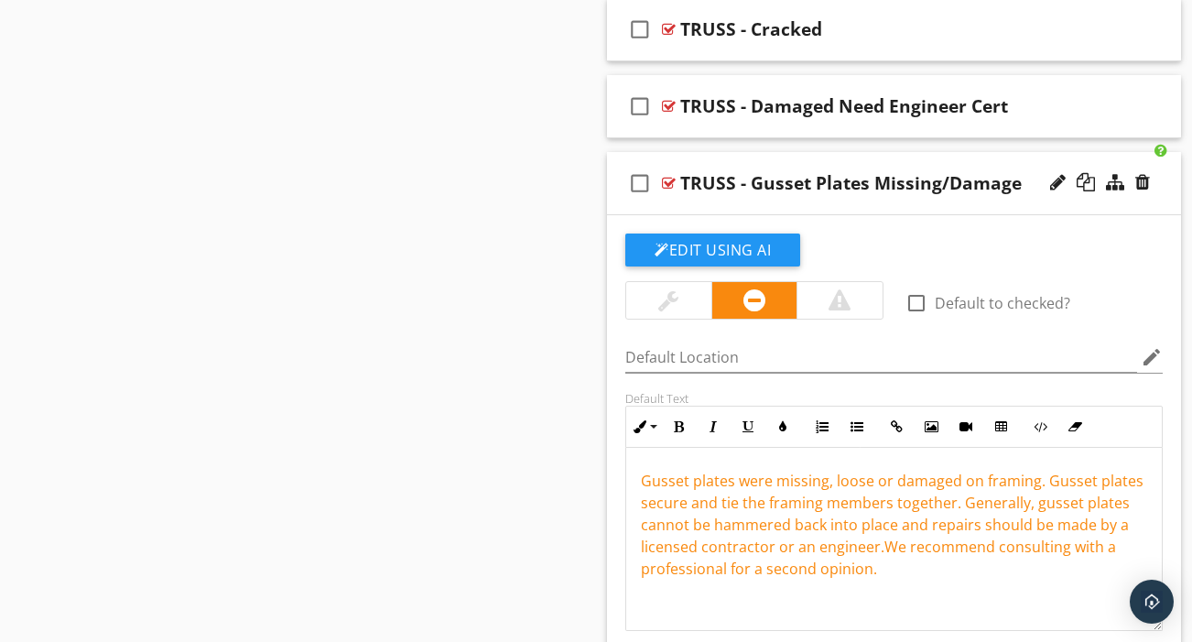
scroll to position [1897, 0]
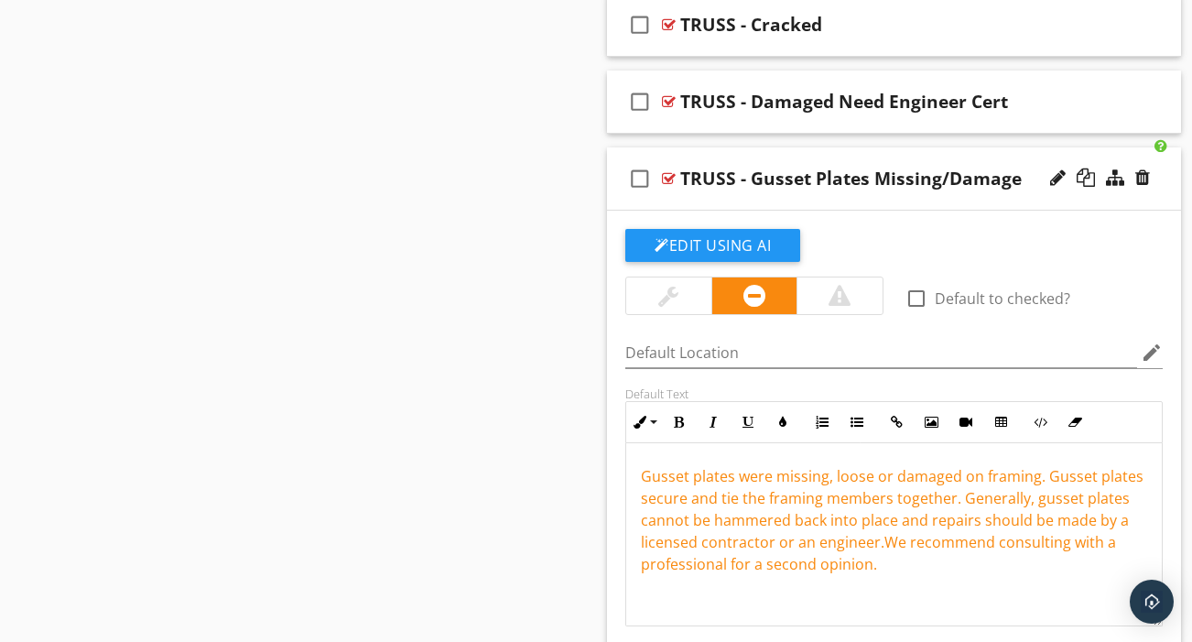
click at [638, 451] on div "Gusset plates were missing, loose or damaged on framing. Gusset plates secure a…" at bounding box center [894, 534] width 536 height 183
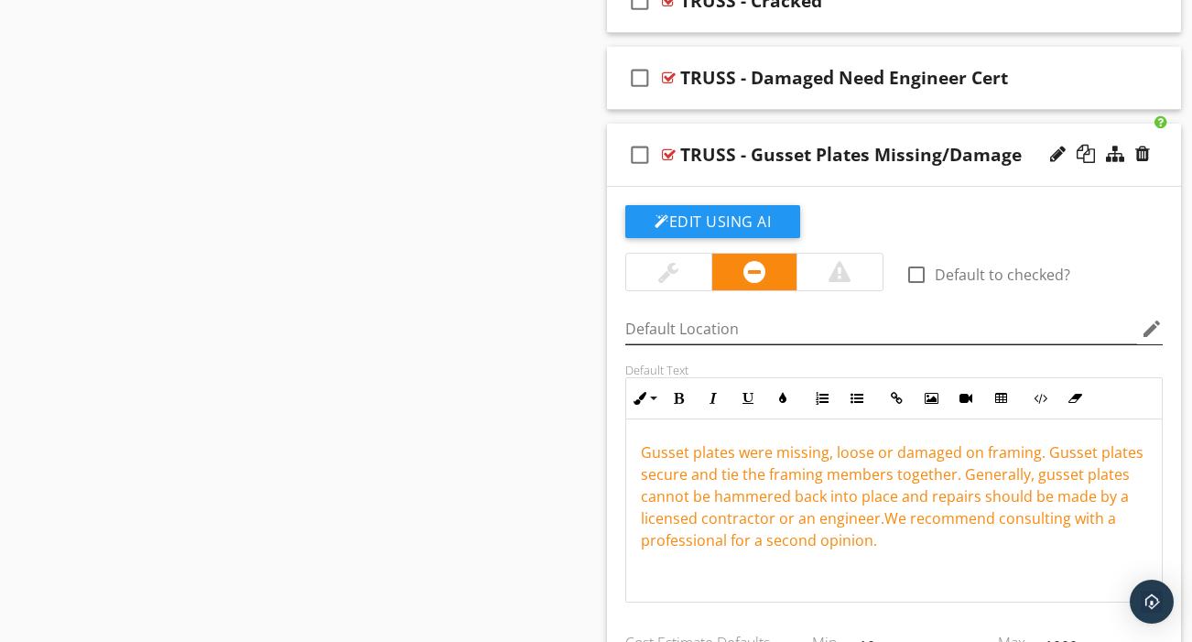
scroll to position [1942, 0]
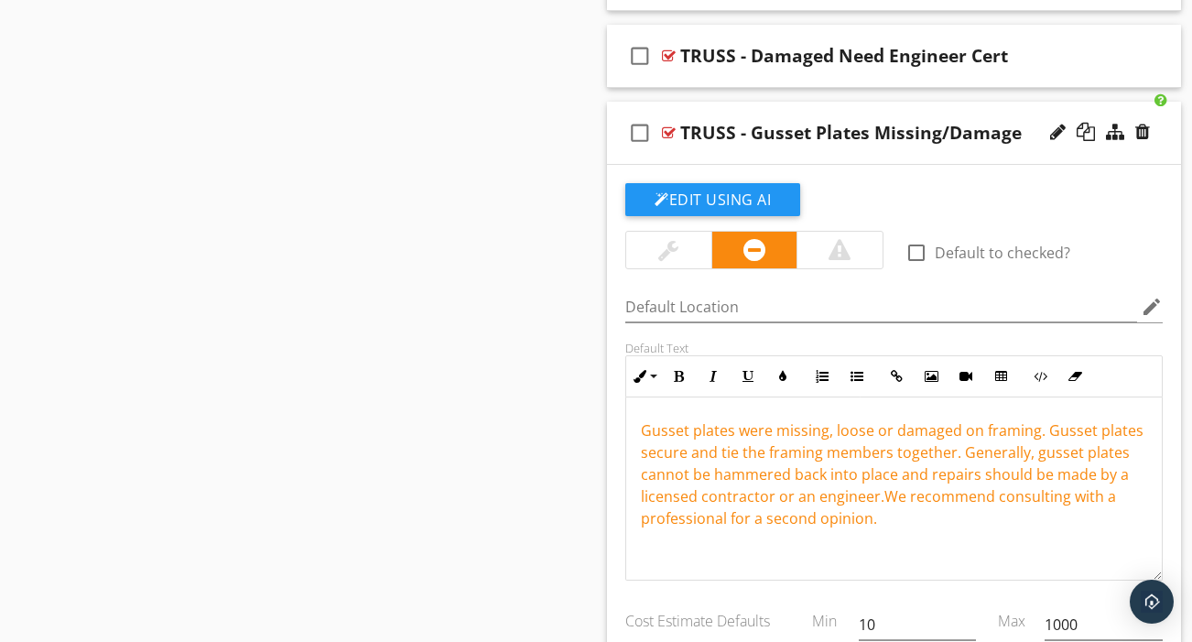
drag, startPoint x: 634, startPoint y: 396, endPoint x: 793, endPoint y: 532, distance: 208.4
click at [793, 532] on div "Gusset plates were missing, loose or damaged on framing. Gusset plates secure a…" at bounding box center [894, 488] width 536 height 183
click at [785, 370] on icon "button" at bounding box center [782, 376] width 13 height 13
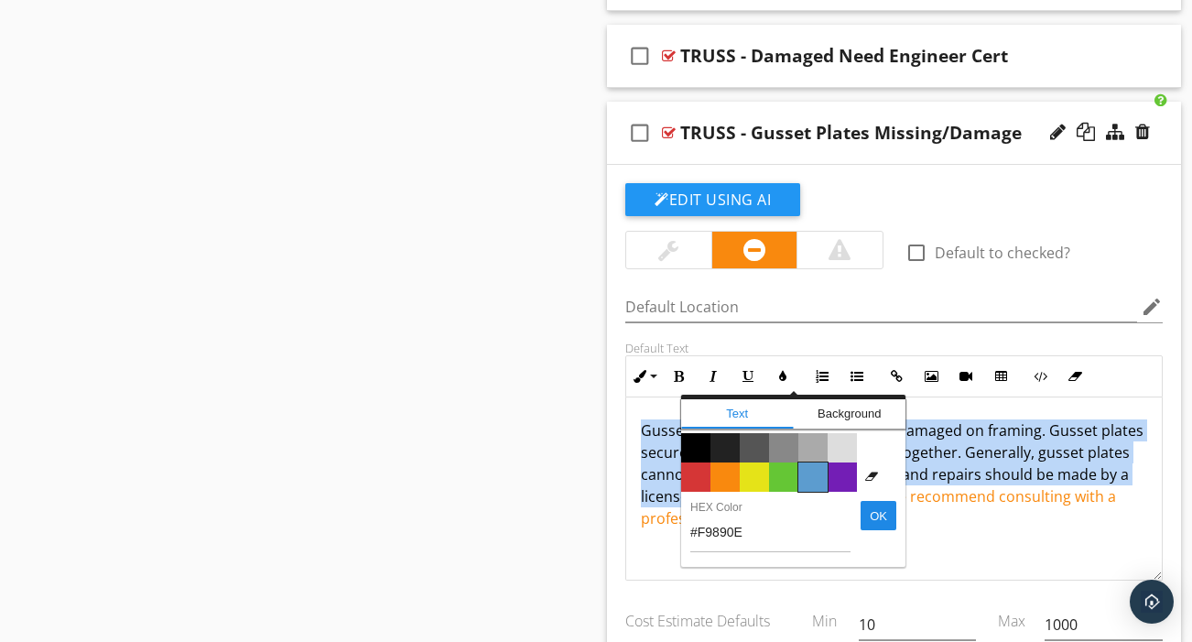
click at [815, 462] on span "Color #5c9ccf" at bounding box center [812, 476] width 29 height 29
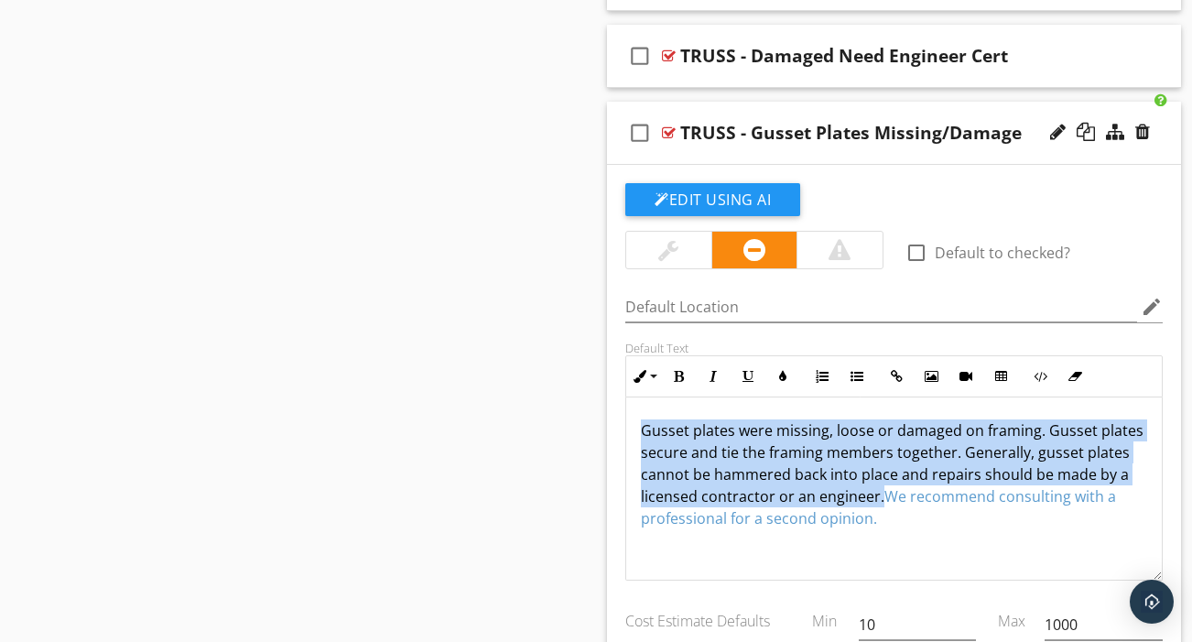
click at [668, 239] on div at bounding box center [668, 250] width 20 height 22
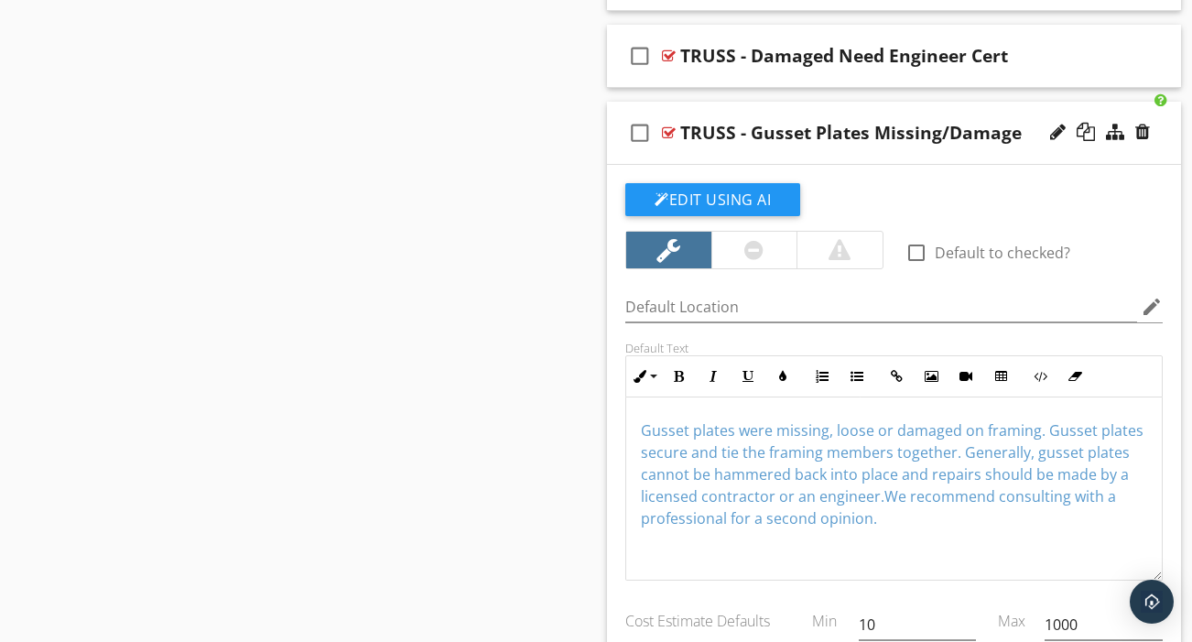
click at [844, 140] on div "check_box_outline_blank TRUSS - Gusset Plates Missing/Damage" at bounding box center [894, 133] width 574 height 63
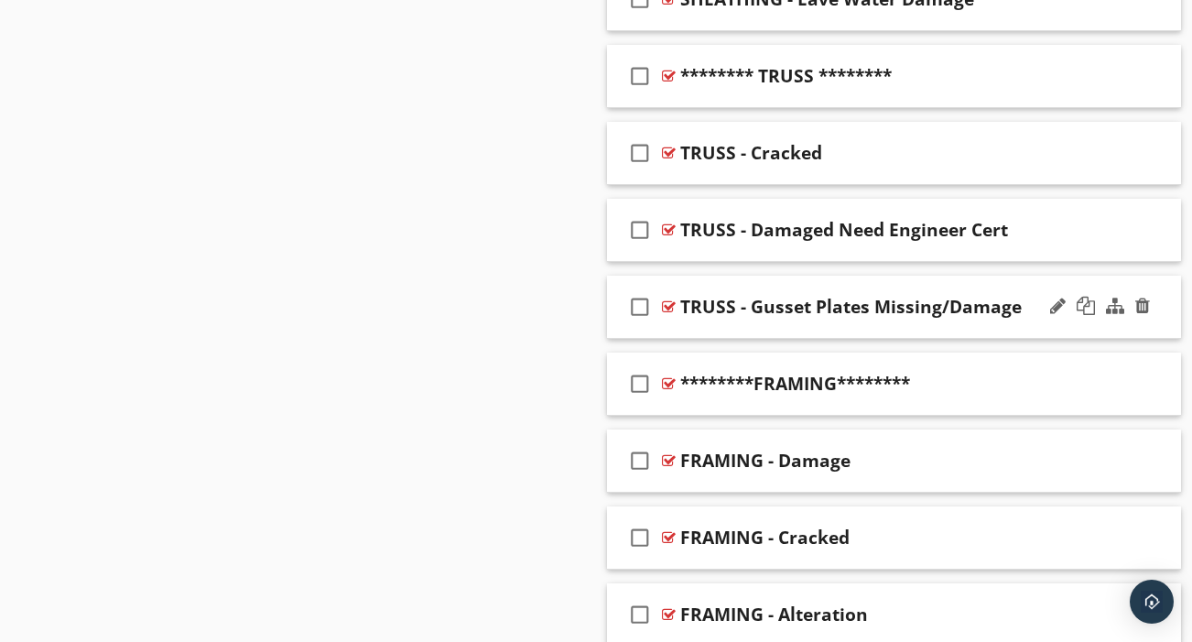
scroll to position [1767, 0]
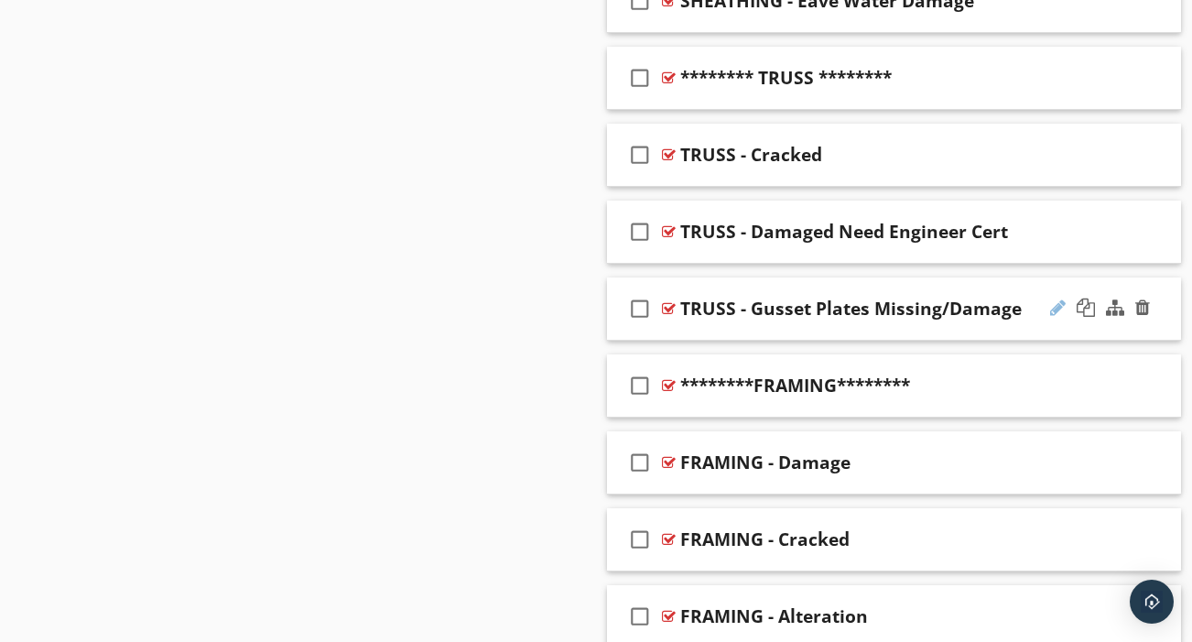
click at [1053, 298] on div at bounding box center [1058, 307] width 16 height 18
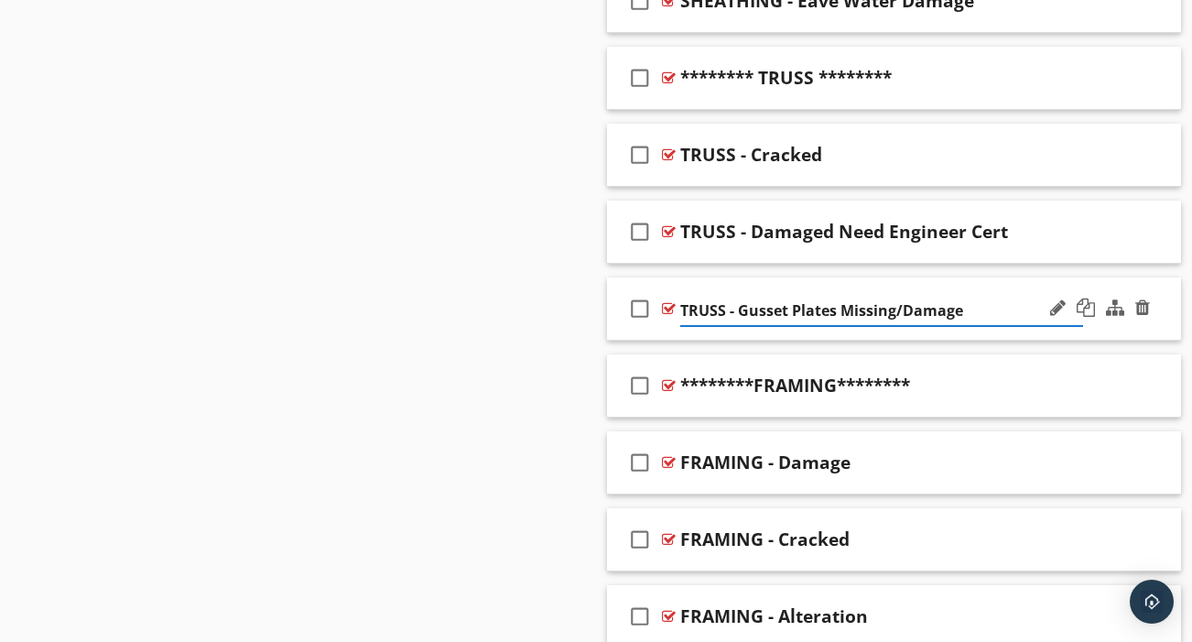
click at [823, 296] on input "TRUSS - Gusset Plates Missing/Damage" at bounding box center [881, 311] width 403 height 30
type input "GUSSET PLATES - Missing/Damage"
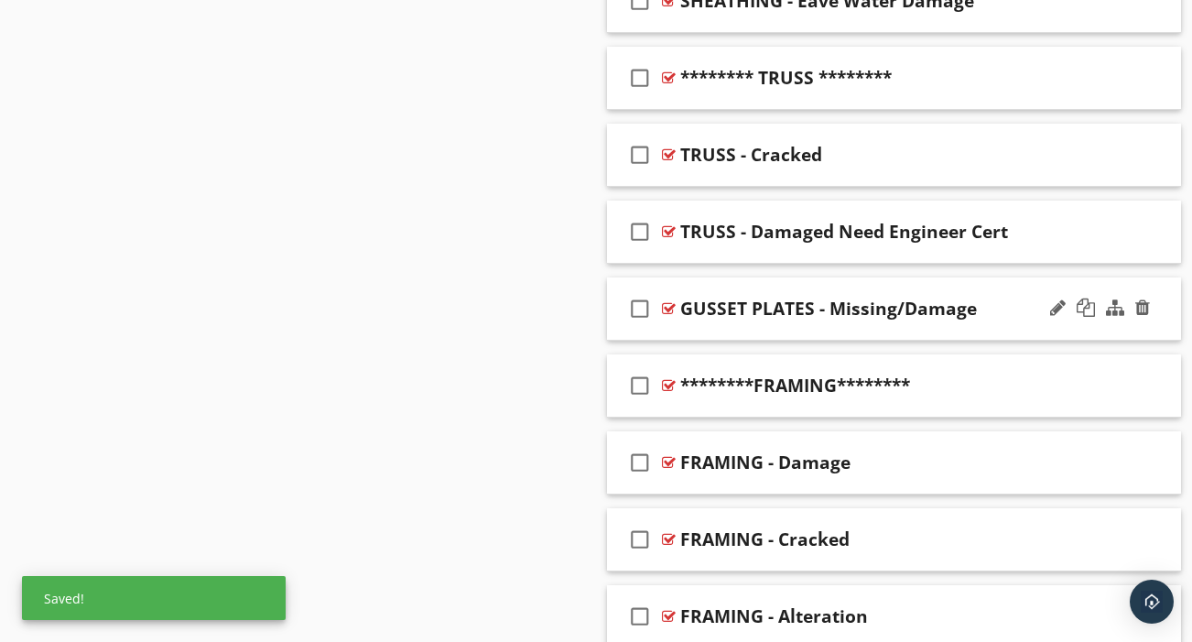
click at [940, 314] on div "check_box_outline_blank GUSSET PLATES - Missing/Damage" at bounding box center [894, 308] width 574 height 63
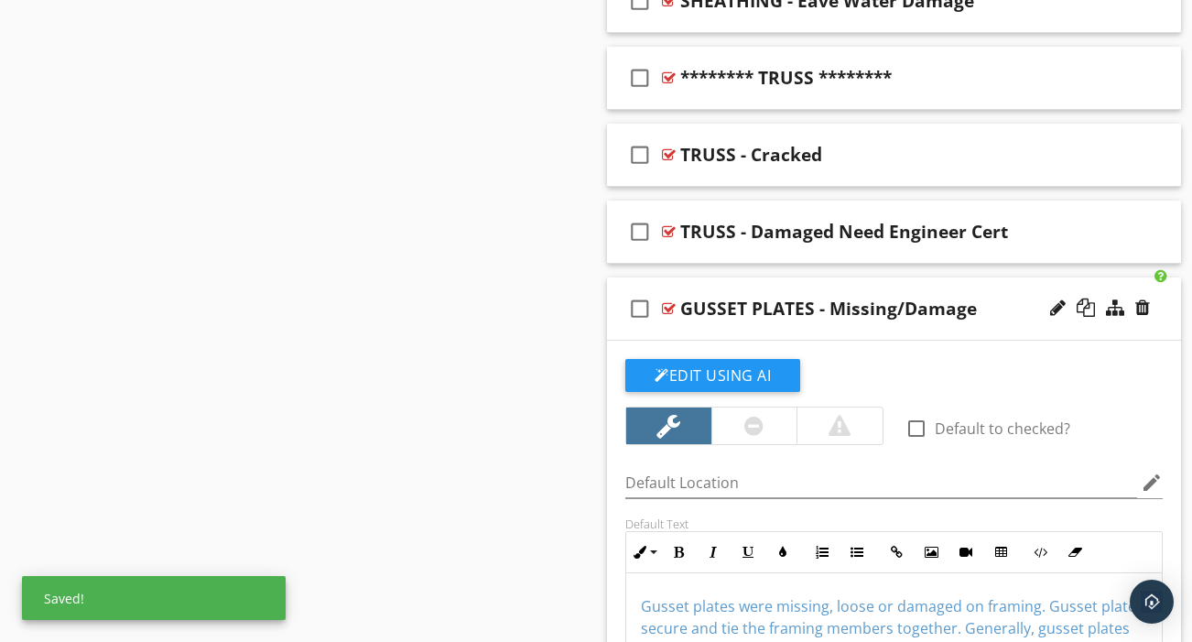
scroll to position [1935, 0]
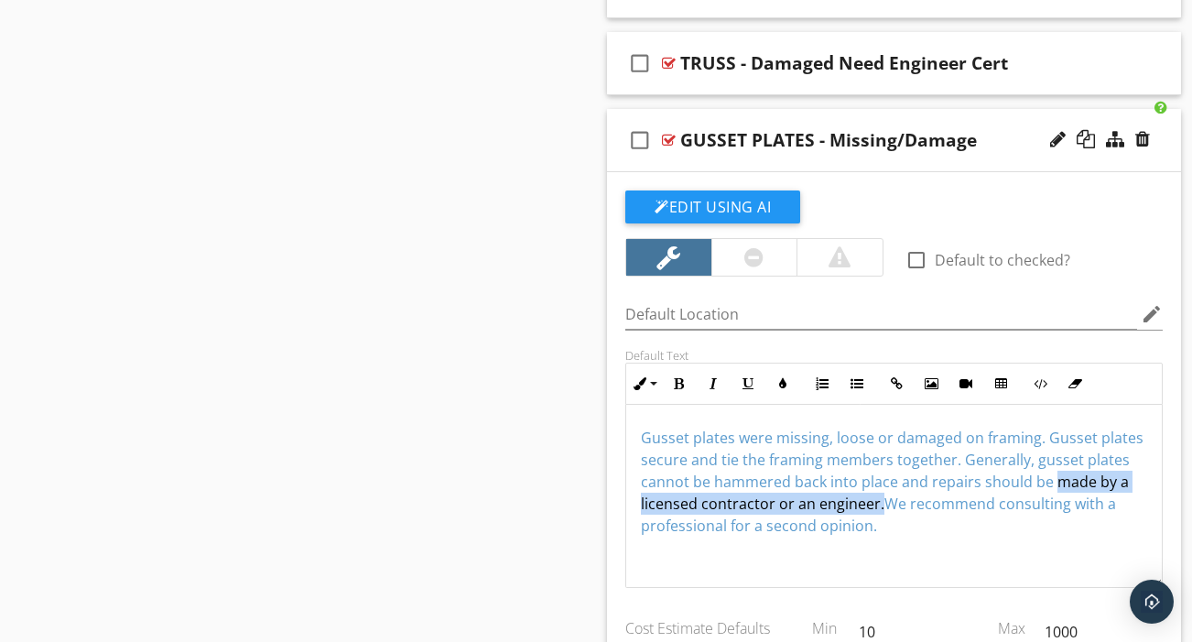
drag, startPoint x: 1054, startPoint y: 461, endPoint x: 881, endPoint y: 482, distance: 174.3
click at [881, 482] on span "Gusset plates were missing, loose or damaged on framing. Gusset plates secure a…" at bounding box center [892, 470] width 503 height 86
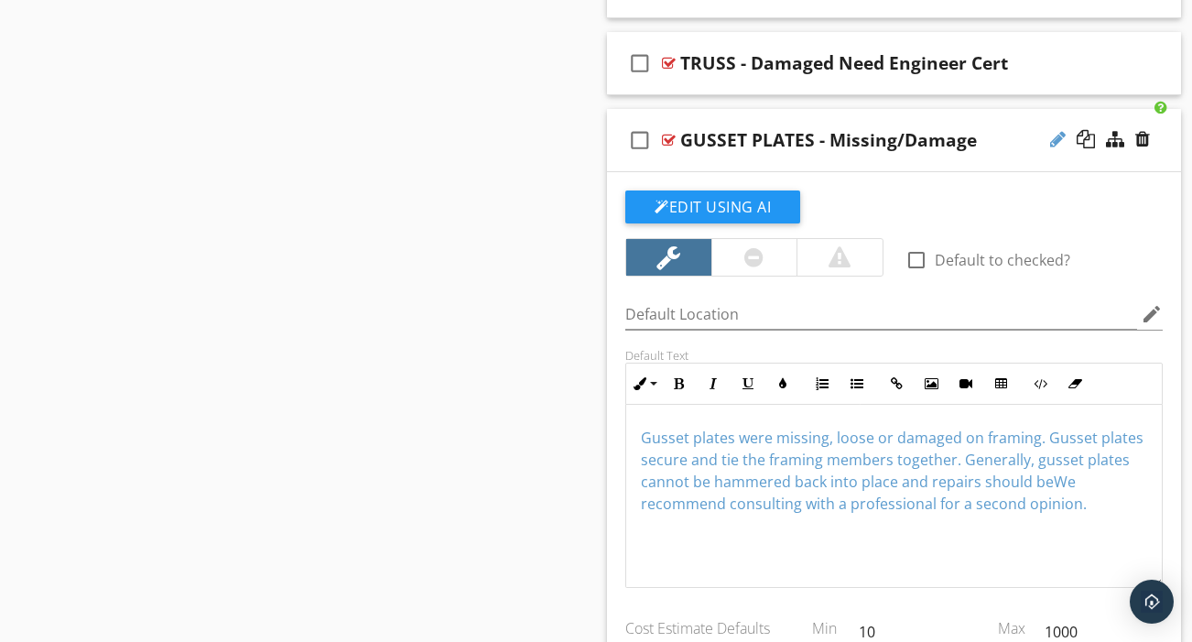
click at [1055, 130] on div at bounding box center [1058, 139] width 16 height 18
click at [804, 127] on input "GUSSET PLATES - Missing/Damage" at bounding box center [881, 142] width 403 height 30
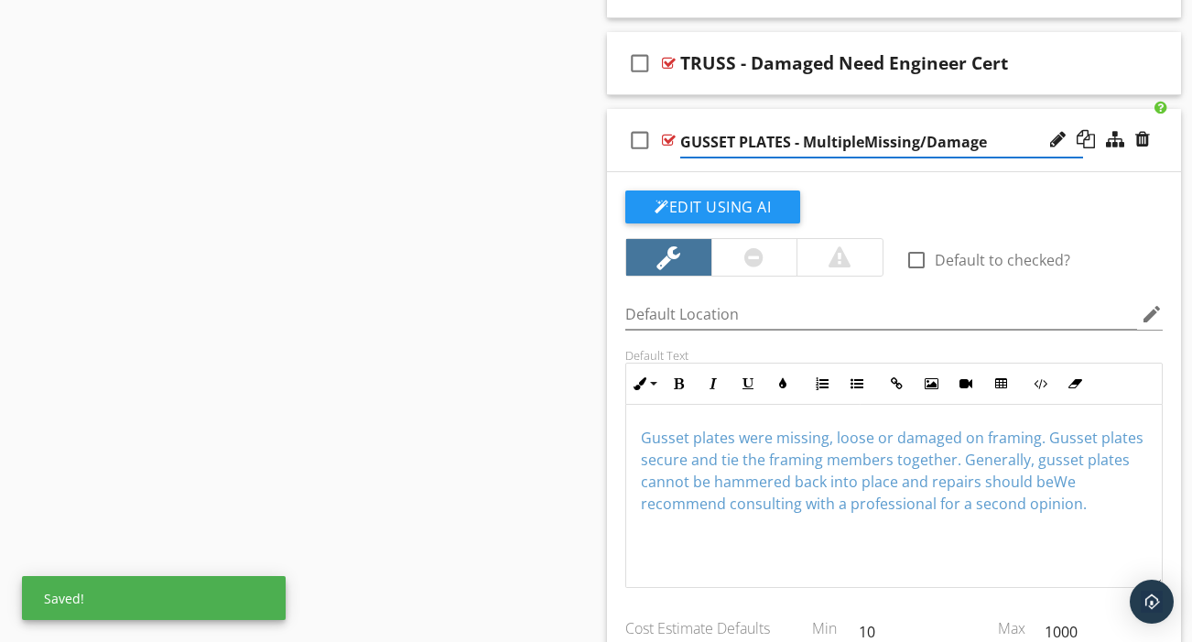
type input "GUSSET PLATES - Multiple Missing/Damage"
click at [650, 427] on span "Gusset plates were missing, loose or damaged on framing. Gusset plates secure a…" at bounding box center [892, 459] width 503 height 64
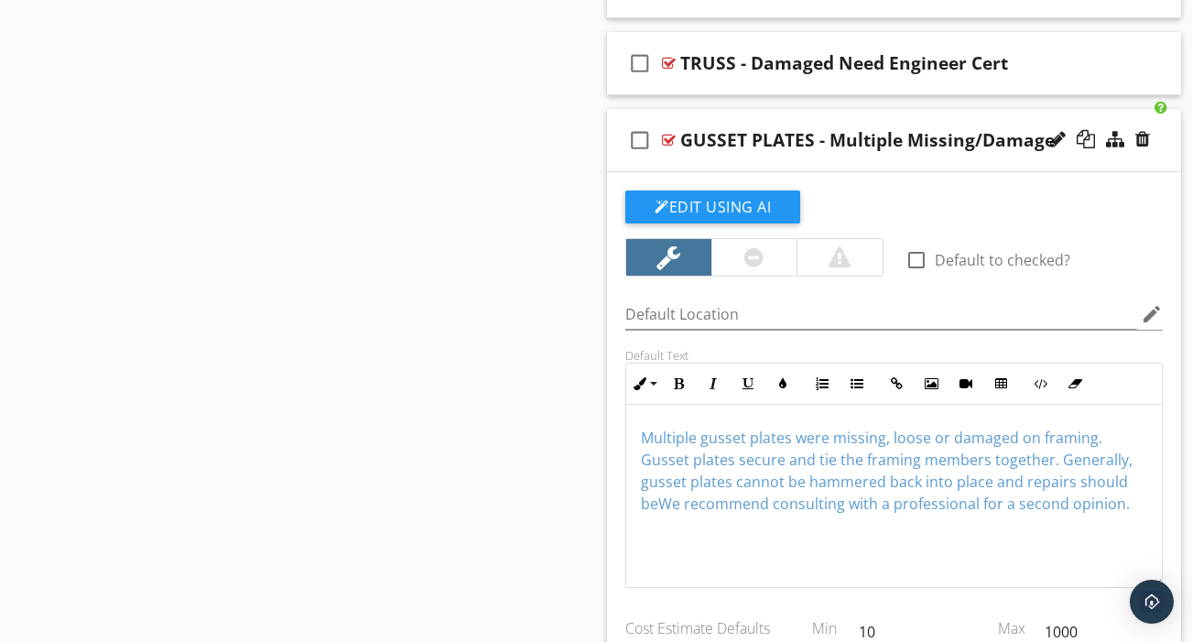
click at [1094, 466] on span "Multiple gusset plates were missing, loose or damaged on framing. Gusset plates…" at bounding box center [887, 470] width 492 height 86
drag, startPoint x: 644, startPoint y: 503, endPoint x: 674, endPoint y: 520, distance: 33.6
click at [674, 520] on div "Multiple gusset plates were missing, loose or damaged on framing. Gusset plates…" at bounding box center [894, 496] width 536 height 183
click at [703, 484] on span "Multiple gusset plates were missing, loose or damaged on framing. Gusset plates…" at bounding box center [887, 481] width 492 height 108
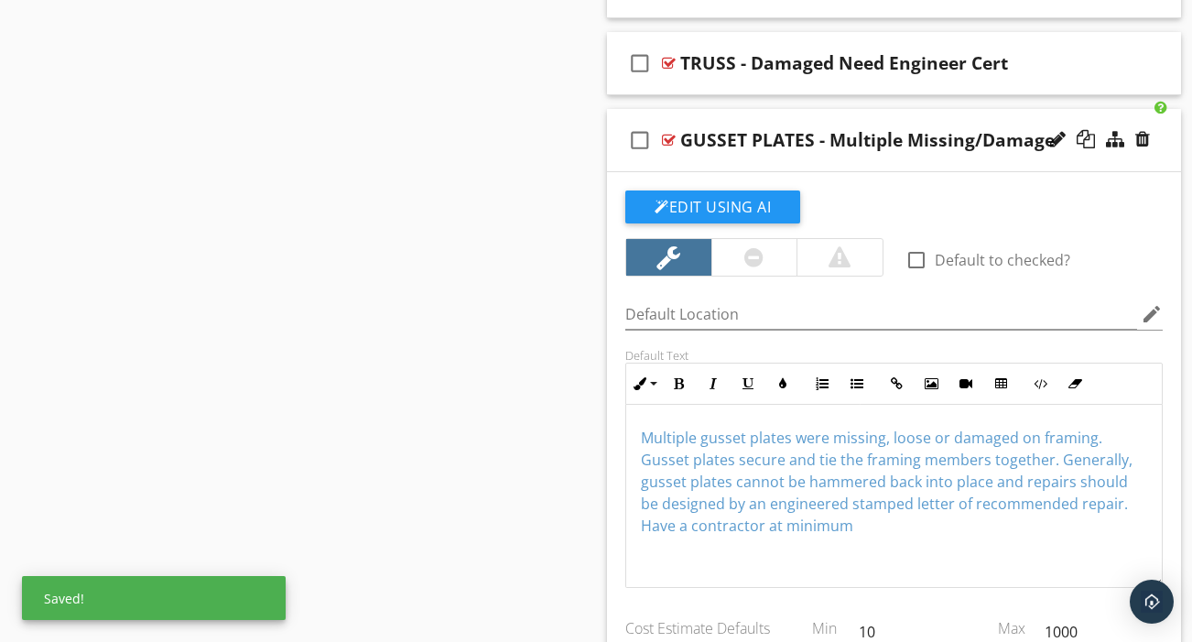
click at [824, 486] on span "Multiple gusset plates were missing, loose or damaged on framing. Gusset plates…" at bounding box center [887, 481] width 492 height 108
drag, startPoint x: 824, startPoint y: 486, endPoint x: 892, endPoint y: 482, distance: 67.8
click at [892, 482] on font "Multiple gusset plates were missing, loose or damaged on framing. Gusset plates…" at bounding box center [887, 481] width 492 height 108
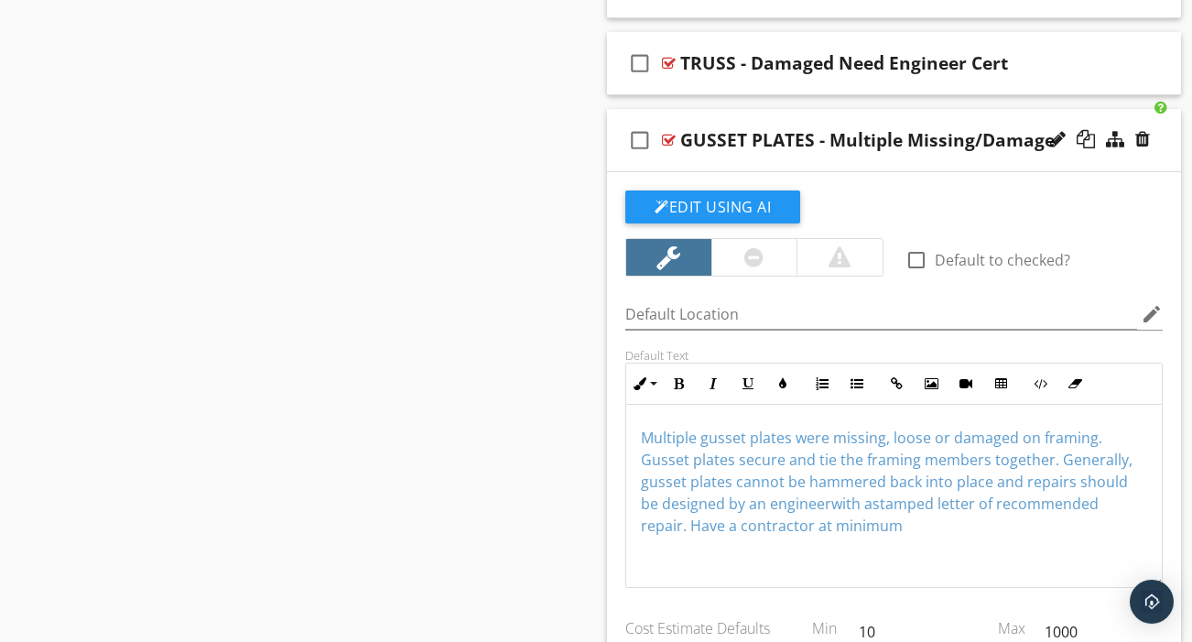
click at [1045, 488] on font "Multiple gusset plates were missing, loose or damaged on framing. Gusset plates…" at bounding box center [887, 481] width 492 height 108
click at [996, 443] on font "Multiple gusset plates were missing, loose or damaged on framing. Gusset plates…" at bounding box center [887, 481] width 492 height 108
click at [1012, 514] on p "Multiple gusset plates were missing, loose or damaged on framing. Gusset plates…" at bounding box center [894, 482] width 506 height 110
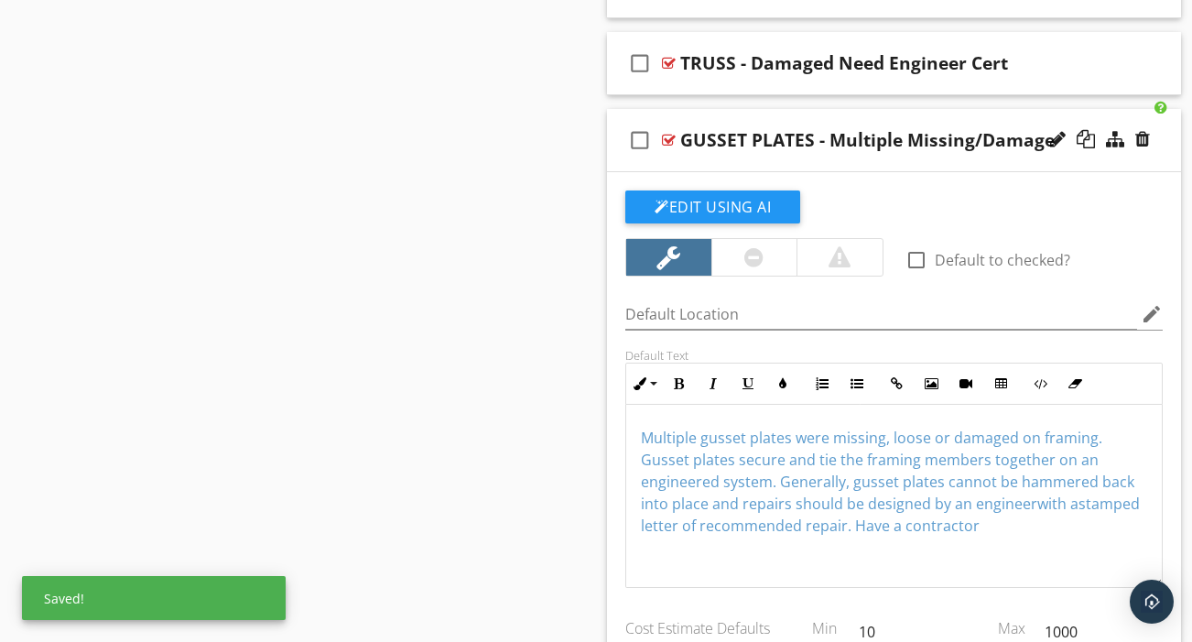
click at [802, 506] on font "Multiple gusset plates were missing, loose or damaged on framing. Gusset plates…" at bounding box center [890, 481] width 499 height 108
click at [1040, 509] on p "Multiple gusset plates were missing, loose or damaged on framing. Gusset plates…" at bounding box center [894, 482] width 506 height 110
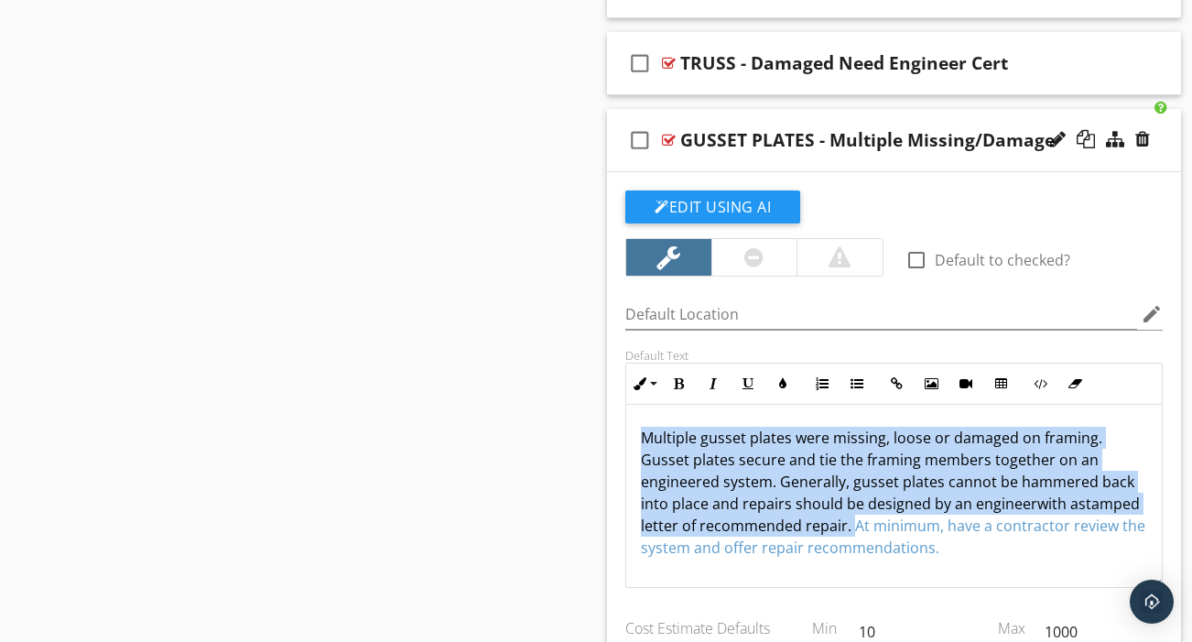
drag, startPoint x: 632, startPoint y: 414, endPoint x: 789, endPoint y: 508, distance: 183.5
click at [789, 508] on div "Multiple gusset plates were missing, loose or damaged on framing. Gusset plates…" at bounding box center [894, 496] width 536 height 183
copy font "Multiple gusset plates were missing, loose or damaged on framing. Gusset plates…"
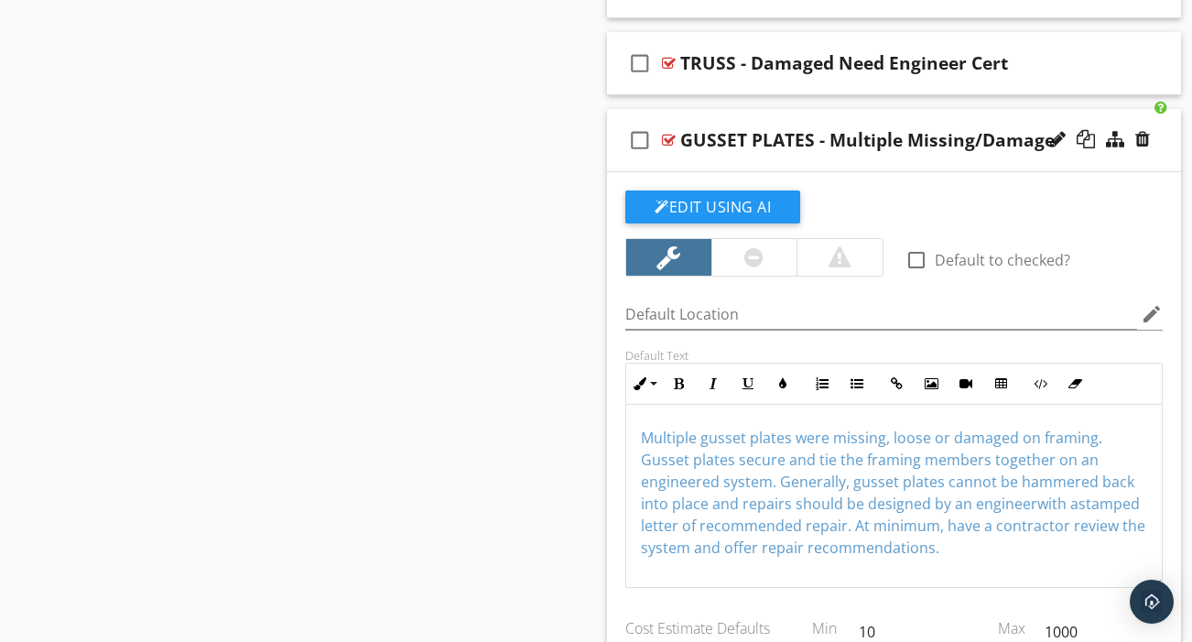
click at [811, 142] on div "check_box_outline_blank GUSSET PLATES - Multiple Missing/Damage" at bounding box center [894, 140] width 574 height 63
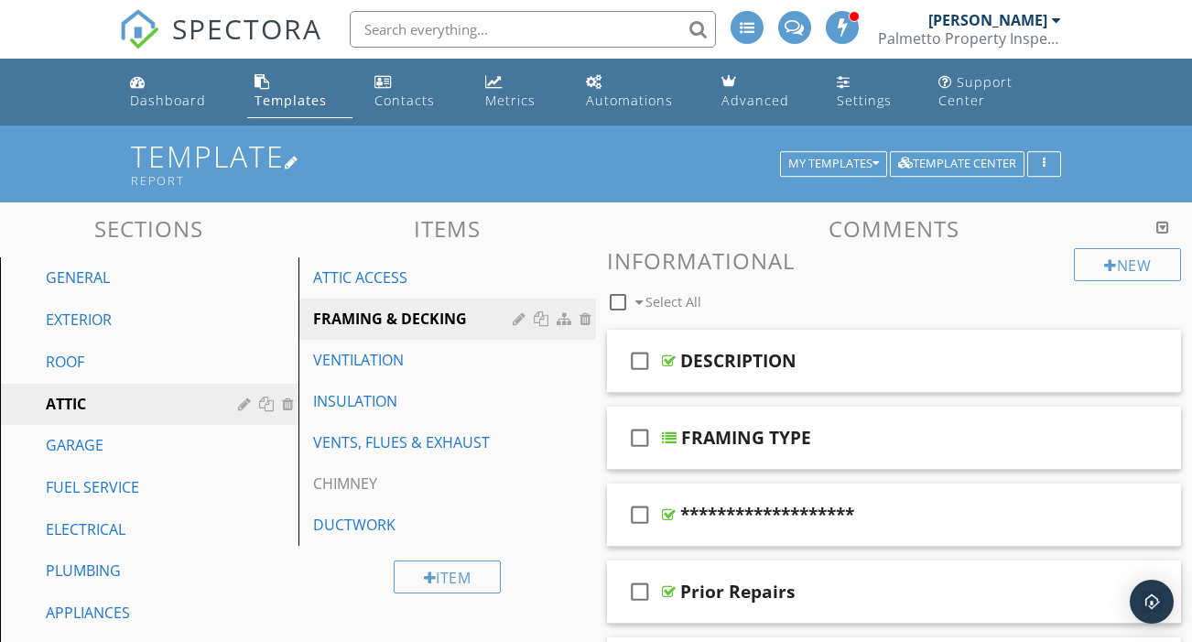
scroll to position [0, 0]
click at [319, 92] on div "Templates" at bounding box center [290, 100] width 72 height 17
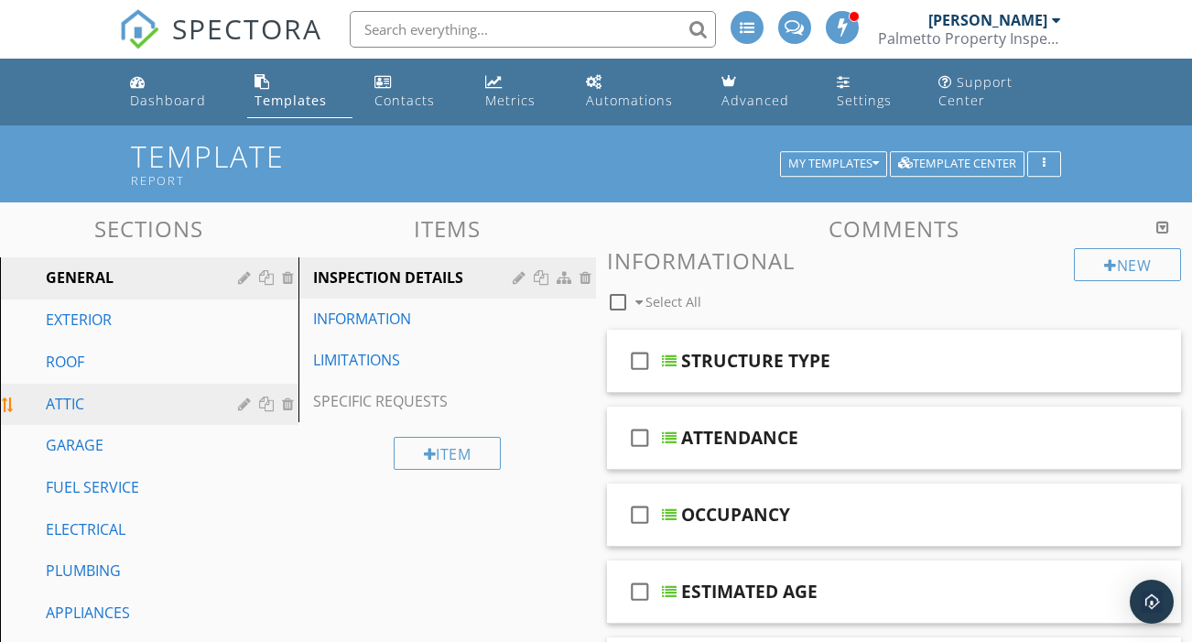
click at [81, 393] on div "ATTIC" at bounding box center [129, 404] width 166 height 22
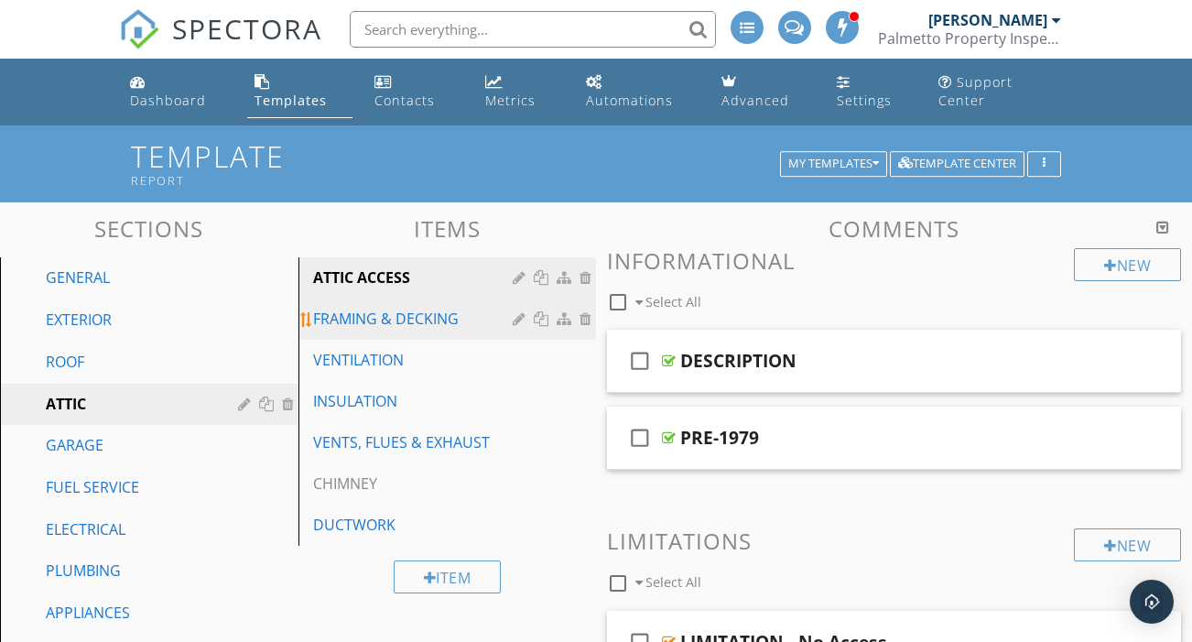
click at [389, 308] on div "FRAMING & DECKING" at bounding box center [416, 319] width 206 height 22
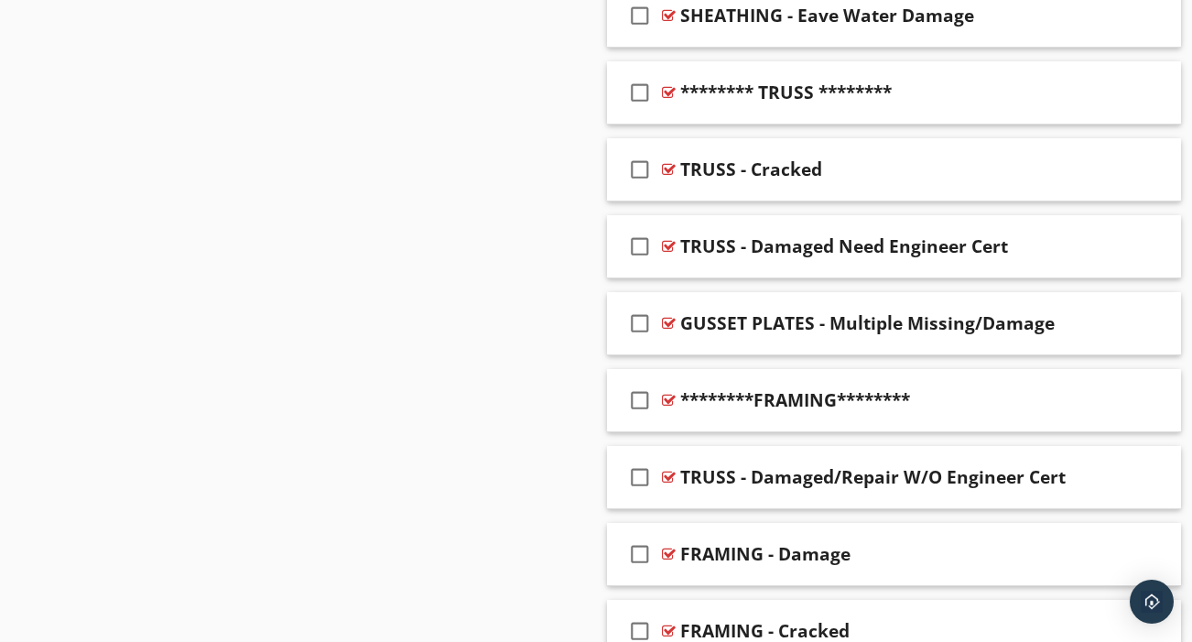
scroll to position [1742, 0]
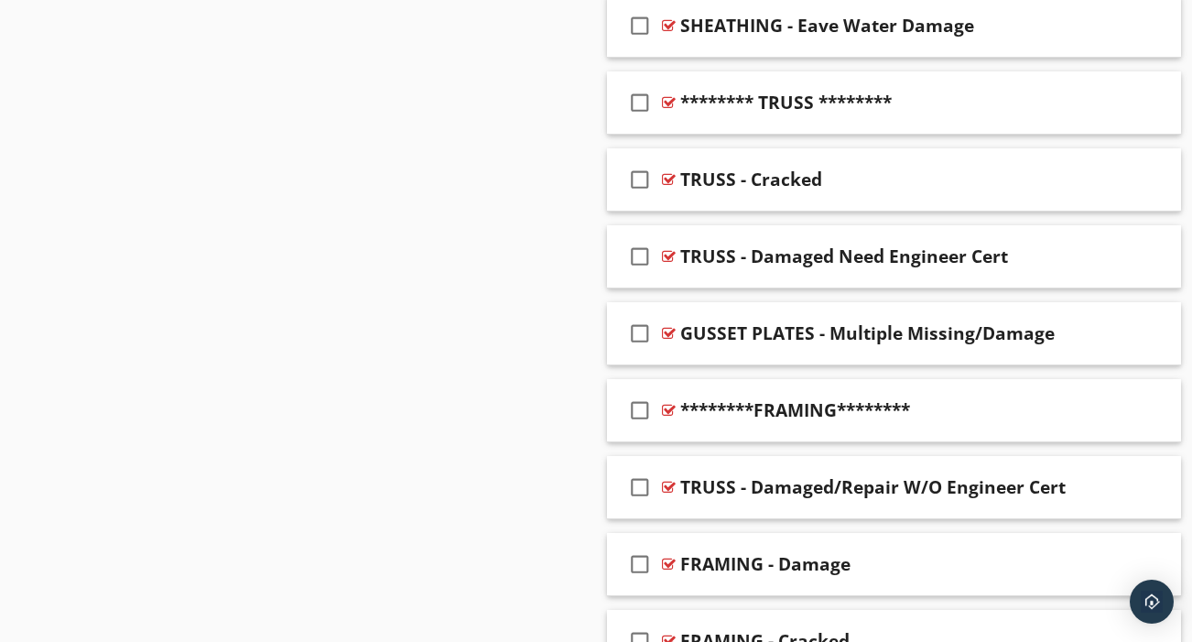
click at [546, 428] on div "Sections GENERAL EXTERIOR ROOF ATTIC GARAGE FUEL SERVICE ELECTRICAL PLUMBING AP…" at bounding box center [596, 634] width 1192 height 4348
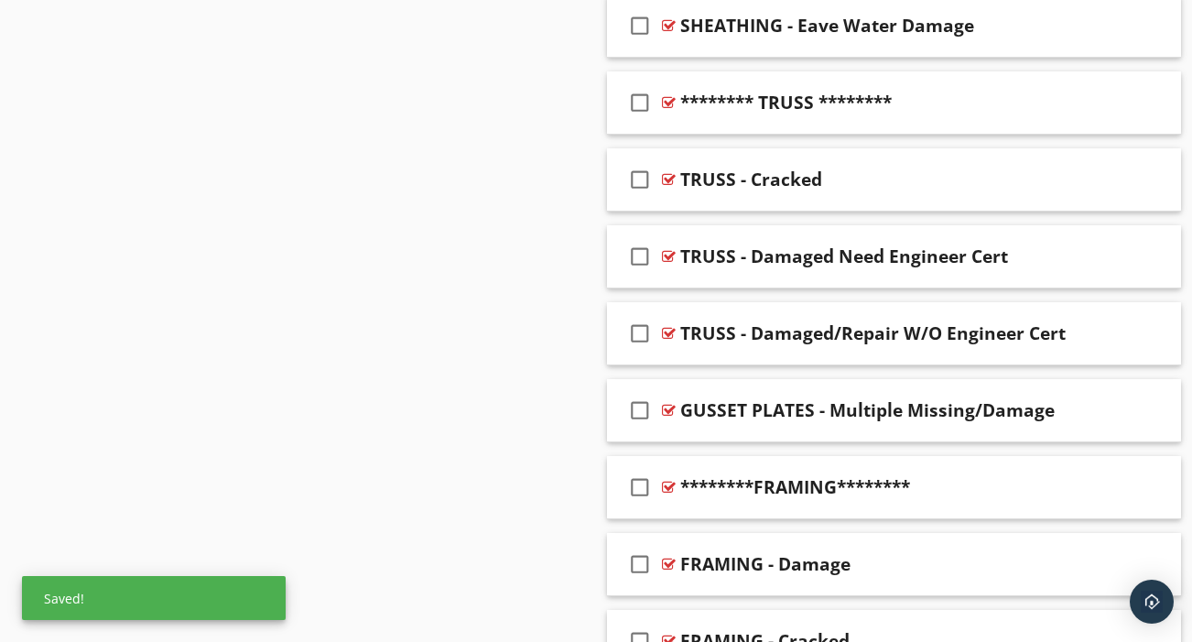
click at [536, 271] on div "Sections GENERAL EXTERIOR ROOF ATTIC GARAGE FUEL SERVICE ELECTRICAL PLUMBING AP…" at bounding box center [596, 634] width 1192 height 4348
